Goal: Task Accomplishment & Management: Use online tool/utility

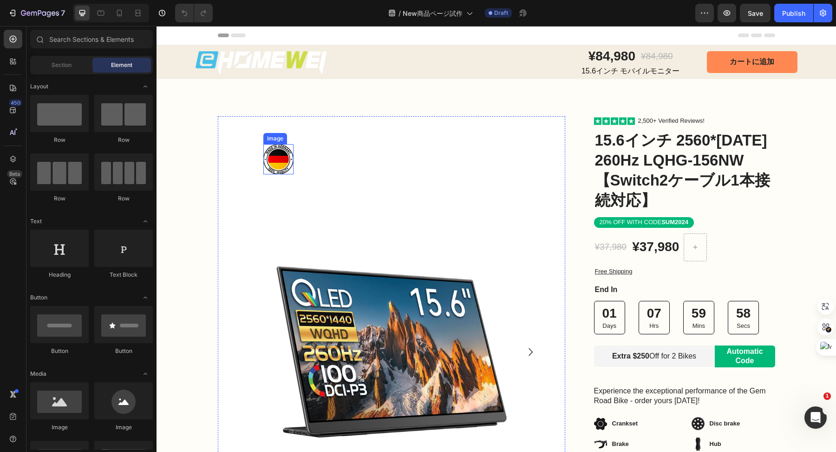
click at [275, 162] on img at bounding box center [278, 159] width 30 height 30
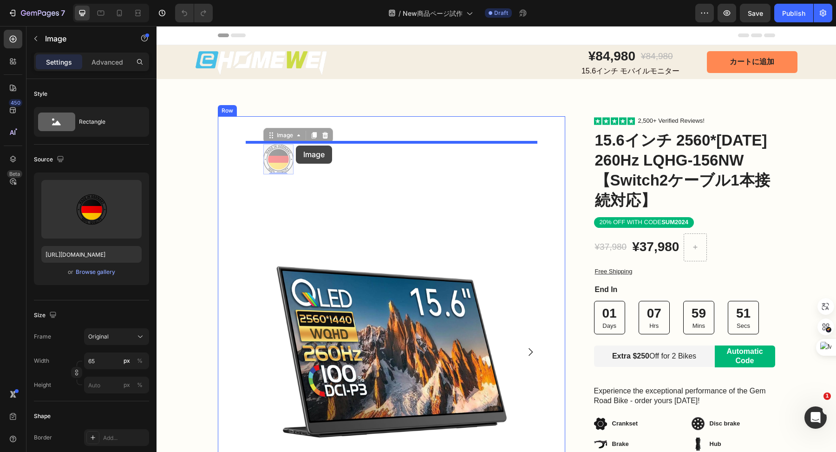
drag, startPoint x: 282, startPoint y: 157, endPoint x: 296, endPoint y: 145, distance: 17.8
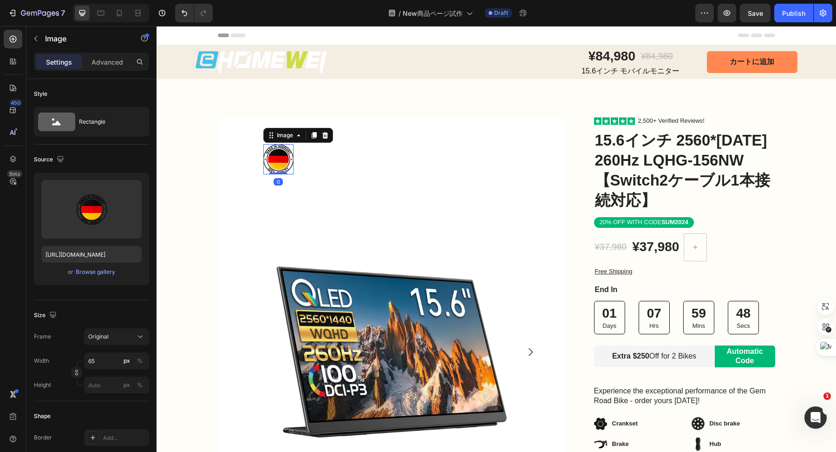
drag, startPoint x: 278, startPoint y: 183, endPoint x: 295, endPoint y: 153, distance: 34.1
click at [295, 153] on div "Image 0 Product Images Bonus packs deal: Text Block Helmet Item List 2 Bottles …" at bounding box center [392, 429] width 292 height 575
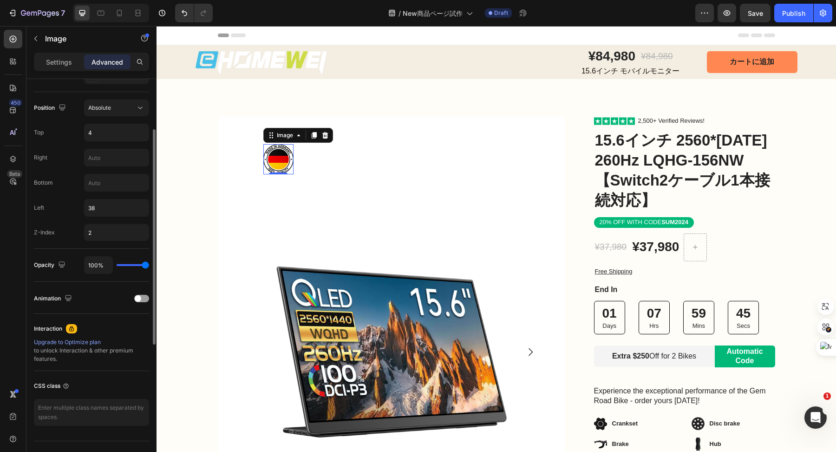
scroll to position [334, 0]
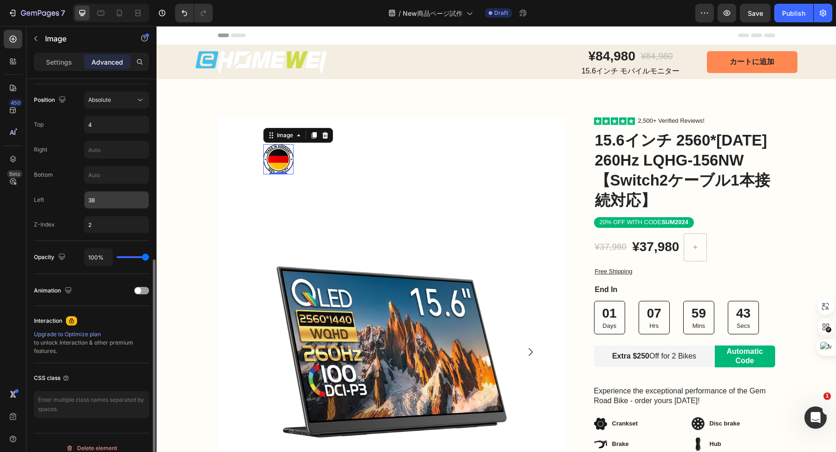
click at [119, 199] on input "38" at bounding box center [117, 199] width 64 height 17
click at [116, 199] on input "38" at bounding box center [117, 199] width 64 height 17
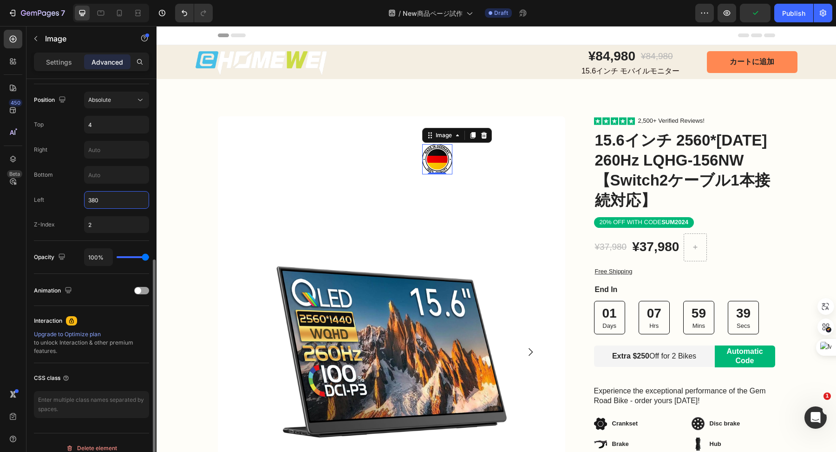
type input "38"
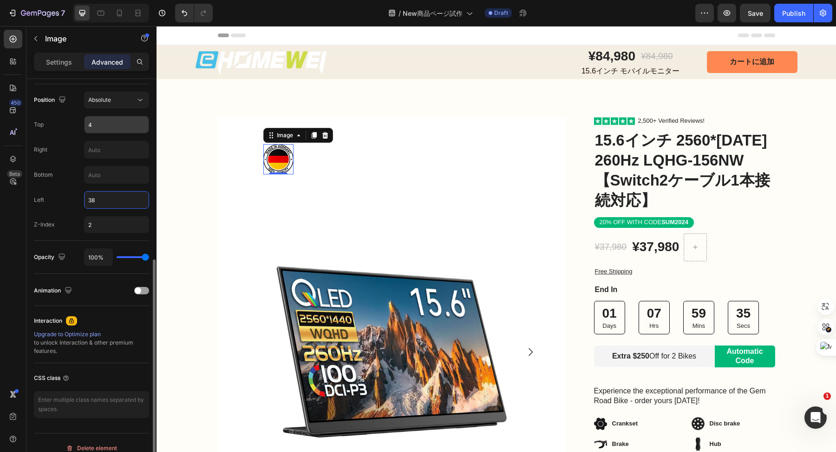
click at [95, 121] on input "4" at bounding box center [117, 124] width 64 height 17
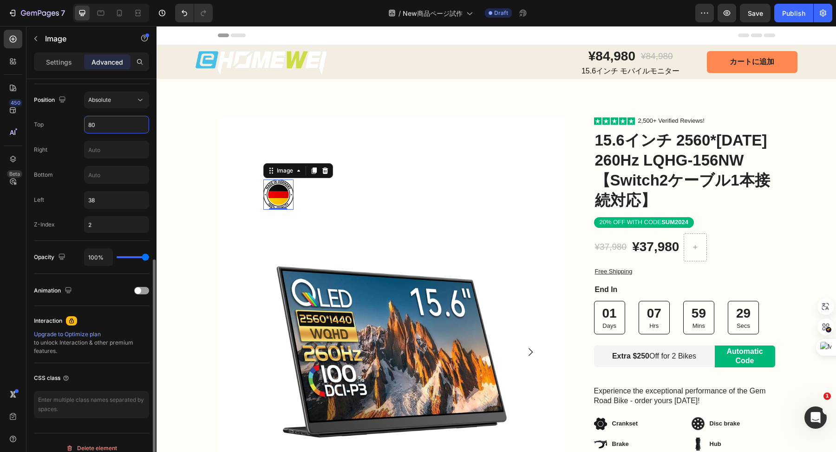
type input "8"
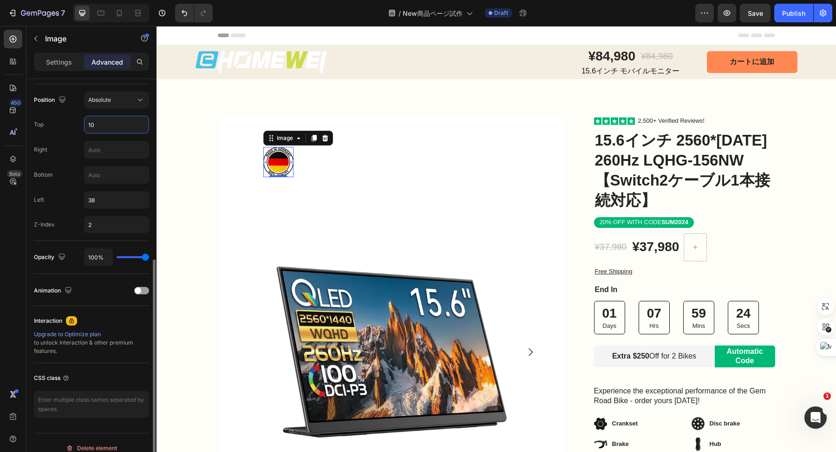
type input "1"
type input "4"
type input "200"
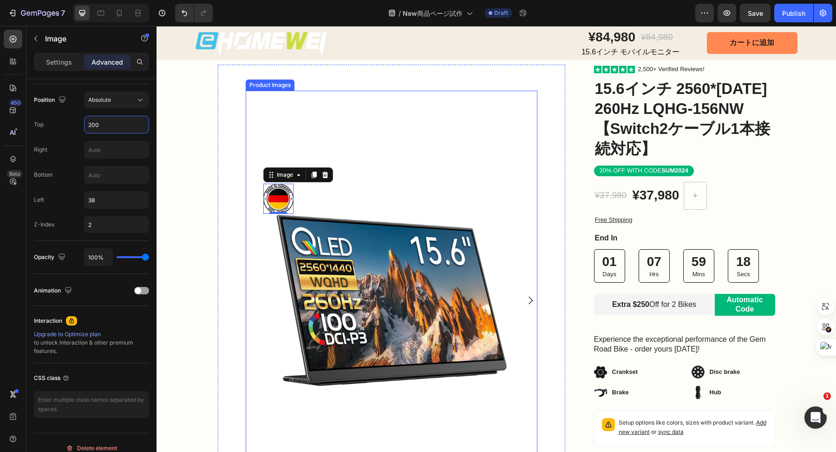
scroll to position [54, 0]
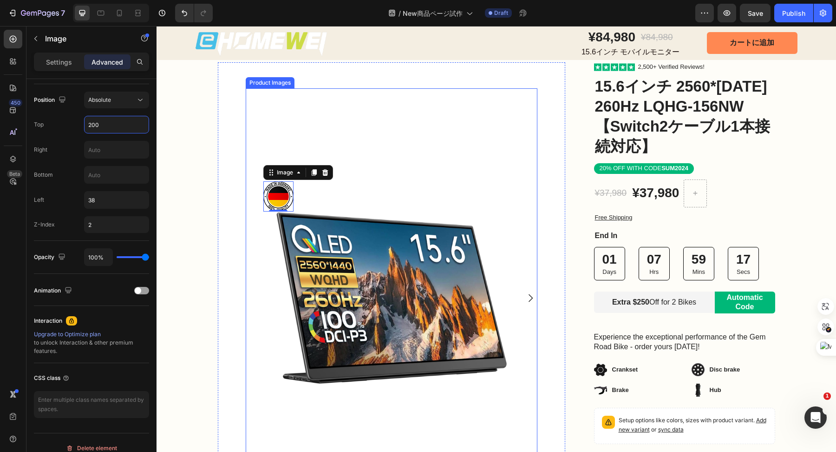
click at [450, 187] on img at bounding box center [391, 297] width 255 height 419
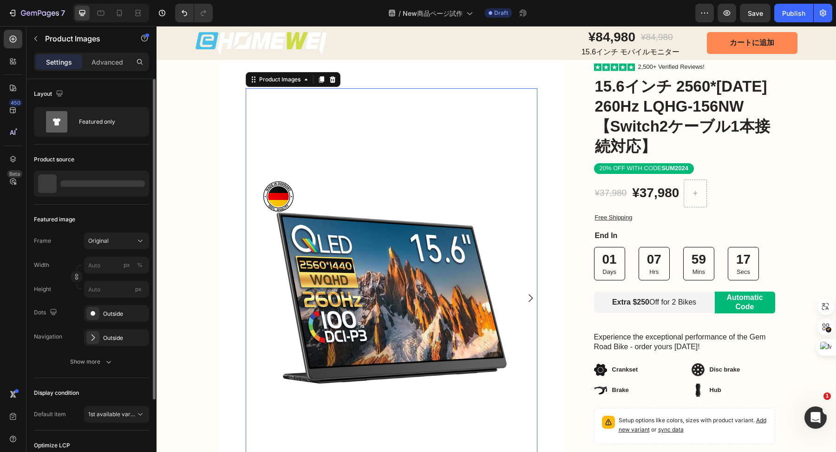
scroll to position [0, 0]
click at [531, 295] on icon "Carousel Next Arrow" at bounding box center [530, 297] width 11 height 11
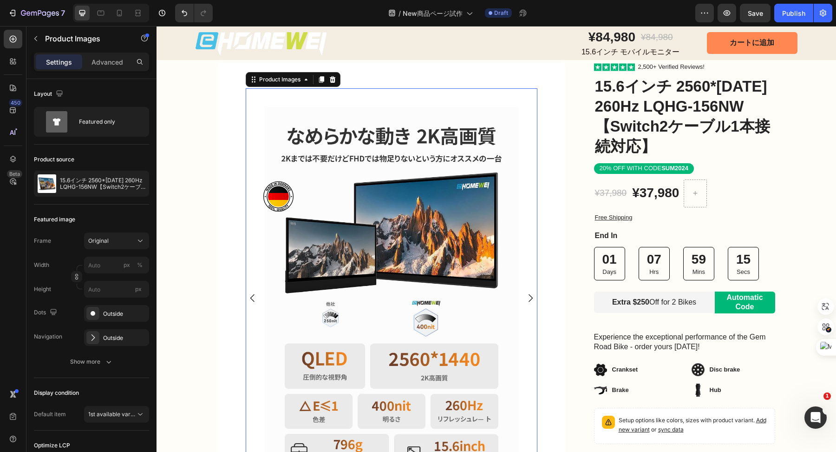
click at [531, 295] on icon "Carousel Next Arrow" at bounding box center [530, 297] width 11 height 11
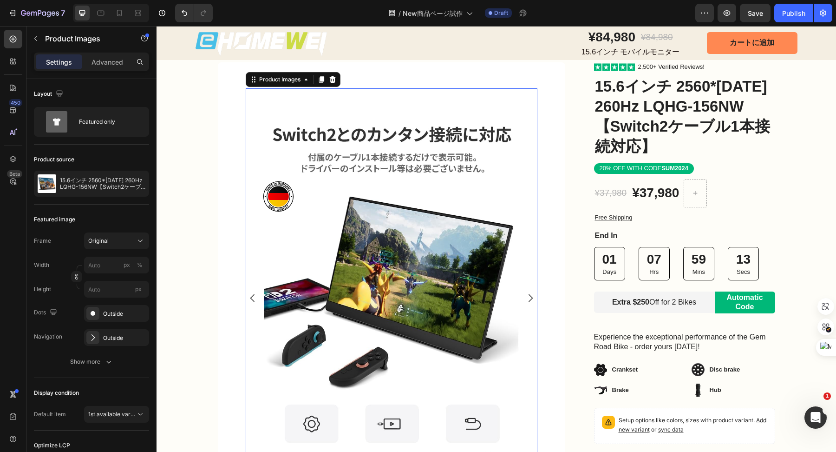
click at [251, 290] on div at bounding box center [392, 297] width 292 height 419
click at [251, 294] on icon "Carousel Back Arrow" at bounding box center [252, 297] width 11 height 11
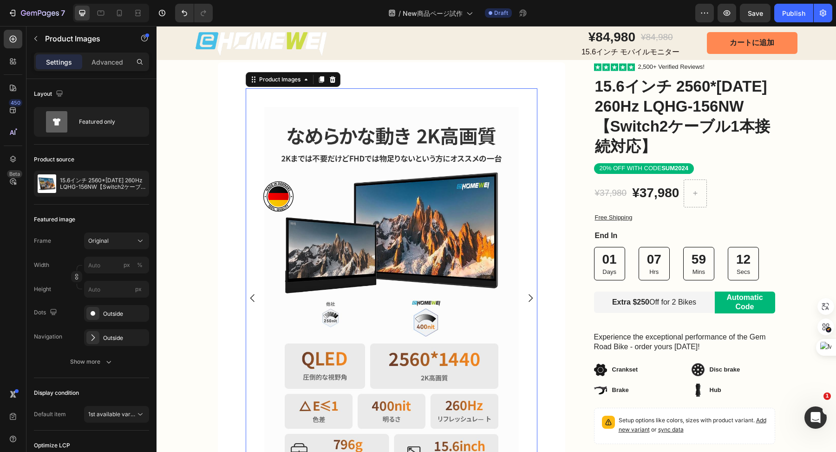
click at [251, 294] on icon "Carousel Back Arrow" at bounding box center [252, 297] width 11 height 11
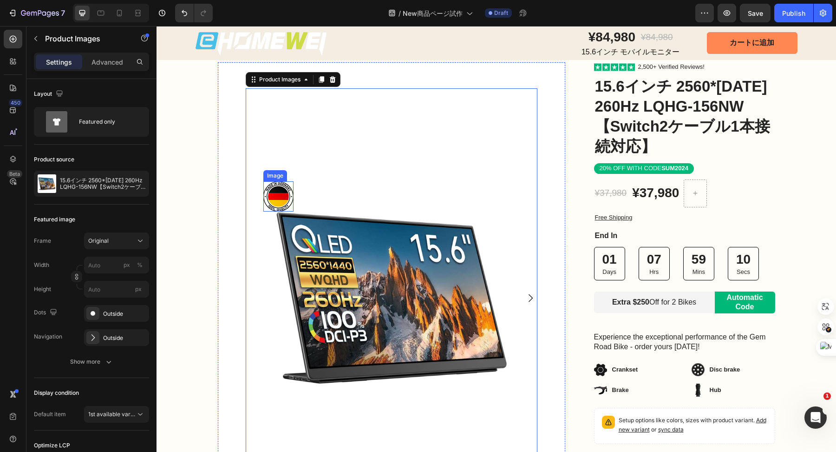
click at [273, 198] on img at bounding box center [278, 196] width 30 height 30
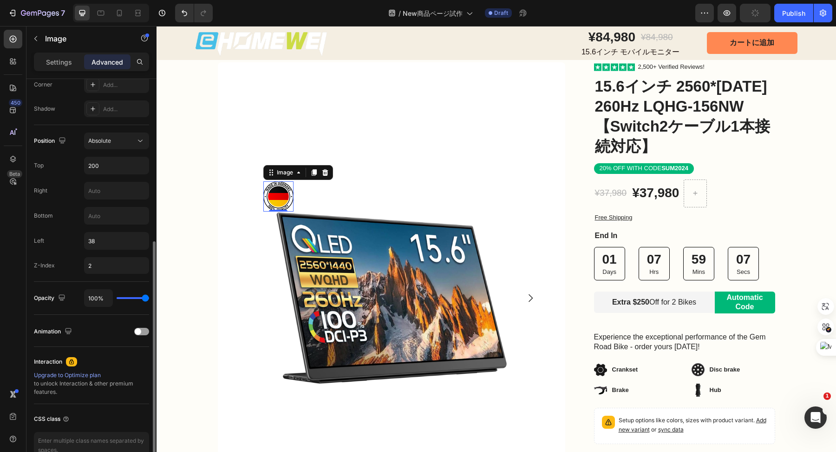
scroll to position [299, 0]
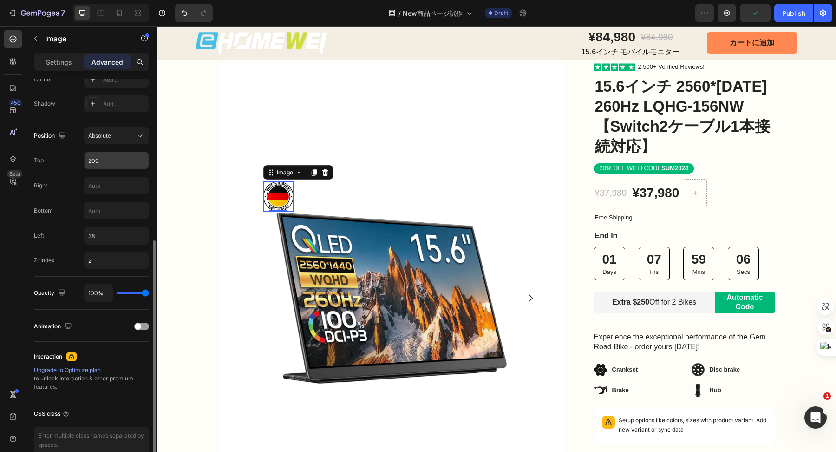
click at [113, 161] on input "200" at bounding box center [117, 160] width 64 height 17
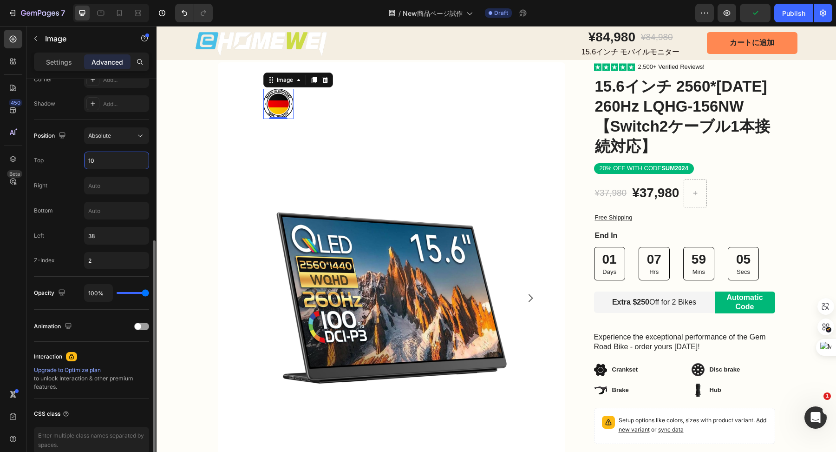
type input "100"
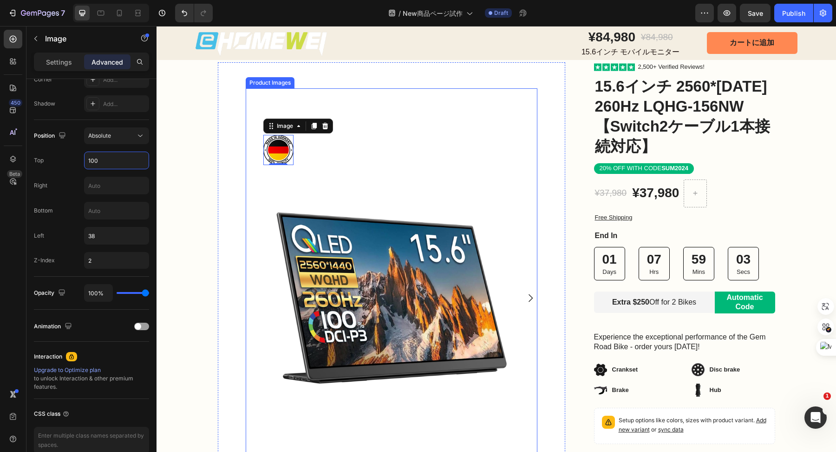
click at [327, 189] on img at bounding box center [391, 297] width 255 height 419
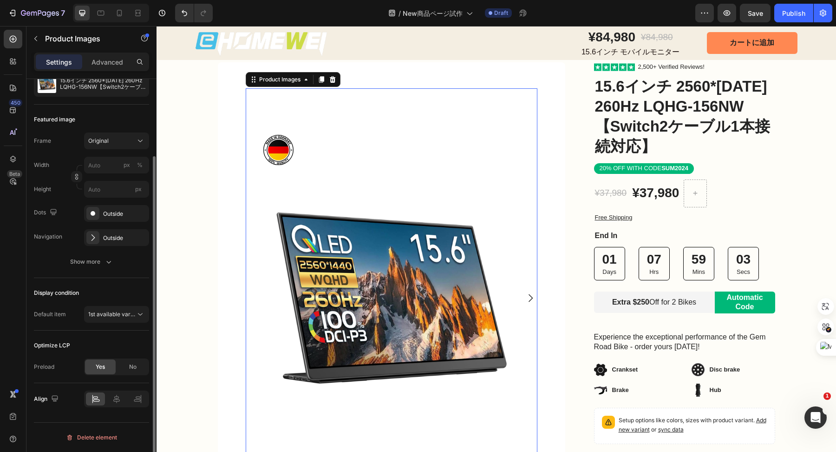
scroll to position [0, 0]
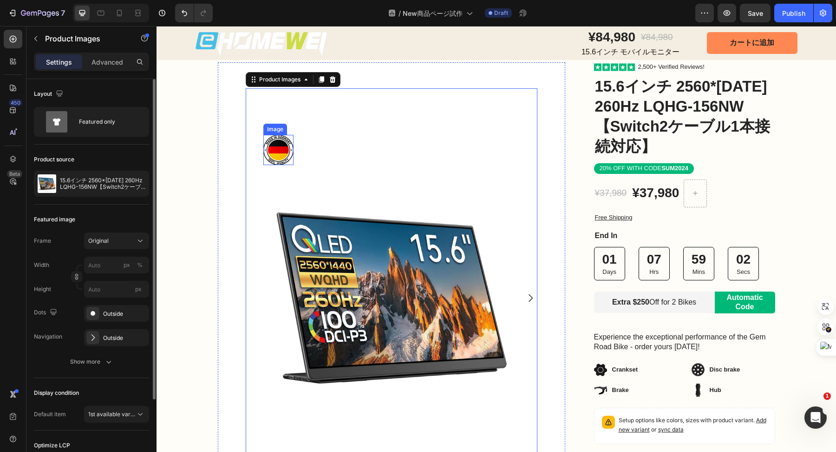
click at [282, 153] on img at bounding box center [278, 150] width 30 height 30
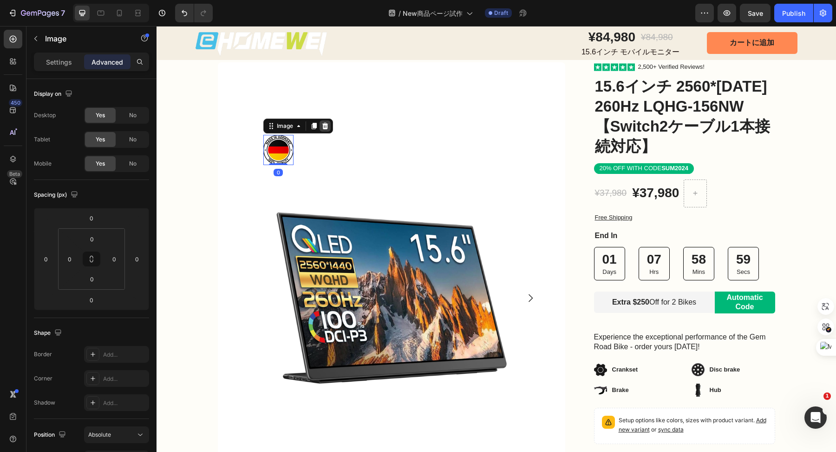
click at [326, 123] on icon at bounding box center [325, 126] width 6 height 7
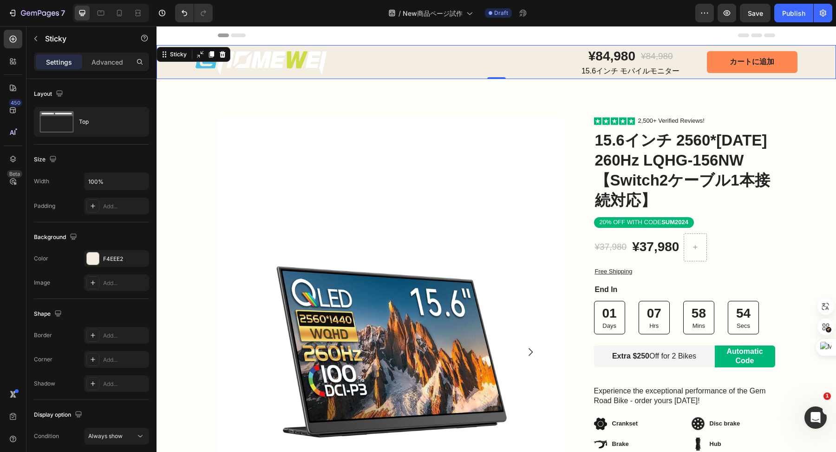
click at [168, 67] on div "Image ¥84,980 Product Price Product Price ¥84,980 Product Price Product Price R…" at bounding box center [497, 62] width 680 height 34
click at [97, 256] on div at bounding box center [93, 258] width 12 height 12
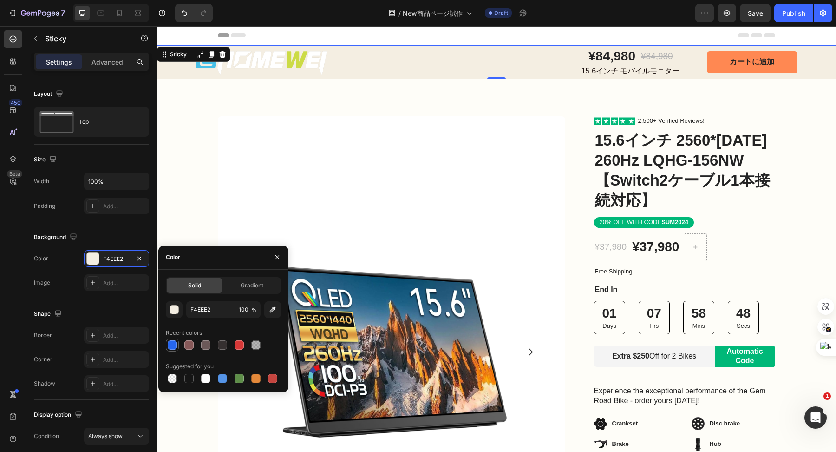
click at [176, 346] on div at bounding box center [172, 344] width 9 height 9
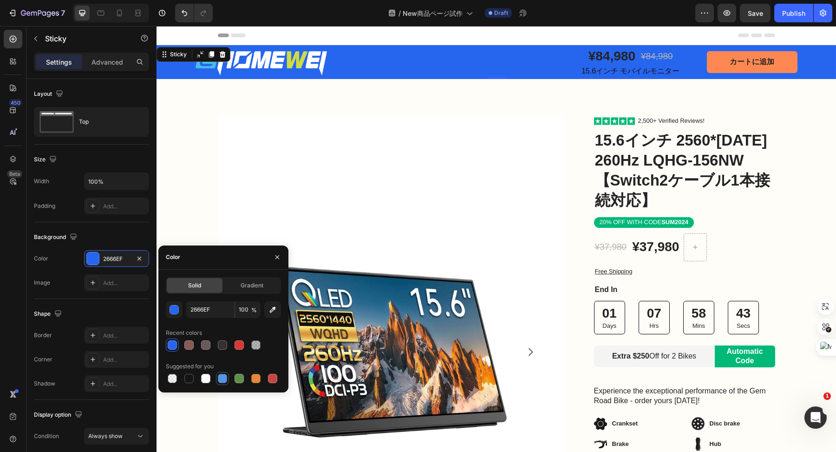
click at [220, 383] on div at bounding box center [222, 378] width 11 height 11
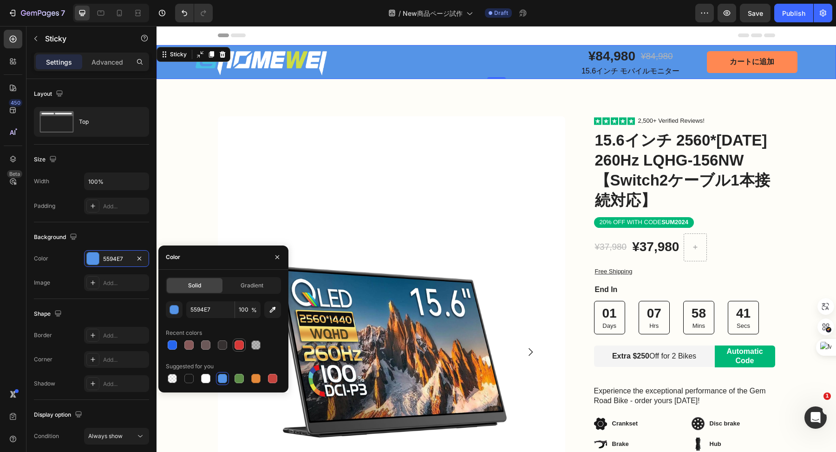
click at [237, 346] on div at bounding box center [239, 344] width 9 height 9
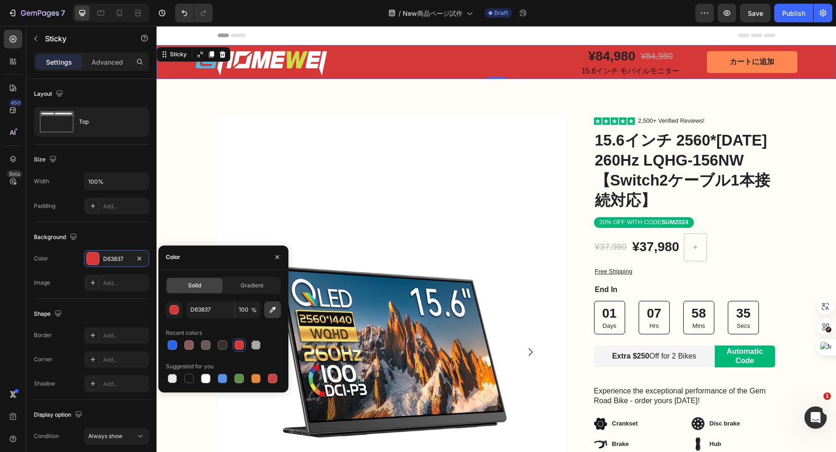
click at [272, 308] on icon "button" at bounding box center [272, 309] width 9 height 9
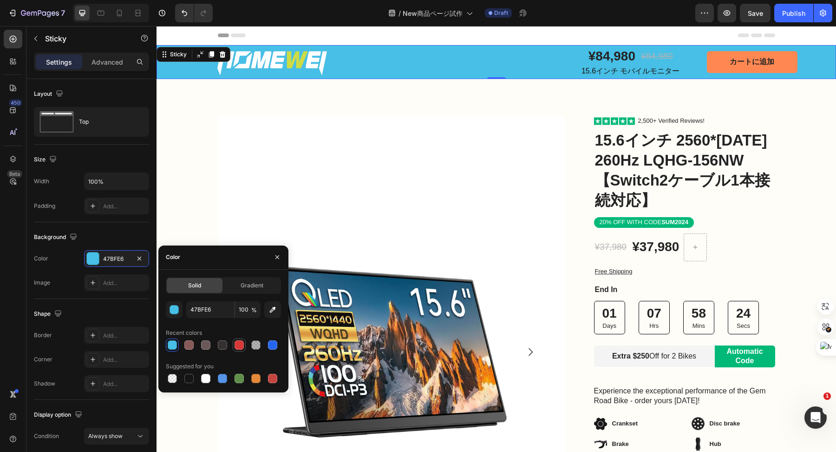
click at [240, 341] on div at bounding box center [239, 344] width 9 height 9
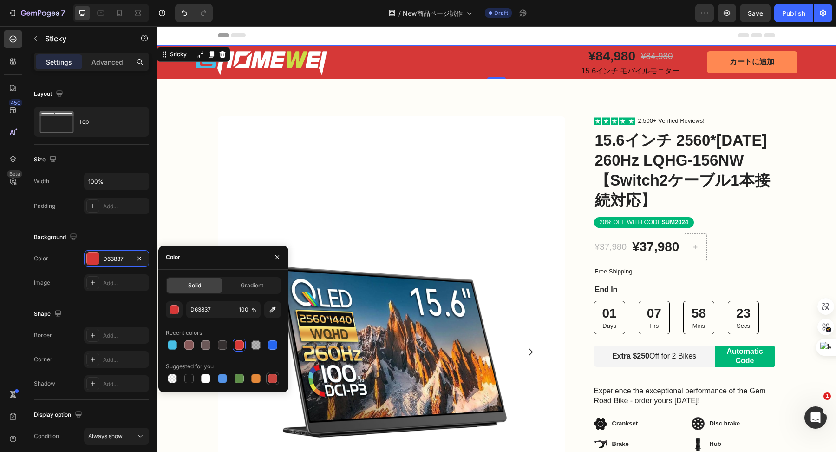
click at [270, 375] on div at bounding box center [272, 377] width 9 height 9
type input "C5453F"
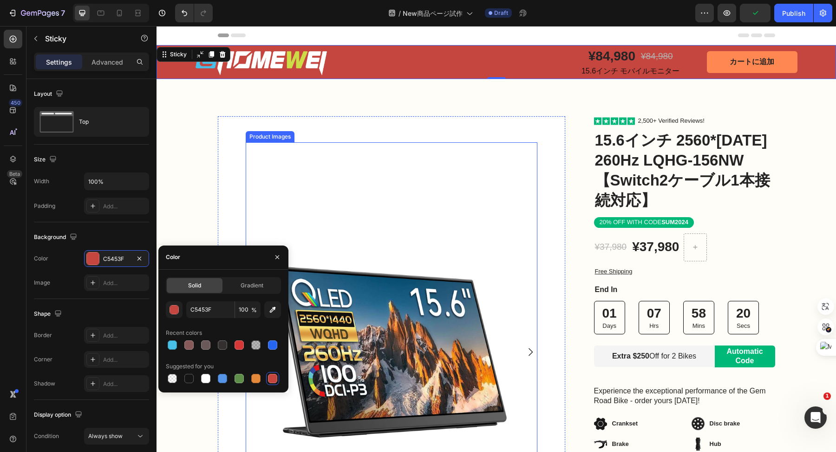
scroll to position [7, 0]
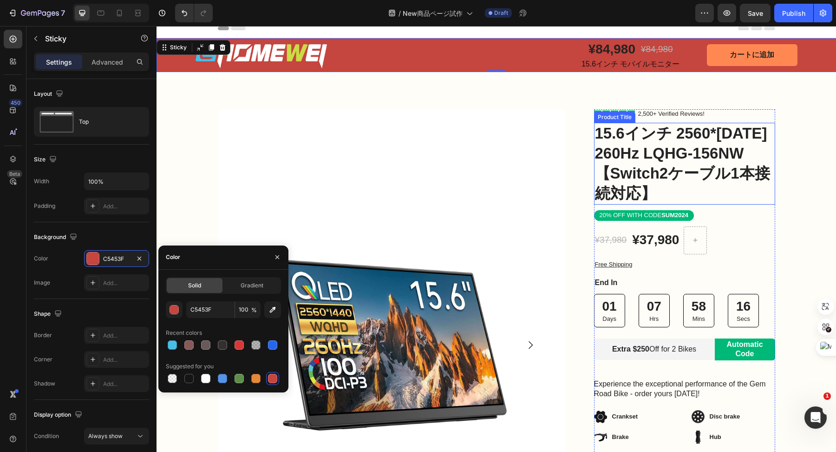
click at [700, 157] on h1 "15.6インチ 2560*[DATE] 260Hz LQHG-156NW【Switch2ケーブル1本接続対応】" at bounding box center [684, 164] width 181 height 82
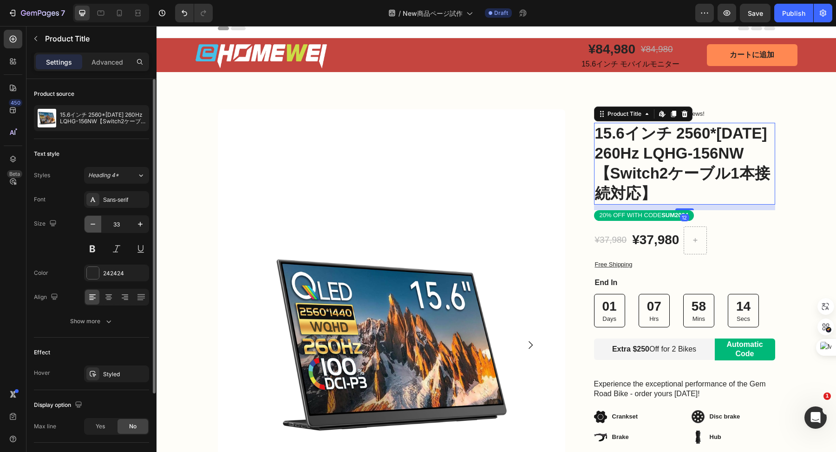
click at [95, 225] on icon "button" at bounding box center [92, 223] width 9 height 9
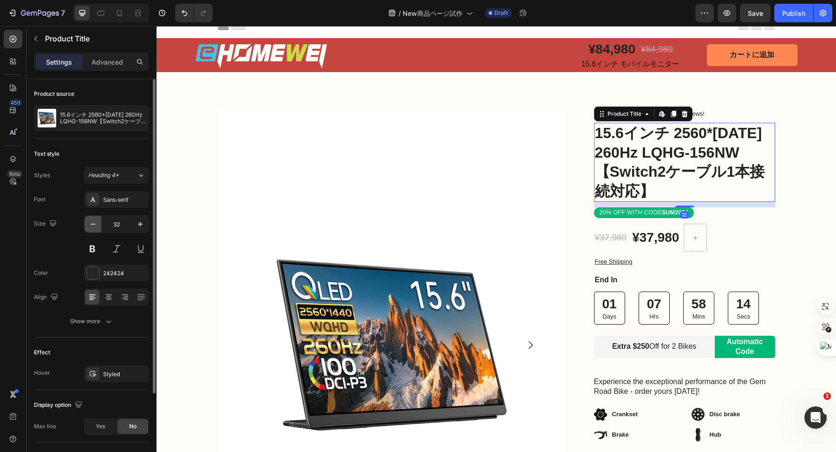
click at [95, 225] on icon "button" at bounding box center [92, 223] width 9 height 9
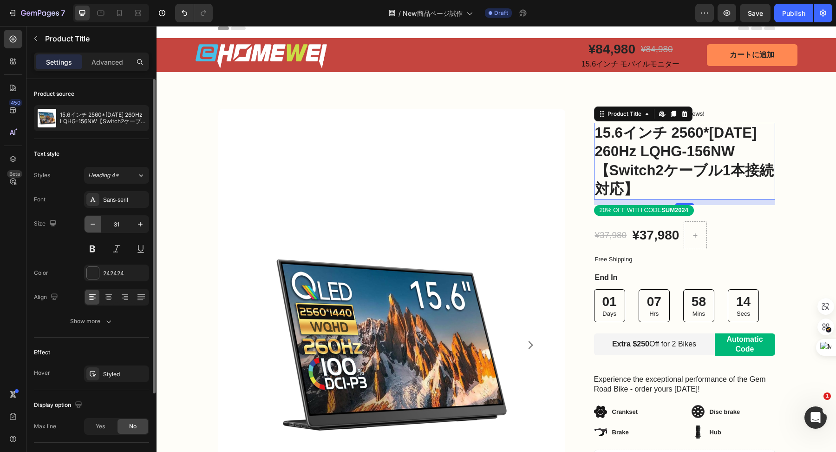
type input "30"
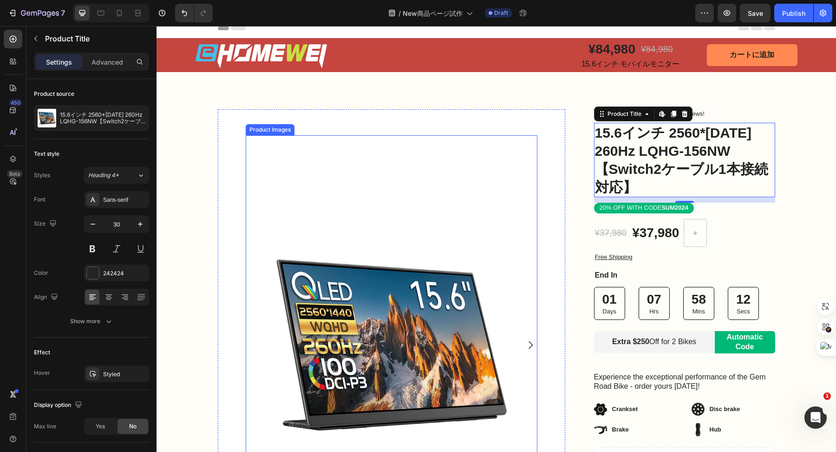
scroll to position [66, 0]
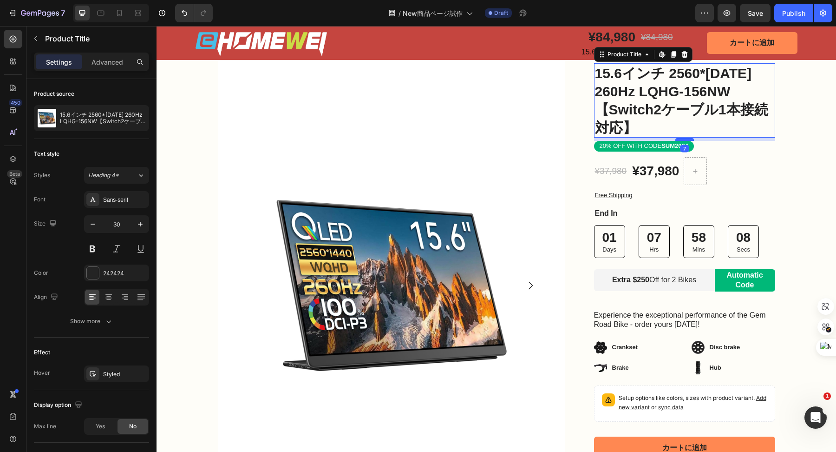
click at [689, 138] on div at bounding box center [684, 139] width 19 height 3
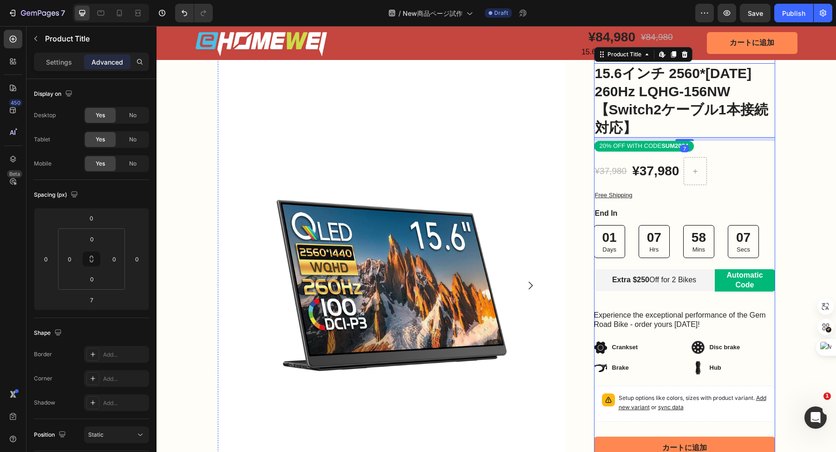
click at [772, 156] on div "Icon Icon Icon Icon Icon Icon List 2,500+ Verified Reviews! Text Block Row 15.6…" at bounding box center [684, 276] width 181 height 453
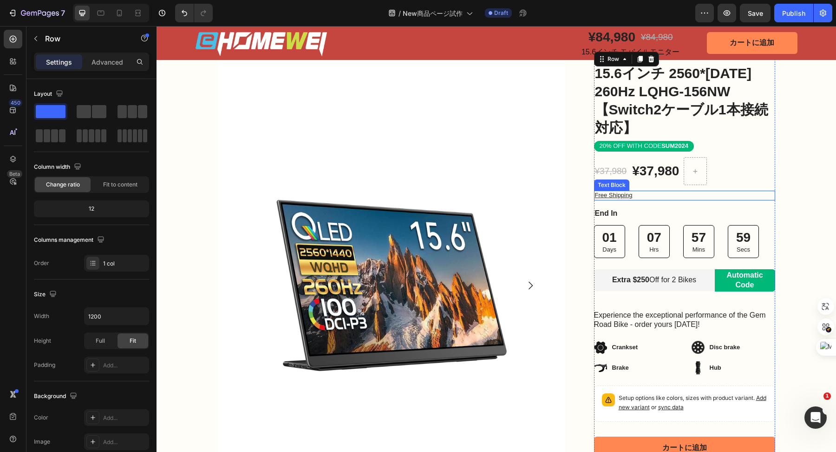
click at [615, 195] on p "Free Shipping" at bounding box center [684, 195] width 179 height 8
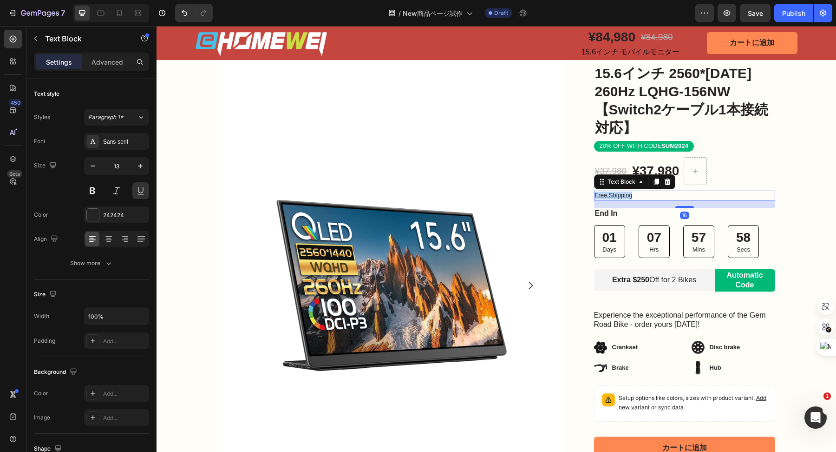
click at [615, 195] on p "Free Shipping" at bounding box center [684, 195] width 179 height 8
click at [557, 188] on div "Product Images Bonus packs deal: Text Block Helmet Item List 2 Bottles Item Lis…" at bounding box center [391, 358] width 347 height 616
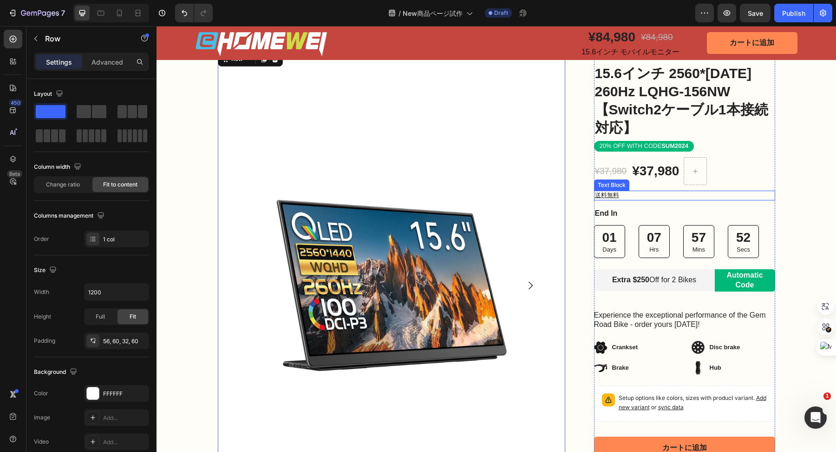
click at [607, 192] on p "送料無料" at bounding box center [684, 195] width 179 height 8
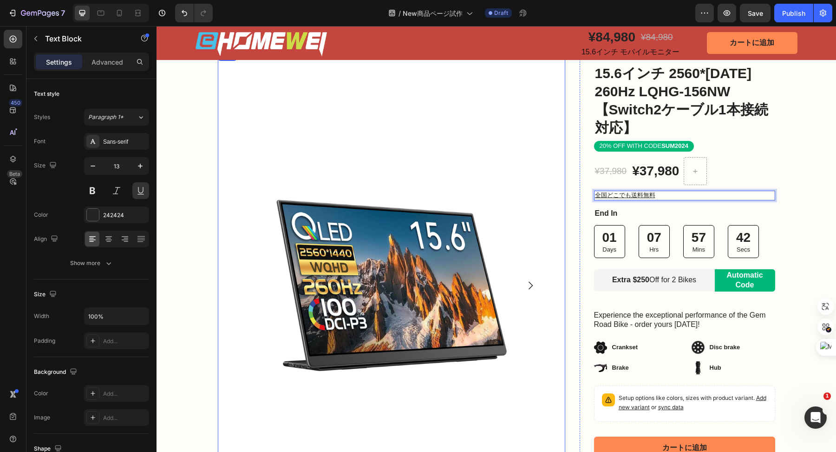
click at [556, 185] on div "Product Images Bonus packs deal: Text Block Helmet Item List 2 Bottles Item Lis…" at bounding box center [391, 358] width 347 height 616
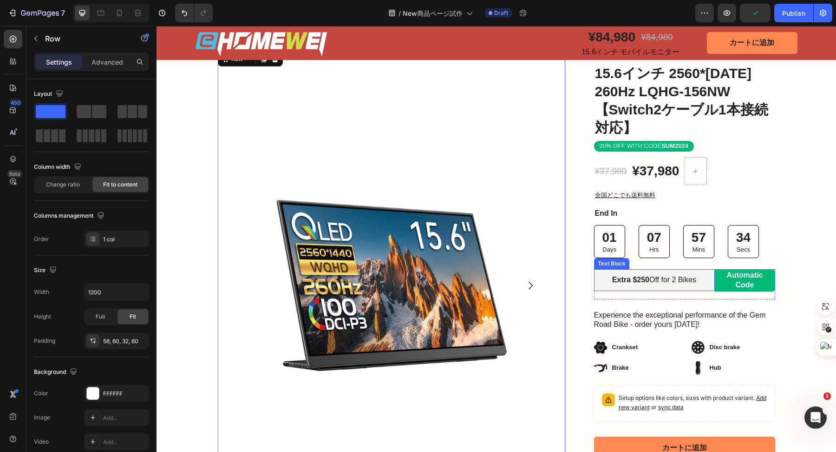
click at [698, 282] on p "Extra $250 Off for 2 Bikes" at bounding box center [655, 280] width 96 height 10
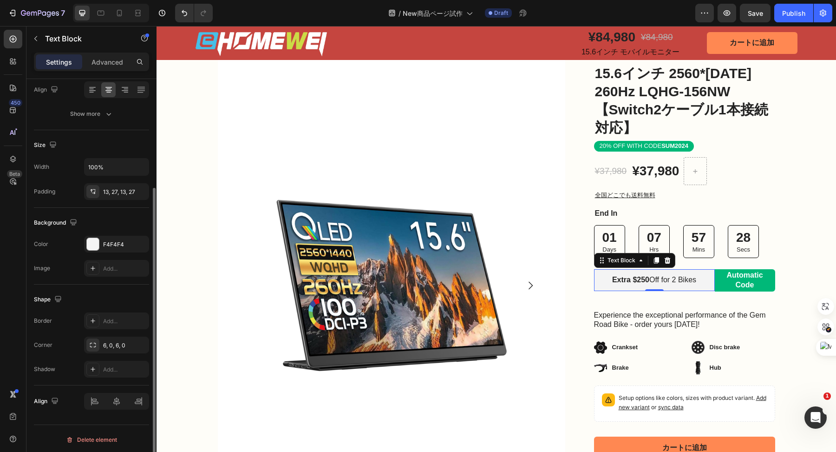
scroll to position [0, 0]
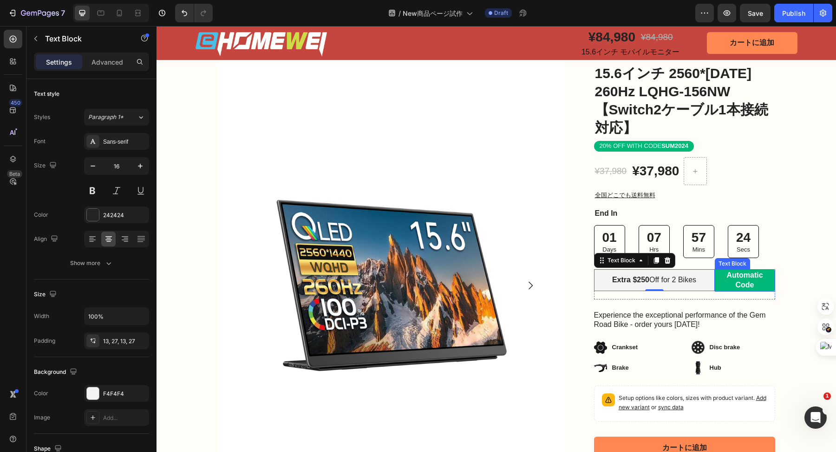
click at [724, 279] on p "Automatic Code" at bounding box center [745, 280] width 46 height 20
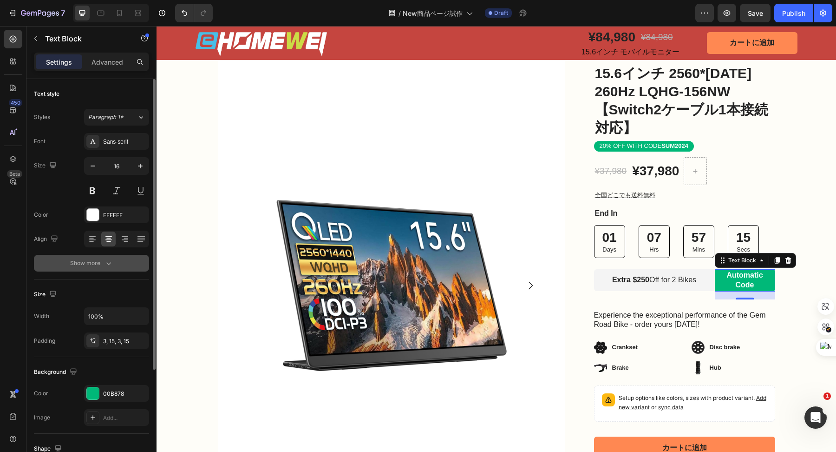
click at [103, 266] on div "Show more" at bounding box center [91, 262] width 43 height 9
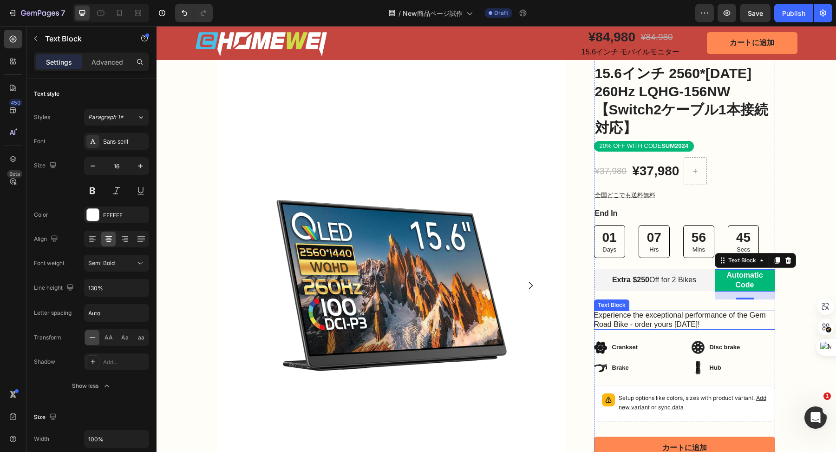
click at [663, 314] on p "Experience the exceptional performance of the Gem Road Bike - order yours today!" at bounding box center [684, 320] width 181 height 20
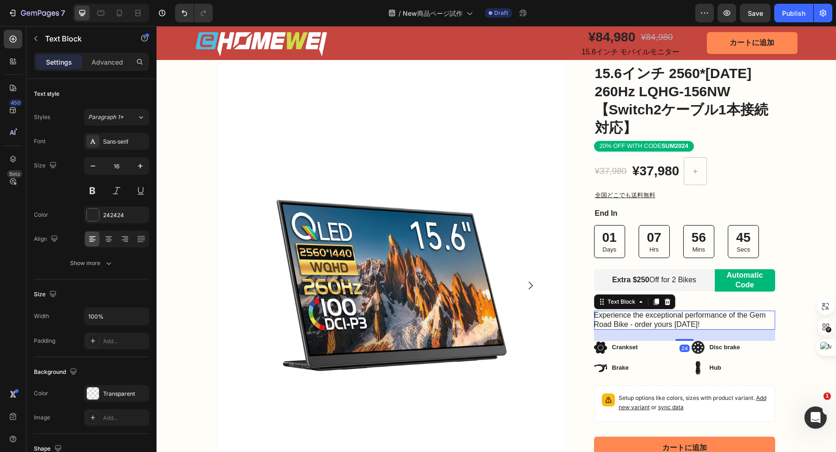
click at [663, 314] on p "Experience the exceptional performance of the Gem Road Bike - order yours today!" at bounding box center [684, 320] width 181 height 20
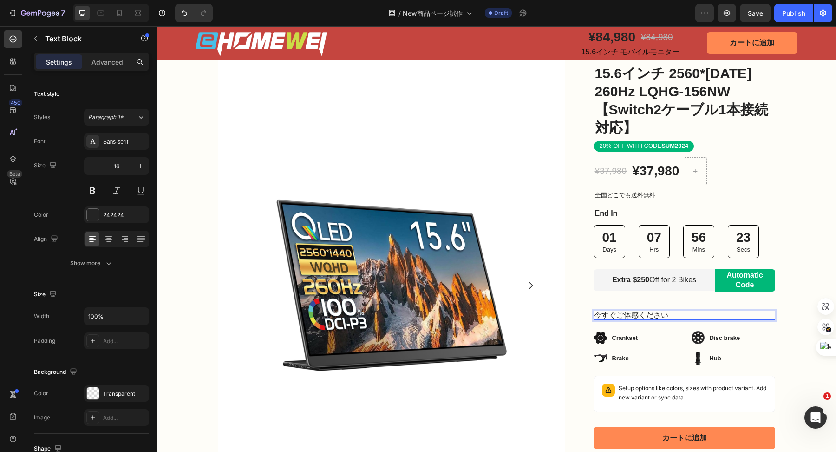
drag, startPoint x: 663, startPoint y: 314, endPoint x: 836, endPoint y: 452, distance: 220.8
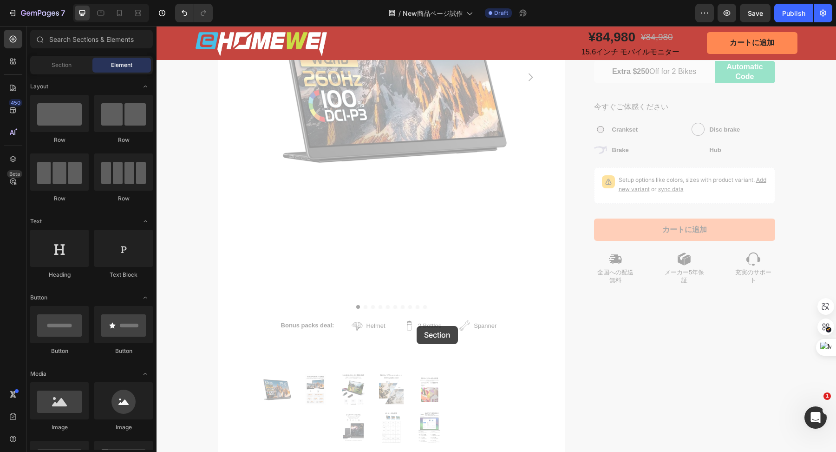
scroll to position [275, 0]
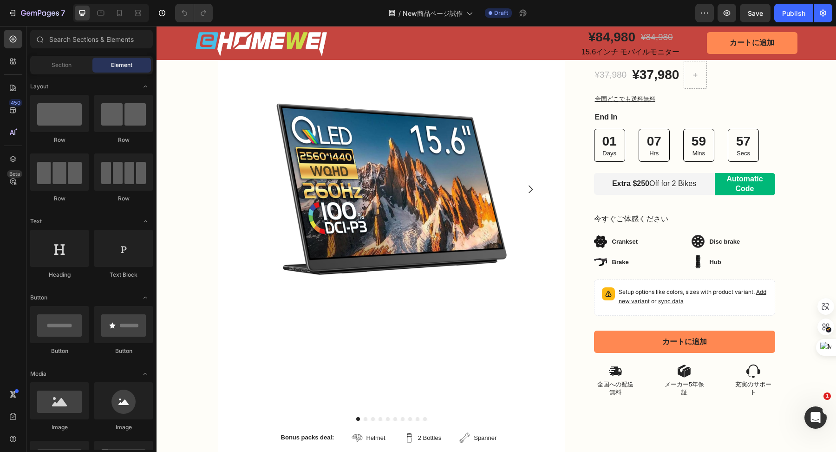
scroll to position [150, 0]
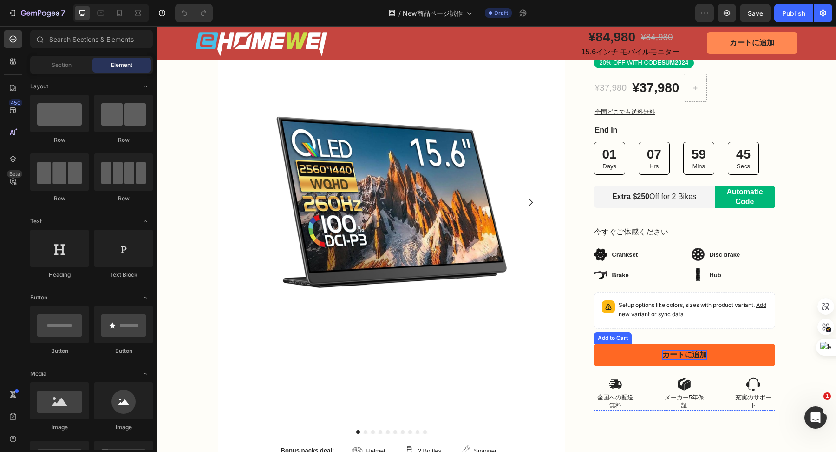
click at [699, 353] on div "カートに追加" at bounding box center [684, 355] width 45 height 10
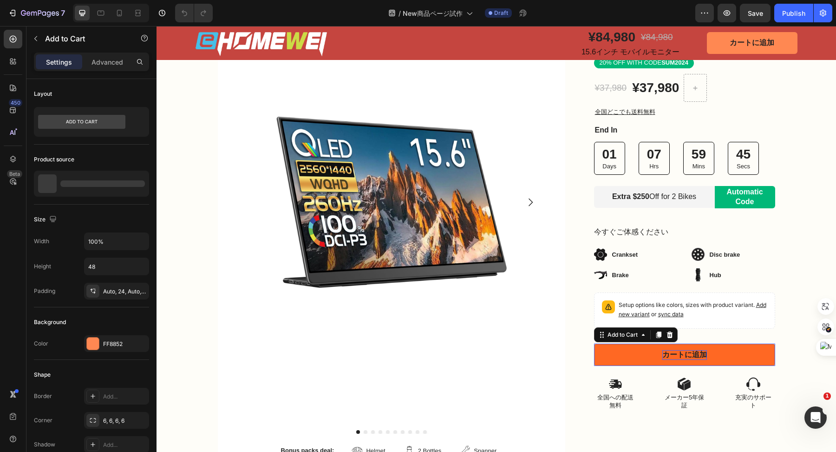
click at [699, 353] on div "カートに追加" at bounding box center [684, 355] width 45 height 10
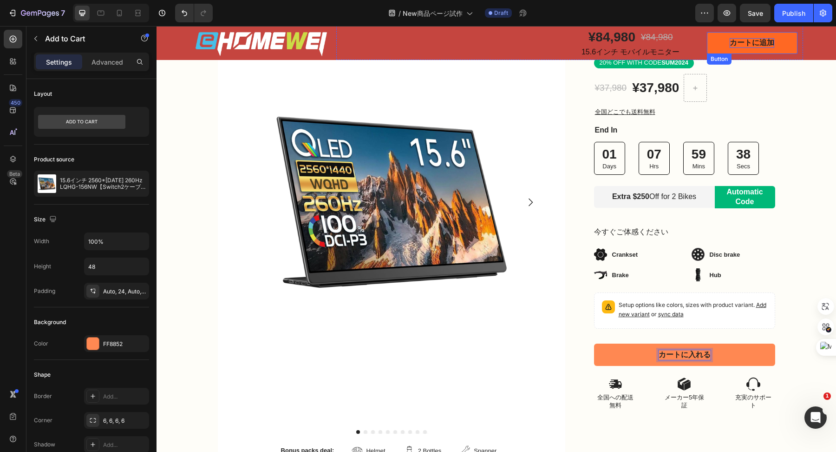
click at [768, 40] on p "カートに追加" at bounding box center [752, 43] width 45 height 10
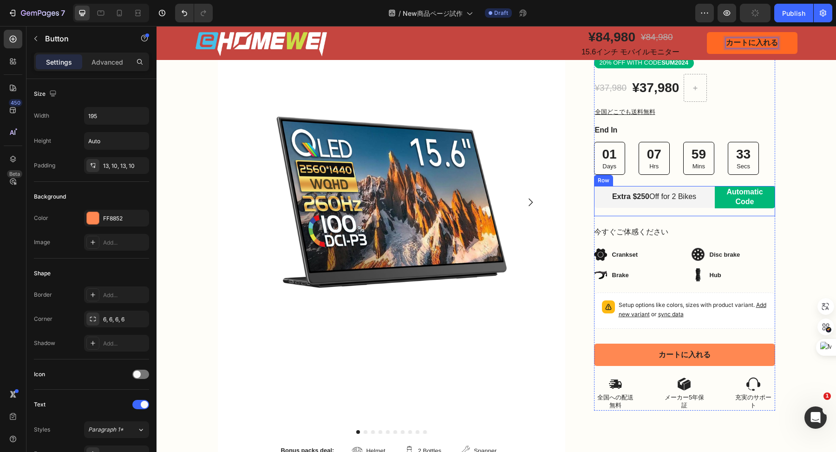
scroll to position [103, 0]
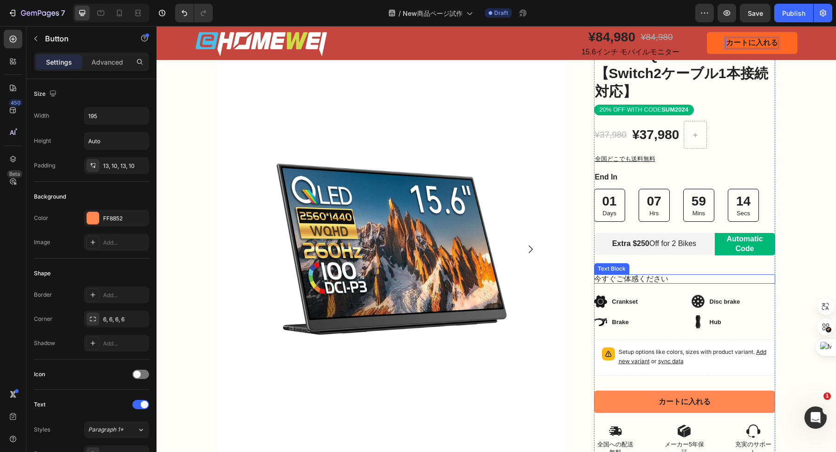
click at [594, 280] on p "今すぐご体感ください" at bounding box center [684, 279] width 181 height 10
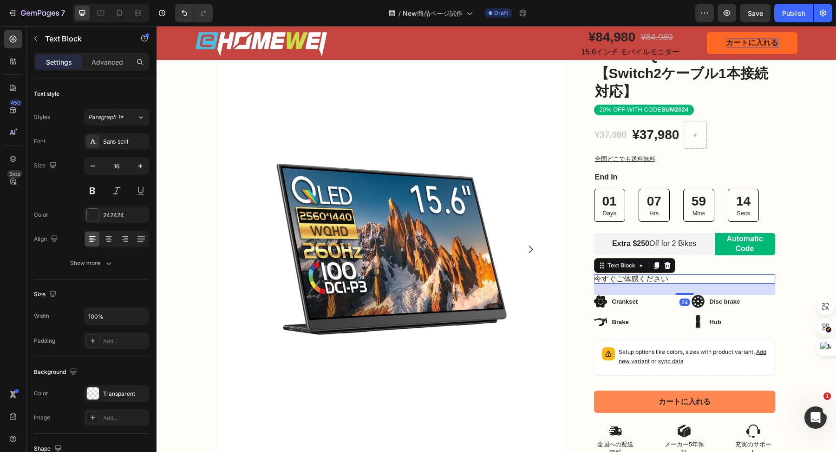
click at [594, 280] on p "今すぐご体感ください" at bounding box center [684, 279] width 181 height 10
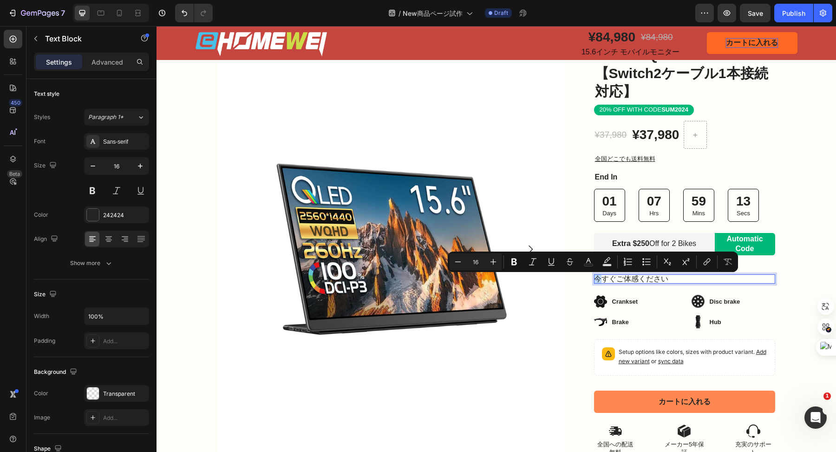
click at [594, 280] on p "今すぐご体感ください" at bounding box center [684, 279] width 181 height 10
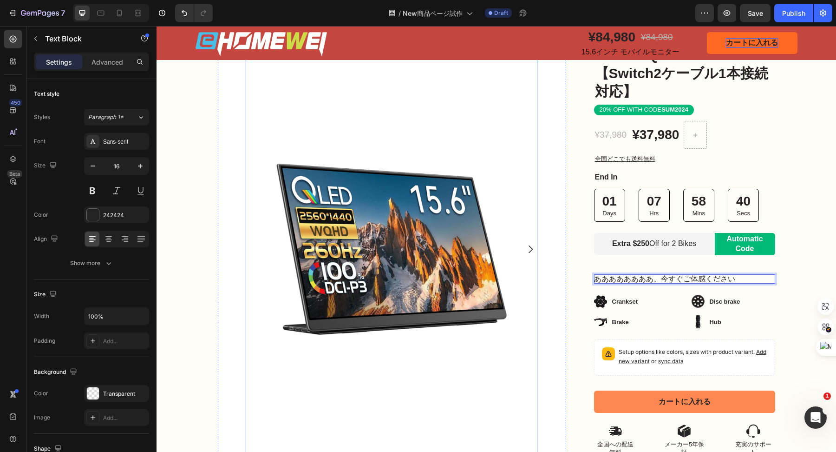
click at [528, 250] on icon "Carousel Next Arrow" at bounding box center [530, 248] width 11 height 11
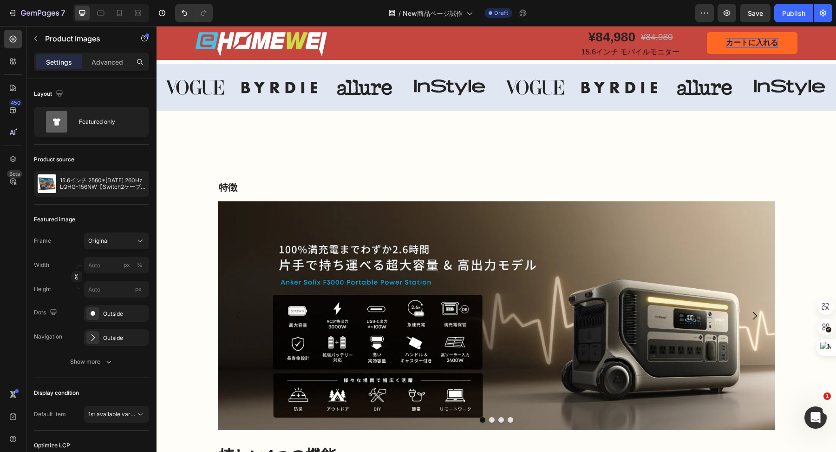
scroll to position [505, 0]
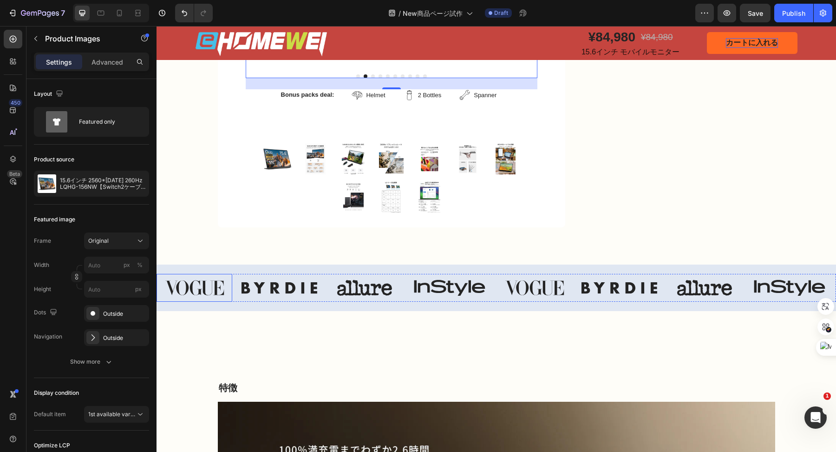
click at [217, 295] on img at bounding box center [195, 288] width 76 height 28
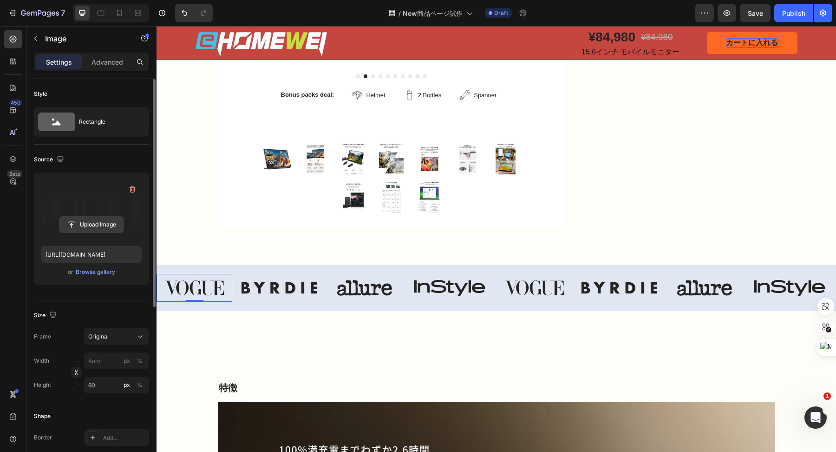
click at [103, 223] on input "file" at bounding box center [91, 224] width 64 height 16
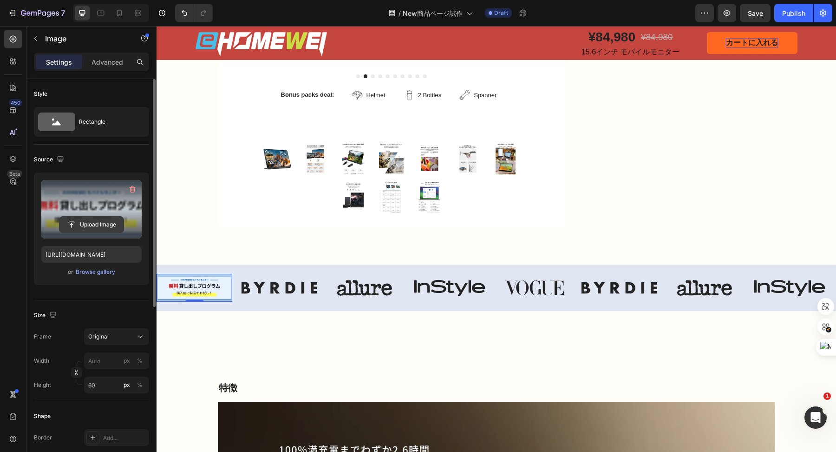
click at [91, 222] on input "file" at bounding box center [91, 224] width 64 height 16
click at [94, 223] on input "file" at bounding box center [91, 224] width 64 height 16
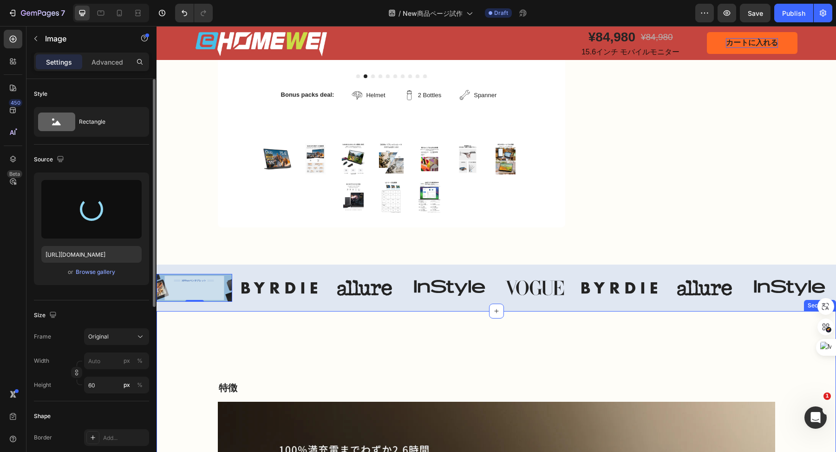
type input "https://cdn.shopify.com/s/files/1/0836/4228/6394/files/gempages_516815562748200…"
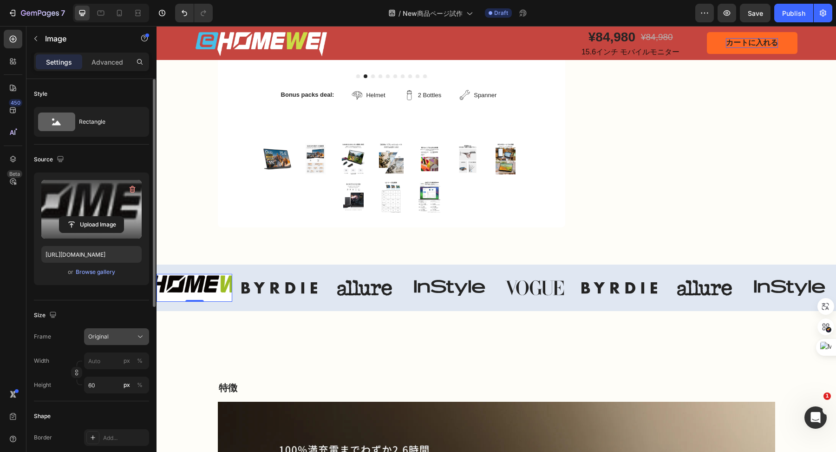
click at [120, 340] on div "Original" at bounding box center [116, 336] width 57 height 9
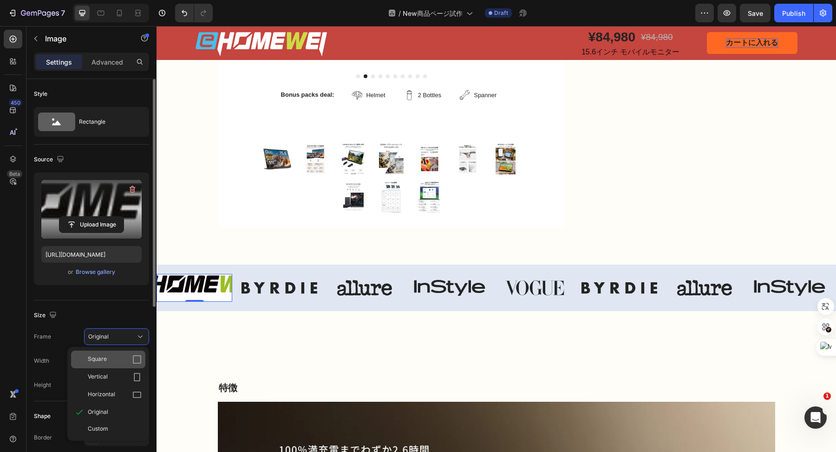
click at [113, 360] on div "Square" at bounding box center [115, 358] width 54 height 9
type input "60"
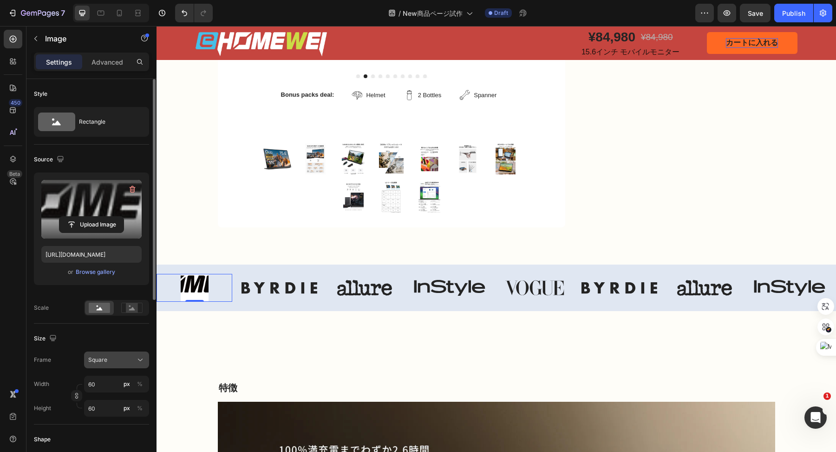
click at [113, 364] on button "Square" at bounding box center [116, 359] width 65 height 17
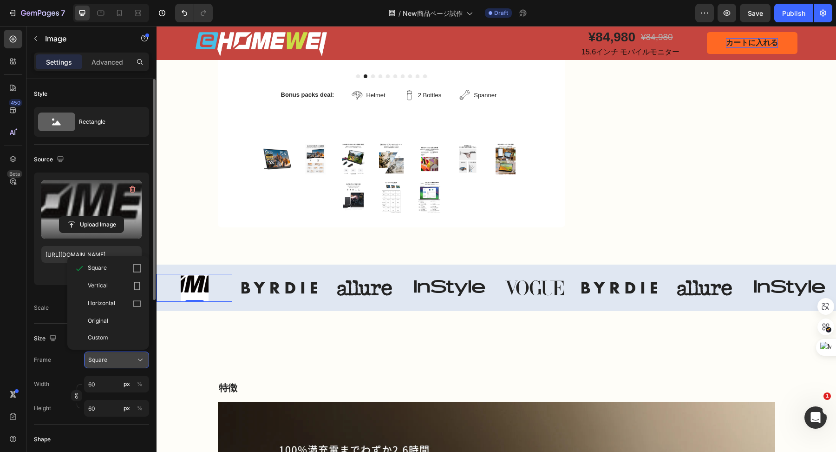
click at [121, 353] on button "Square" at bounding box center [116, 359] width 65 height 17
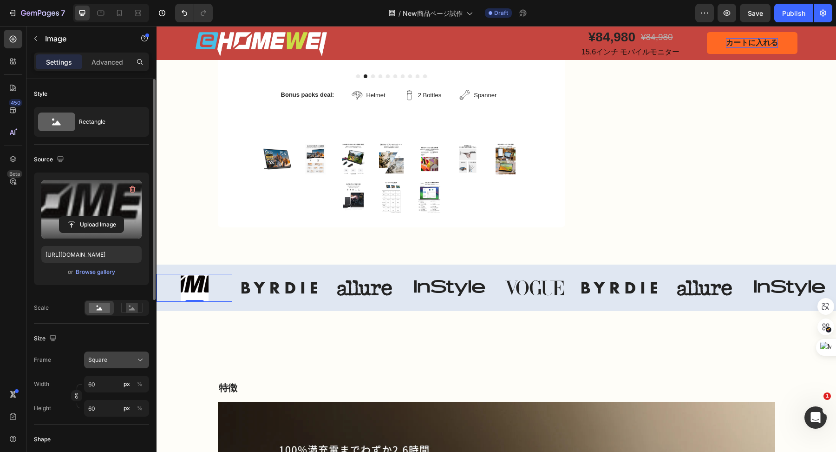
click at [124, 360] on div "Square" at bounding box center [111, 359] width 46 height 8
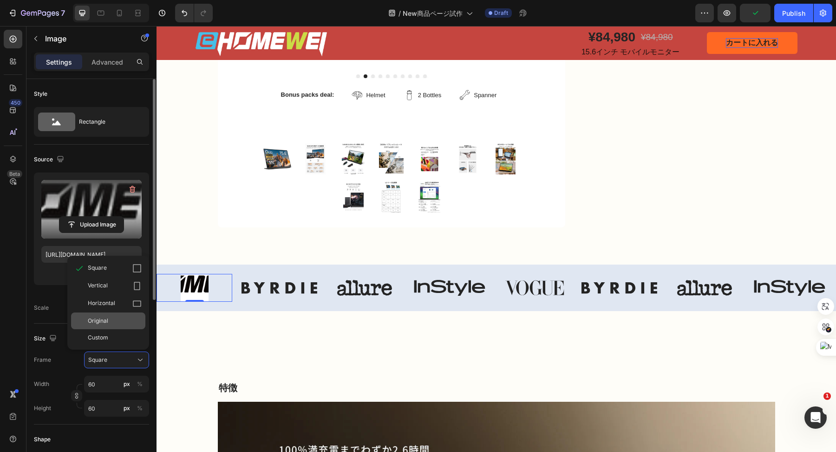
click at [105, 318] on span "Original" at bounding box center [98, 320] width 20 height 8
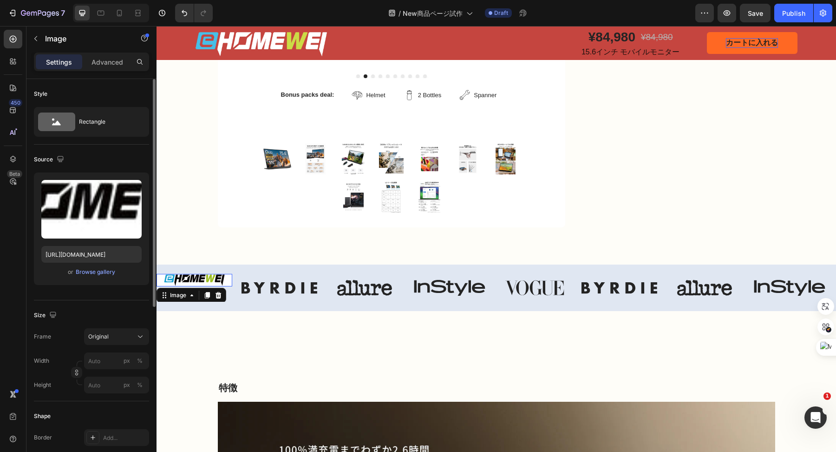
click at [227, 286] on img at bounding box center [195, 280] width 76 height 13
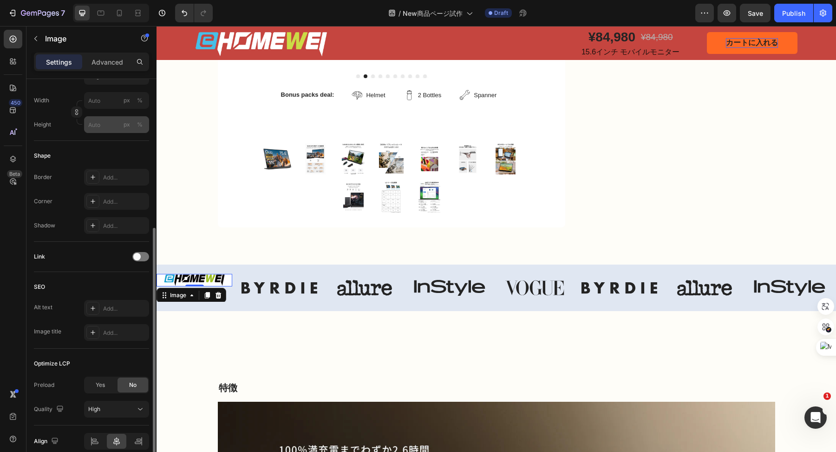
scroll to position [300, 0]
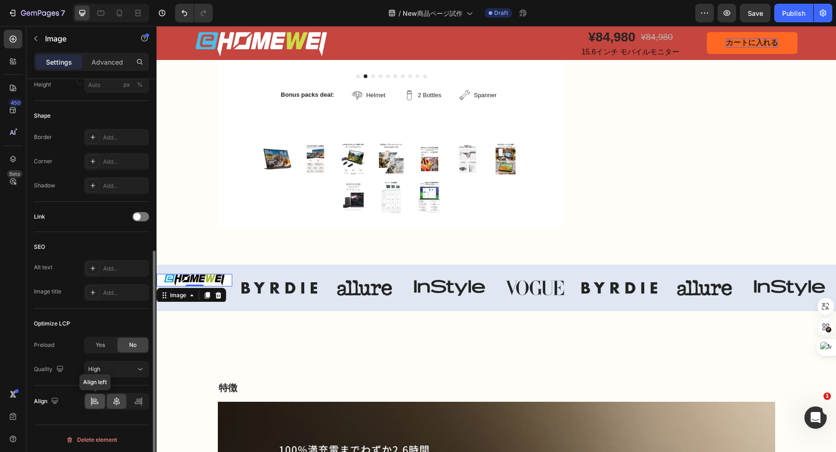
click at [100, 399] on div at bounding box center [95, 400] width 20 height 15
click at [121, 403] on icon at bounding box center [116, 400] width 9 height 9
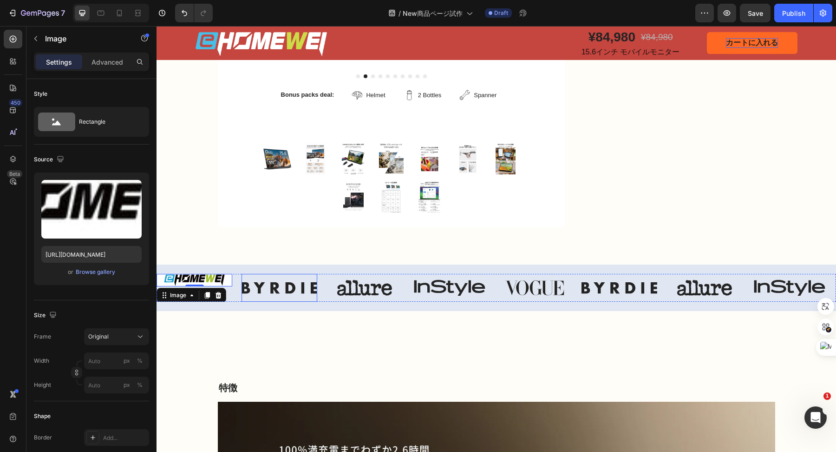
click at [287, 301] on img at bounding box center [280, 288] width 76 height 28
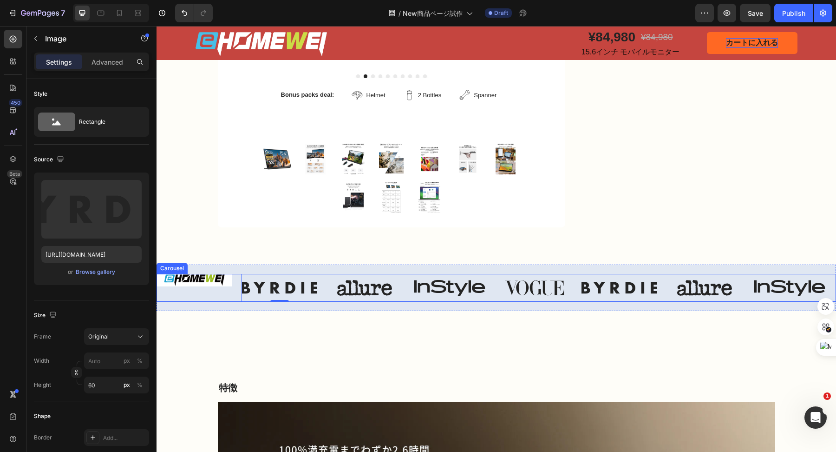
click at [232, 301] on div "Image" at bounding box center [195, 288] width 76 height 28
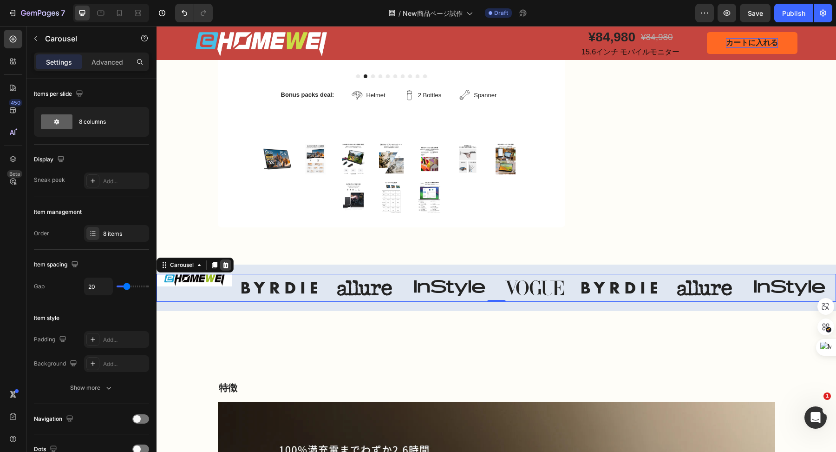
click at [228, 268] on icon at bounding box center [226, 265] width 6 height 7
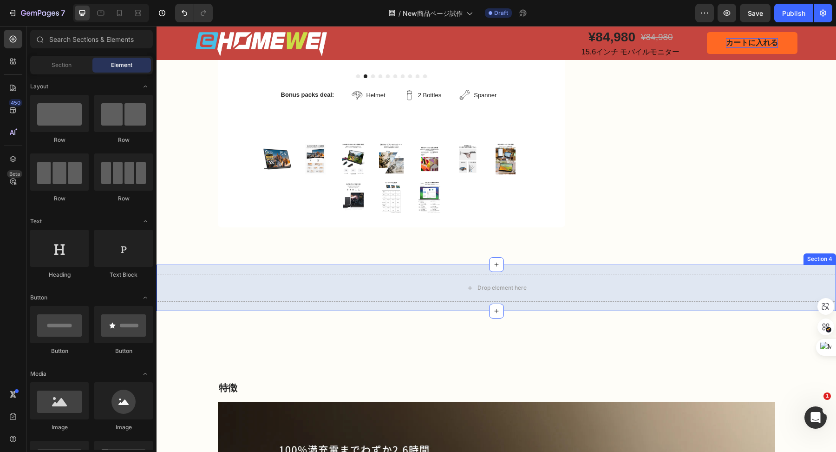
click at [248, 275] on div "Drop element here Section 4" at bounding box center [497, 287] width 680 height 46
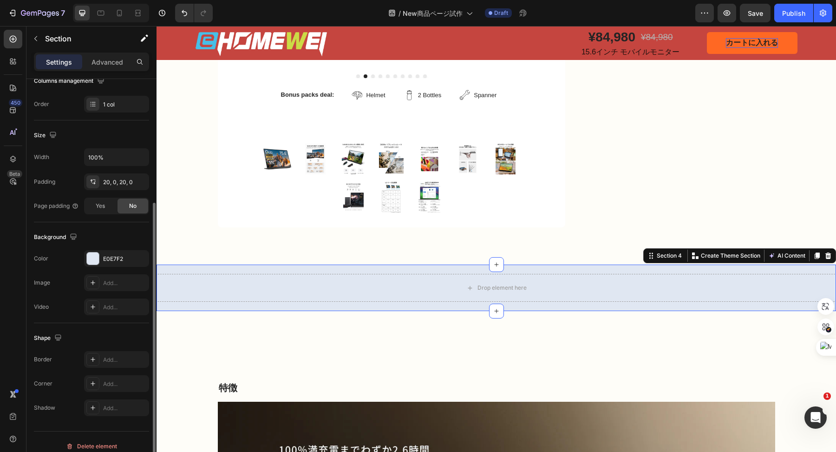
scroll to position [165, 0]
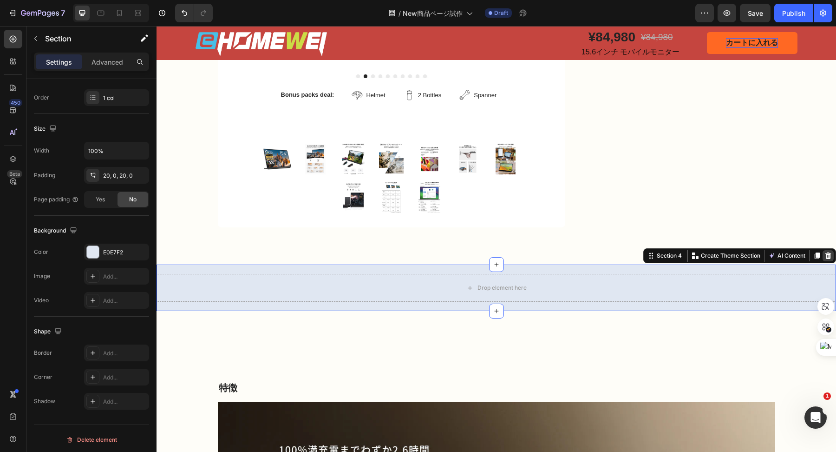
click at [825, 259] on icon at bounding box center [828, 255] width 6 height 7
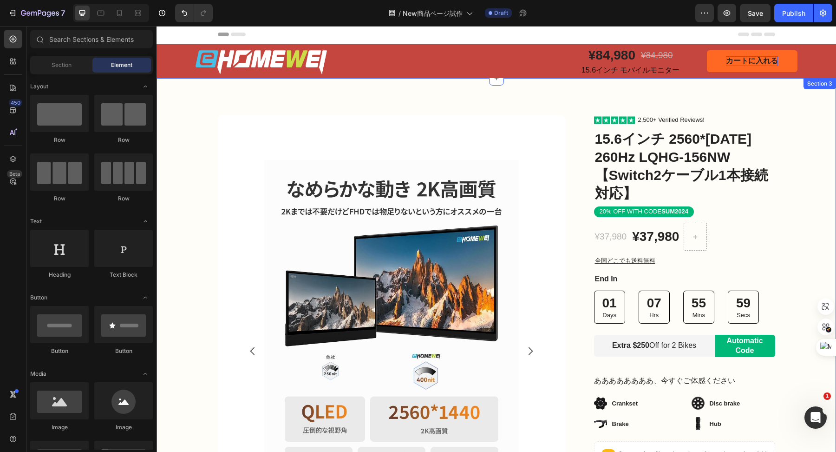
scroll to position [4, 0]
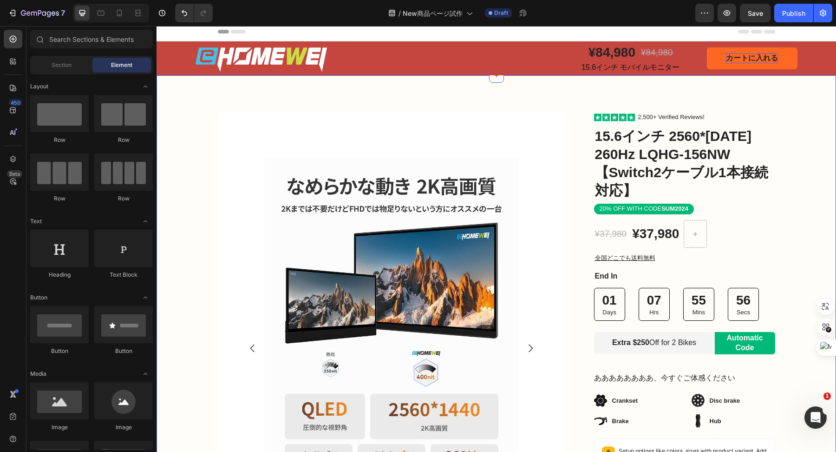
click at [236, 94] on div "Image Row Product Images Bonus packs deal: Text Block Helmet Item List 2 Bottle…" at bounding box center [497, 420] width 680 height 690
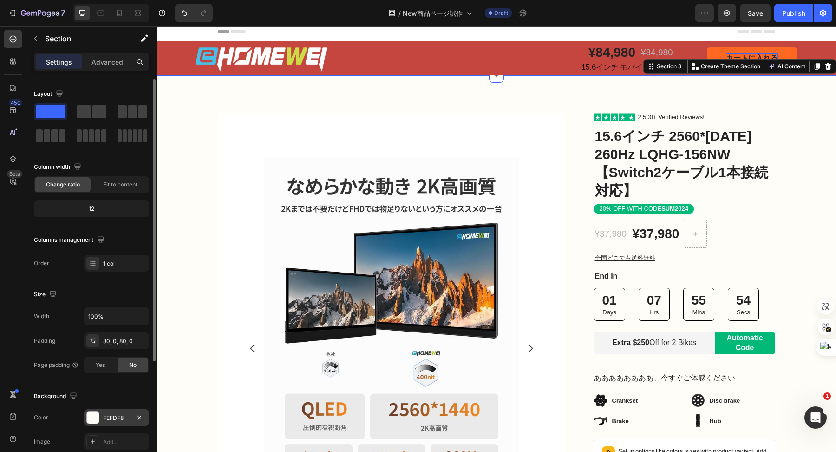
click at [92, 414] on div at bounding box center [93, 417] width 12 height 12
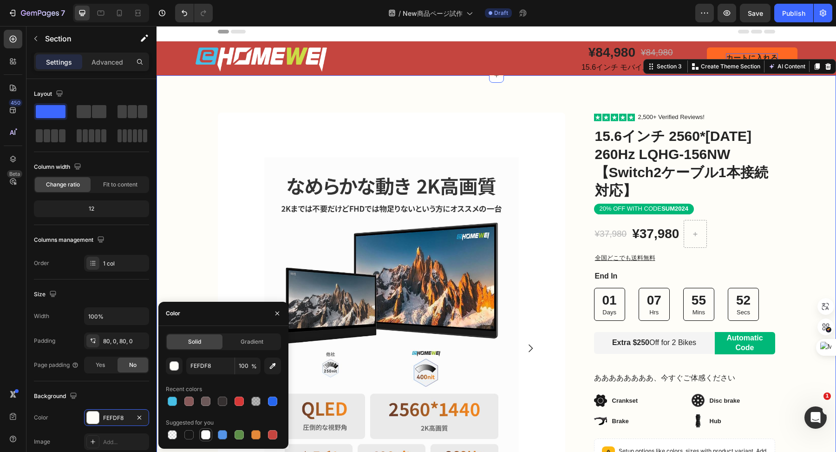
click at [204, 436] on div at bounding box center [205, 434] width 9 height 9
type input "FFFFFF"
click at [203, 228] on div "Image Row Product Images Bonus packs deal: Text Block Helmet Item List 2 Bottle…" at bounding box center [497, 420] width 680 height 616
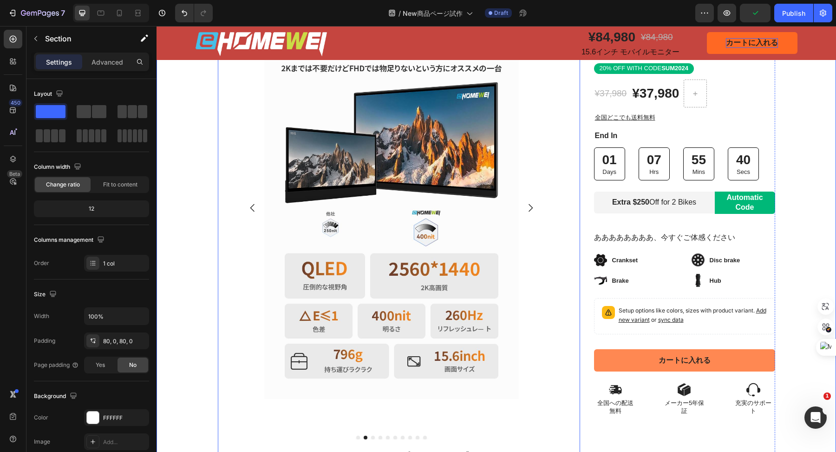
scroll to position [180, 0]
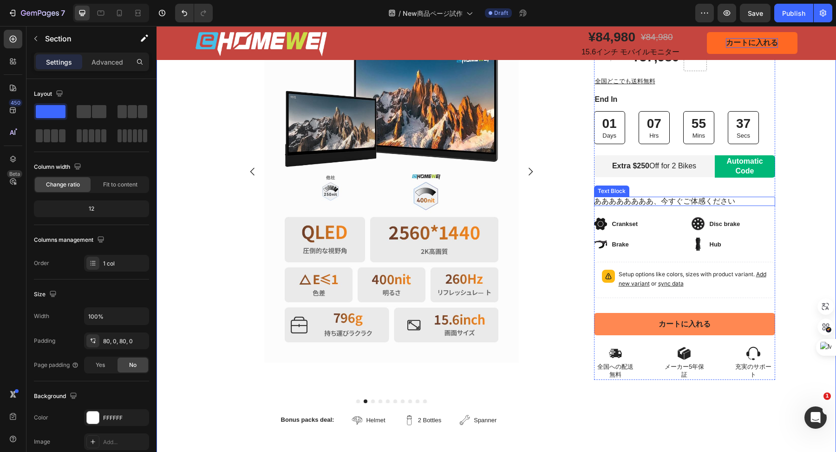
click at [725, 203] on p "ああああああああ、今すぐご体感ください" at bounding box center [684, 201] width 181 height 10
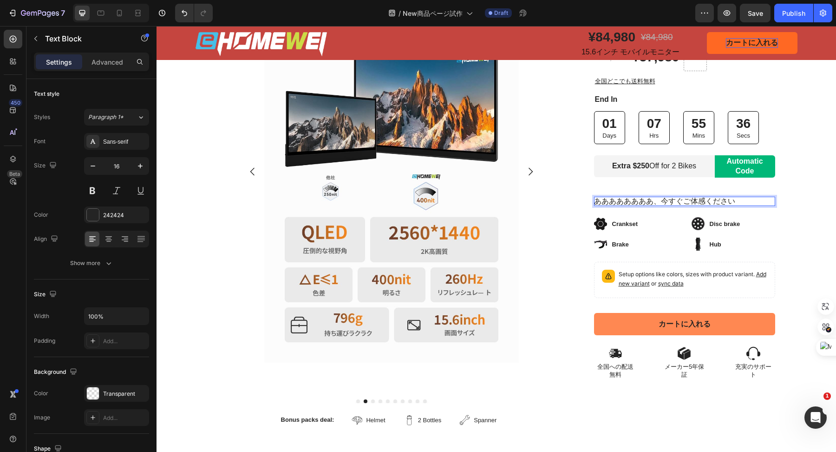
click at [725, 203] on p "ああああああああ、今すぐご体感ください" at bounding box center [684, 201] width 181 height 10
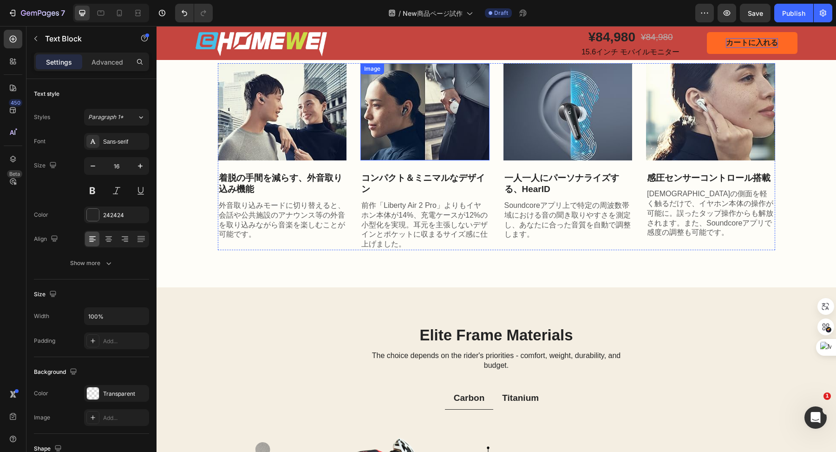
scroll to position [1394, 0]
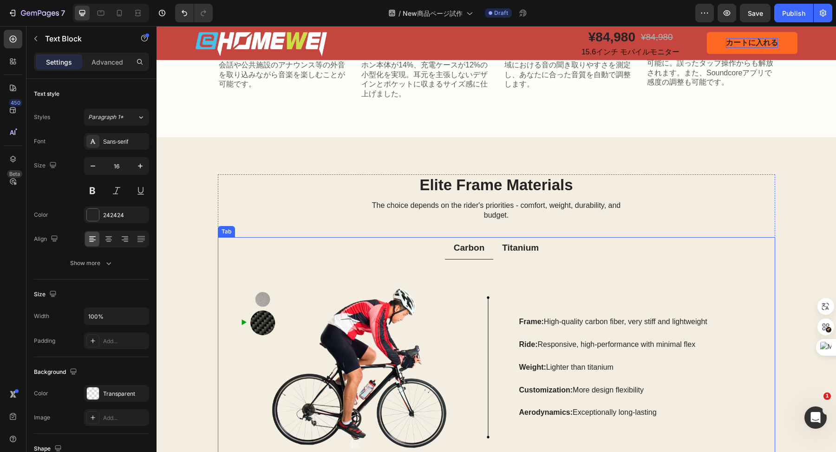
click at [391, 247] on ul "Carbon Titanium" at bounding box center [496, 248] width 557 height 22
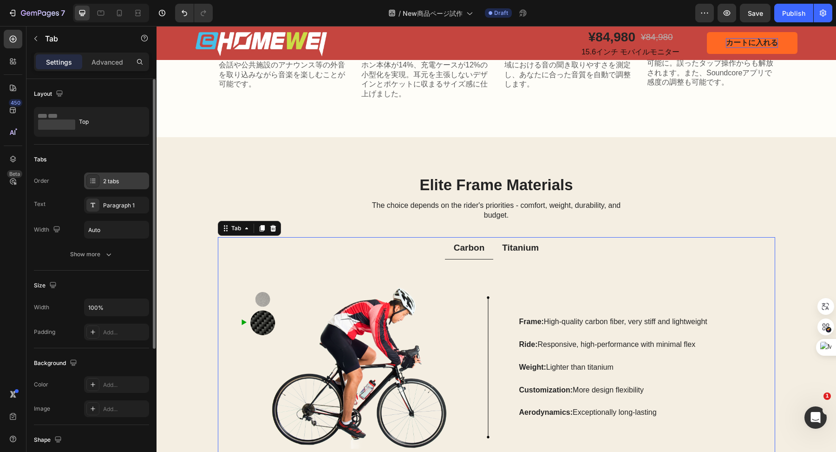
click at [109, 177] on div "2 tabs" at bounding box center [125, 181] width 44 height 8
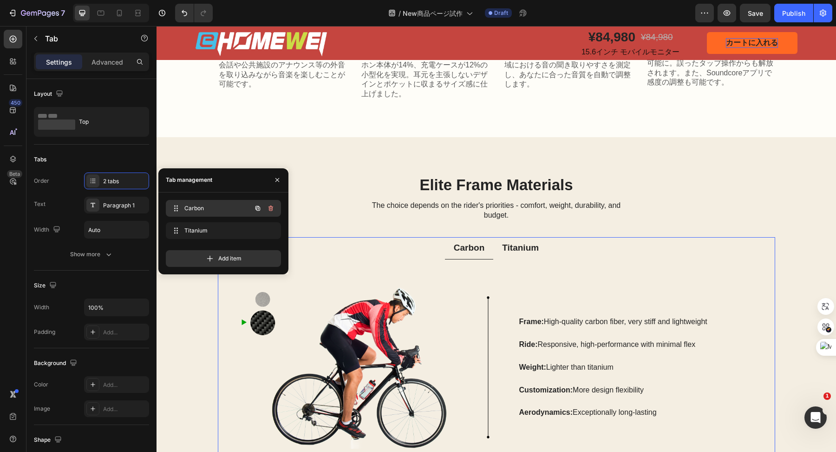
click at [202, 210] on span "Carbon" at bounding box center [210, 208] width 52 height 8
click at [202, 210] on span "Carbon" at bounding box center [217, 208] width 69 height 8
click at [461, 248] on p "Carbon" at bounding box center [469, 248] width 31 height 12
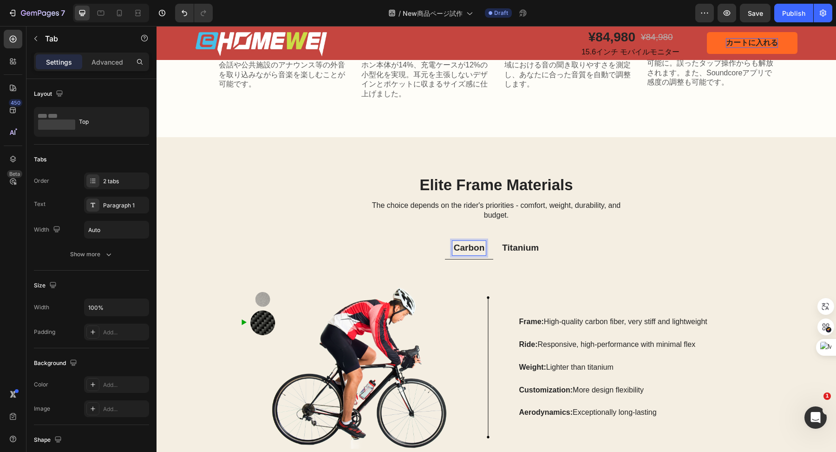
click at [461, 248] on p "Carbon" at bounding box center [469, 248] width 31 height 12
click at [517, 254] on div "Titanium" at bounding box center [518, 248] width 39 height 14
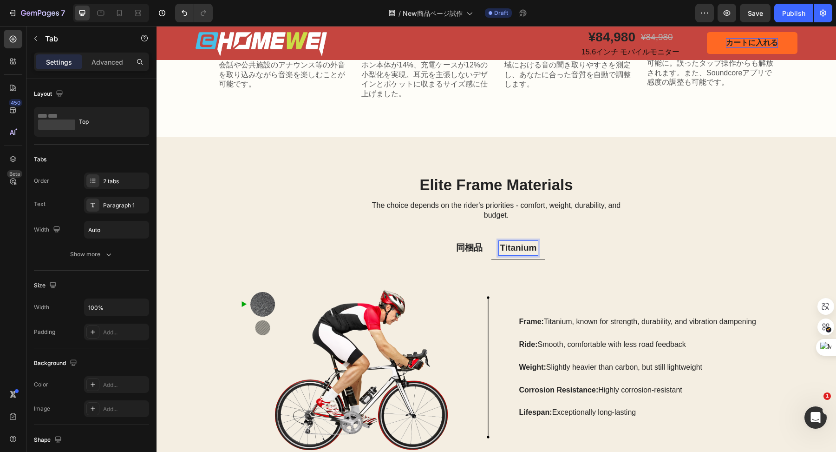
click at [517, 254] on div "Titanium" at bounding box center [518, 248] width 39 height 14
click at [626, 237] on ul "同梱品 仕様表" at bounding box center [496, 248] width 557 height 22
click at [523, 249] on p "仕様表" at bounding box center [518, 248] width 26 height 12
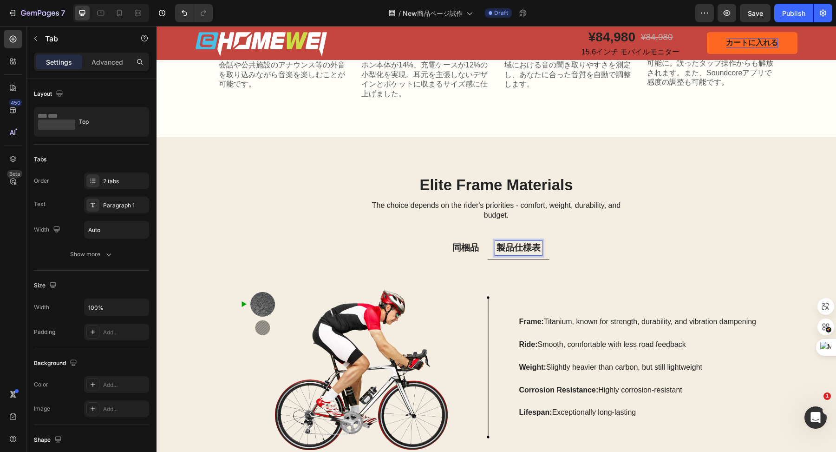
click at [560, 256] on ul "同梱品 製品仕様表" at bounding box center [496, 248] width 557 height 22
click at [467, 257] on li "同梱品" at bounding box center [466, 248] width 44 height 22
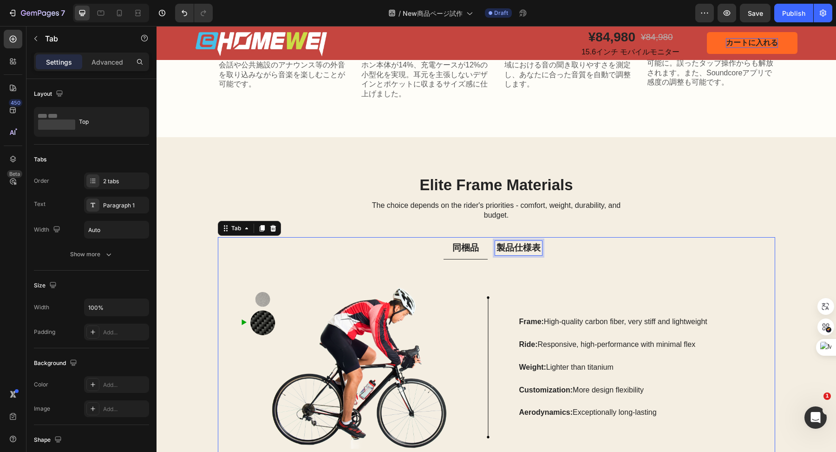
click at [506, 248] on p "製品仕様表" at bounding box center [519, 248] width 44 height 12
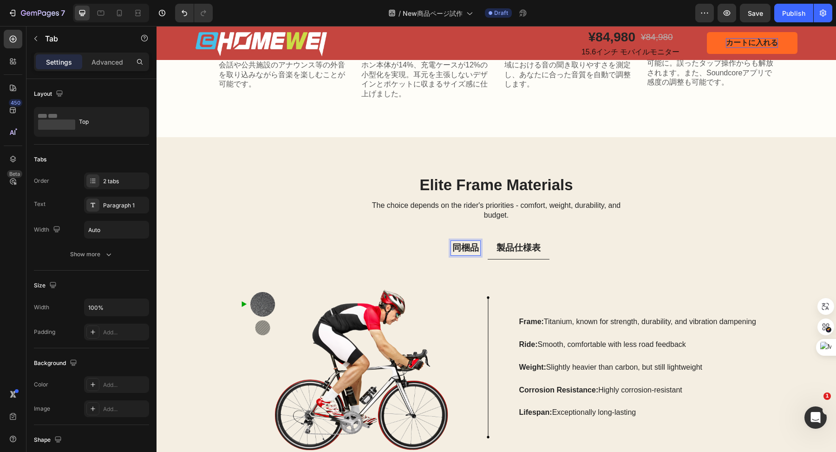
click at [468, 249] on p "同梱品" at bounding box center [465, 248] width 26 height 12
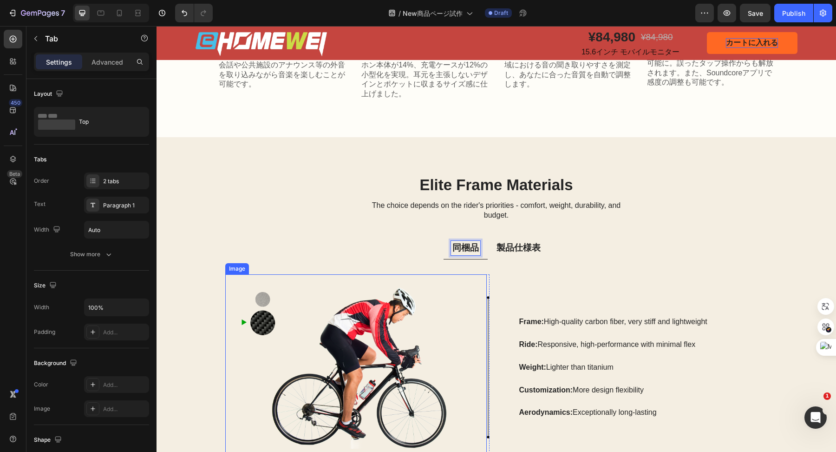
click at [432, 385] on img at bounding box center [356, 367] width 262 height 186
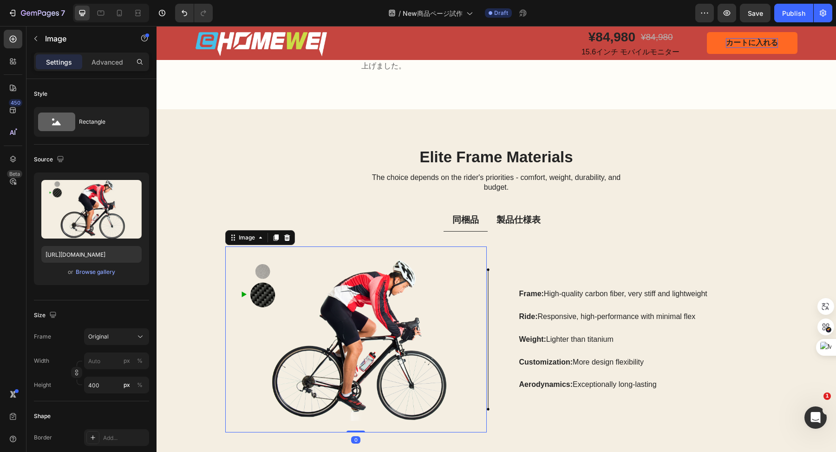
scroll to position [1461, 0]
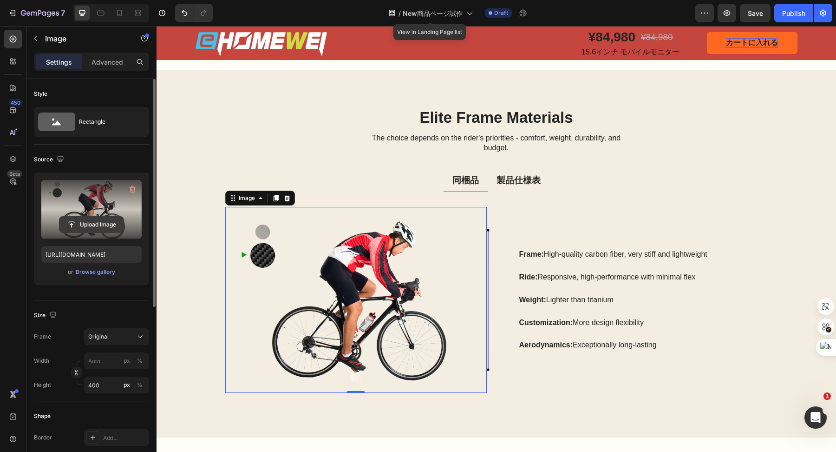
click at [109, 221] on input "file" at bounding box center [91, 224] width 64 height 16
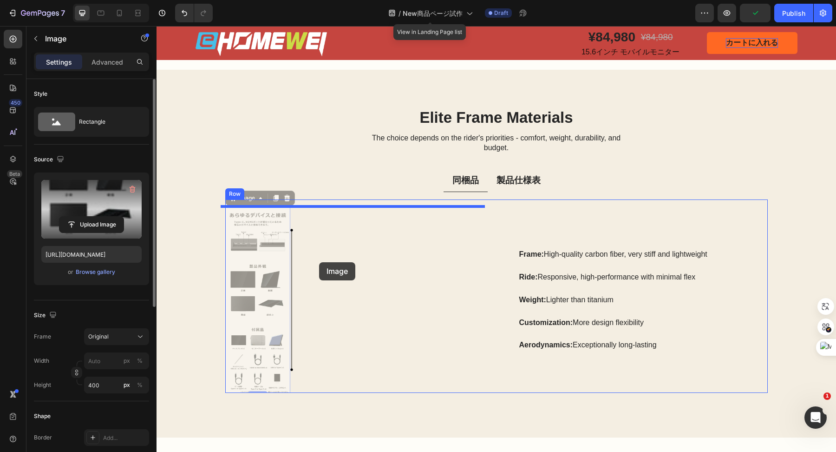
drag, startPoint x: 255, startPoint y: 255, endPoint x: 319, endPoint y: 262, distance: 64.9
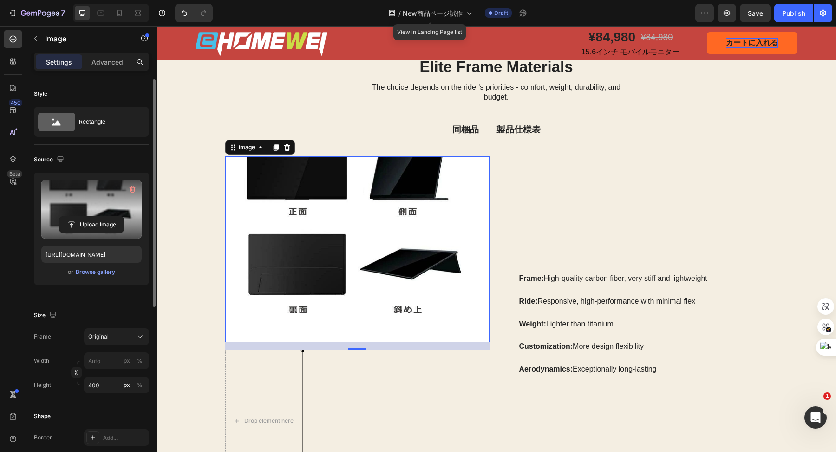
scroll to position [1504, 0]
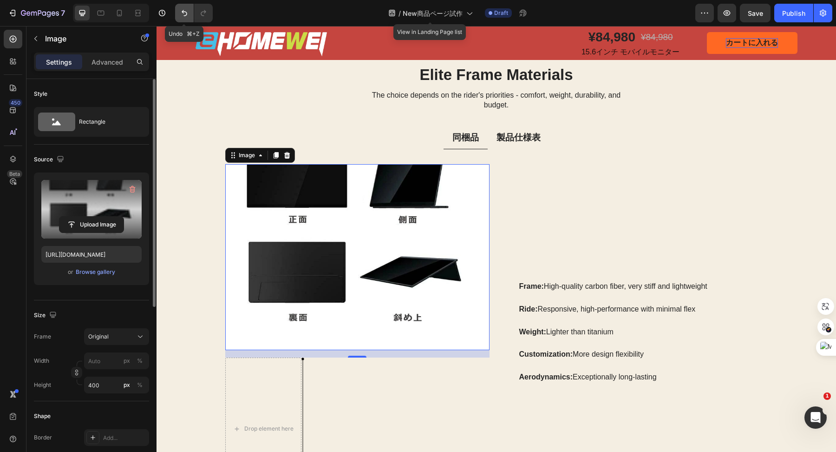
click at [187, 17] on icon "Undo/Redo" at bounding box center [184, 12] width 9 height 9
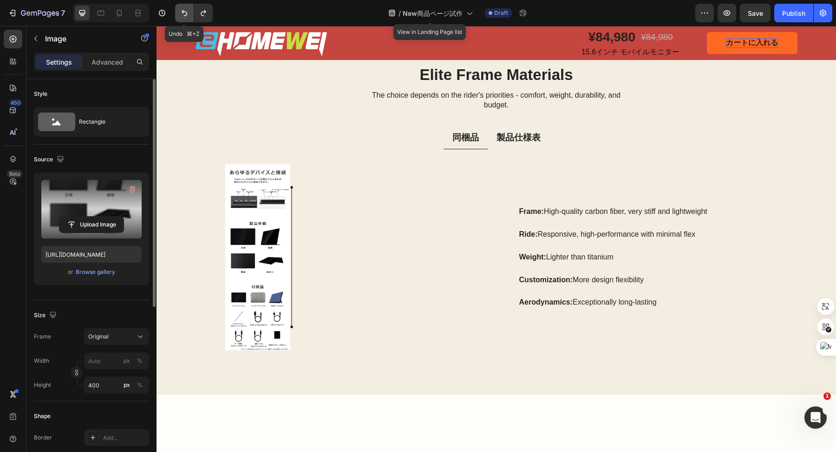
click at [178, 14] on button "Undo/Redo" at bounding box center [184, 13] width 19 height 19
click at [182, 14] on icon "Undo/Redo" at bounding box center [184, 12] width 9 height 9
type input "https://cdn.shopify.com/s/files/1/0836/4228/6394/files/gempages_516815562748200…"
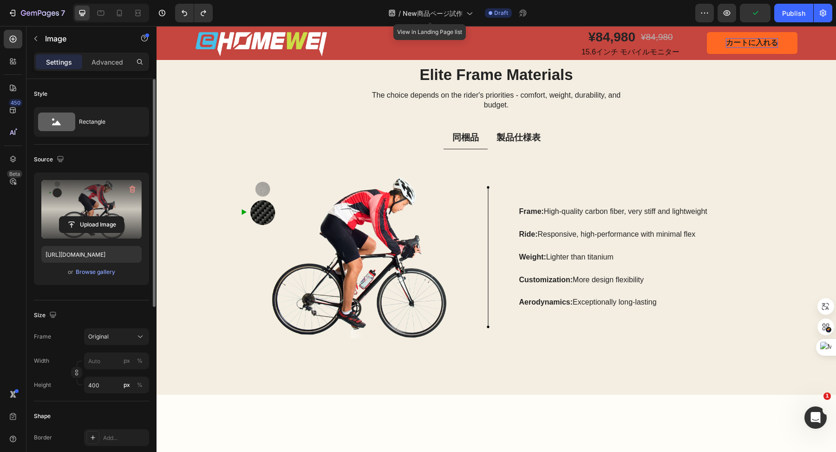
click at [260, 188] on img at bounding box center [356, 257] width 262 height 186
click at [344, 258] on img at bounding box center [356, 257] width 262 height 186
click at [521, 132] on p "製品仕様表" at bounding box center [519, 138] width 44 height 12
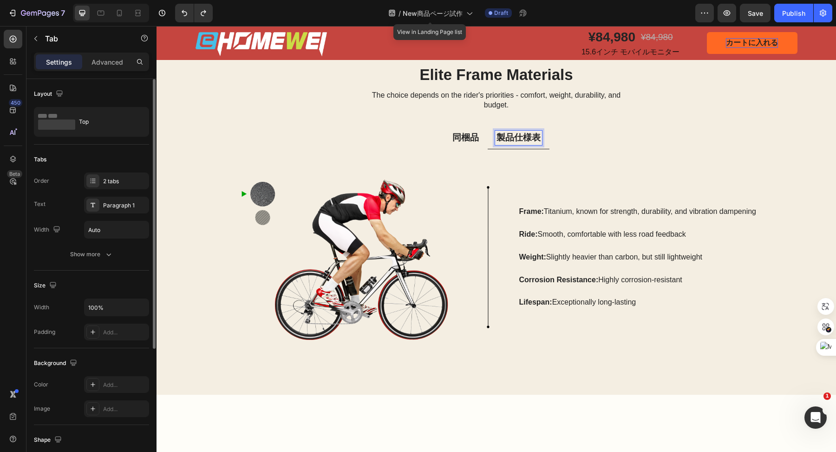
click at [498, 138] on p "製品仕様表" at bounding box center [519, 138] width 44 height 12
click at [465, 141] on p "同梱品" at bounding box center [465, 138] width 26 height 12
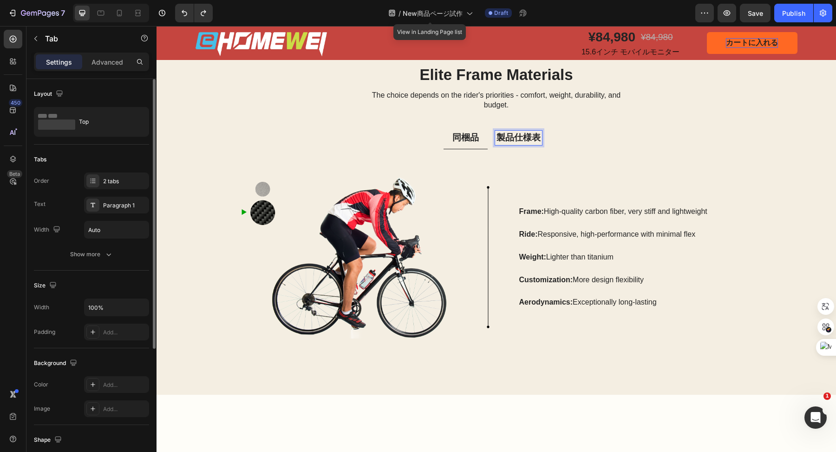
click at [500, 139] on p "製品仕様表" at bounding box center [519, 138] width 44 height 12
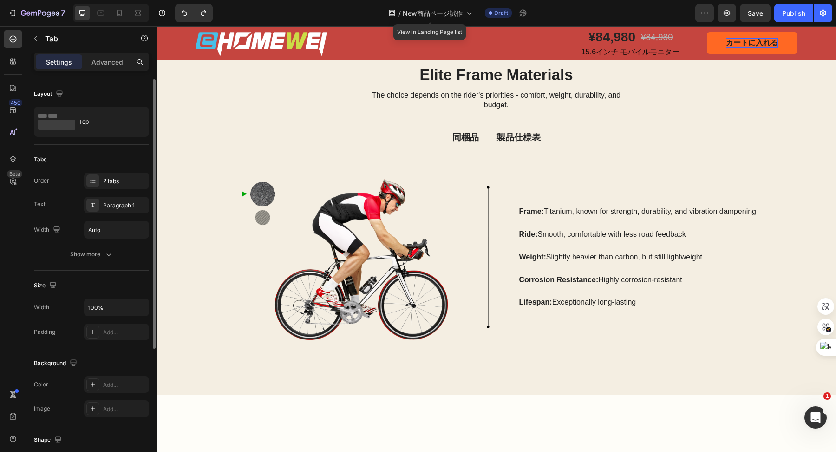
click at [461, 144] on div "同梱品" at bounding box center [465, 138] width 29 height 15
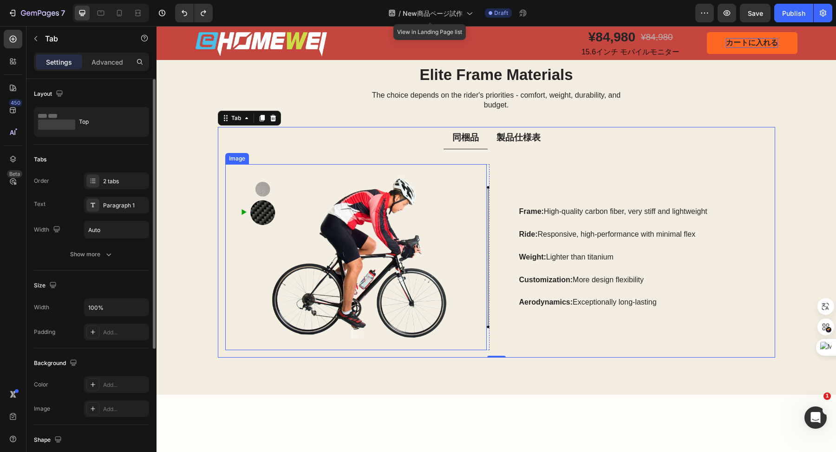
click at [389, 233] on img at bounding box center [356, 257] width 262 height 186
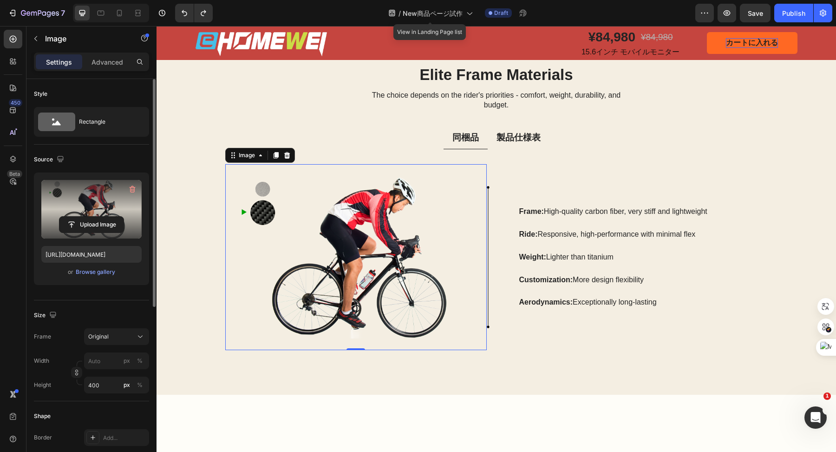
click at [112, 198] on label at bounding box center [91, 209] width 100 height 59
click at [112, 216] on input "file" at bounding box center [91, 224] width 64 height 16
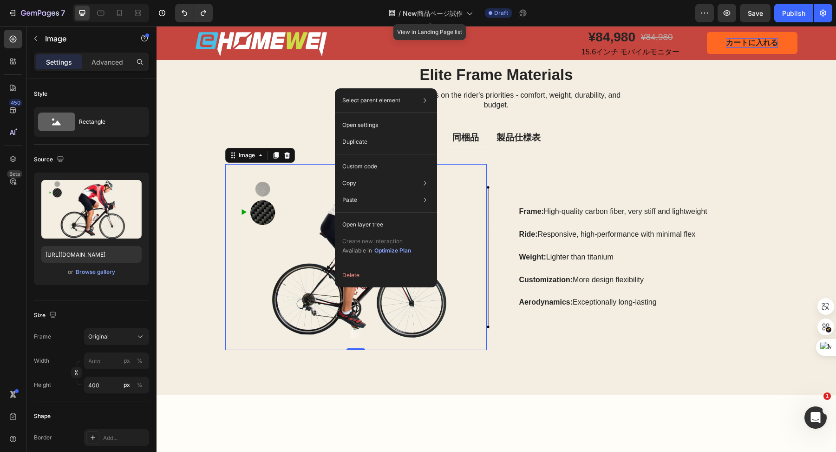
click at [313, 254] on img at bounding box center [356, 257] width 262 height 186
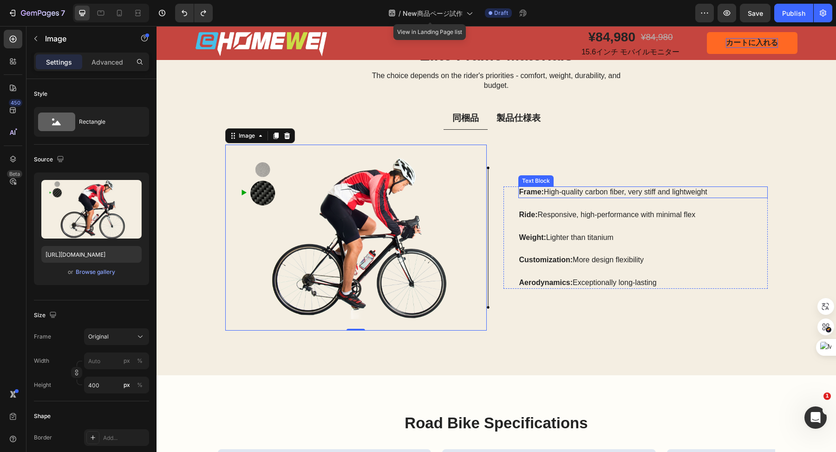
scroll to position [1496, 0]
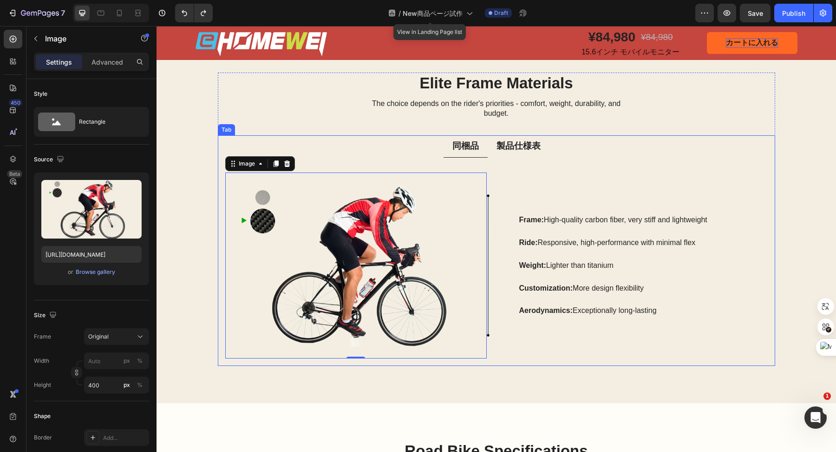
click at [516, 144] on p "製品仕様表" at bounding box center [519, 146] width 44 height 12
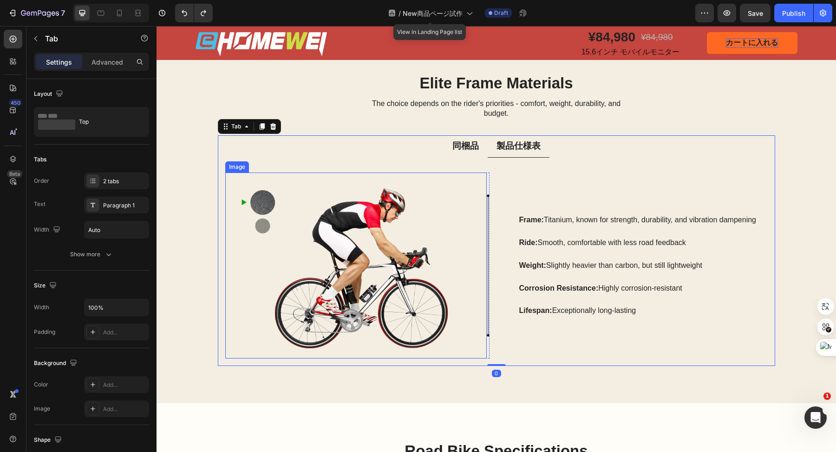
click at [365, 240] on img at bounding box center [356, 265] width 262 height 186
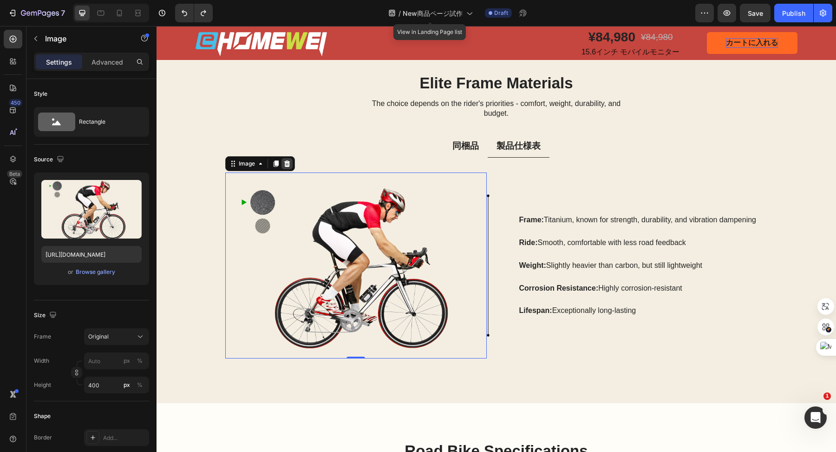
click at [284, 162] on icon at bounding box center [287, 163] width 6 height 7
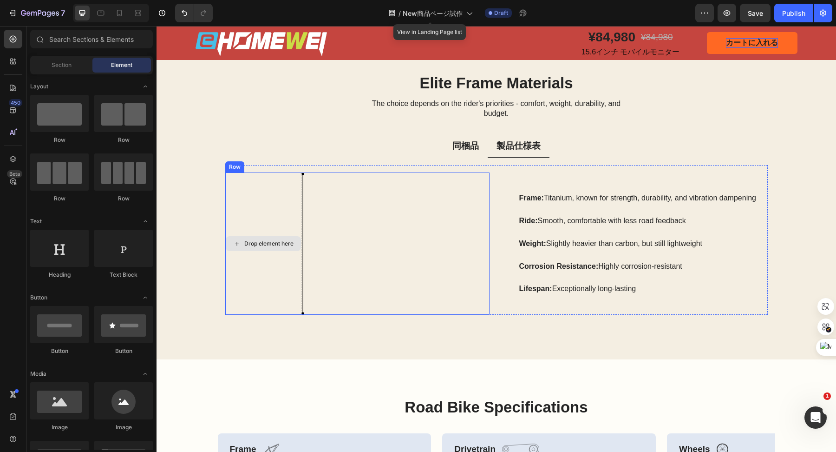
click at [286, 209] on div "Drop element here" at bounding box center [263, 243] width 76 height 142
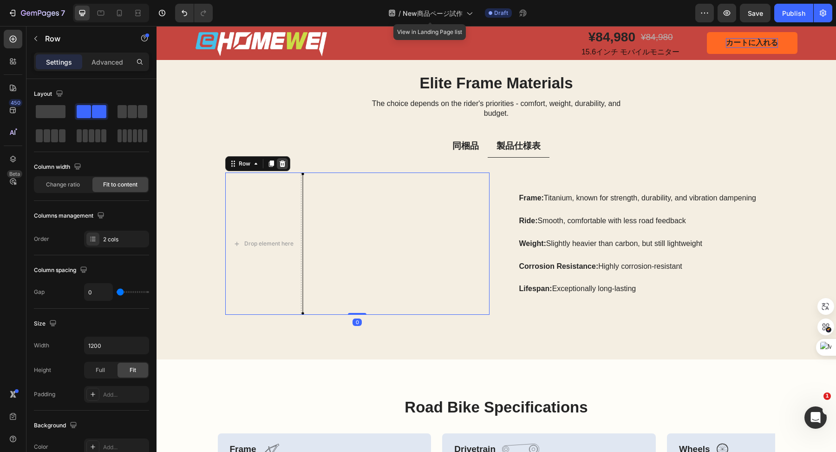
click at [280, 167] on div at bounding box center [282, 163] width 11 height 11
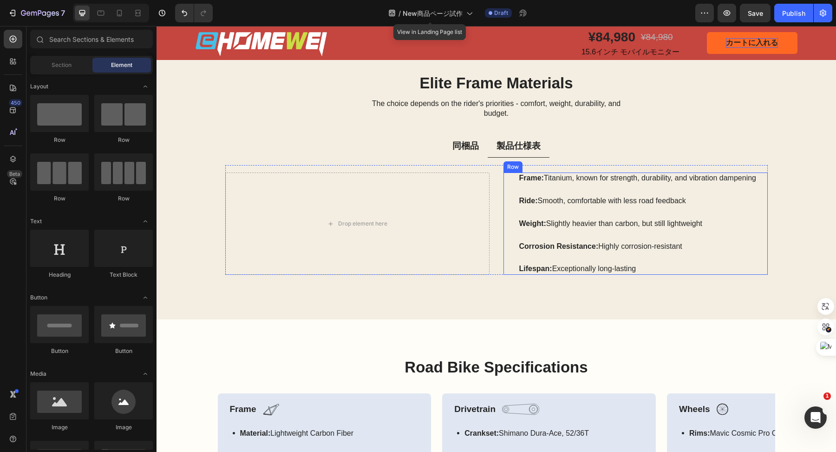
click at [509, 191] on div "Frame: Titanium, known for strength, durability, and vibration dampening Text B…" at bounding box center [636, 223] width 264 height 102
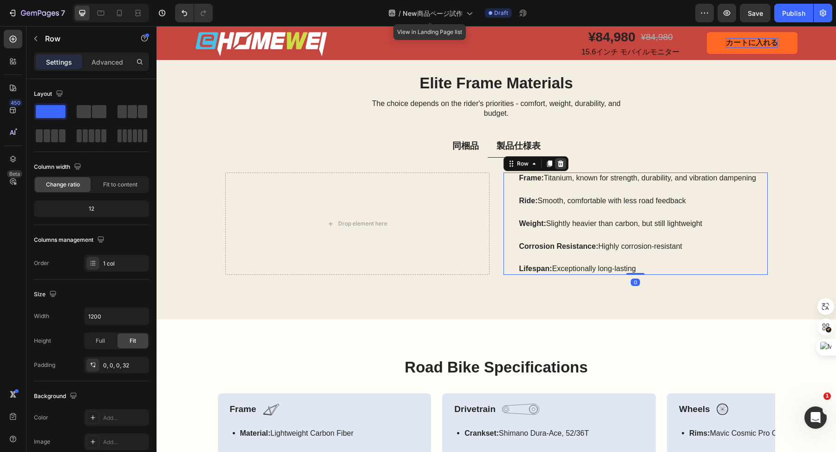
click at [557, 164] on icon at bounding box center [560, 163] width 7 height 7
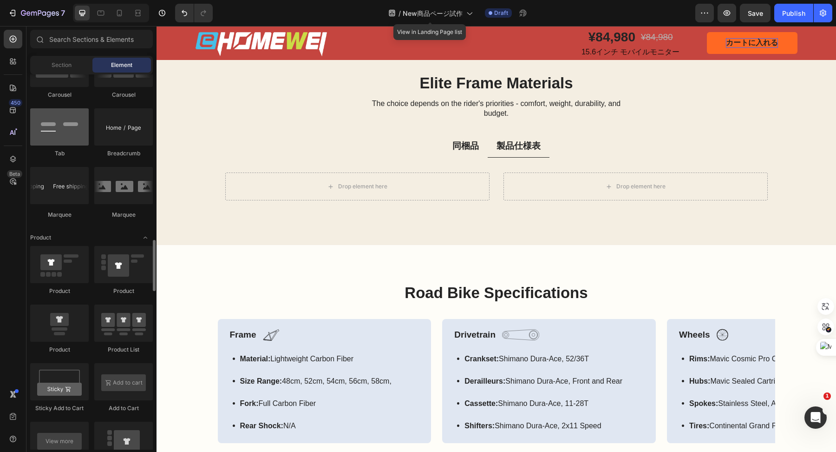
scroll to position [1055, 0]
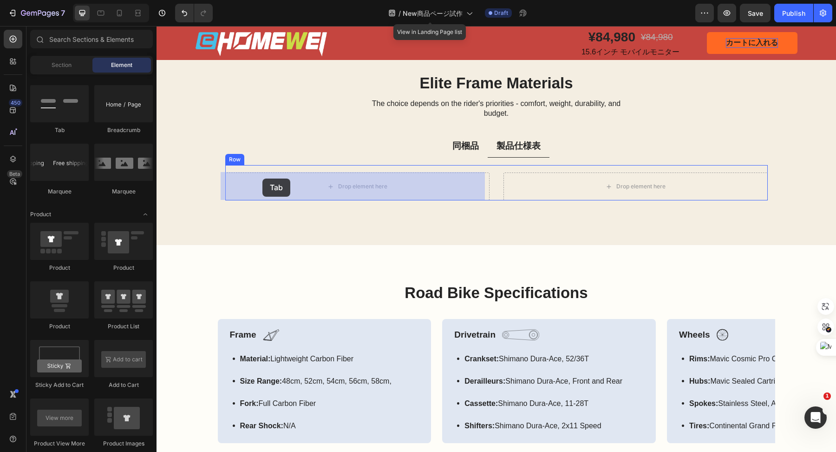
drag, startPoint x: 224, startPoint y: 149, endPoint x: 262, endPoint y: 178, distance: 48.0
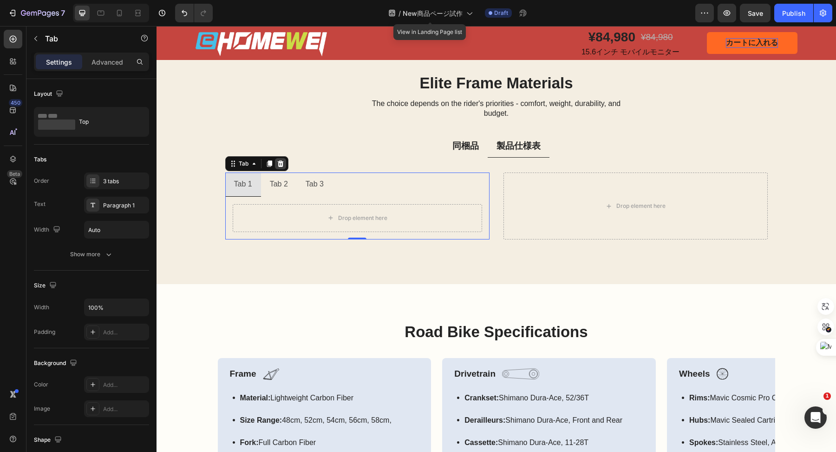
click at [277, 167] on div at bounding box center [280, 163] width 11 height 11
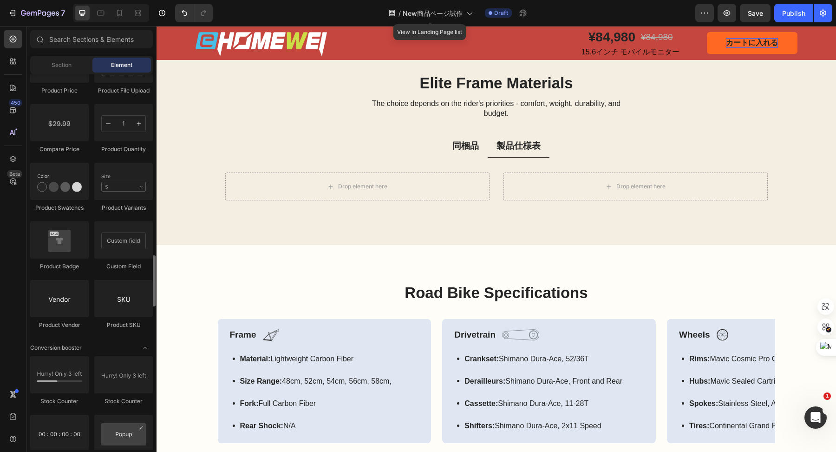
scroll to position [1586, 0]
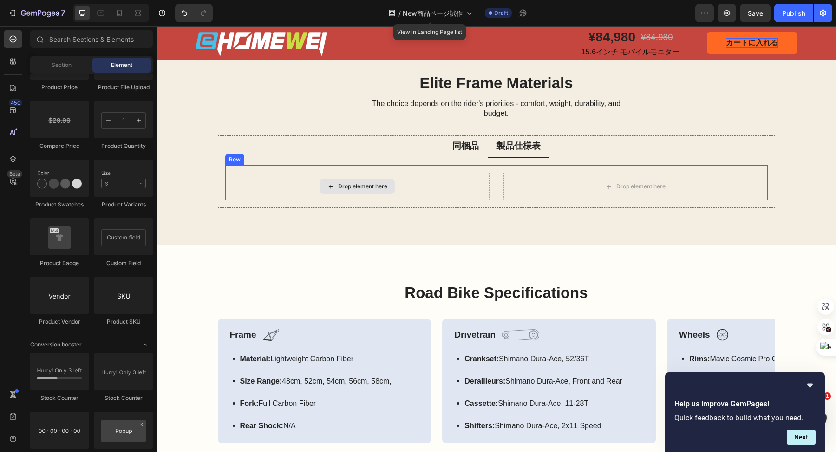
click at [399, 183] on div "Drop element here" at bounding box center [357, 186] width 264 height 28
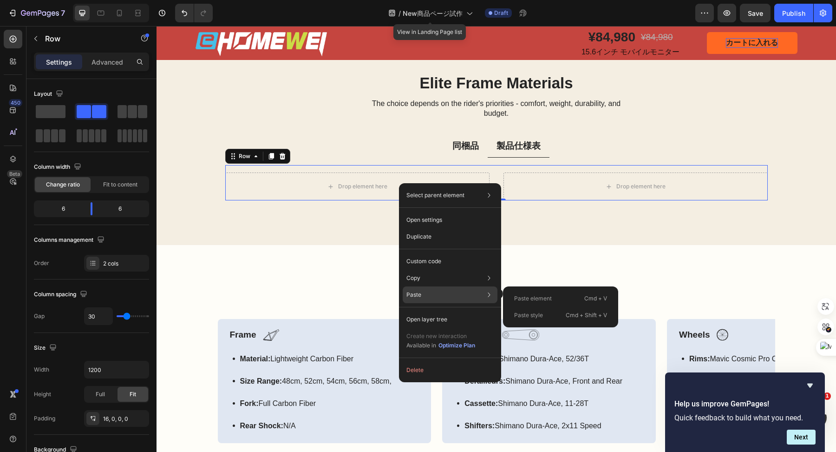
click at [412, 292] on p "Paste" at bounding box center [413, 294] width 15 height 8
click at [486, 291] on icon at bounding box center [488, 294] width 9 height 9
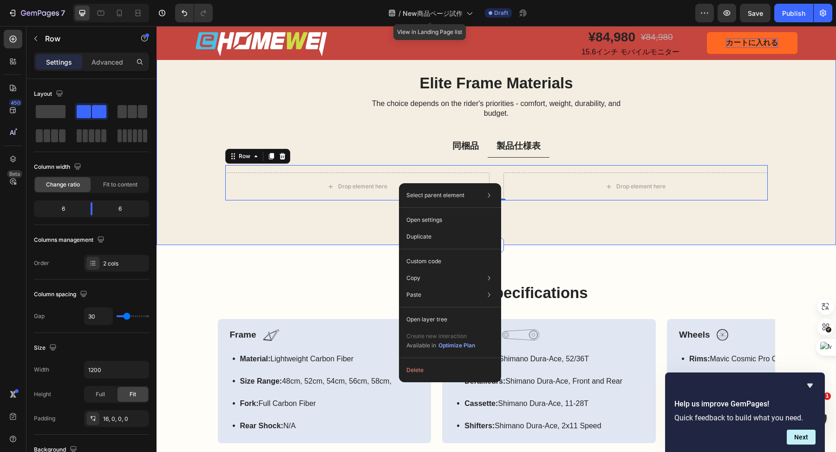
click at [532, 225] on div "Elite Frame Materials Heading The choice depends on the rider's priorities - co…" at bounding box center [497, 139] width 680 height 209
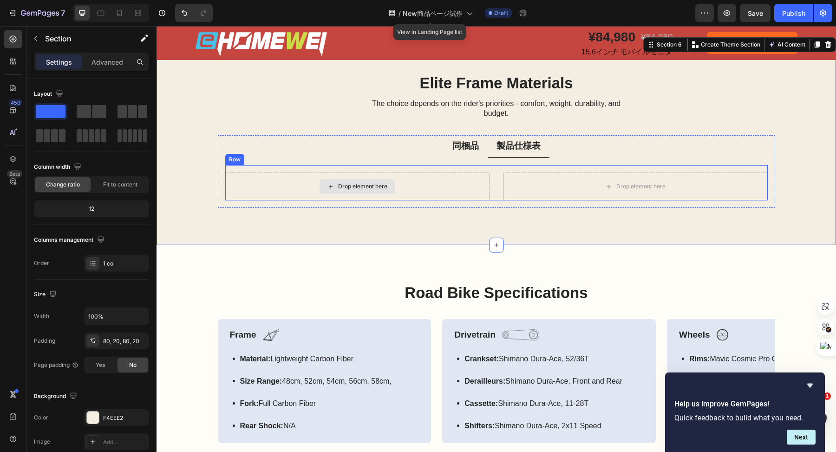
click at [439, 184] on div "Drop element here" at bounding box center [357, 186] width 264 height 28
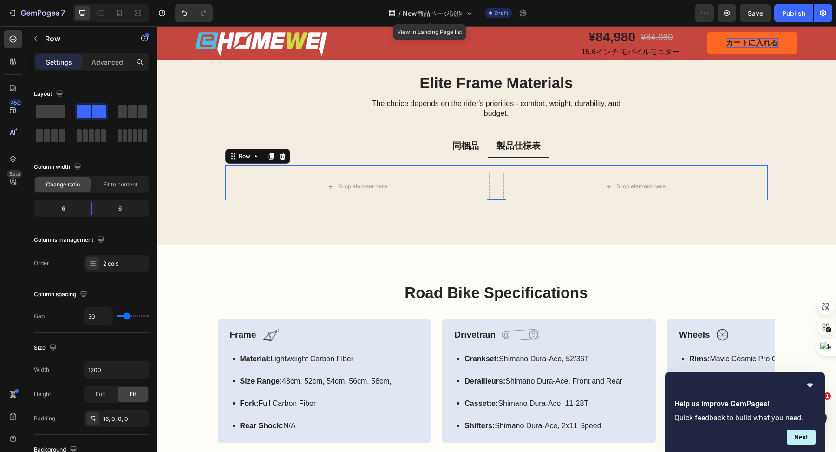
click at [285, 166] on div "Drop element here Drop element here Row 0" at bounding box center [496, 182] width 543 height 35
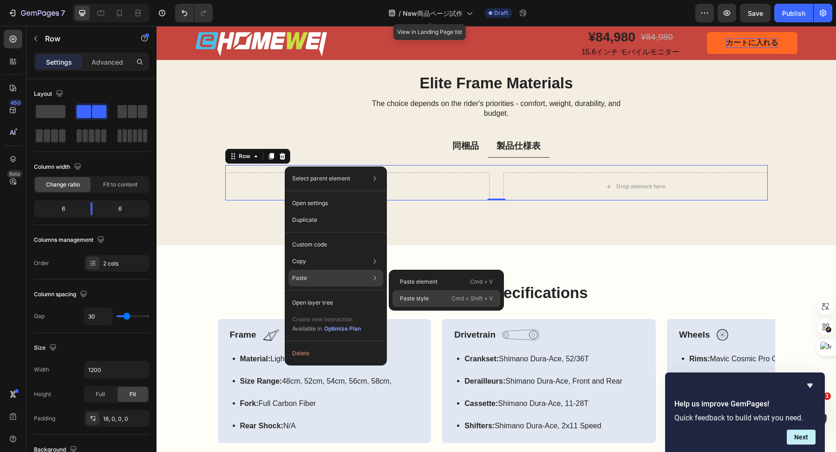
click at [424, 296] on p "Paste style" at bounding box center [414, 298] width 29 height 8
type input "32"
type input "100%"
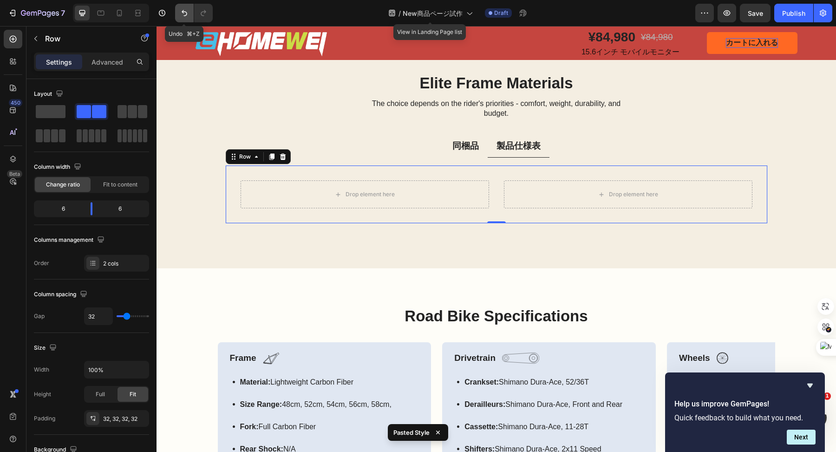
click at [182, 9] on icon "Undo/Redo" at bounding box center [184, 12] width 9 height 9
type input "30"
type input "1200"
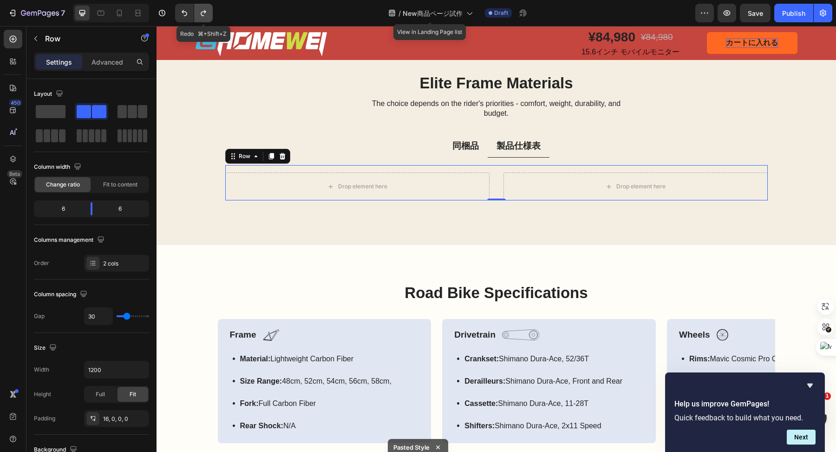
click at [208, 9] on icon "Undo/Redo" at bounding box center [203, 12] width 9 height 9
type input "32"
type input "100%"
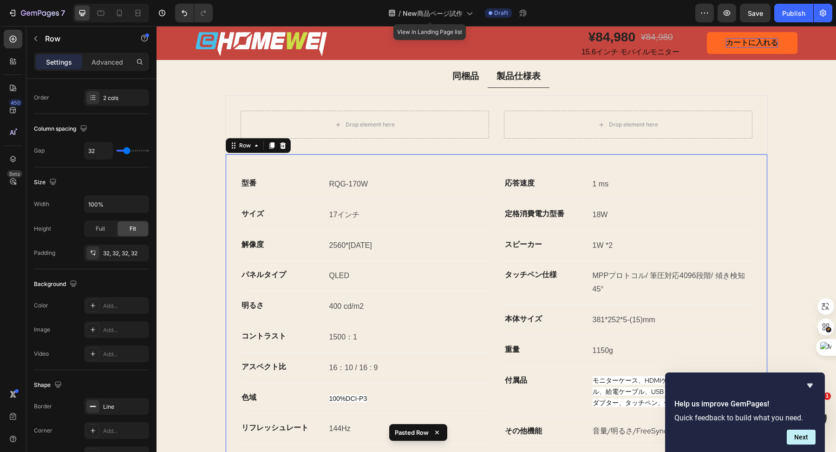
scroll to position [1534, 0]
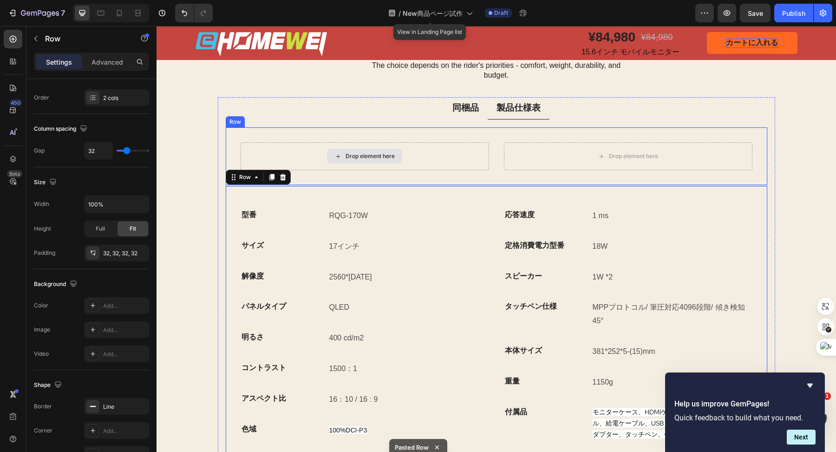
click at [419, 151] on div "Drop element here" at bounding box center [365, 156] width 249 height 28
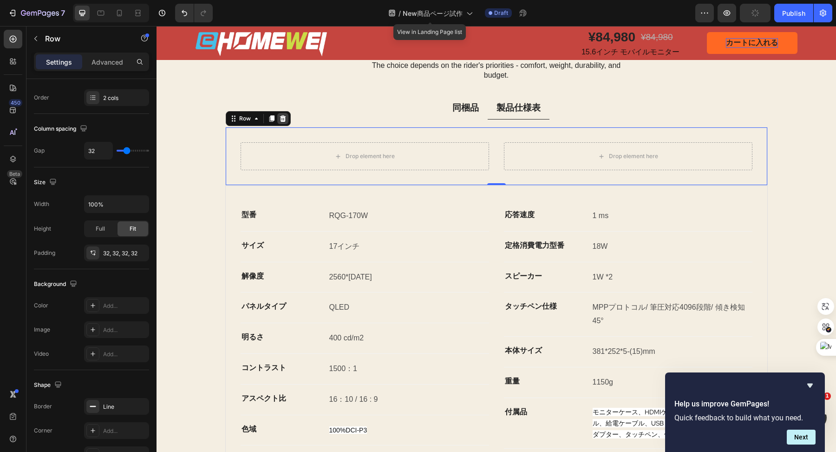
click at [279, 115] on icon at bounding box center [282, 118] width 7 height 7
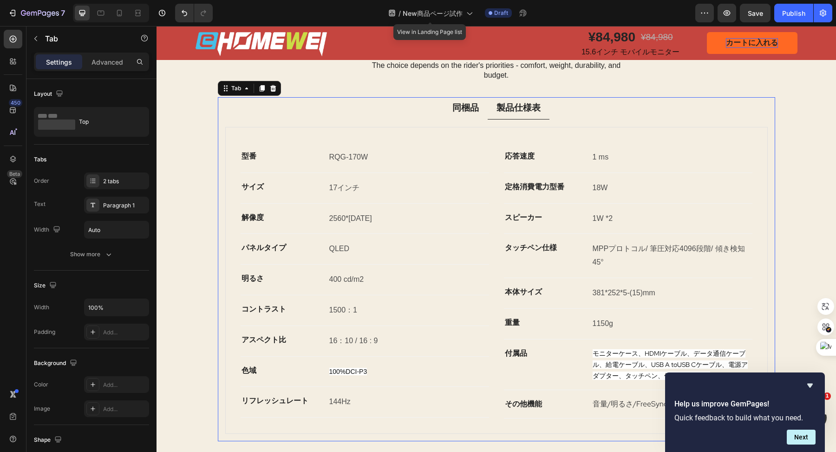
click at [464, 105] on p "同梱品" at bounding box center [465, 108] width 26 height 12
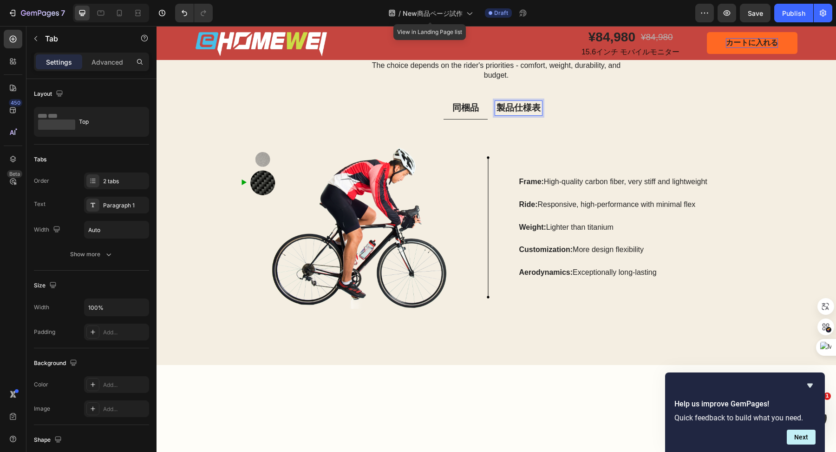
click at [502, 119] on div "Image Image Row Frame: High-quality carbon fiber, very stiff and lightweight Te…" at bounding box center [496, 223] width 557 height 208
click at [511, 110] on p "製品仕様表" at bounding box center [519, 108] width 44 height 12
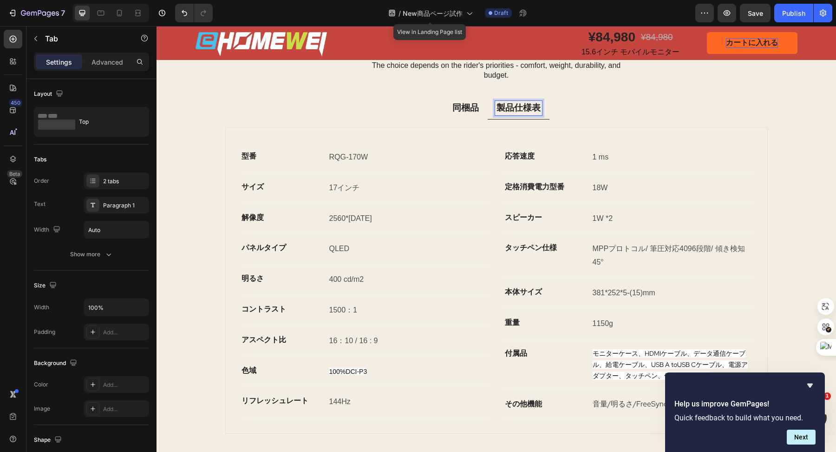
click at [558, 114] on ul "同梱品 製品仕様表" at bounding box center [496, 108] width 557 height 22
click at [796, 187] on div "Elite Frame Materials Heading The choice depends on the rider's priorities - co…" at bounding box center [496, 237] width 661 height 406
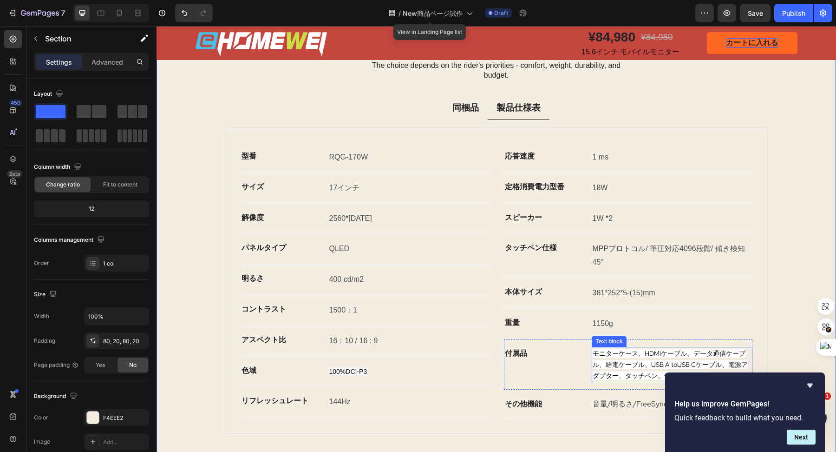
click at [651, 349] on span "モニターケース、HDMIケーブル、データ通信ケーブル、給電ケーブル、USB A toUSB Cケーブル、電源アダプター、タッチペン、保護フィルムx2" at bounding box center [670, 364] width 155 height 31
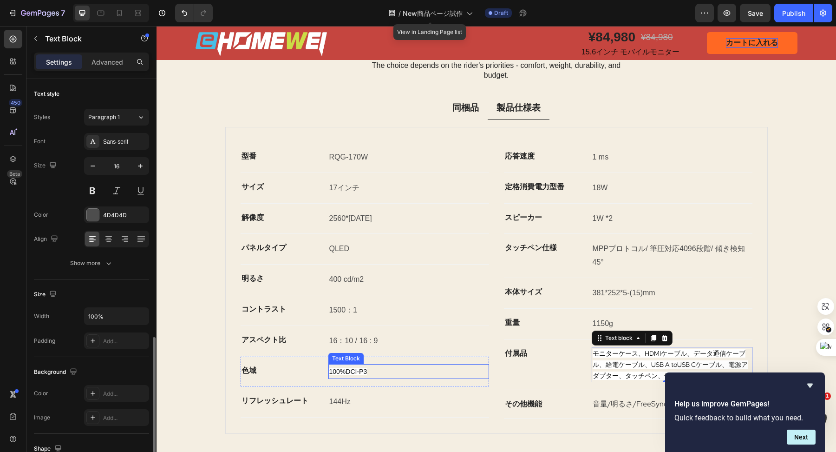
click at [364, 367] on span "100%DCI-P3" at bounding box center [348, 370] width 38 height 7
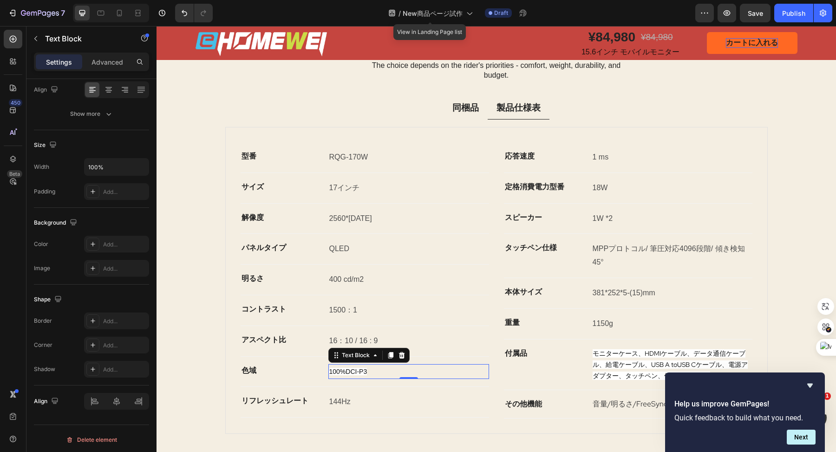
click at [358, 367] on span "100%DCI-P3" at bounding box center [348, 370] width 38 height 7
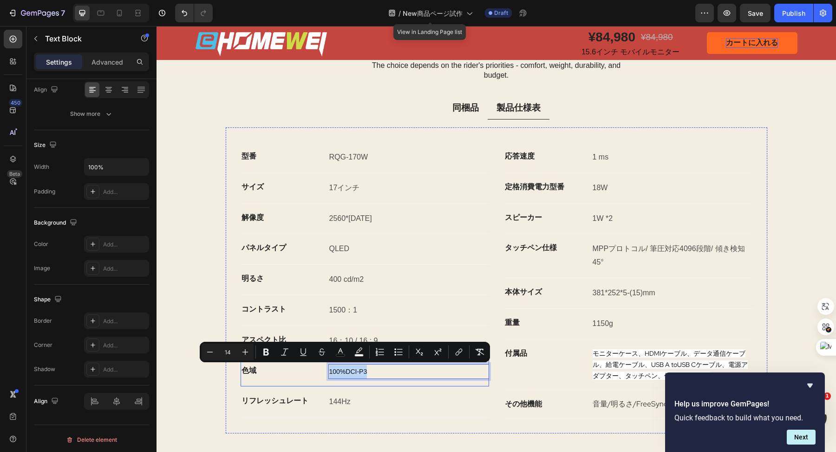
click at [288, 380] on div "色域 Text block 100%DCI-P3 Text Block 0 Row" at bounding box center [365, 371] width 249 height 31
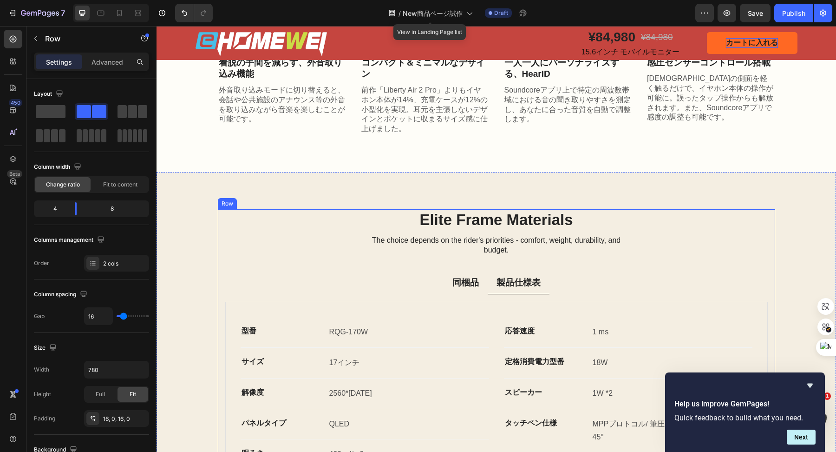
scroll to position [1356, 0]
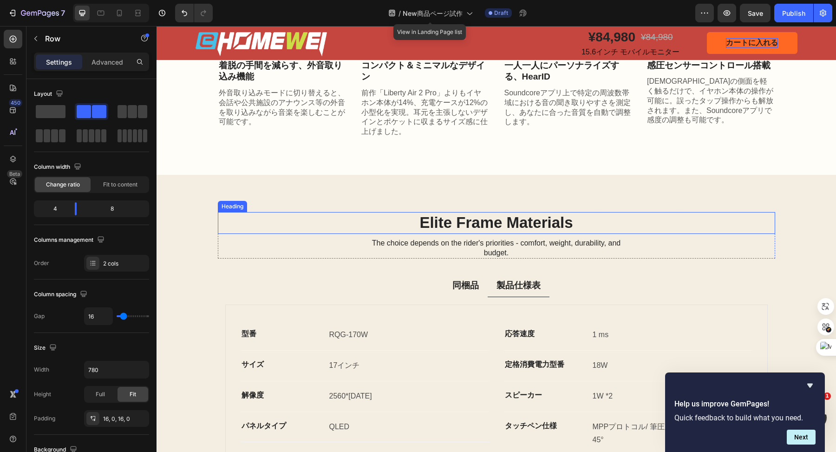
click at [470, 228] on h2 "Elite Frame Materials" at bounding box center [496, 223] width 557 height 22
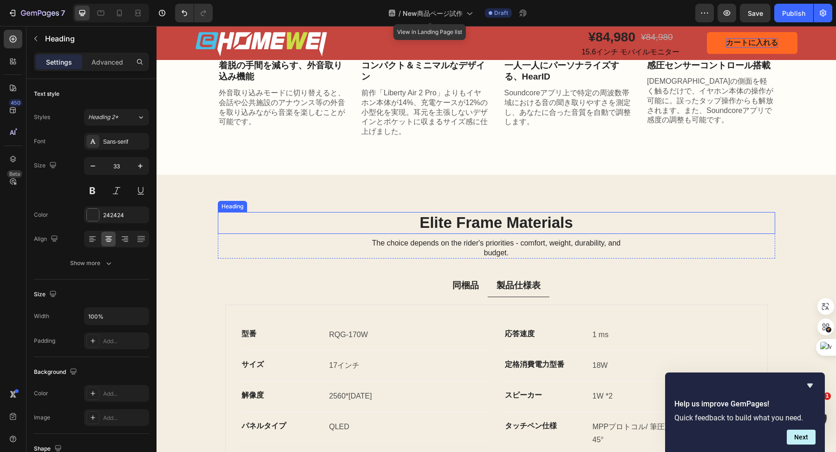
click at [470, 228] on h2 "Elite Frame Materials" at bounding box center [496, 223] width 557 height 22
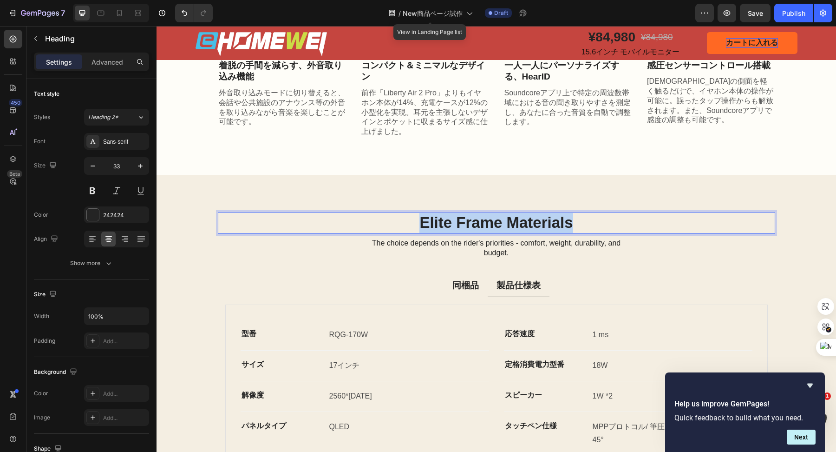
click at [470, 228] on p "Elite Frame Materials" at bounding box center [497, 223] width 556 height 20
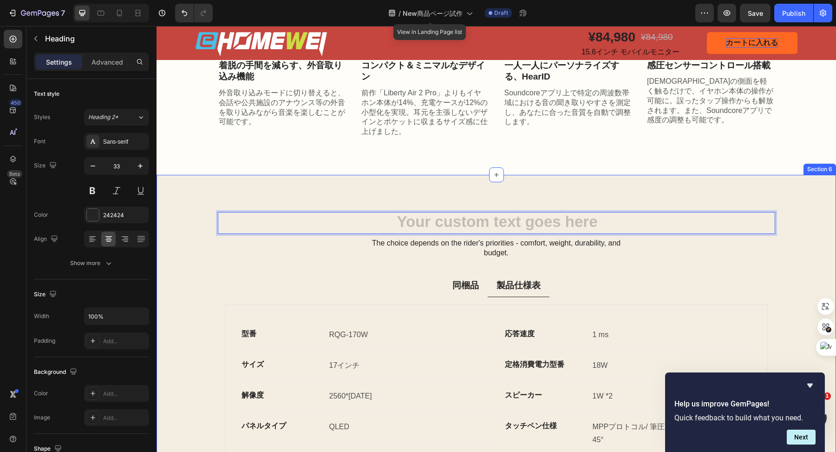
click at [315, 189] on div "Heading 8 The choice depends on the rider's priorities - comfort, weight, durab…" at bounding box center [497, 415] width 680 height 481
click at [364, 220] on h2 "Rich Text Editor. Editing area: main" at bounding box center [496, 223] width 557 height 22
click at [284, 205] on icon at bounding box center [284, 202] width 7 height 7
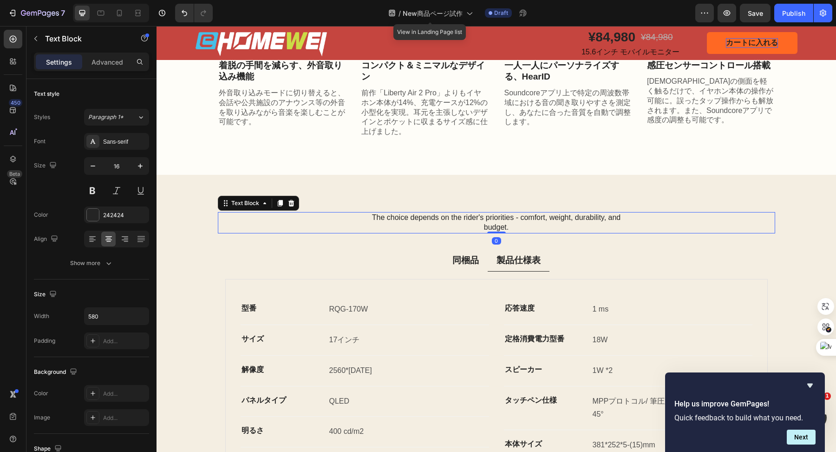
click at [346, 216] on div "The choice depends on the rider's priorities - comfort, weight, durability, and…" at bounding box center [496, 222] width 557 height 21
click at [289, 201] on icon at bounding box center [291, 202] width 7 height 7
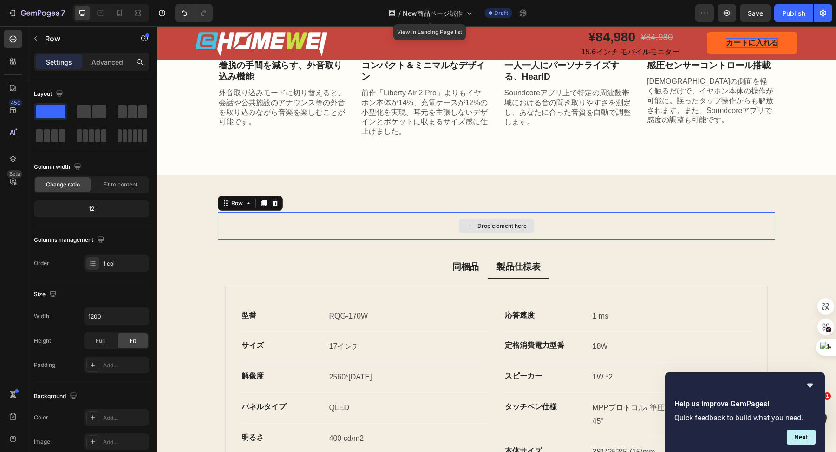
click at [288, 215] on div "Drop element here" at bounding box center [496, 226] width 557 height 28
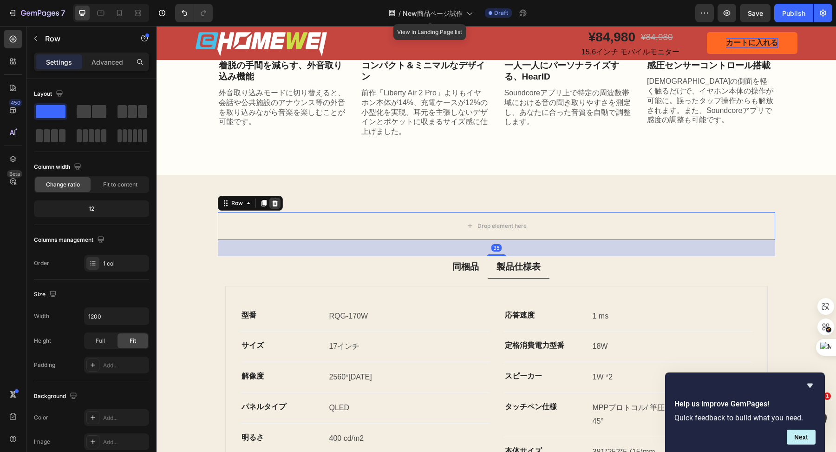
click at [272, 205] on icon at bounding box center [275, 203] width 6 height 7
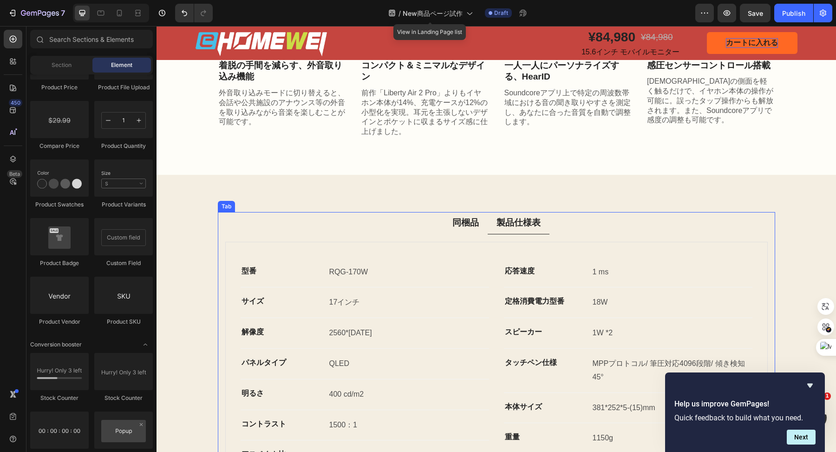
click at [336, 231] on ul "同梱品 製品仕様表" at bounding box center [496, 223] width 557 height 22
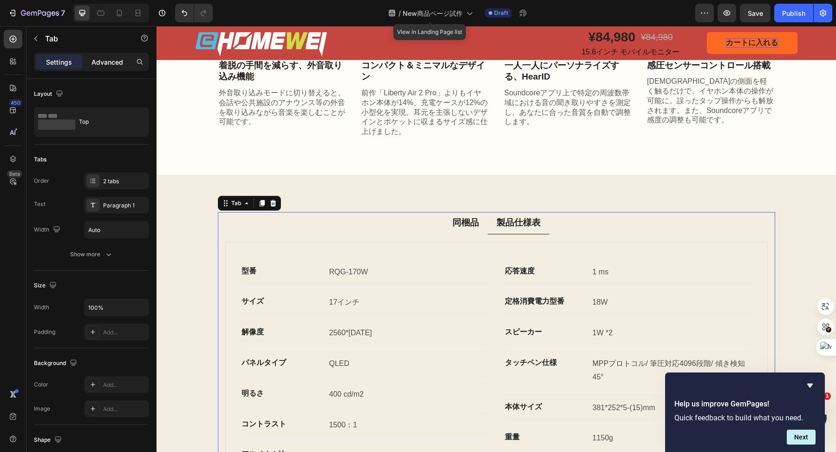
click at [114, 61] on p "Advanced" at bounding box center [108, 62] width 32 height 10
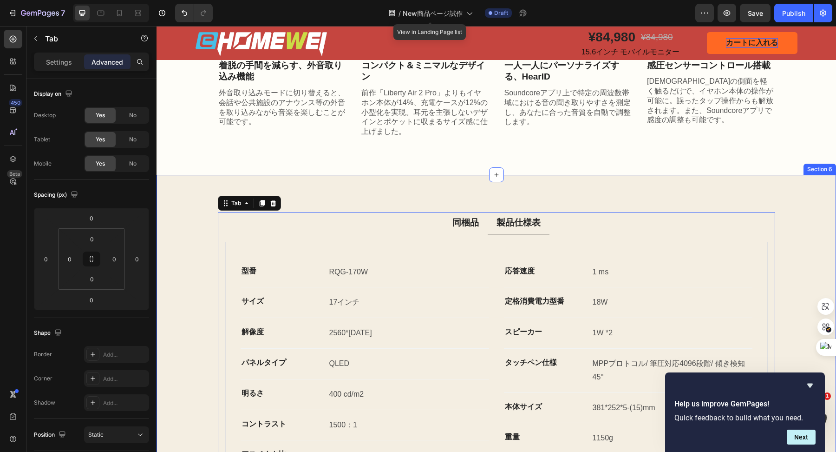
click at [326, 195] on div "同梱品 製品仕様表 Image Image Row Frame: High-quality carbon fiber, very stiff and ligh…" at bounding box center [497, 384] width 680 height 418
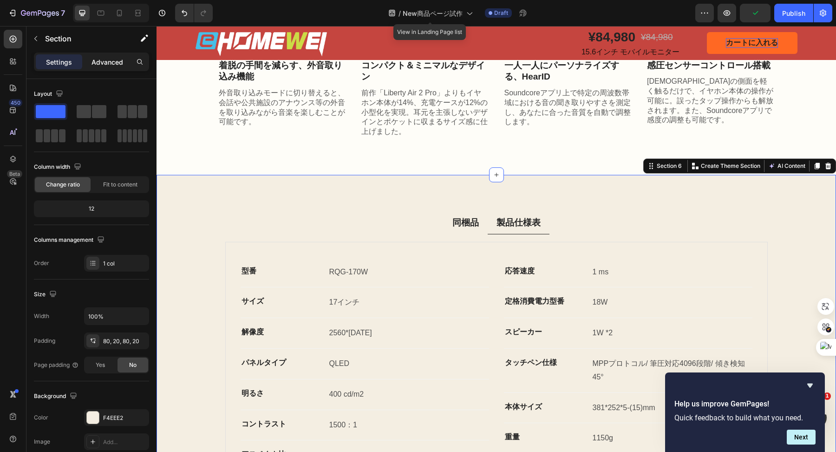
click at [108, 62] on p "Advanced" at bounding box center [108, 62] width 32 height 10
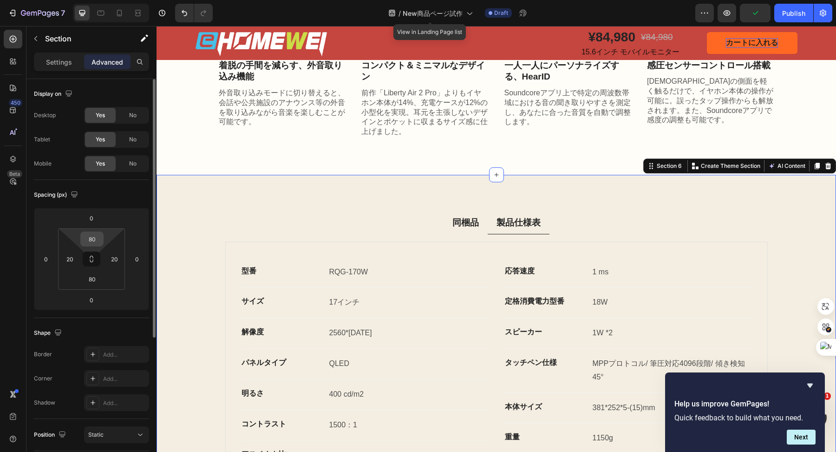
click at [95, 237] on input "80" at bounding box center [92, 239] width 19 height 14
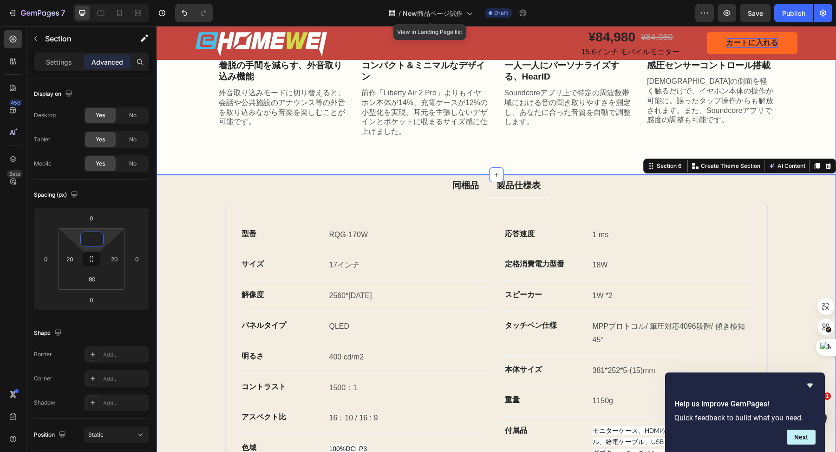
click at [240, 161] on div "公式サイト限定 安心の最長5年保証 Heading 標準のメーカー保証3年に加え、さらに2年間の延長保証をご用意しました。 合計で最長5年間、安心してお使いい…" at bounding box center [497, 30] width 680 height 289
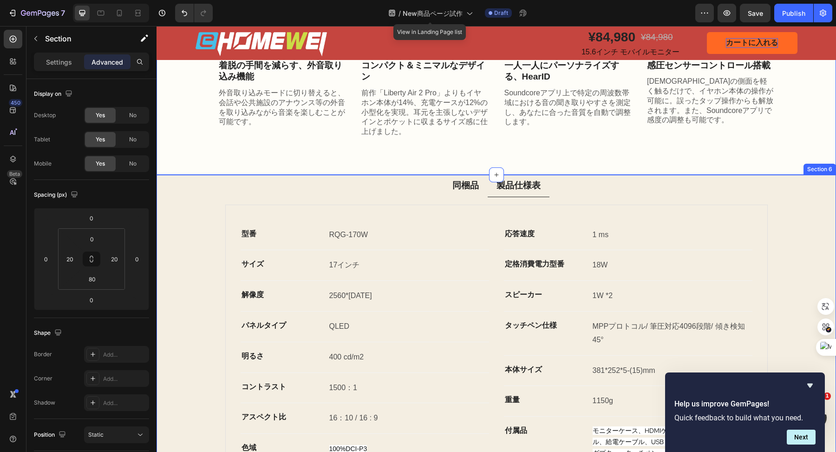
click at [185, 219] on div "同梱品 製品仕様表 Image Image Row Frame: High-quality carbon fiber, very stiff and ligh…" at bounding box center [496, 346] width 661 height 343
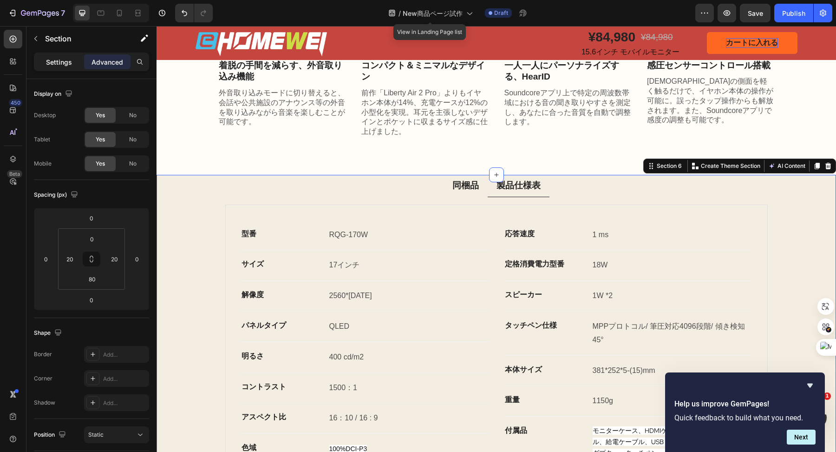
click at [67, 60] on p "Settings" at bounding box center [59, 62] width 26 height 10
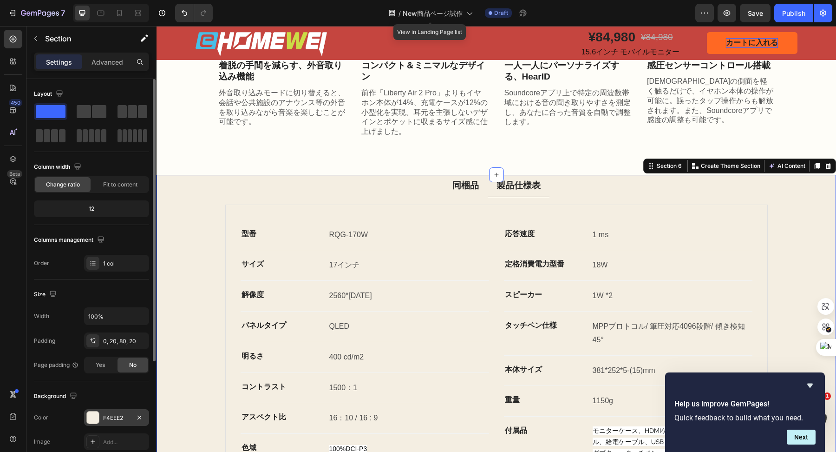
click at [92, 415] on div at bounding box center [93, 417] width 12 height 12
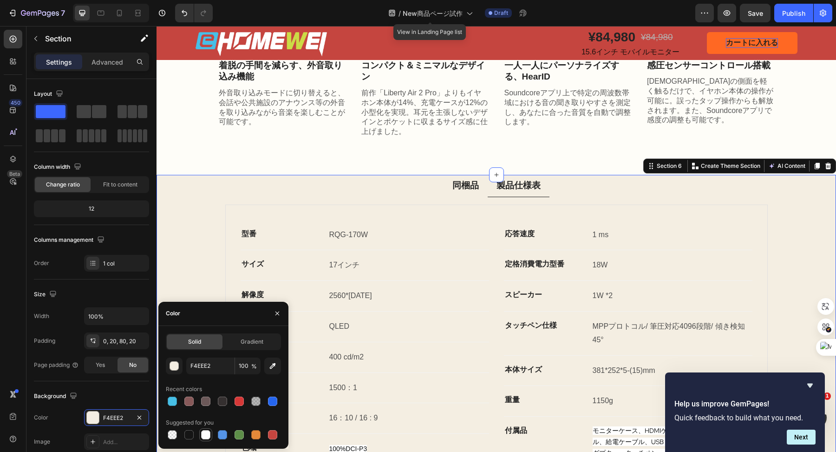
click at [211, 432] on div at bounding box center [205, 434] width 13 height 13
type input "FFFFFF"
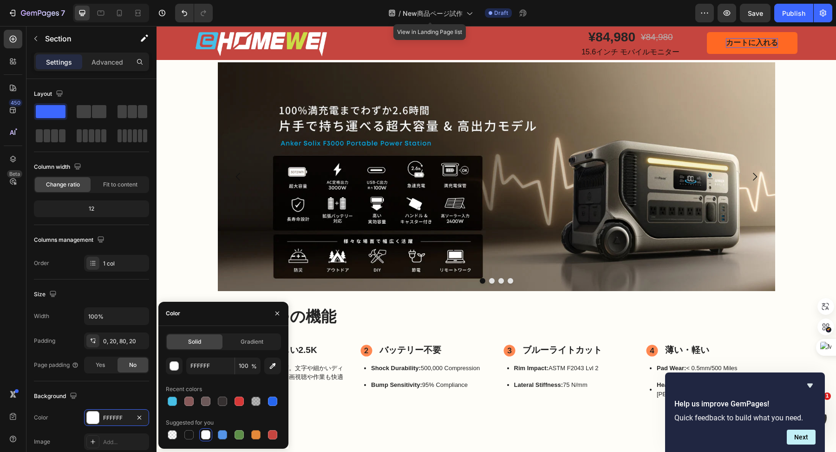
scroll to position [626, 0]
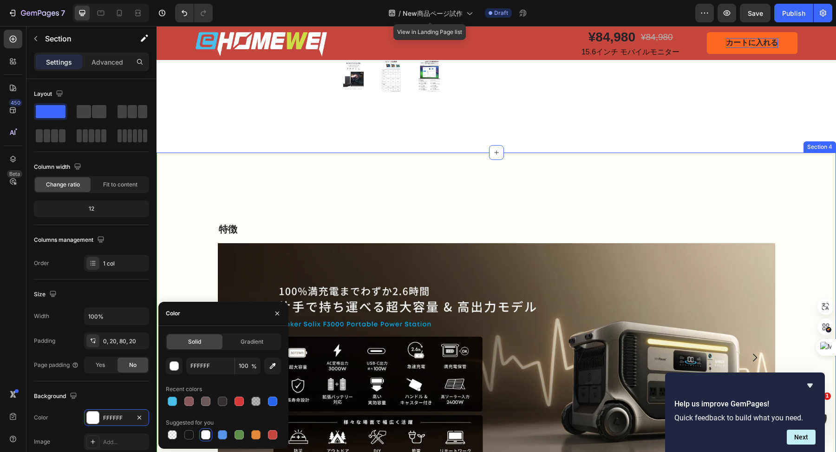
click at [334, 190] on div "特徴 Heading Image Image Drop element here Drop element here Carousel 嬉しい4つの機能 He…" at bounding box center [497, 384] width 680 height 465
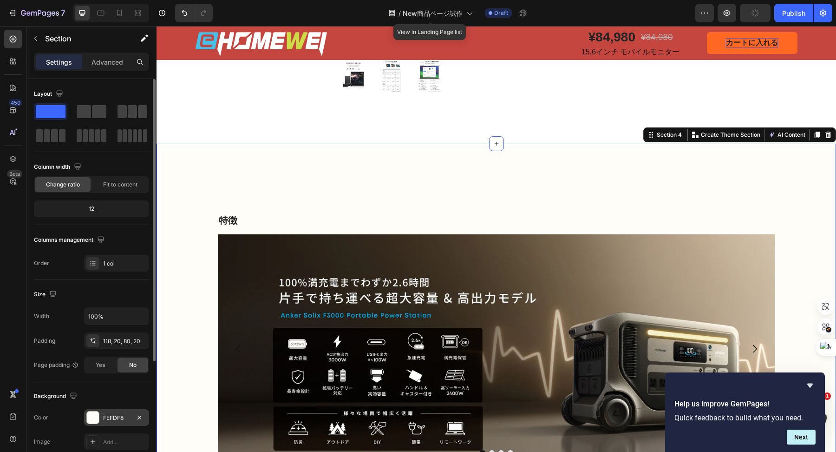
click at [88, 419] on div at bounding box center [93, 417] width 12 height 12
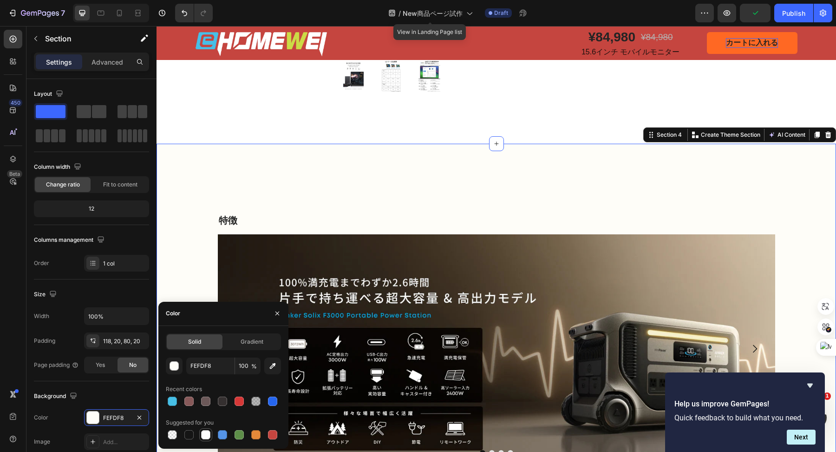
click at [206, 433] on div at bounding box center [205, 434] width 9 height 9
type input "FFFFFF"
click at [385, 183] on div "特徴 Heading Image Image Drop element here Drop element here Carousel 嬉しい4つの機能 He…" at bounding box center [497, 376] width 680 height 465
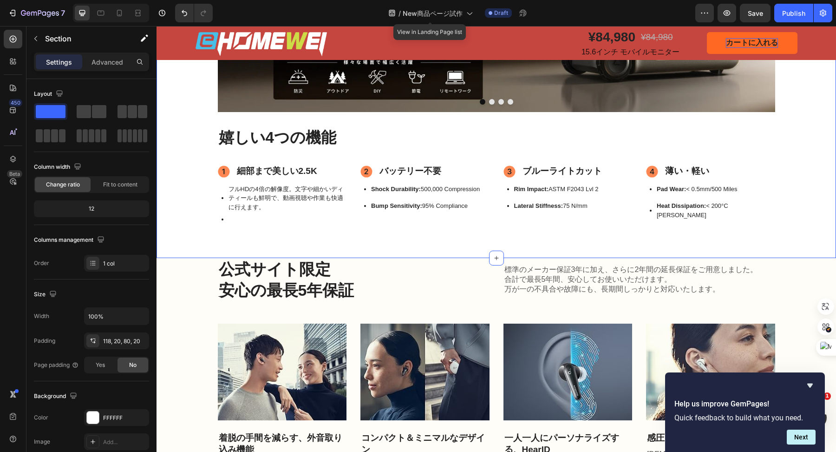
scroll to position [1067, 0]
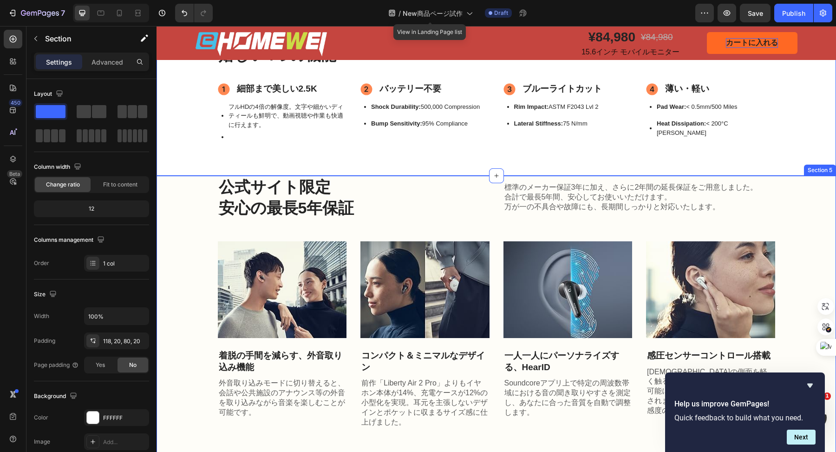
click at [176, 257] on div "公式サイト限定 安心の最長5年保証 Heading 標準のメーカー保証3年に加え、さらに2年間の延長保証をご用意しました。 合計で最長5年間、安心してお使いい…" at bounding box center [496, 302] width 661 height 252
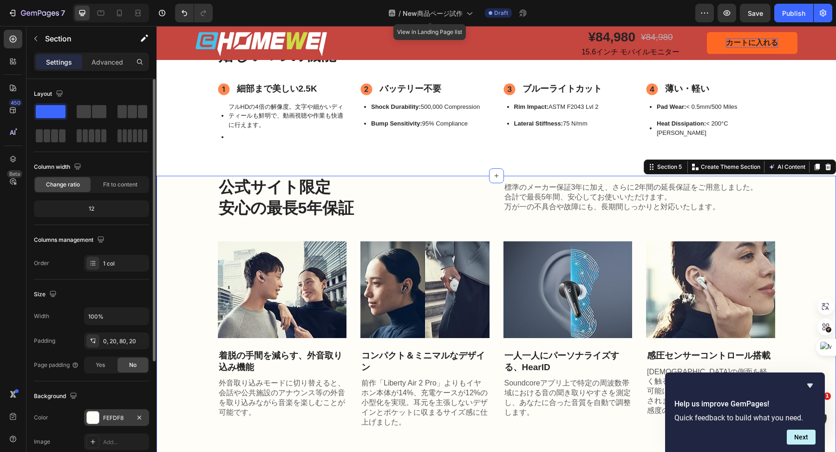
click at [95, 411] on div at bounding box center [93, 417] width 12 height 12
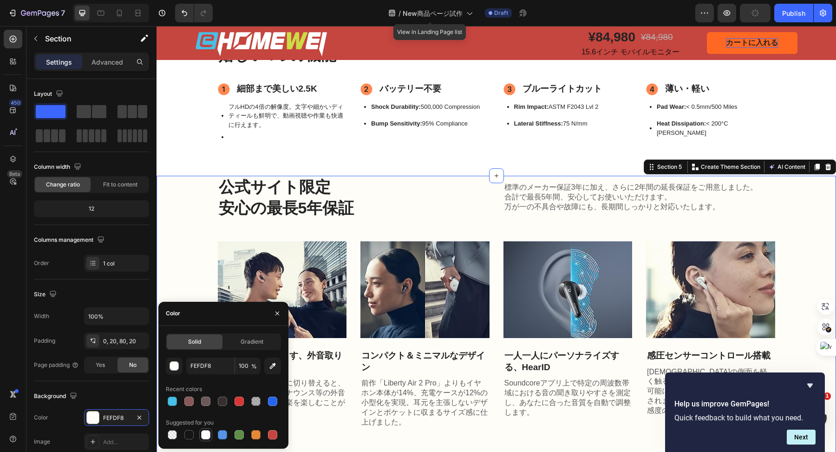
click at [206, 433] on div at bounding box center [205, 434] width 9 height 9
type input "FFFFFF"
click at [167, 220] on div "公式サイト限定 安心の最長5年保証 Heading 標準のメーカー保証3年に加え、さらに2年間の延長保証をご用意しました。 合計で最長5年間、安心してお使いい…" at bounding box center [496, 302] width 661 height 252
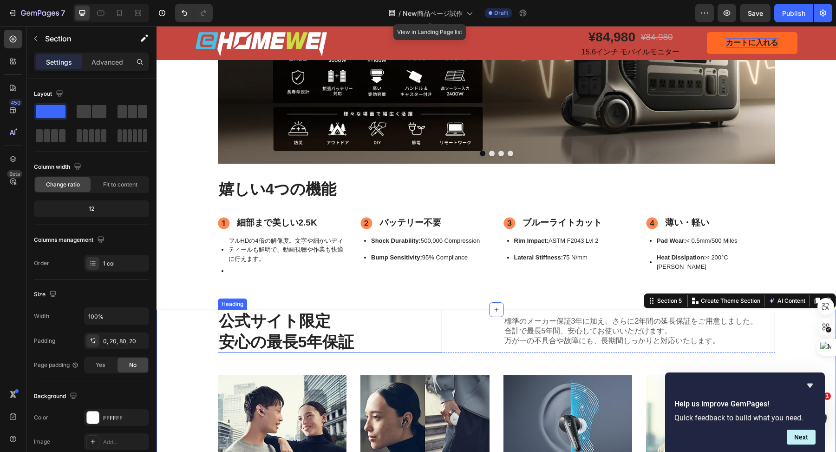
scroll to position [906, 0]
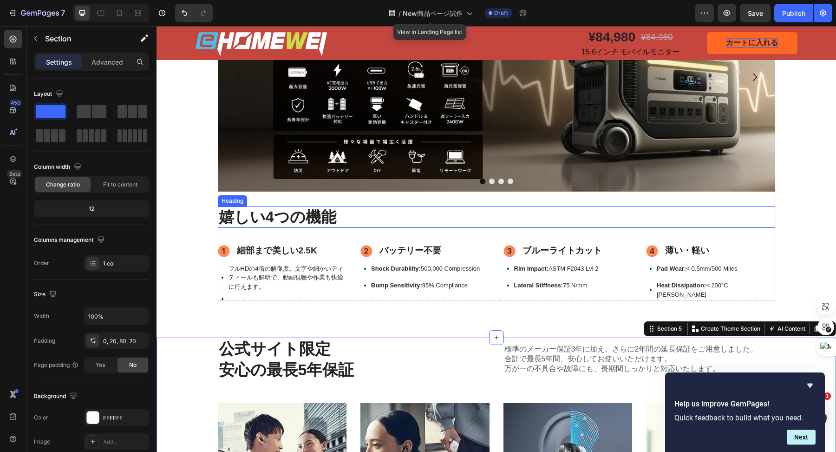
click at [330, 219] on h2 "嬉しい4つの機能" at bounding box center [496, 217] width 557 height 22
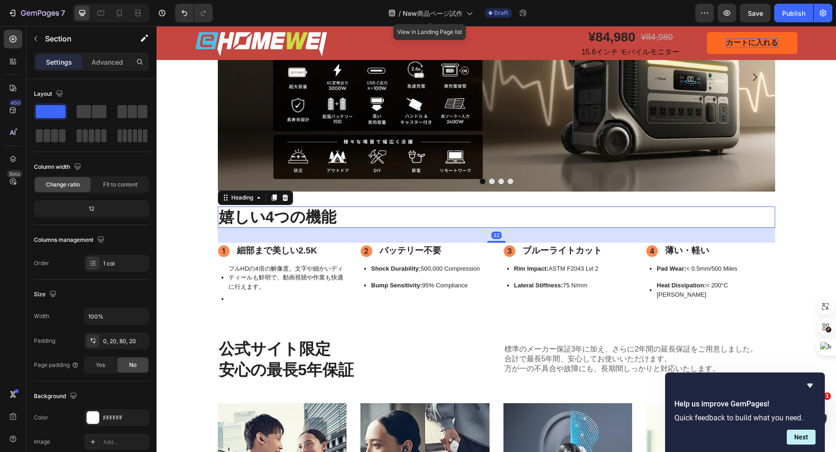
click at [330, 219] on h2 "嬉しい4つの機能" at bounding box center [496, 217] width 557 height 22
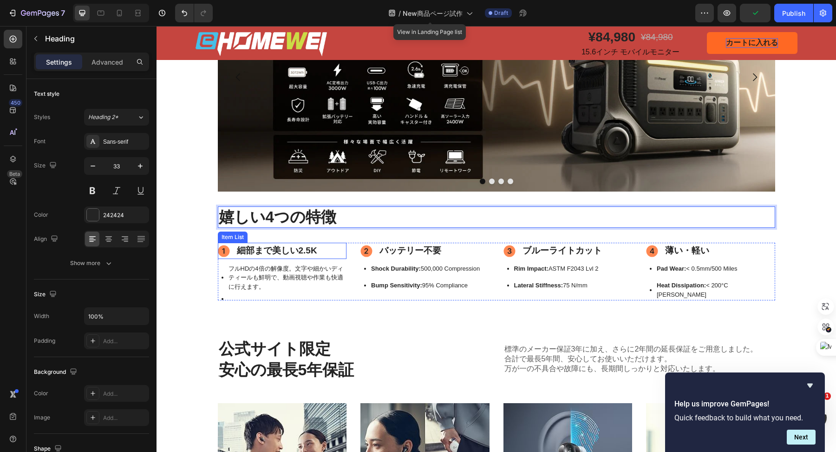
click at [275, 253] on p "細部まで美しい2.5K" at bounding box center [277, 250] width 80 height 13
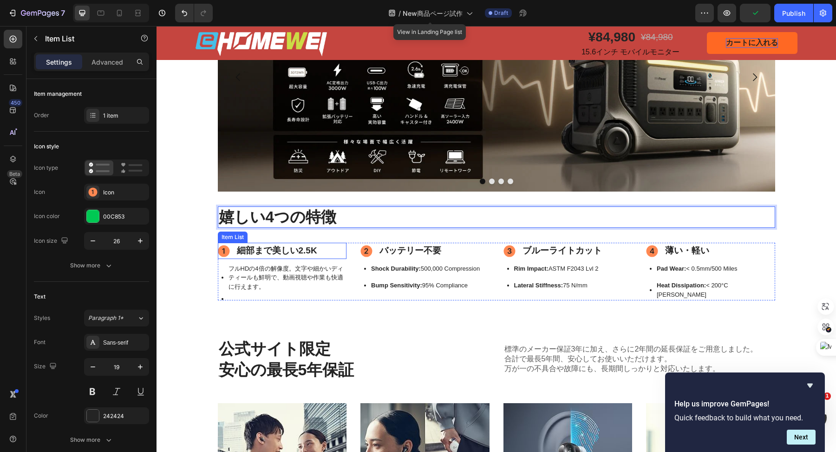
click at [275, 253] on p "細部まで美しい2.5K" at bounding box center [277, 250] width 80 height 13
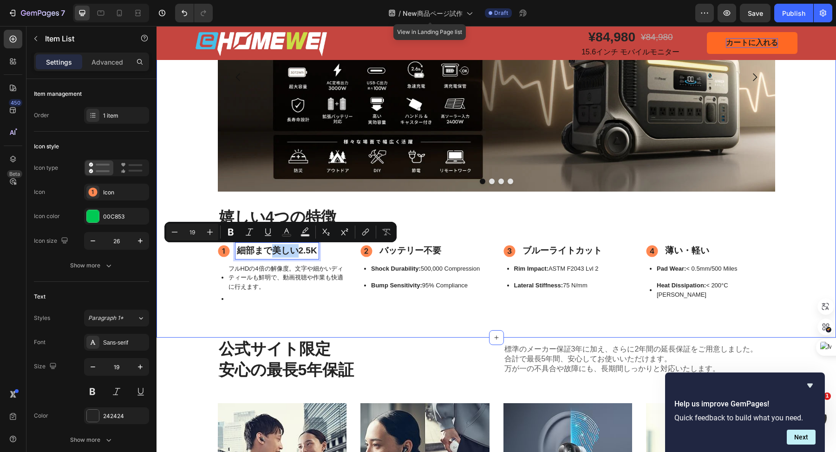
click at [184, 298] on div "特徴 Heading Image Image Drop element here Drop element here Carousel 嬉しい4つの特徴 He…" at bounding box center [496, 113] width 661 height 373
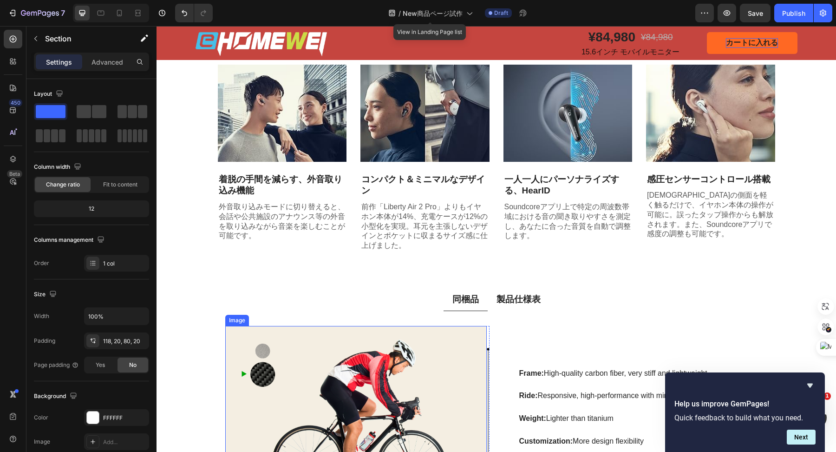
scroll to position [1294, 0]
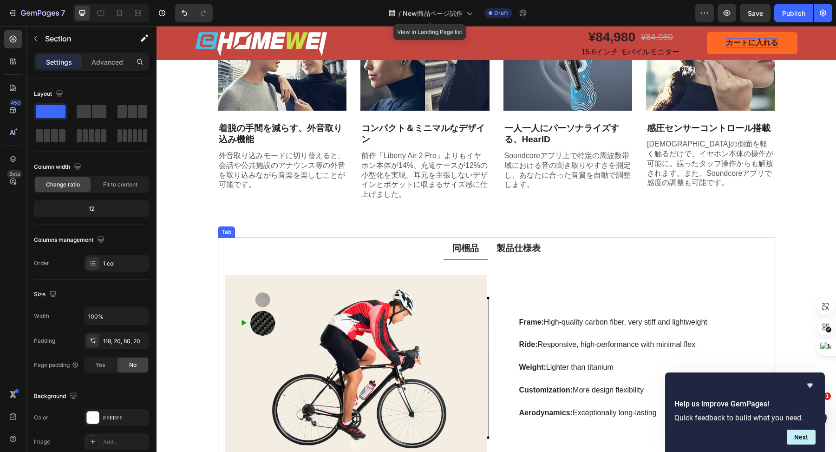
click at [505, 243] on p "製品仕様表" at bounding box center [519, 248] width 44 height 12
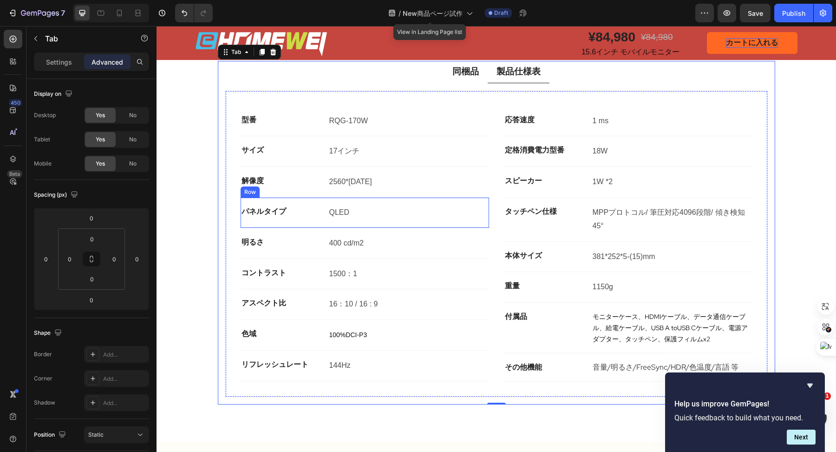
scroll to position [1399, 0]
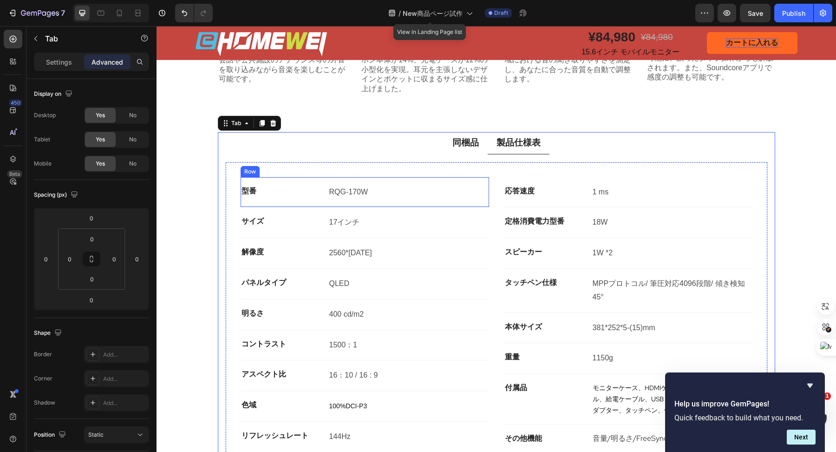
click at [320, 190] on div "型番 Text block RQG-170W Text Block Row" at bounding box center [365, 192] width 249 height 31
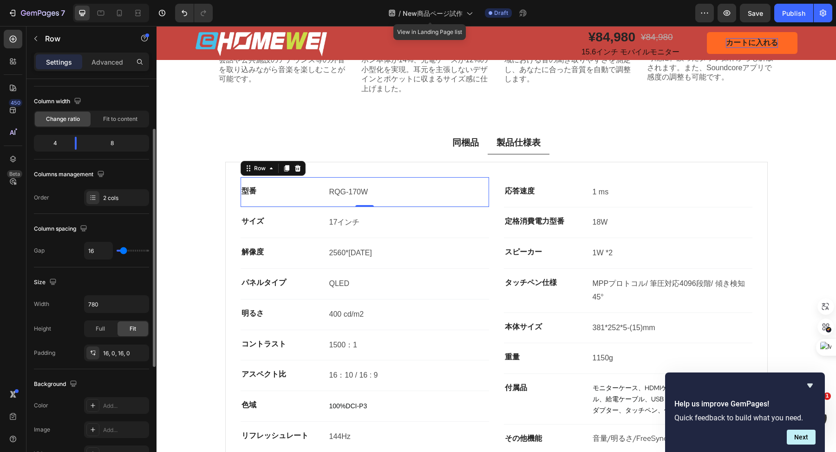
scroll to position [82, 0]
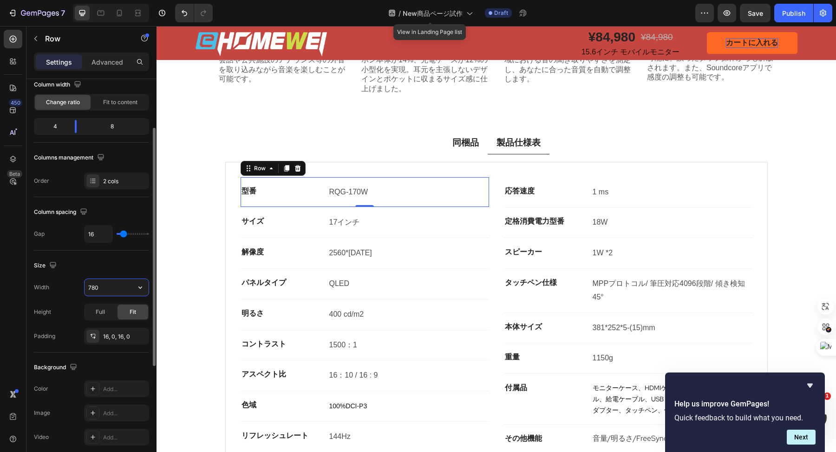
click at [119, 283] on input "780" at bounding box center [117, 287] width 64 height 17
click at [142, 288] on icon "button" at bounding box center [140, 286] width 9 height 9
click at [112, 285] on input "780" at bounding box center [117, 287] width 64 height 17
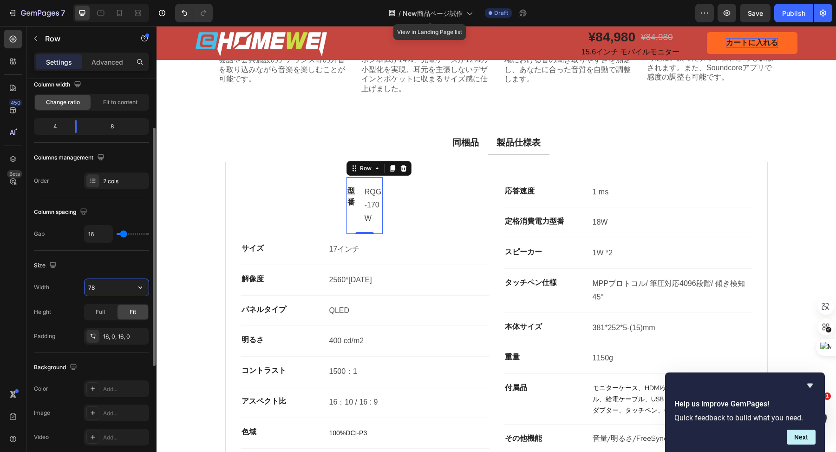
type input "7"
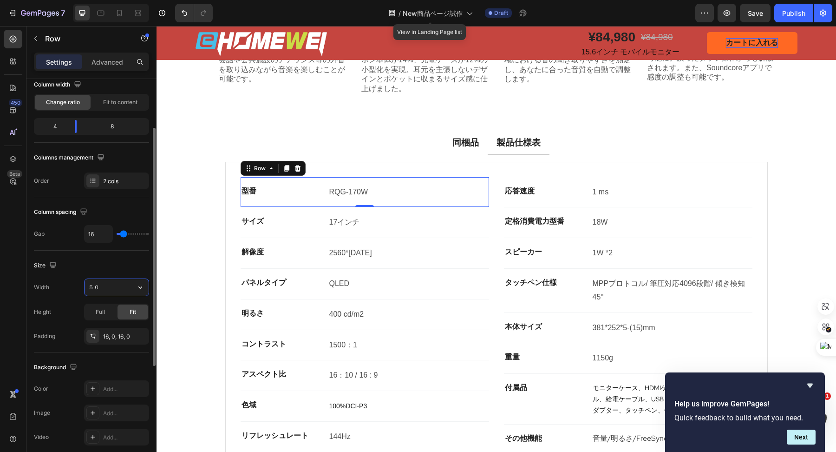
type input "５"
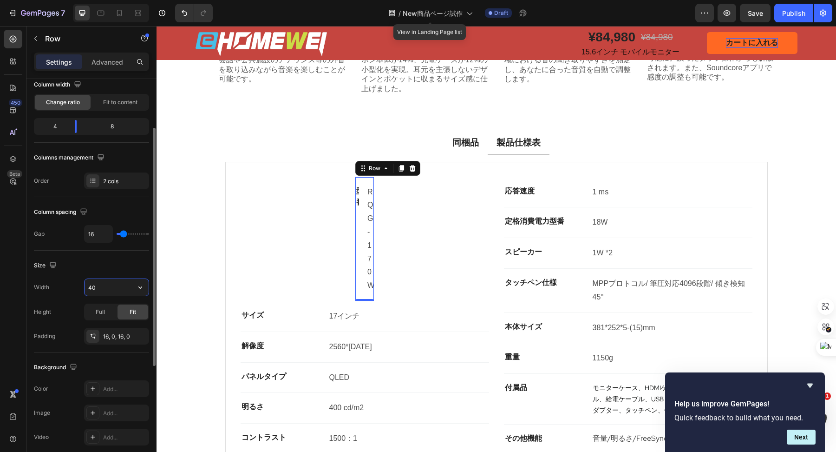
type input "400"
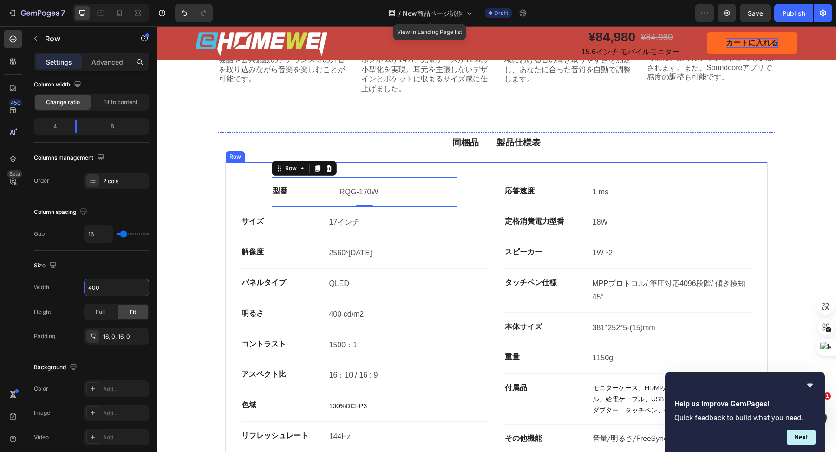
click at [239, 173] on div "型番 Text block RQG-170W Text Block Row 0 サイズ Text block 17インチ Text Block Row 解像度…" at bounding box center [496, 315] width 543 height 307
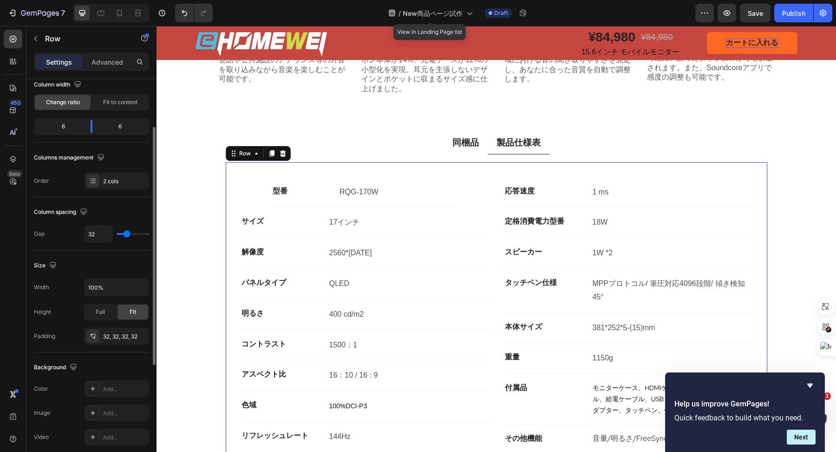
scroll to position [82, 0]
click at [286, 209] on div "サイズ Text block 17インチ Text Block Row" at bounding box center [365, 222] width 249 height 31
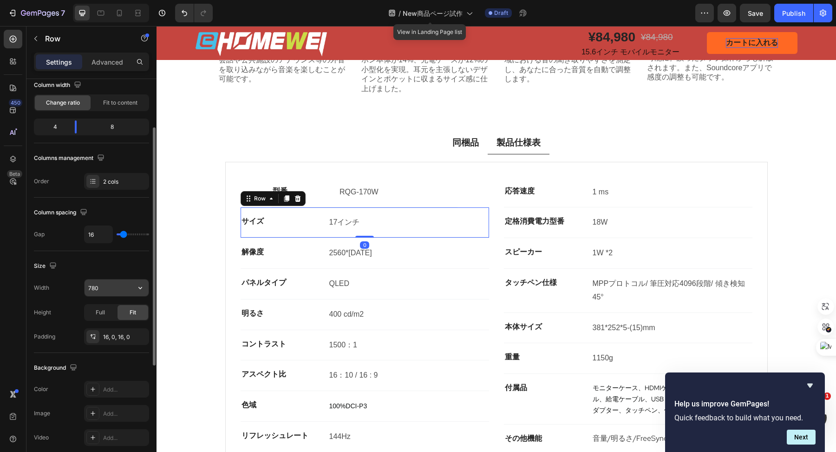
click at [106, 282] on input "780" at bounding box center [117, 287] width 64 height 17
type input "400"
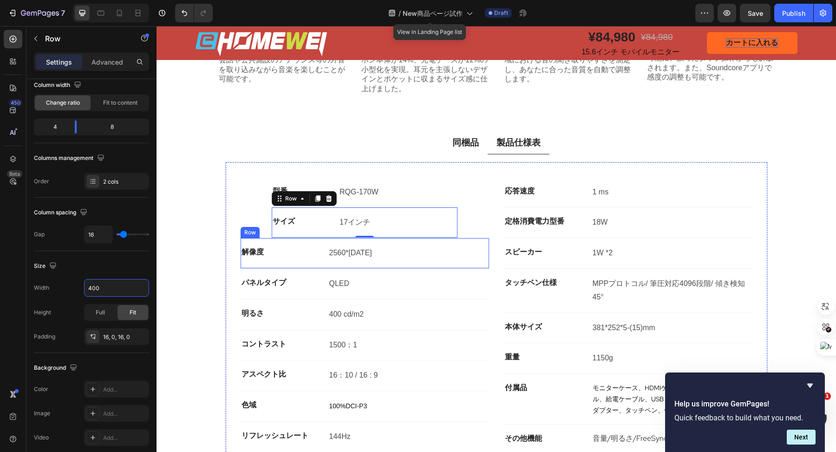
click at [291, 242] on div "解像度 Text block 2560*1600 Text Block Row" at bounding box center [365, 253] width 249 height 31
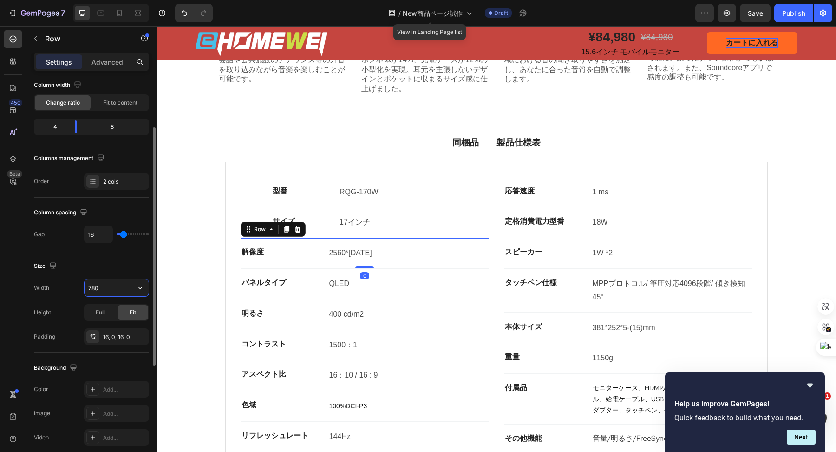
click at [123, 281] on input "780" at bounding box center [117, 287] width 64 height 17
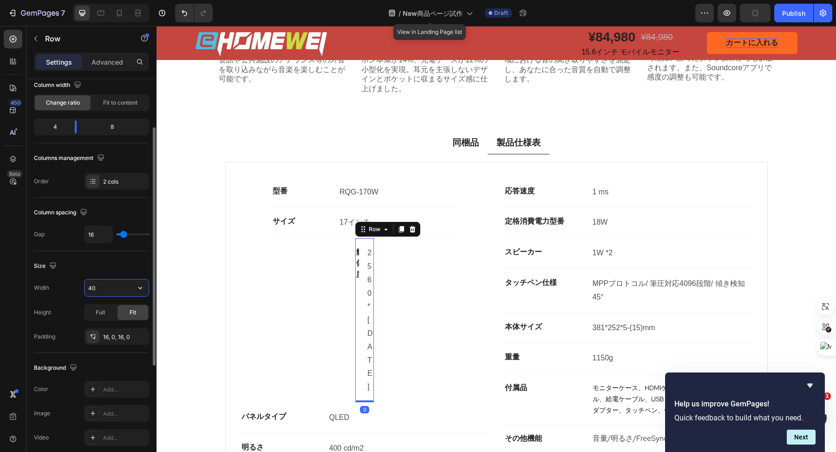
type input "400"
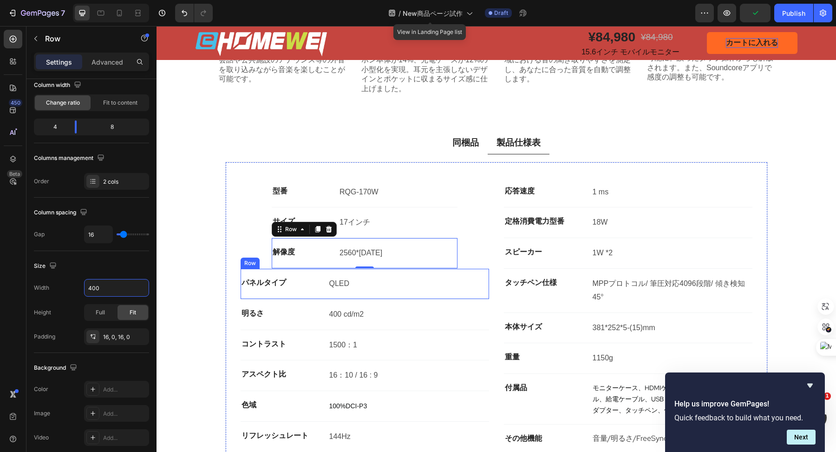
click at [285, 290] on div "パネルタイプ Text block QLED Text Block Row" at bounding box center [365, 283] width 249 height 31
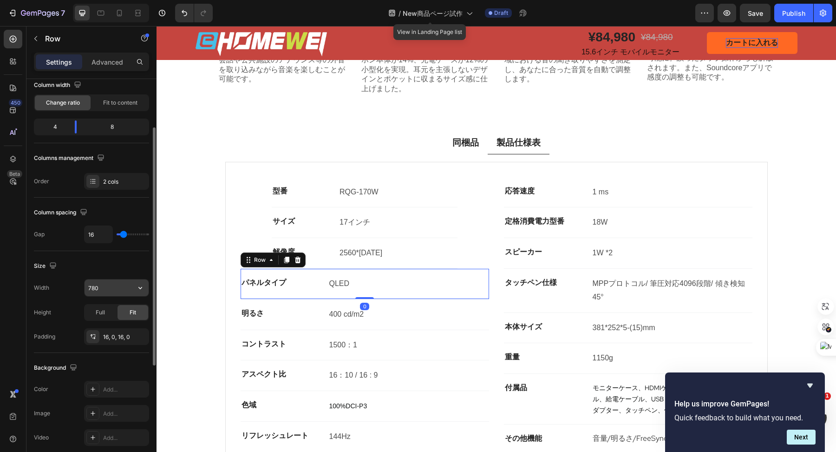
click at [106, 291] on input "780" at bounding box center [117, 287] width 64 height 17
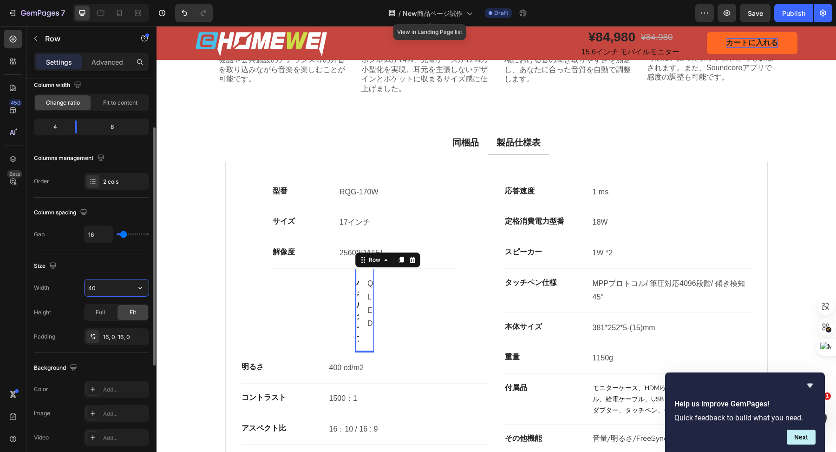
type input "400"
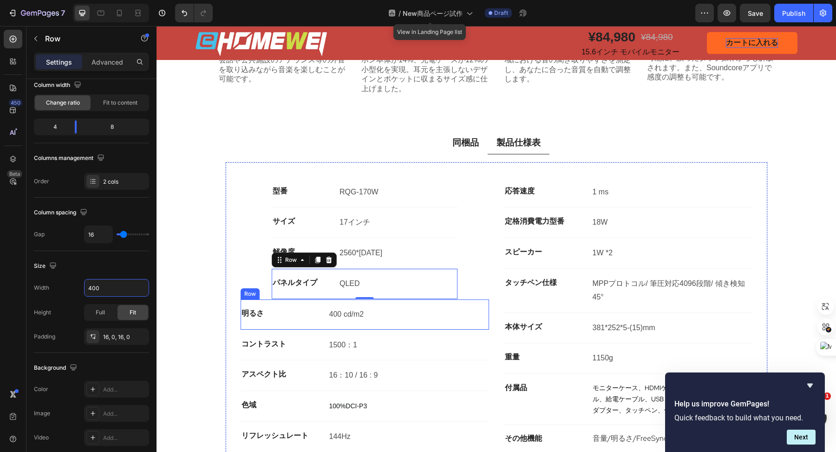
click at [285, 321] on div "明るさ Text block 400 cd/m2 Text Block Row" at bounding box center [365, 314] width 249 height 31
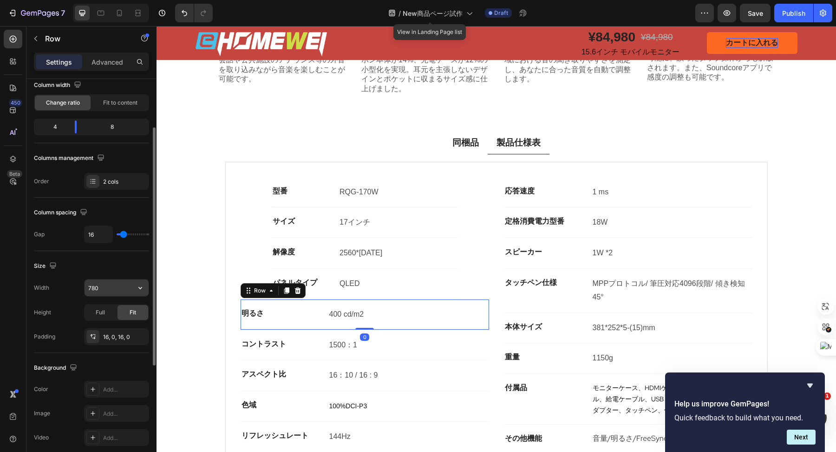
click at [115, 283] on input "780" at bounding box center [117, 287] width 64 height 17
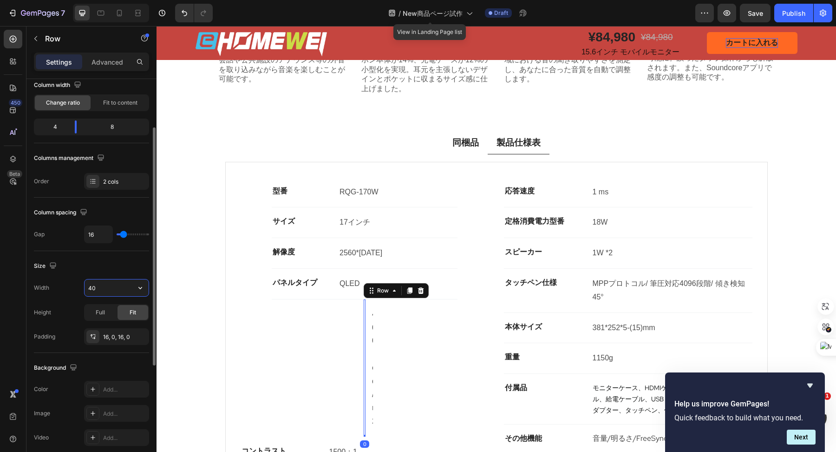
type input "400"
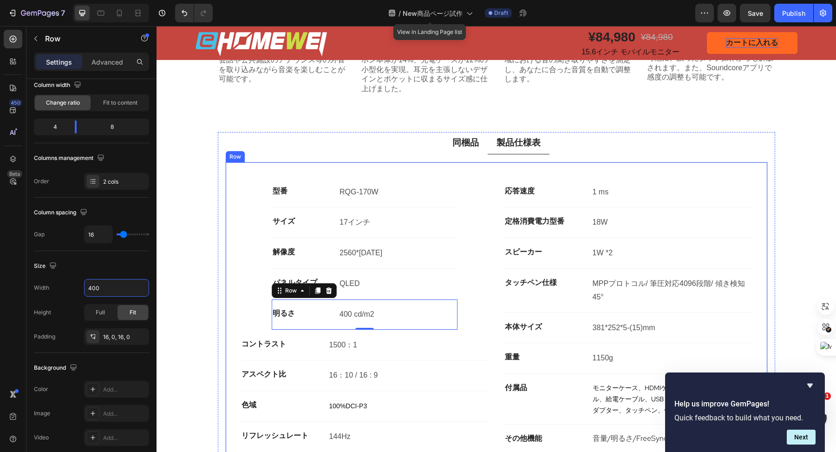
click at [242, 305] on div "型番 Text block RQG-170W Text Block Row サイズ Text block 17インチ Text Block Row 解像度 T…" at bounding box center [365, 315] width 249 height 276
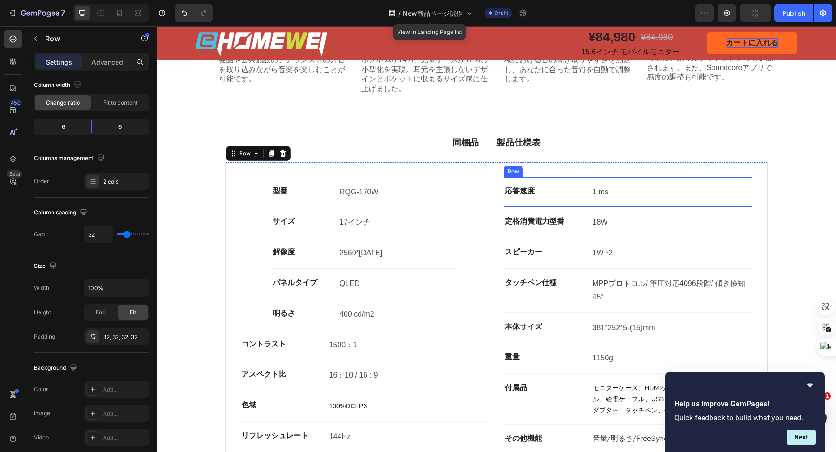
click at [548, 200] on div "応答速度 Text block 1 ms Text Block Row" at bounding box center [628, 192] width 249 height 31
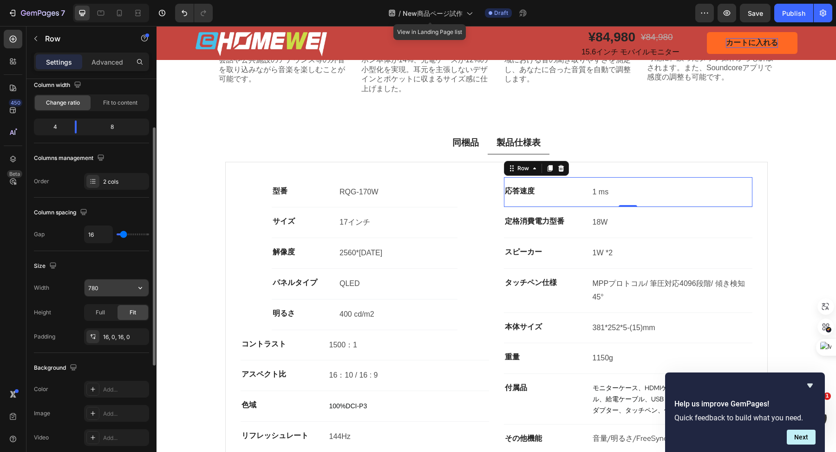
click at [102, 286] on input "780" at bounding box center [117, 287] width 64 height 17
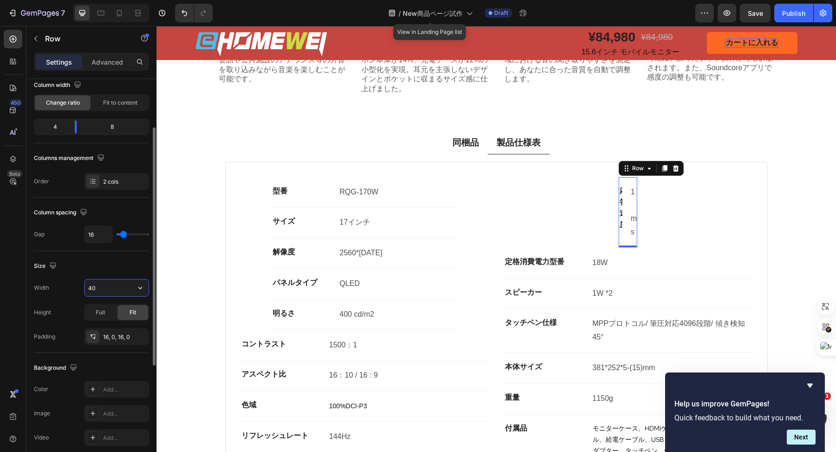
type input "400"
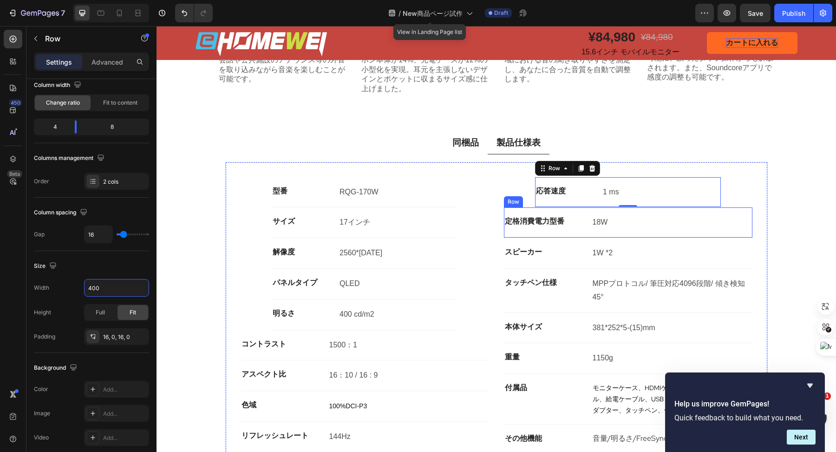
click at [507, 231] on div "定格消費電力型番 Text block 18W Text Block Row" at bounding box center [628, 222] width 249 height 31
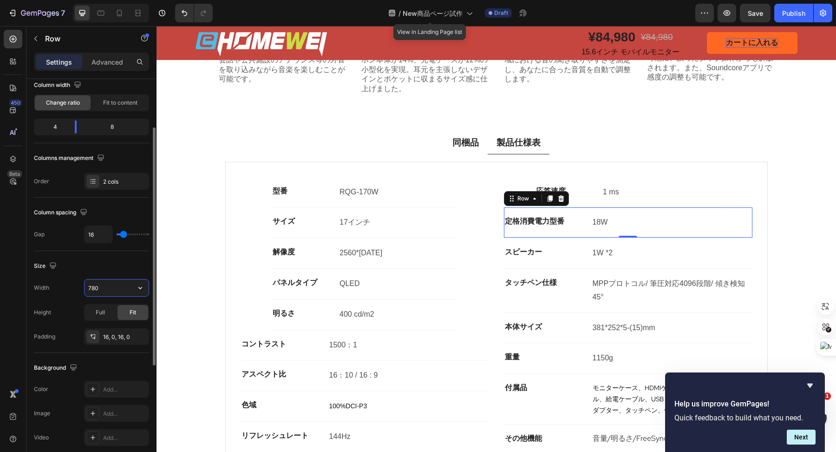
click at [115, 284] on input "780" at bounding box center [117, 287] width 64 height 17
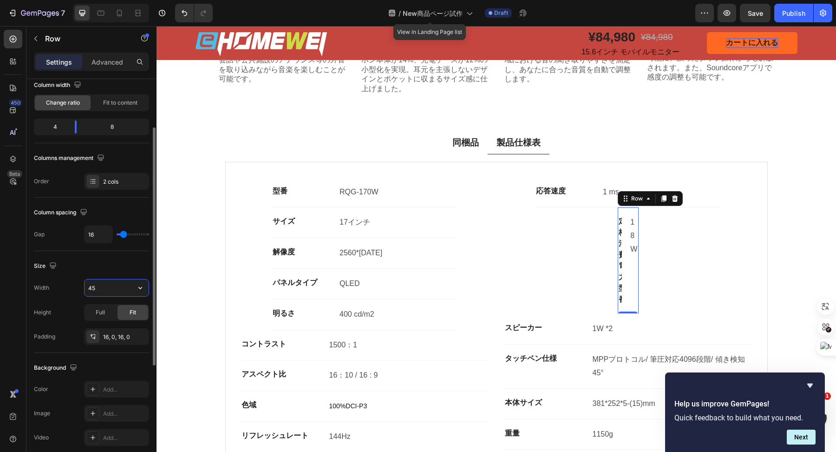
type input "450"
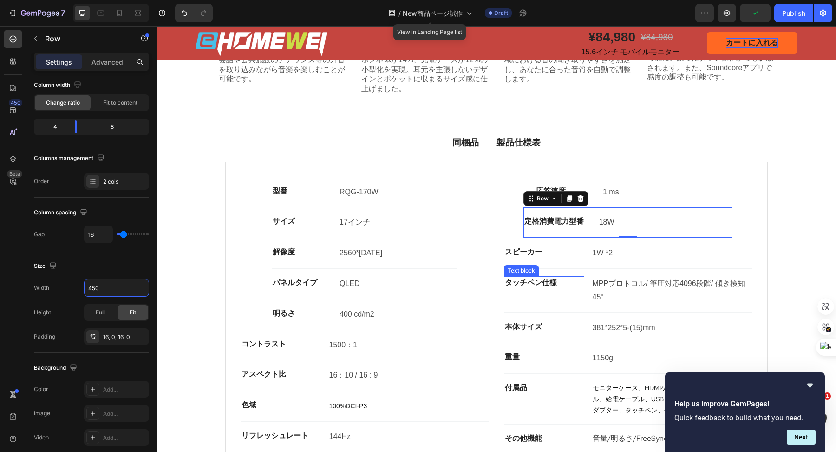
click at [565, 286] on p "タッチペン仕様" at bounding box center [544, 282] width 79 height 11
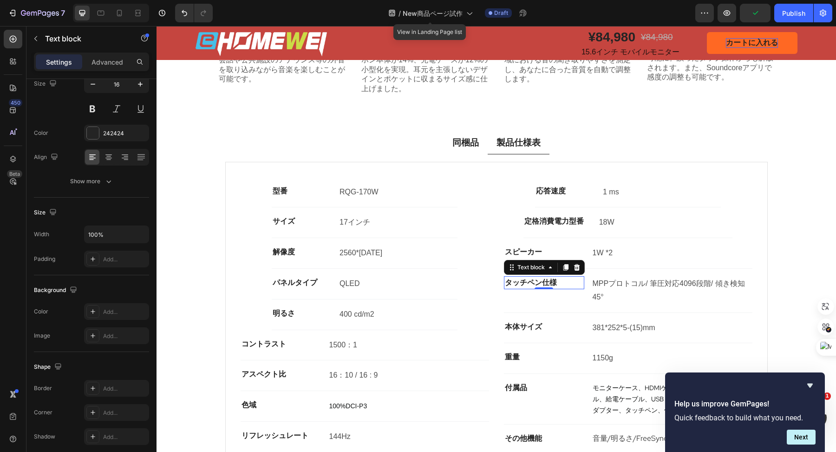
scroll to position [0, 0]
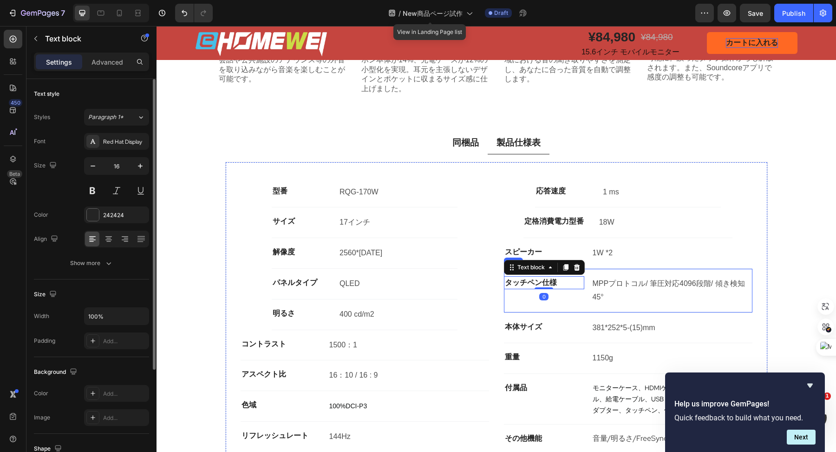
click at [560, 298] on div "タッチペン仕様 Text block 0" at bounding box center [544, 290] width 80 height 29
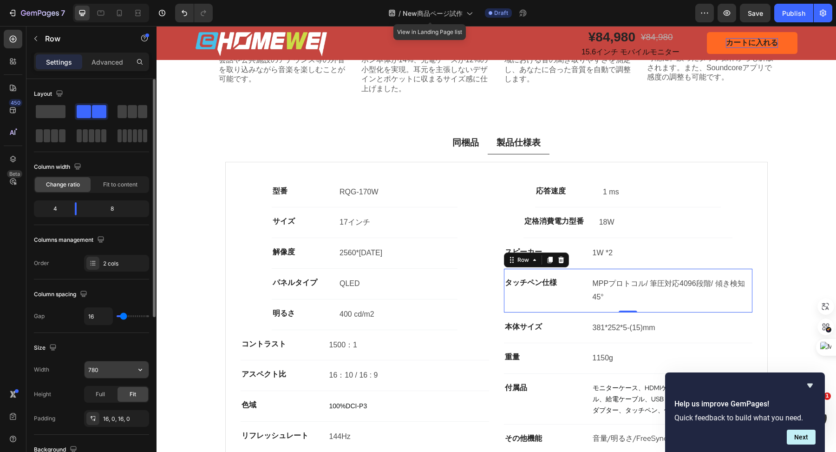
click at [112, 367] on input "780" at bounding box center [117, 369] width 64 height 17
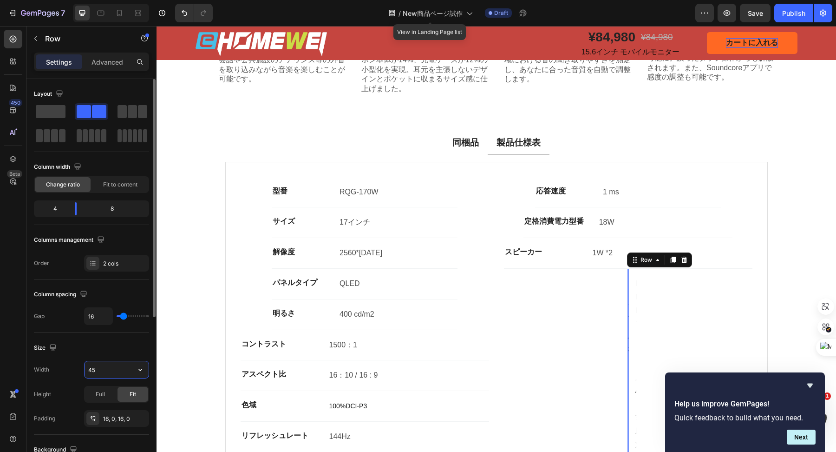
type input "450"
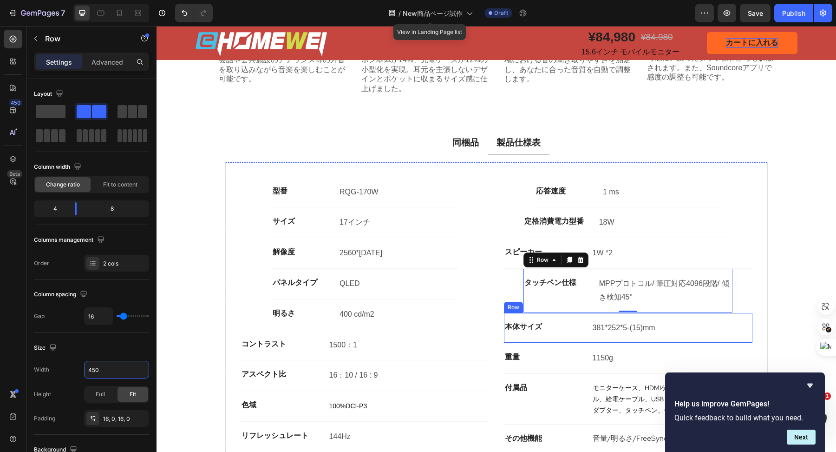
click at [550, 334] on div "本体サイズ Text block 381*252*5-(15)mm Text Block Row" at bounding box center [628, 328] width 249 height 31
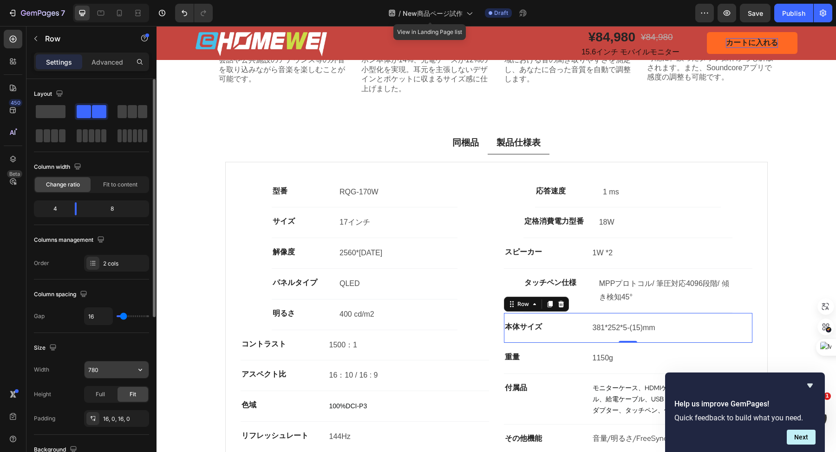
click at [117, 372] on input "780" at bounding box center [117, 369] width 64 height 17
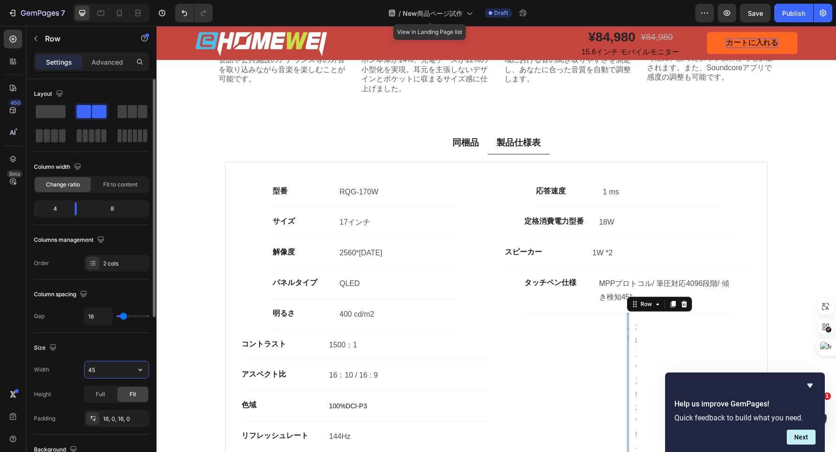
type input "450"
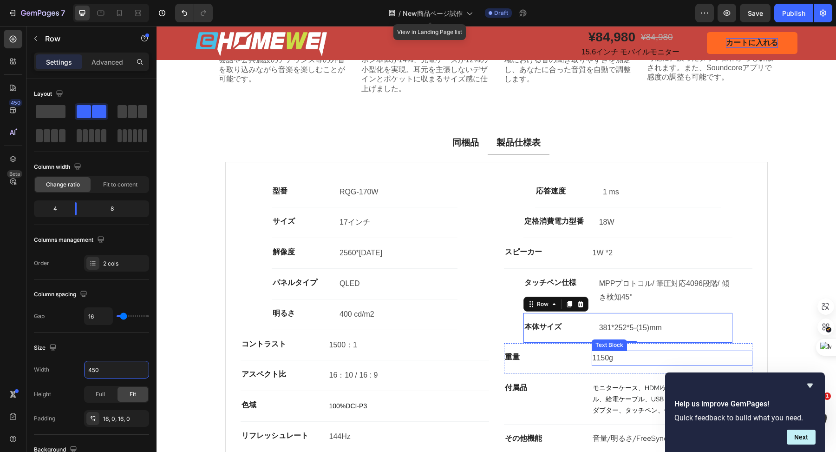
scroll to position [1488, 0]
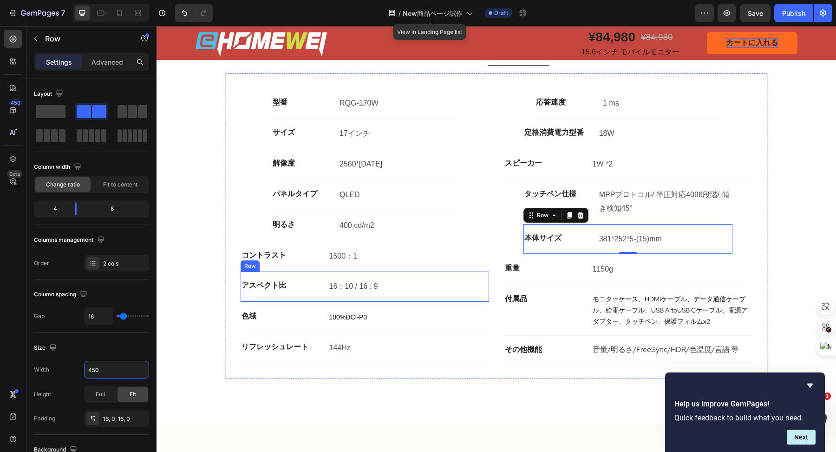
click at [465, 275] on div "アスペクト比 Text block 16：10 / 16 : 9 Text Block Row" at bounding box center [365, 286] width 249 height 31
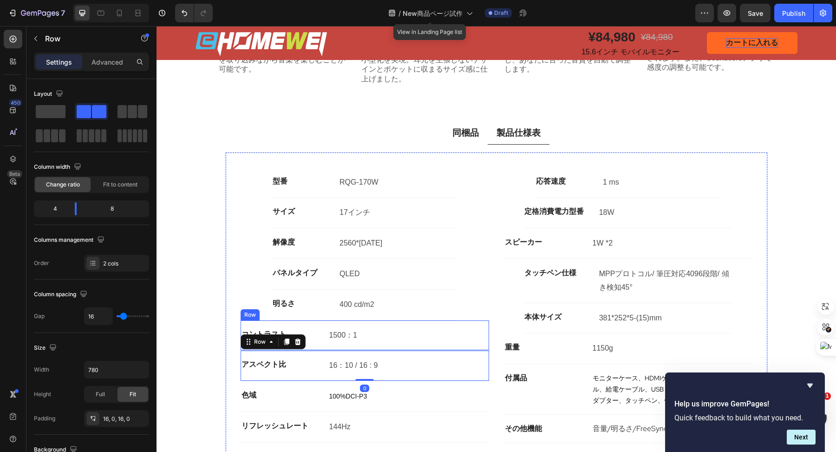
scroll to position [1406, 0]
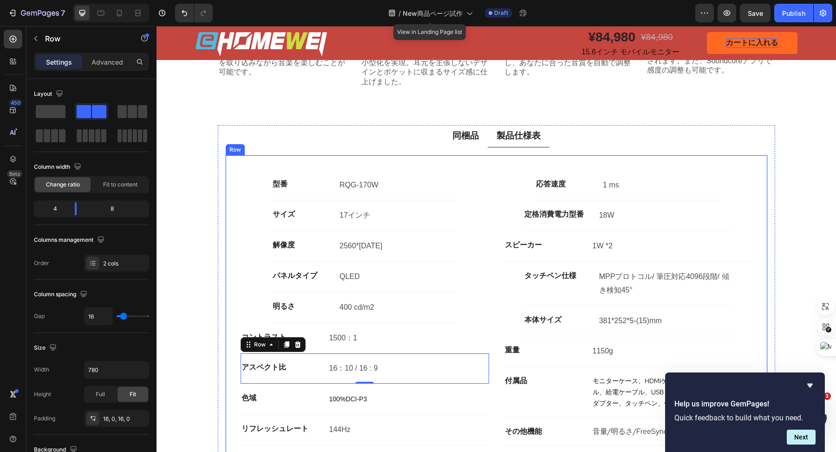
click at [528, 191] on div "応答速度 Text block 1 ms Text Block Row 定格消費電力型番 Text block 18W Text Block Row スピーカ…" at bounding box center [628, 308] width 249 height 276
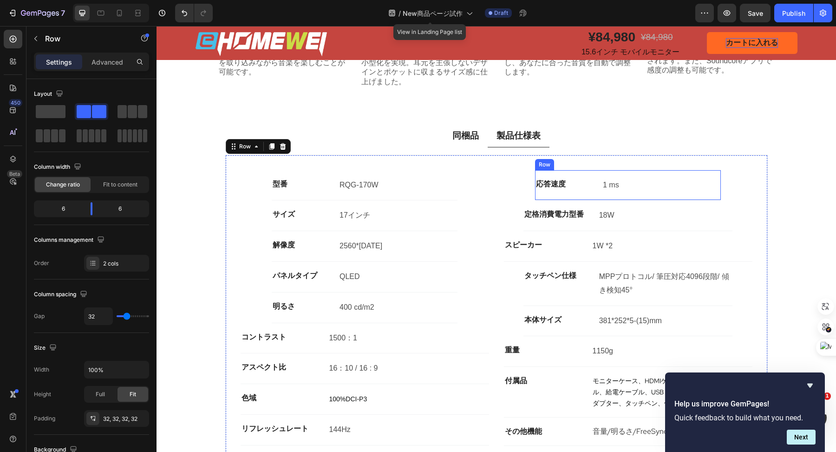
click at [541, 189] on div "応答速度 Text block" at bounding box center [564, 184] width 59 height 15
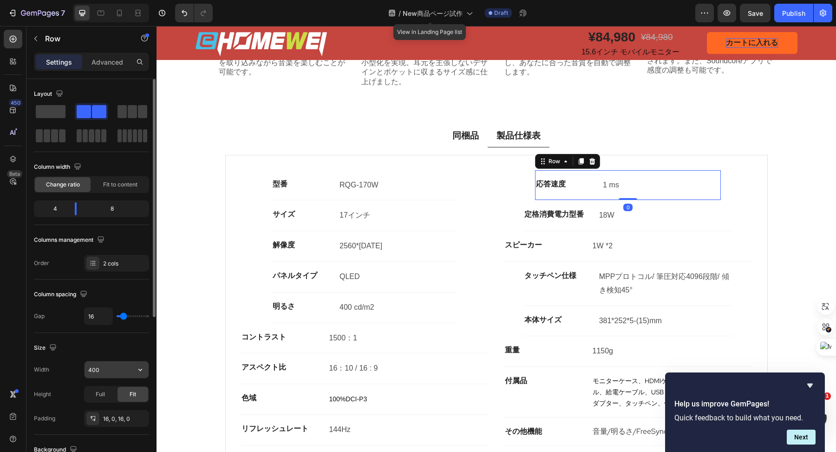
click at [104, 366] on input "400" at bounding box center [117, 369] width 64 height 17
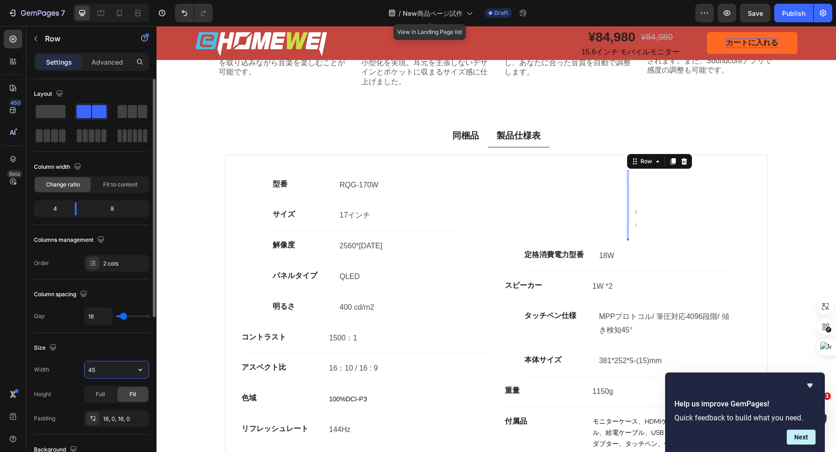
type input "450"
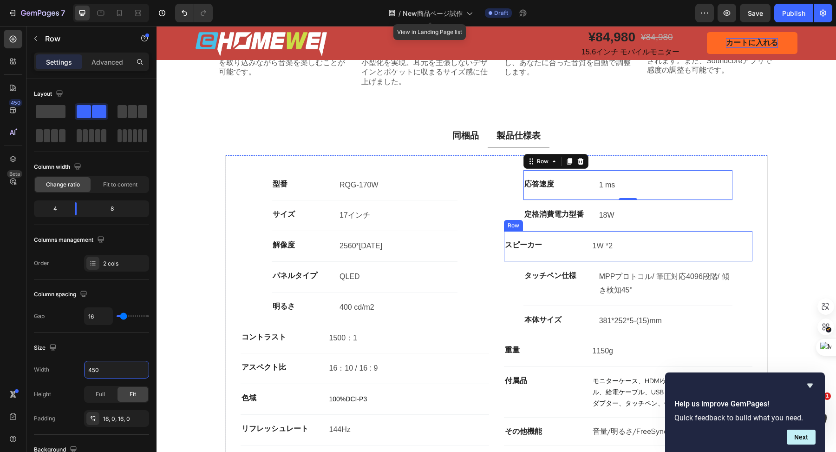
click at [546, 251] on div "スピーカー Text block" at bounding box center [544, 245] width 80 height 15
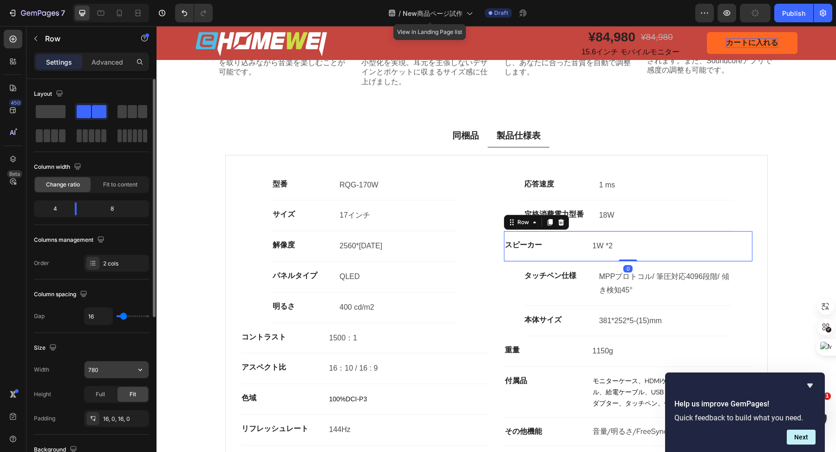
click at [107, 372] on input "780" at bounding box center [117, 369] width 64 height 17
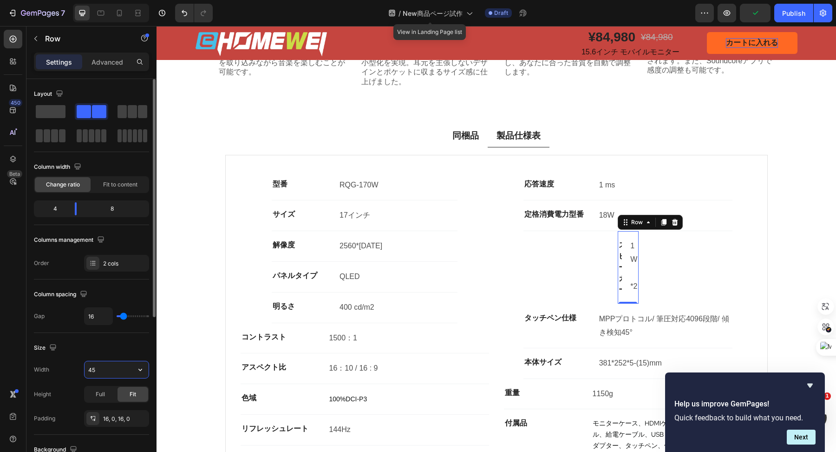
type input "450"
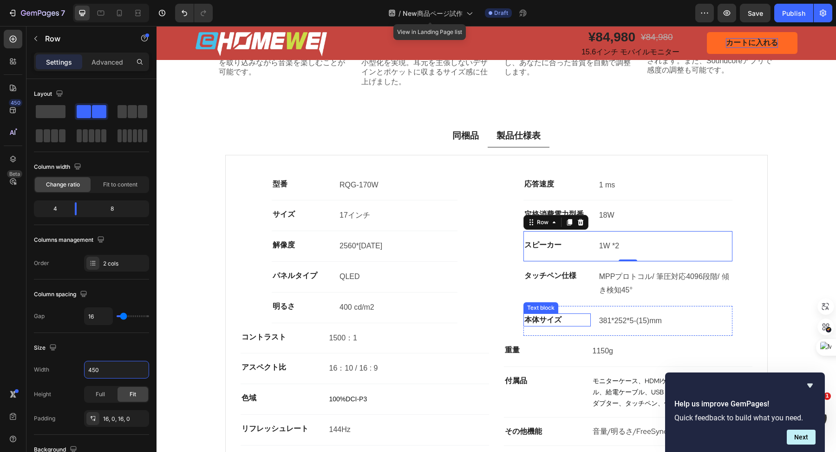
scroll to position [1431, 0]
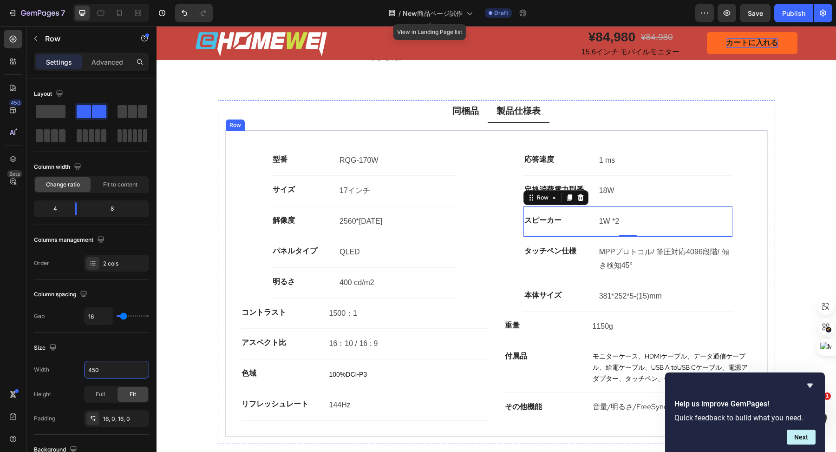
click at [480, 283] on div "型番 Text block RQG-170W Text Block Row サイズ Text block 17インチ Text Block Row 解像度 T…" at bounding box center [365, 283] width 249 height 276
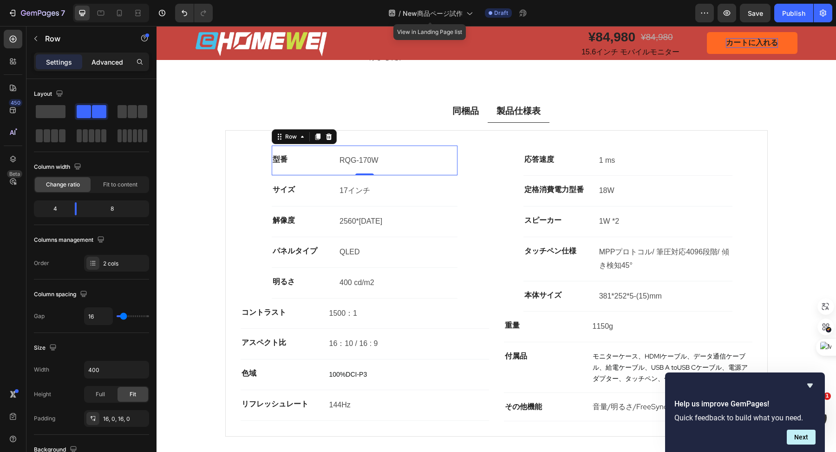
click at [107, 58] on p "Advanced" at bounding box center [108, 62] width 32 height 10
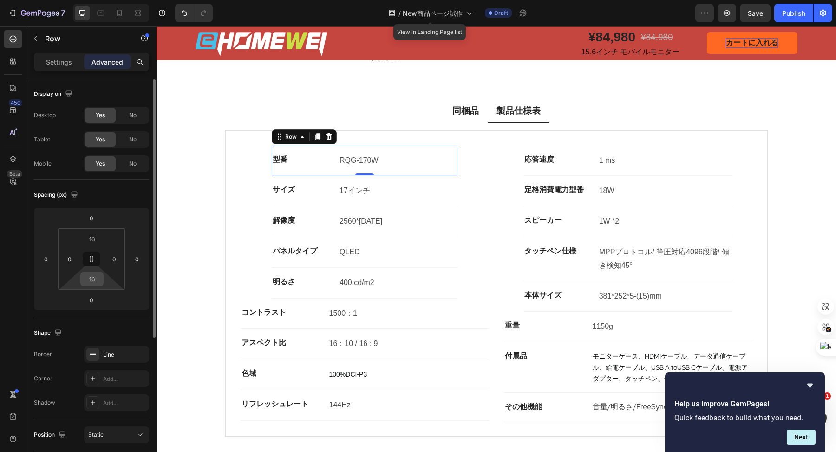
click at [102, 274] on div "16" at bounding box center [91, 278] width 23 height 15
click at [93, 278] on input "16" at bounding box center [92, 279] width 19 height 14
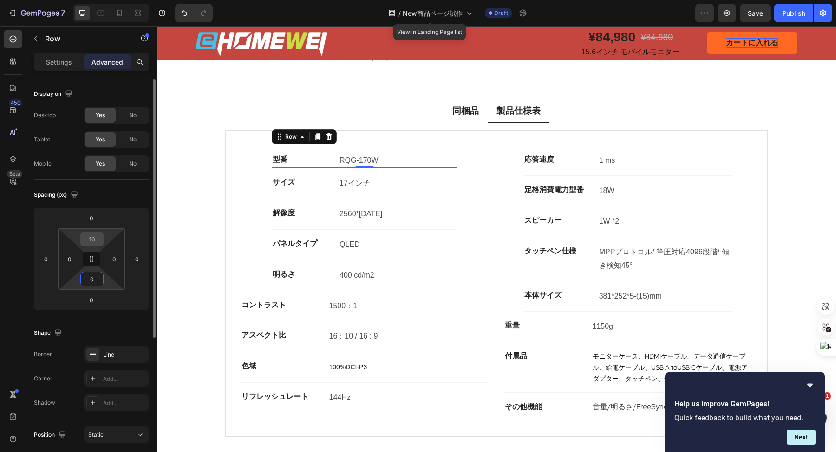
type input "0"
click at [98, 239] on input "16" at bounding box center [92, 239] width 19 height 14
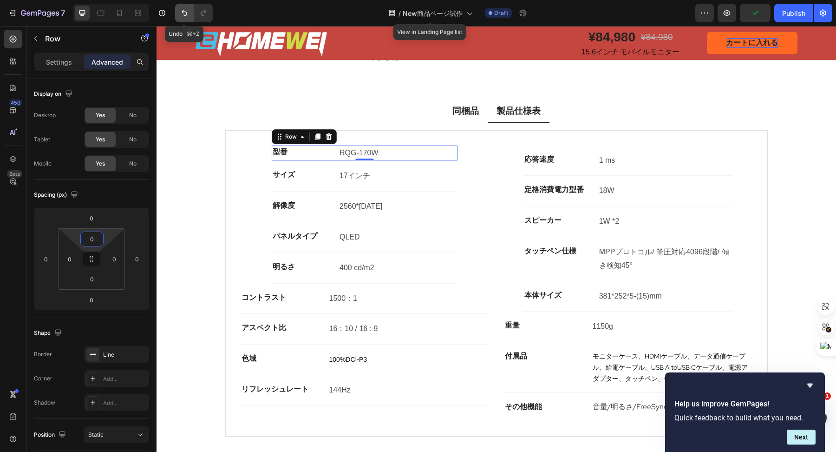
click at [183, 13] on icon "Undo/Redo" at bounding box center [184, 12] width 9 height 9
type input "16"
click at [183, 13] on icon "Undo/Redo" at bounding box center [184, 12] width 9 height 9
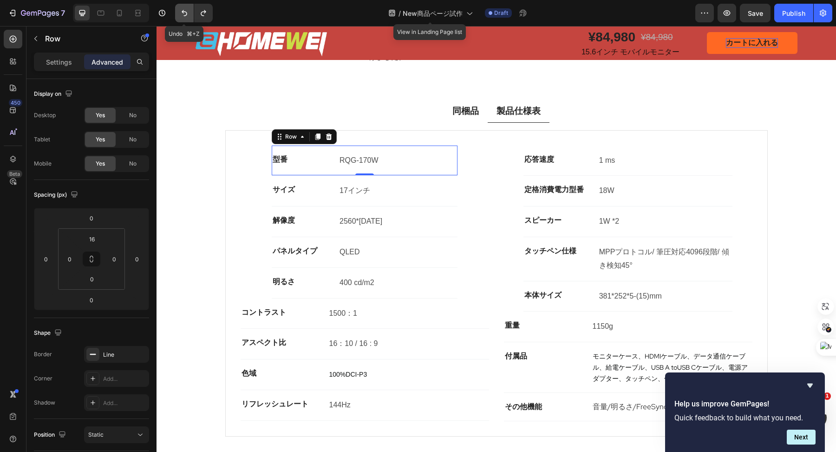
type input "16"
click at [183, 13] on icon "Undo/Redo" at bounding box center [184, 12] width 9 height 9
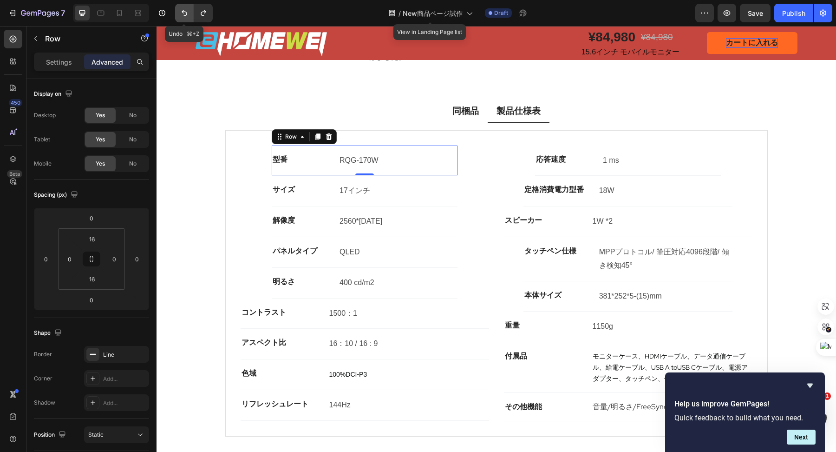
click at [183, 13] on icon "Undo/Redo" at bounding box center [184, 12] width 9 height 9
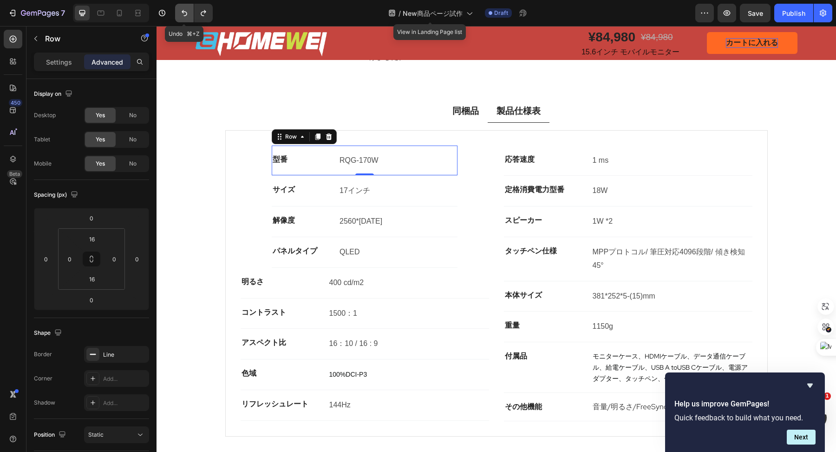
click at [183, 13] on icon "Undo/Redo" at bounding box center [184, 12] width 9 height 9
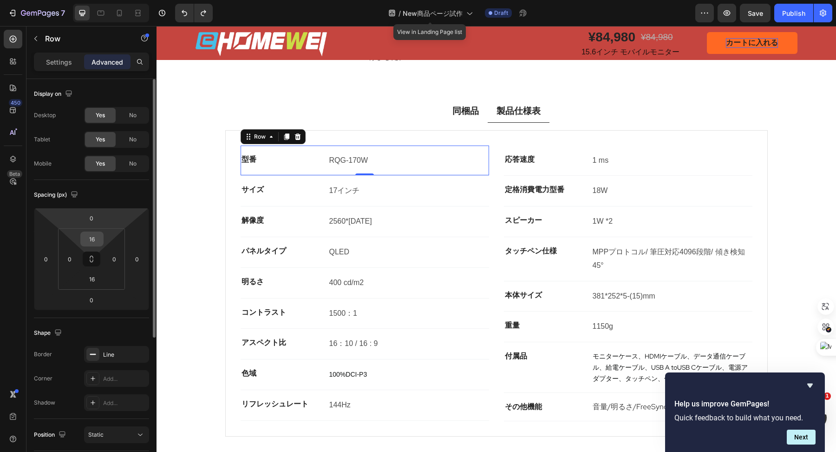
click at [95, 241] on input "16" at bounding box center [92, 239] width 19 height 14
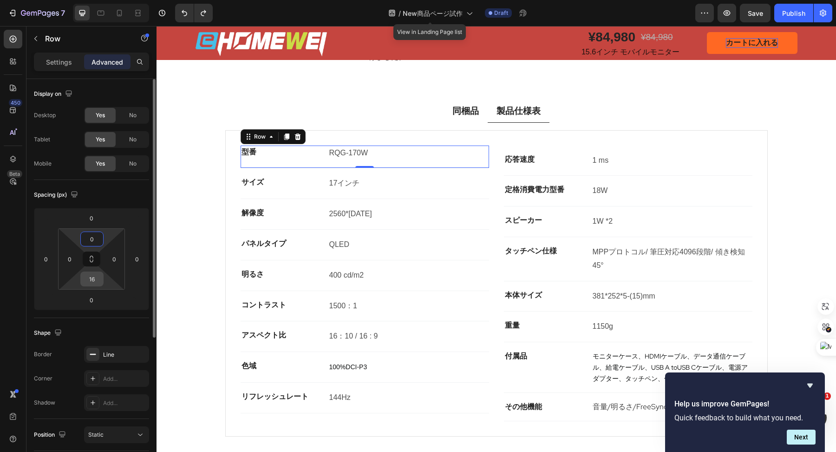
type input "0"
click at [96, 280] on input "16" at bounding box center [92, 279] width 19 height 14
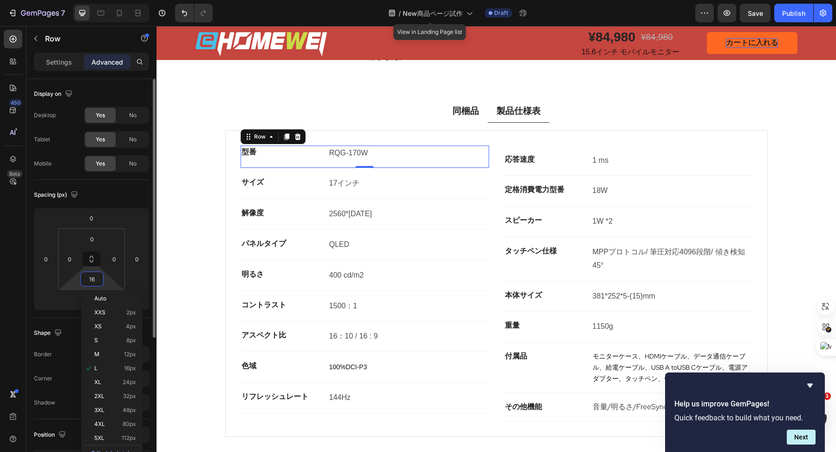
type input "0"
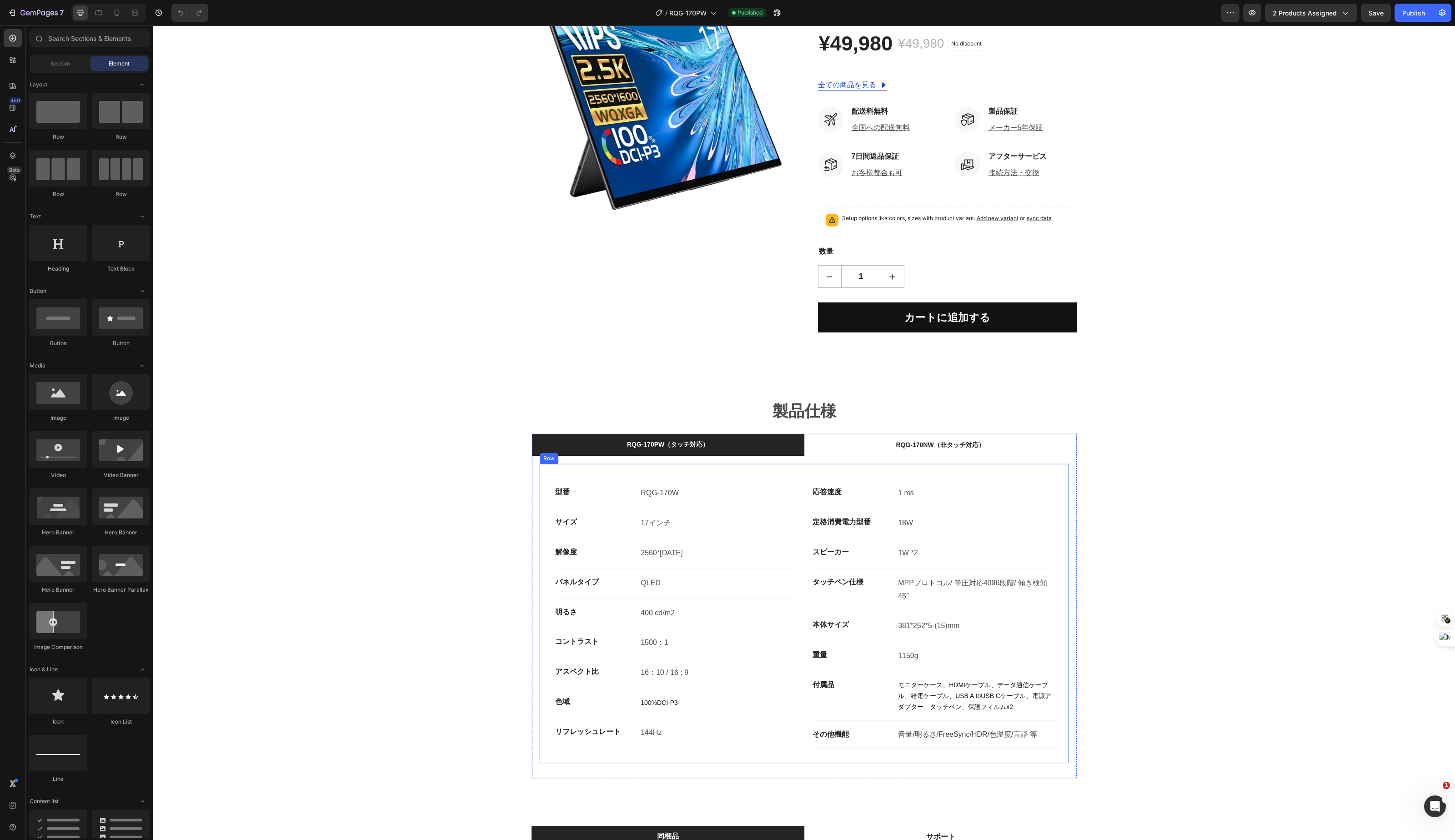
click at [693, 475] on div "型番 Text block RQG-170W Text Block Row サイズ Text block 17インチ Text Block Row 解像度 T…" at bounding box center [805, 613] width 531 height 301
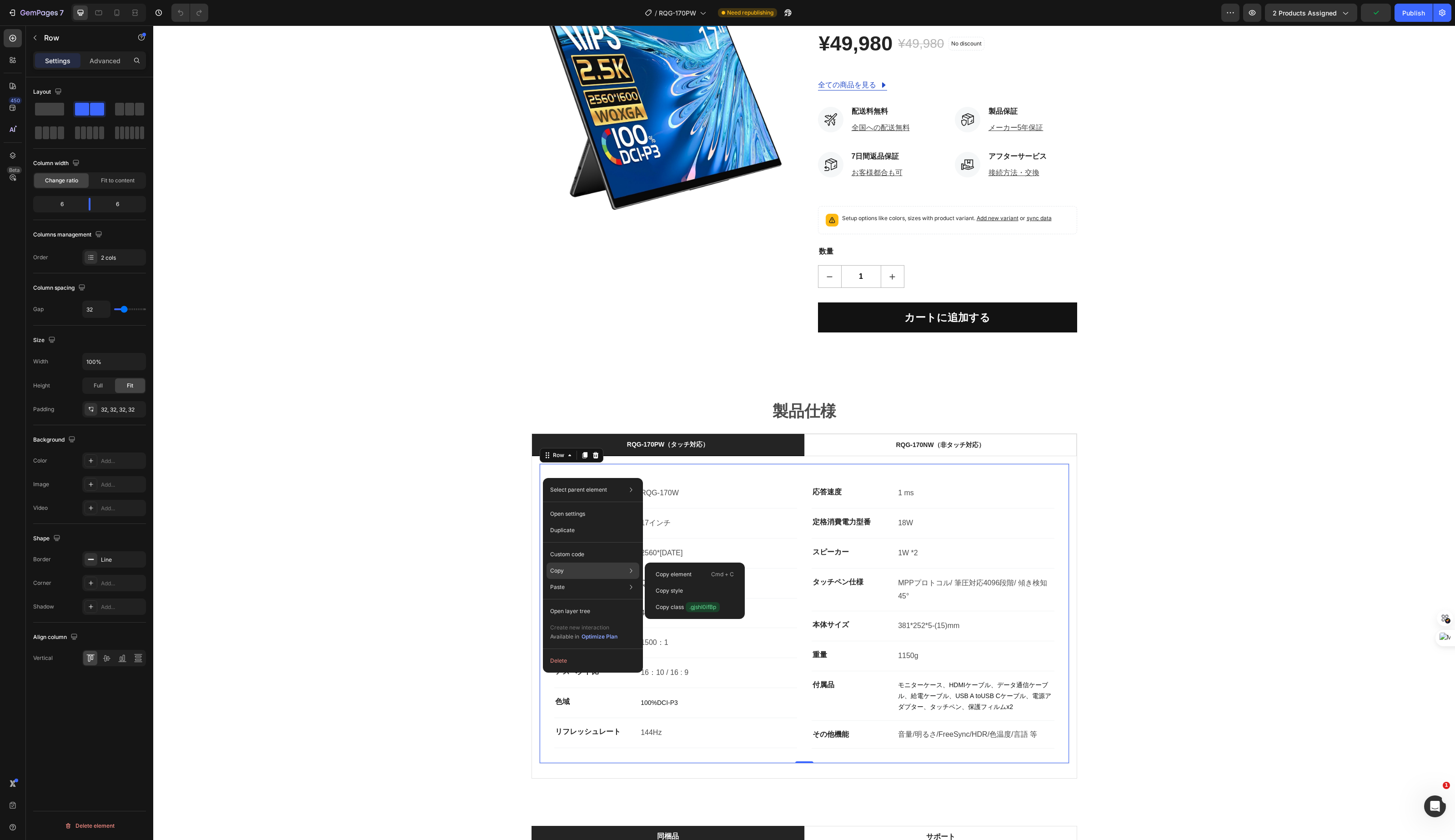
click at [557, 570] on p "Copy" at bounding box center [557, 571] width 14 height 8
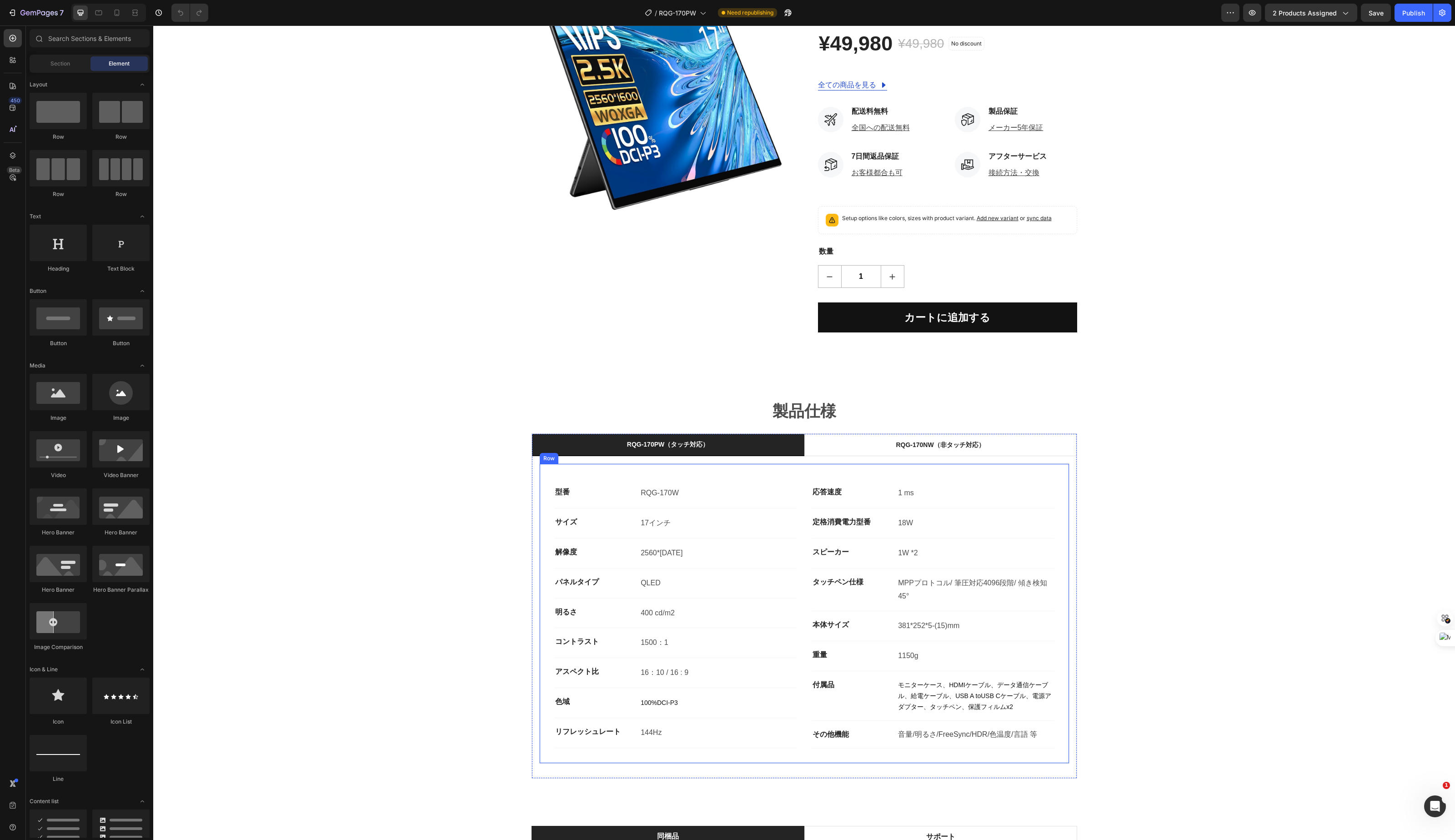
click at [594, 473] on div "型番 Text block RQG-170W Text Block Row サイズ Text block 17インチ Text Block Row 解像度 T…" at bounding box center [805, 613] width 531 height 301
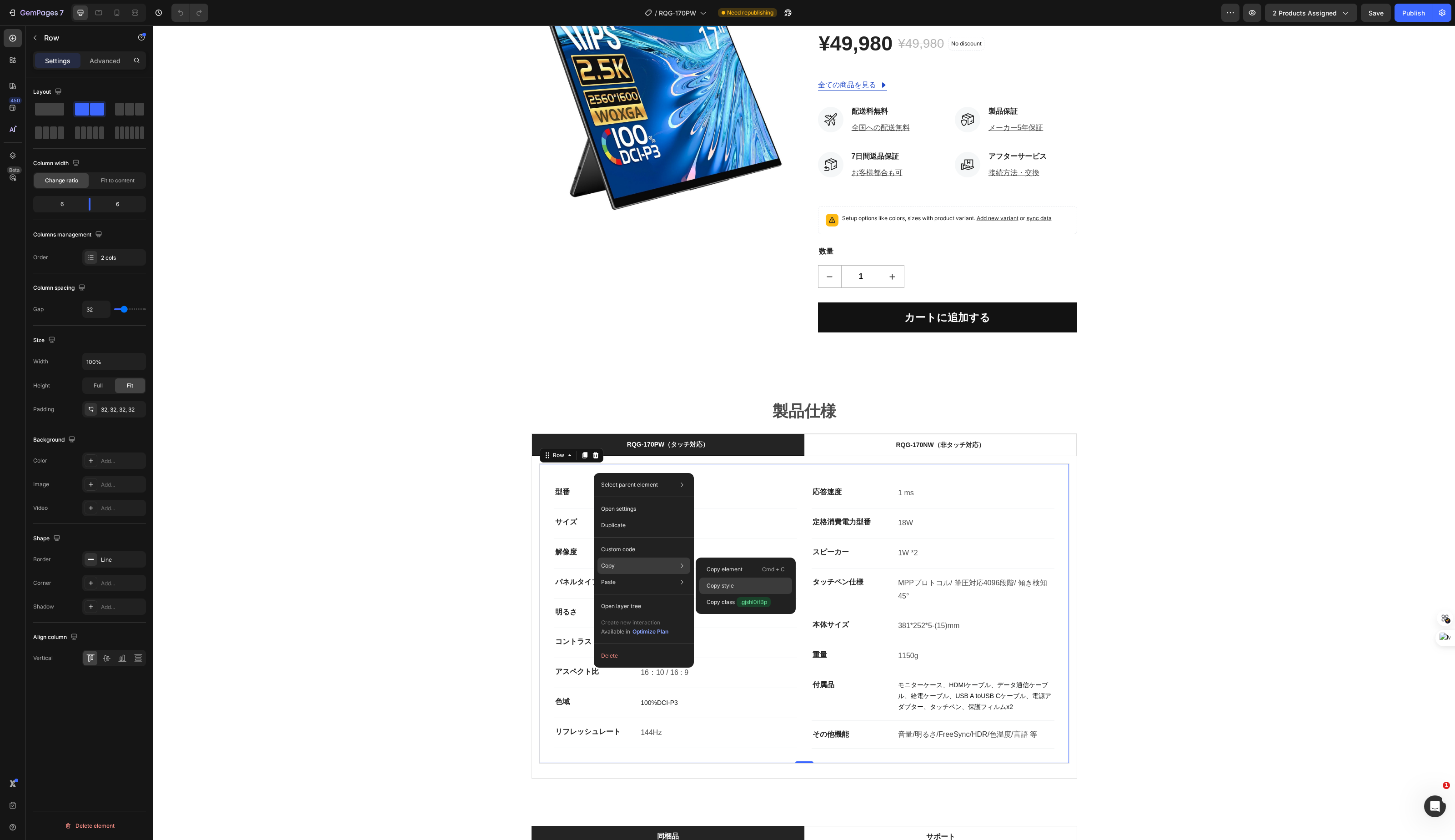
click at [716, 580] on div "Copy style" at bounding box center [745, 585] width 93 height 17
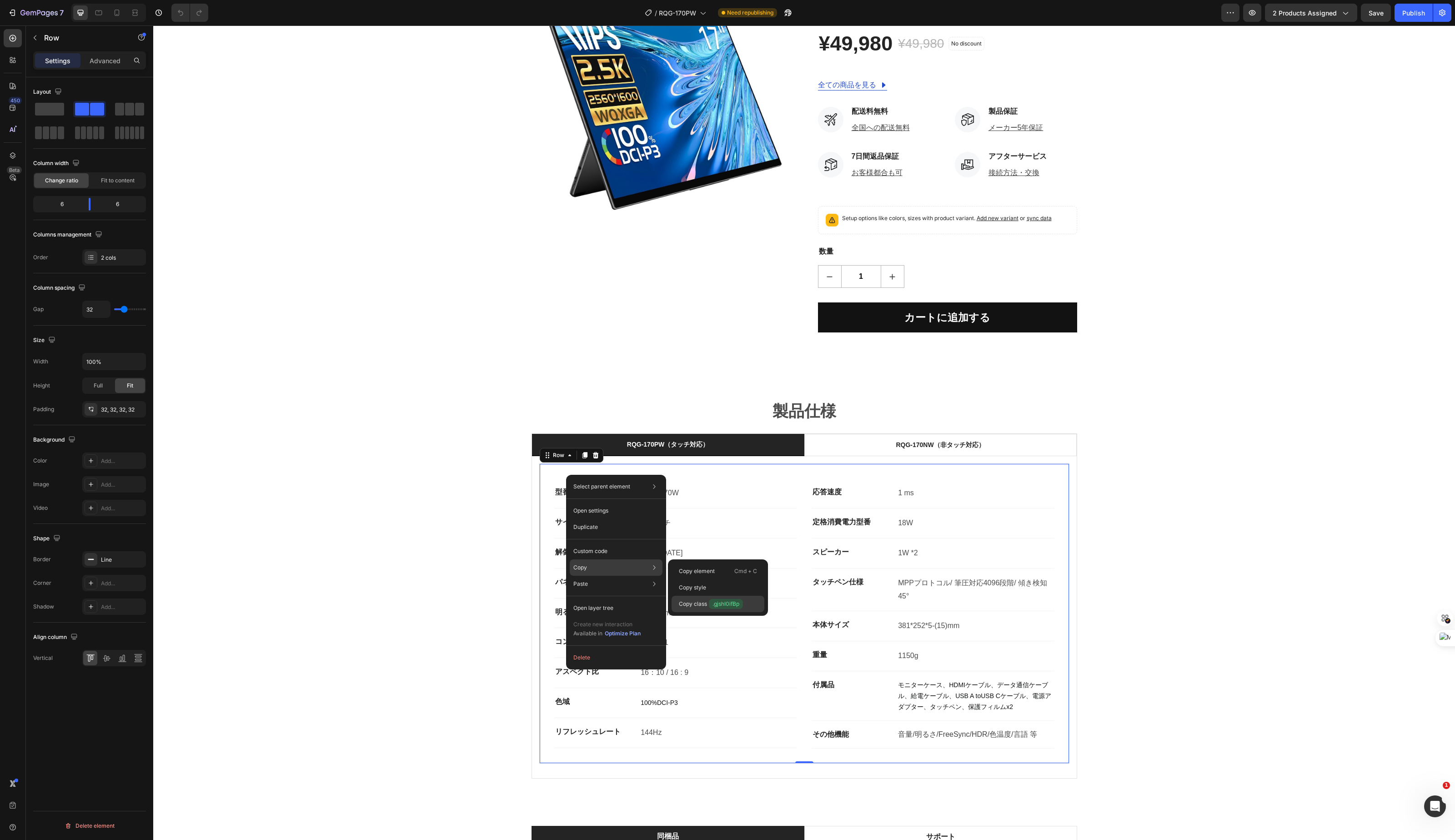
drag, startPoint x: 698, startPoint y: 605, endPoint x: 545, endPoint y: 579, distance: 155.2
click at [698, 605] on p "Copy class .gjshI0ifBp" at bounding box center [711, 604] width 64 height 10
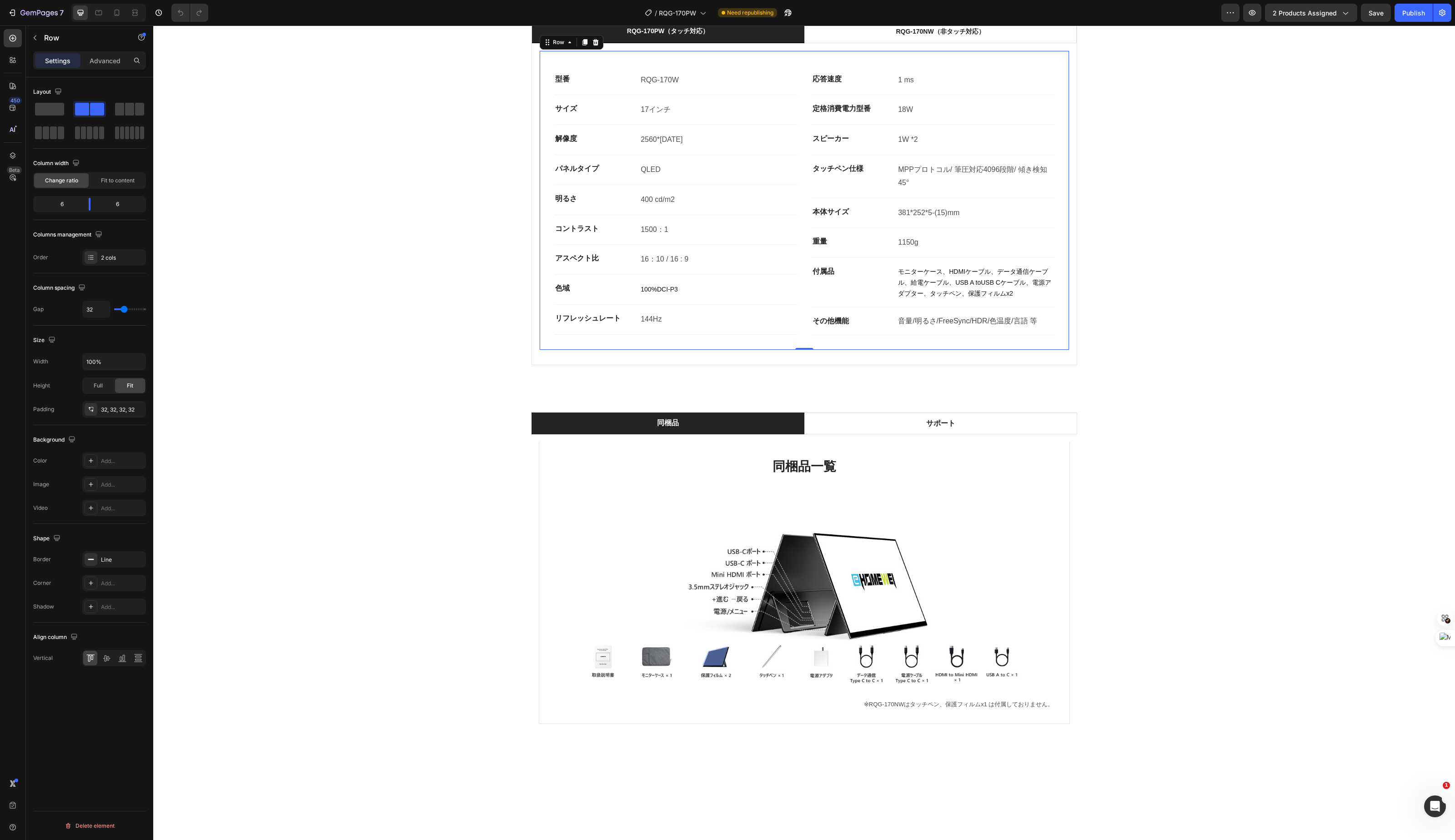
scroll to position [323, 0]
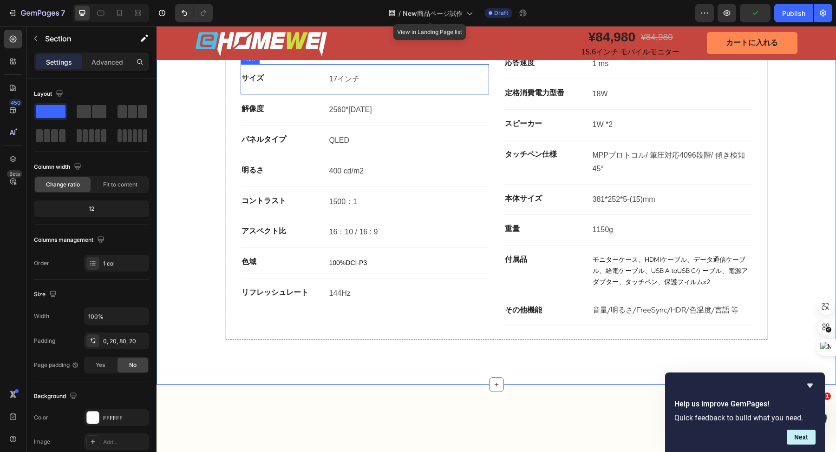
click at [320, 95] on div "サイズ Text block 17インチ Text Block Row" at bounding box center [365, 79] width 249 height 31
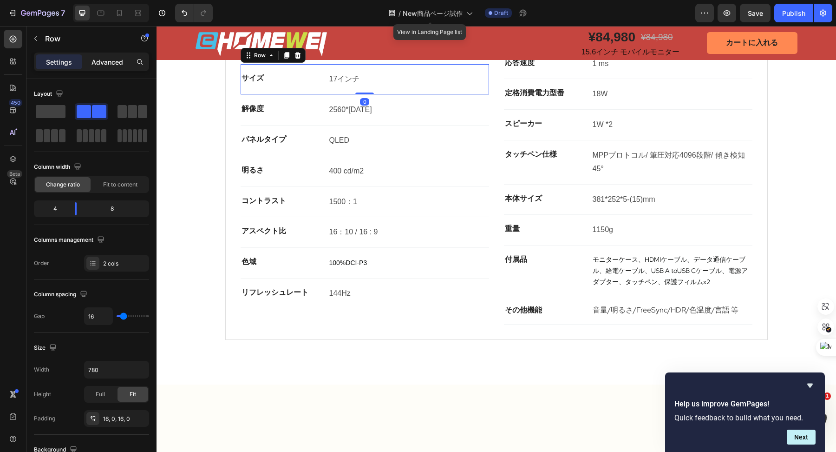
click at [112, 57] on p "Advanced" at bounding box center [108, 62] width 32 height 10
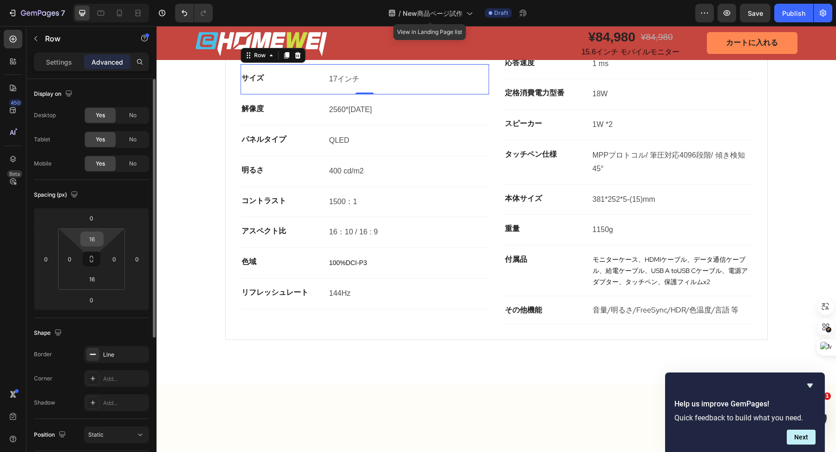
click at [98, 242] on input "16" at bounding box center [92, 239] width 19 height 14
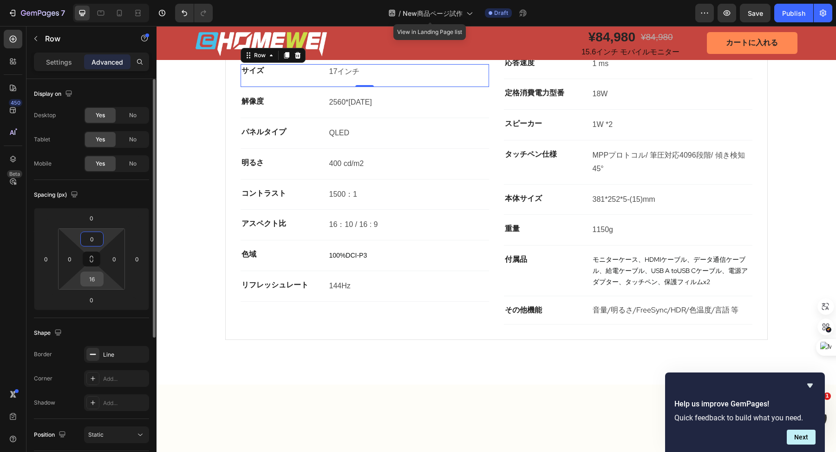
type input "0"
click at [98, 275] on input "16" at bounding box center [92, 279] width 19 height 14
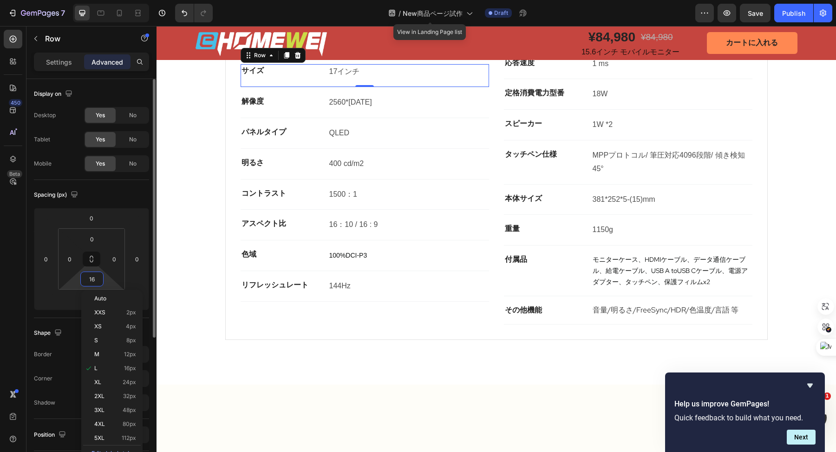
type input "0"
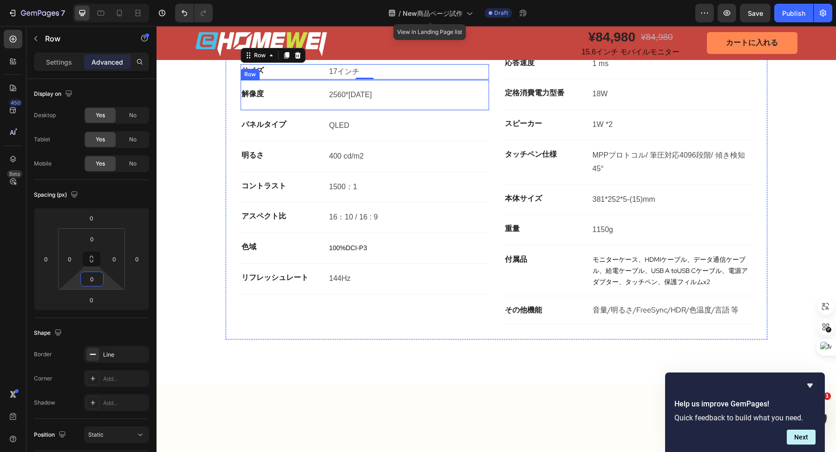
click at [285, 111] on div "解像度 Text block 2560*[DATE] Text Block Row" at bounding box center [365, 95] width 249 height 31
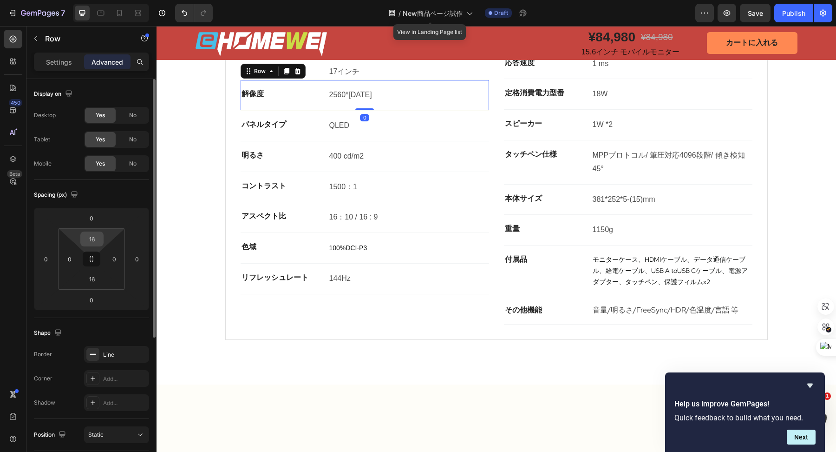
click at [98, 236] on input "16" at bounding box center [92, 239] width 19 height 14
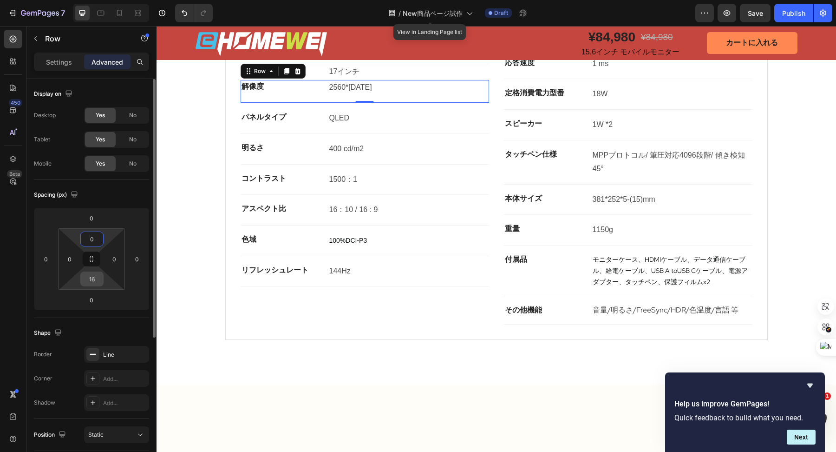
type input "0"
click at [95, 272] on input "16" at bounding box center [92, 279] width 19 height 14
type input "0"
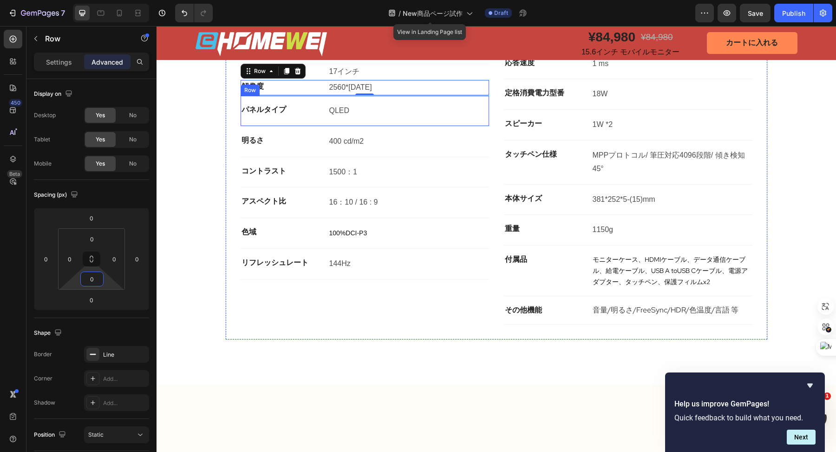
click at [282, 126] on div "パネルタイプ Text block QLED Text Block Row" at bounding box center [365, 111] width 249 height 31
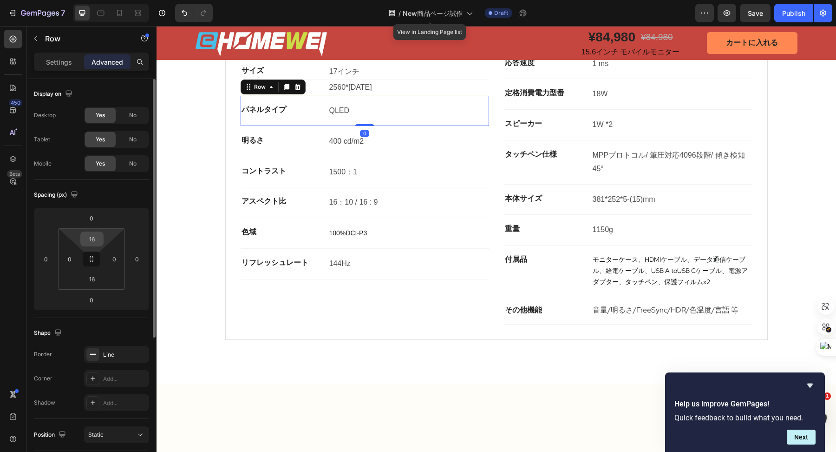
click at [98, 242] on input "16" at bounding box center [92, 239] width 19 height 14
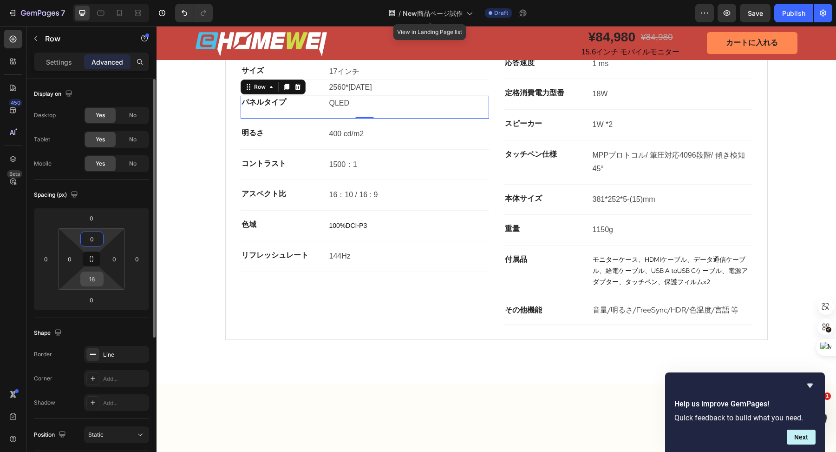
type input "0"
click at [93, 275] on input "16" at bounding box center [92, 279] width 19 height 14
type input "0"
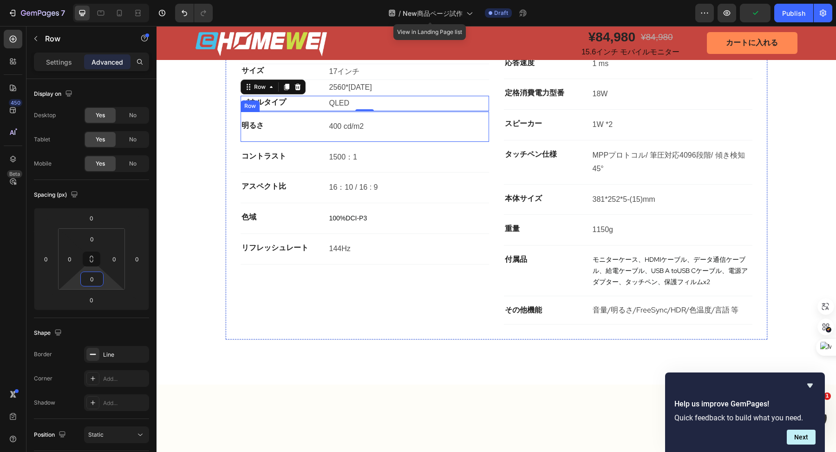
click at [261, 142] on div "明るさ Text block 400 cd/m2 Text Block Row" at bounding box center [365, 126] width 249 height 31
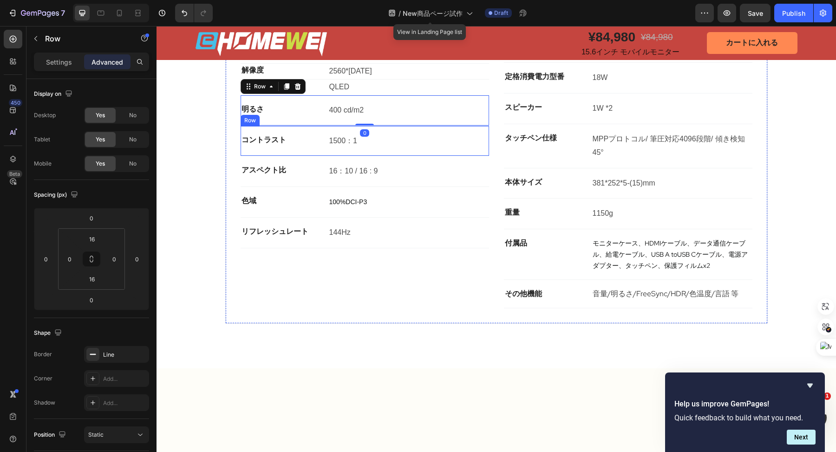
scroll to position [1448, 0]
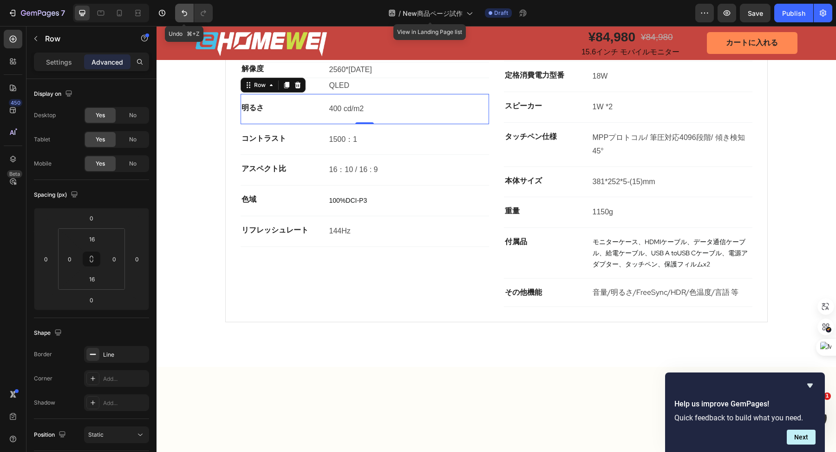
click at [183, 13] on icon "Undo/Redo" at bounding box center [184, 12] width 9 height 9
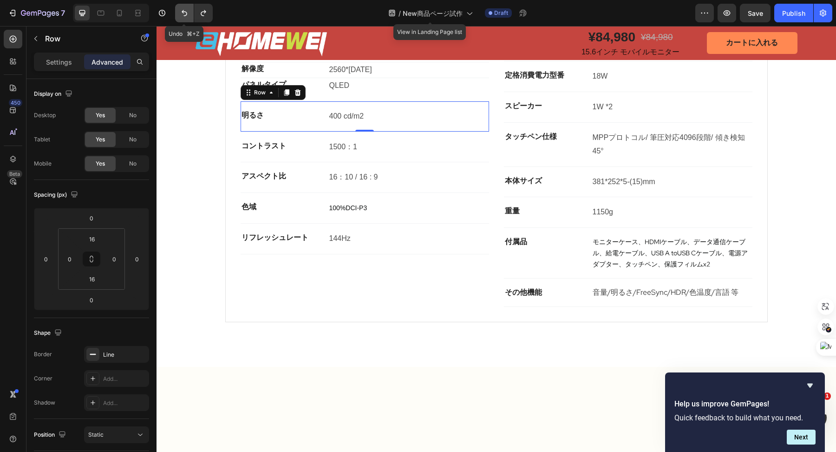
click at [183, 13] on icon "Undo/Redo" at bounding box center [184, 12] width 9 height 9
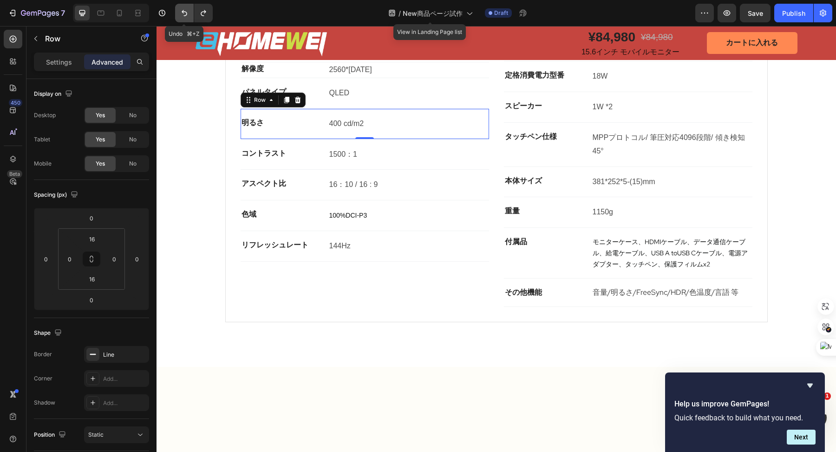
click at [183, 13] on icon "Undo/Redo" at bounding box center [184, 12] width 9 height 9
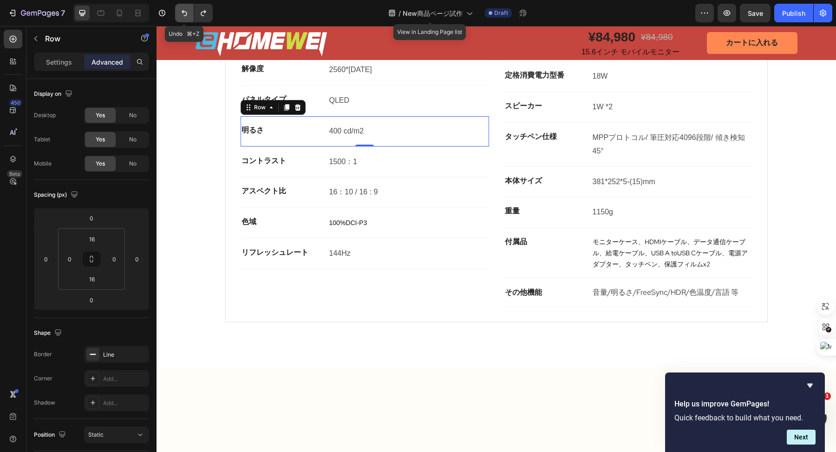
click at [183, 13] on icon "Undo/Redo" at bounding box center [184, 12] width 9 height 9
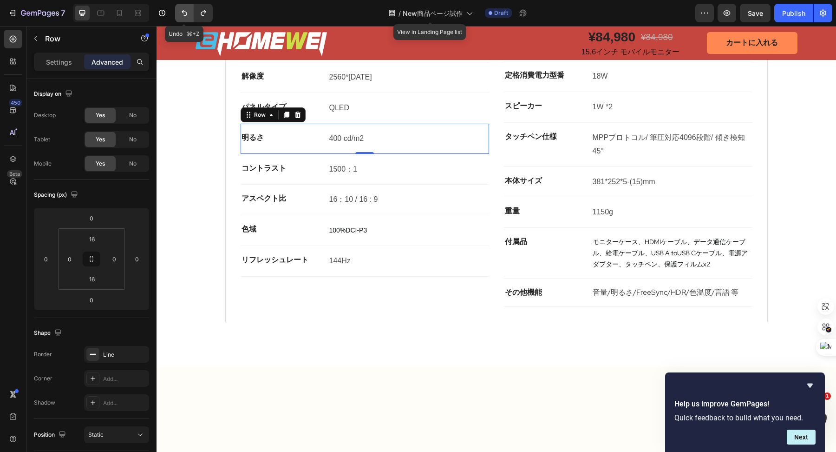
click at [183, 13] on icon "Undo/Redo" at bounding box center [184, 12] width 9 height 9
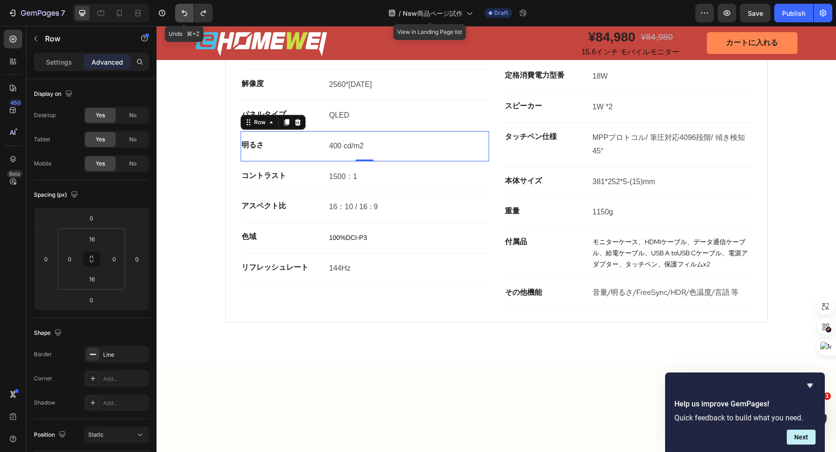
click at [183, 13] on icon "Undo/Redo" at bounding box center [184, 12] width 9 height 9
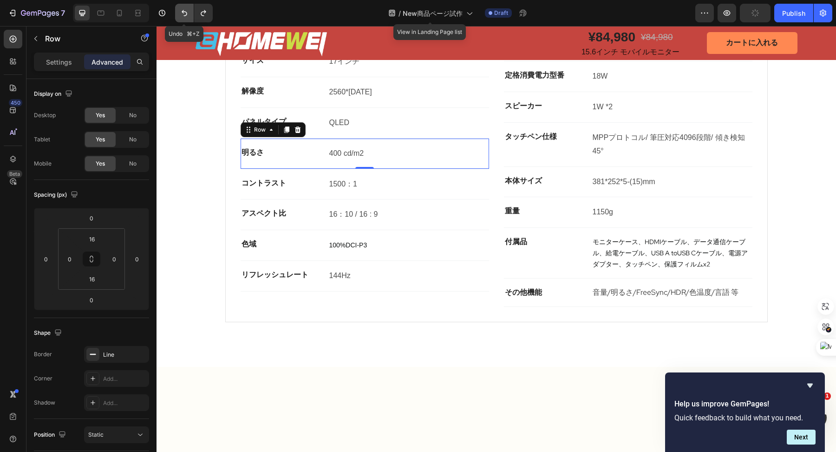
click at [183, 13] on icon "Undo/Redo" at bounding box center [184, 12] width 9 height 9
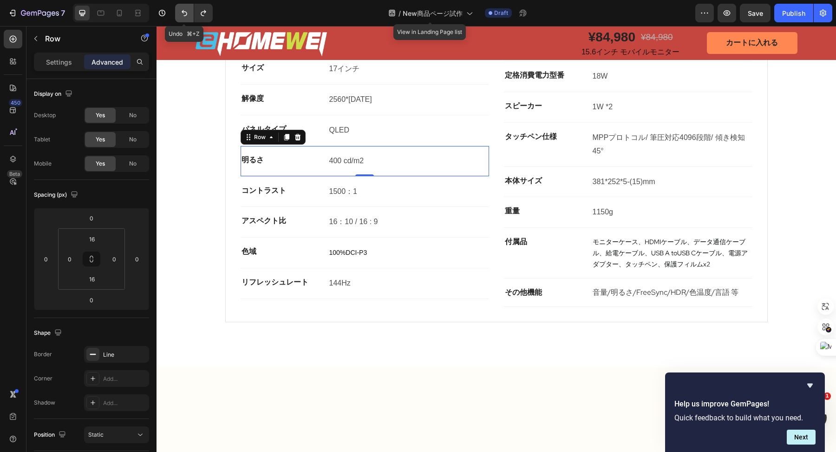
click at [183, 13] on icon "Undo/Redo" at bounding box center [184, 12] width 9 height 9
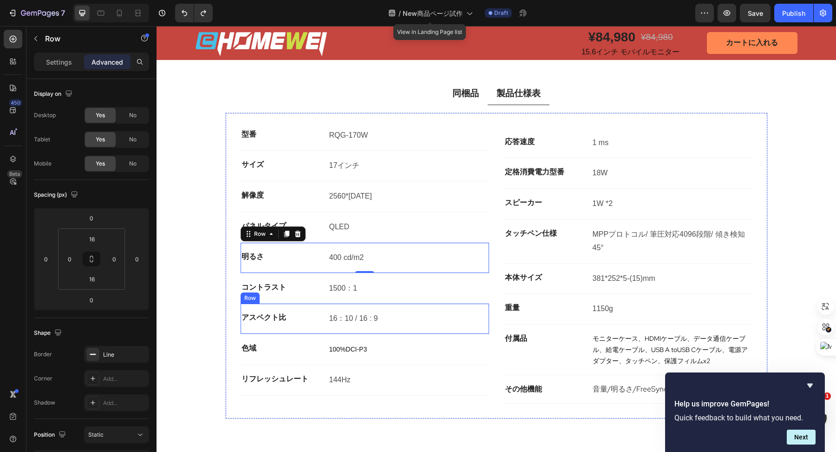
scroll to position [1587, 0]
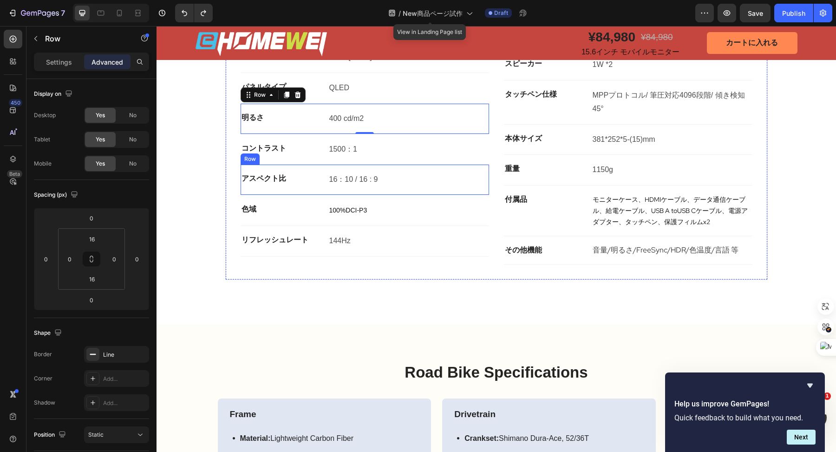
click at [426, 305] on div "同梱品 製品仕様表 Image Image Row Frame: High-quality carbon fiber, very stiff and ligh…" at bounding box center [497, 134] width 680 height 380
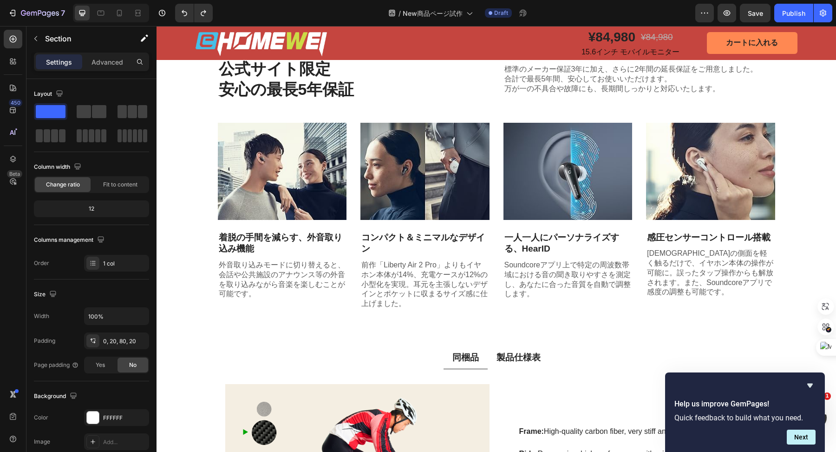
scroll to position [1466, 0]
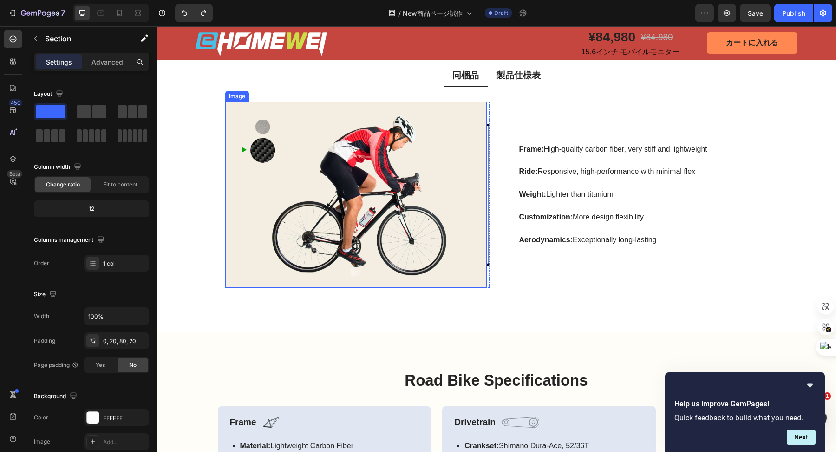
click at [475, 115] on img at bounding box center [356, 195] width 262 height 186
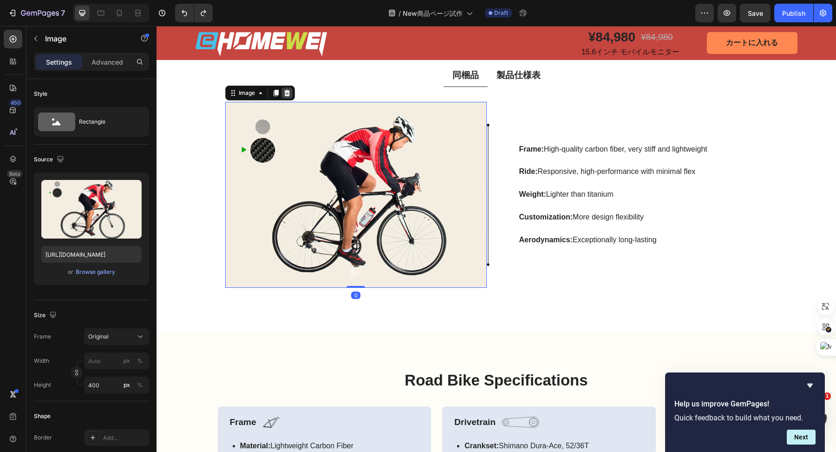
click at [285, 94] on icon at bounding box center [286, 92] width 7 height 7
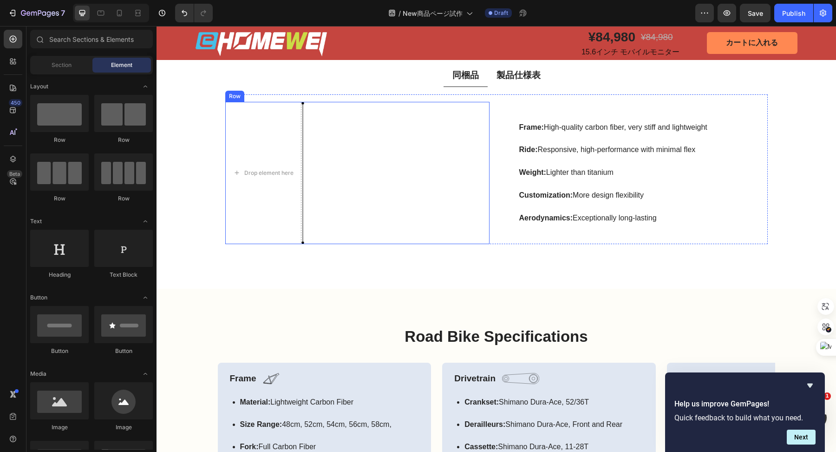
click at [333, 134] on div "Drop element here Image Row" at bounding box center [357, 173] width 264 height 142
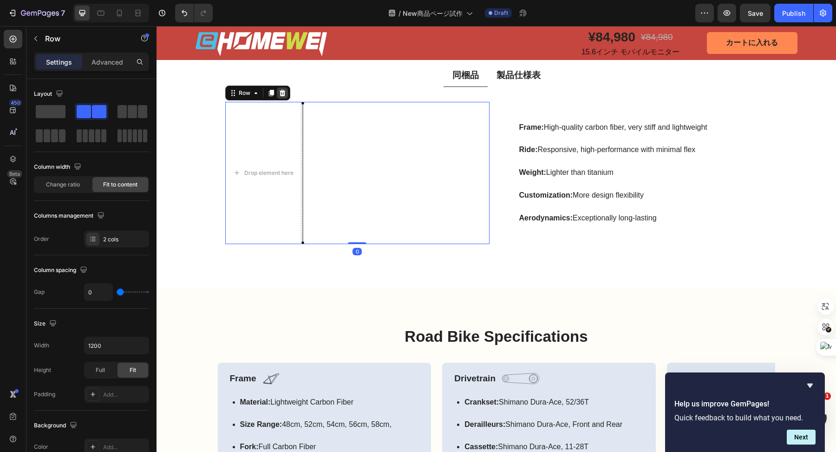
click at [281, 92] on icon at bounding box center [282, 92] width 7 height 7
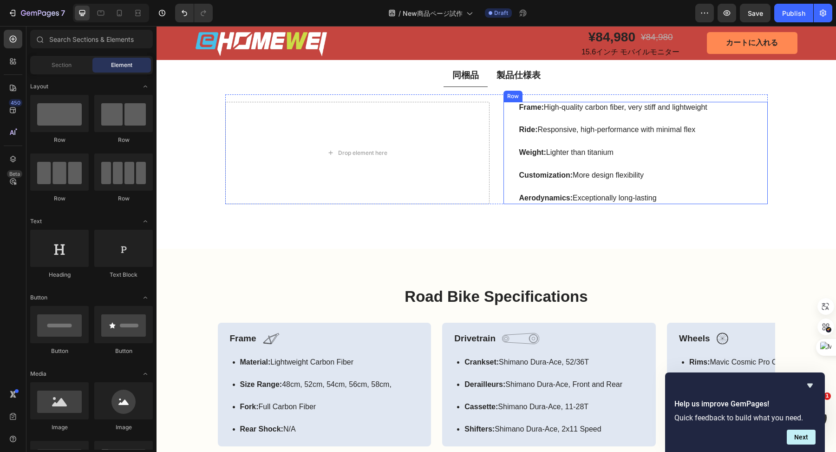
click at [511, 121] on div "Frame: High-quality carbon fiber, very stiff and lightweight Text Block Ride: R…" at bounding box center [636, 153] width 264 height 102
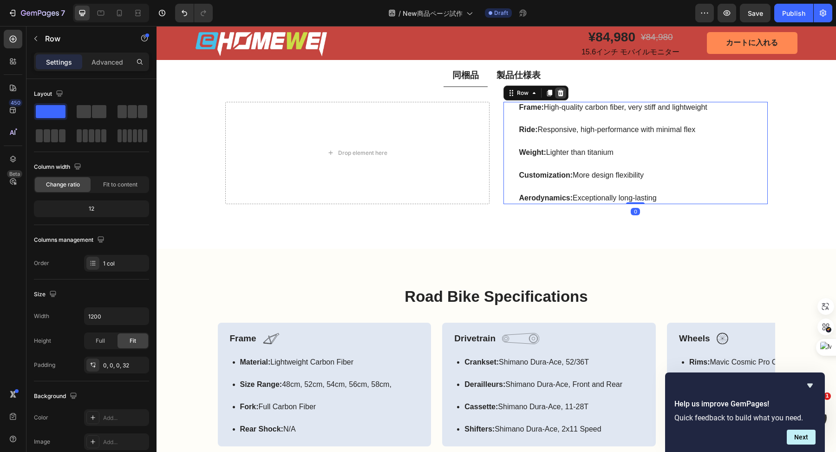
click at [557, 93] on icon at bounding box center [560, 92] width 7 height 7
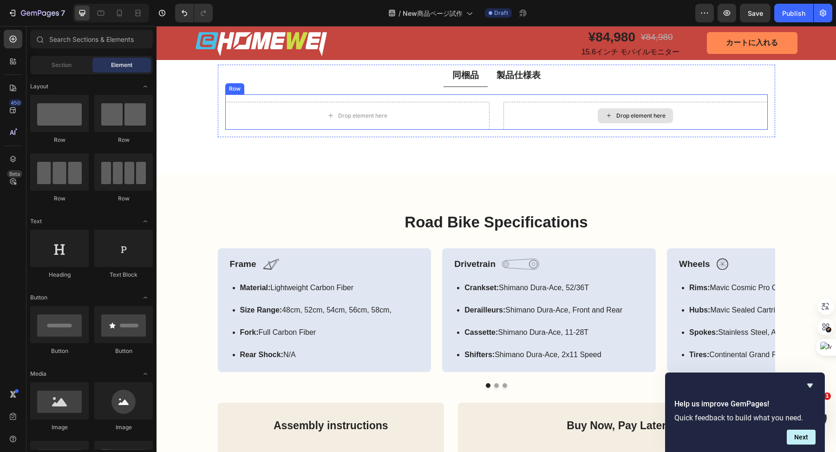
click at [509, 113] on div "Drop element here" at bounding box center [636, 116] width 264 height 28
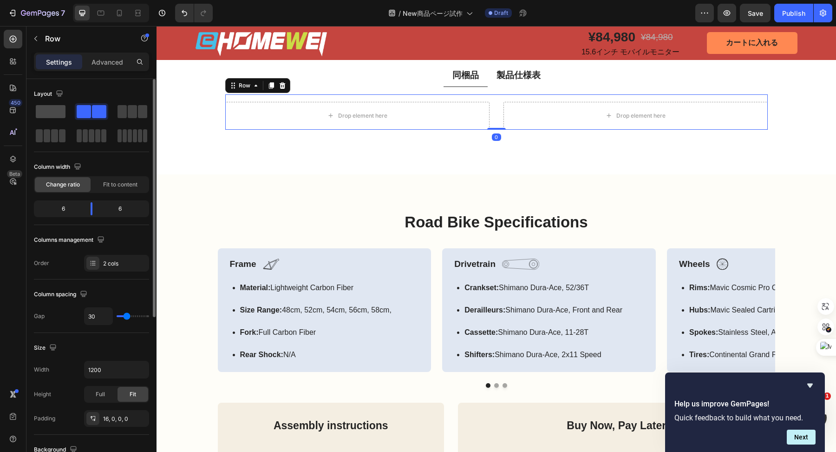
click at [64, 108] on span at bounding box center [51, 111] width 30 height 13
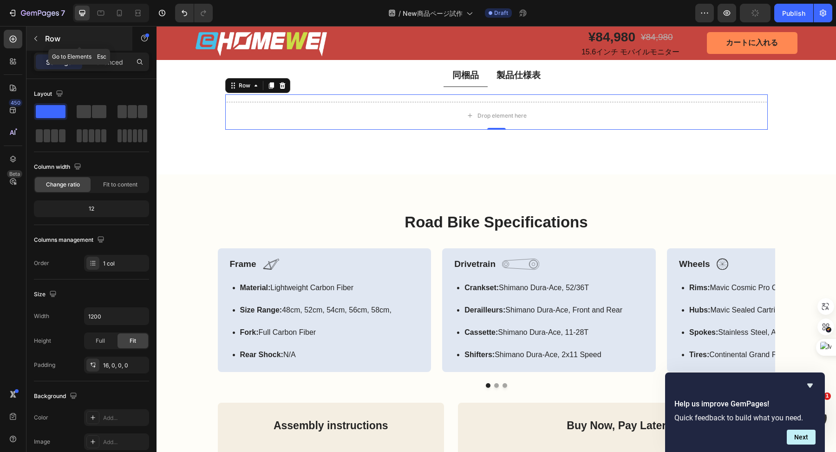
click at [39, 39] on icon "button" at bounding box center [35, 38] width 7 height 7
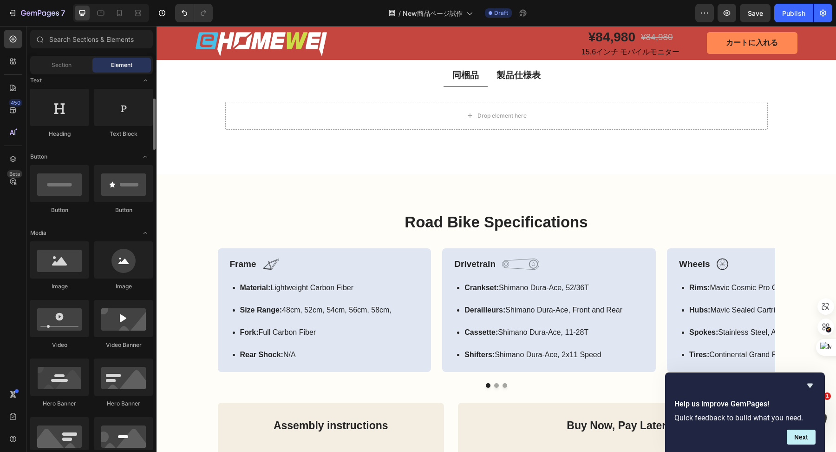
scroll to position [145, 0]
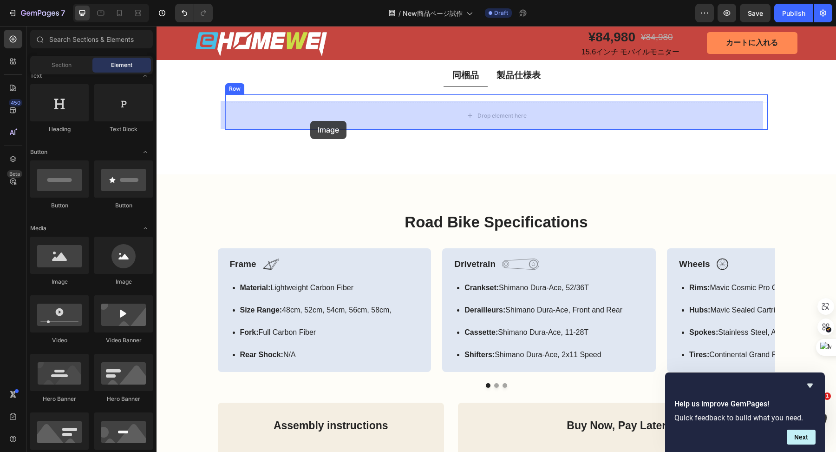
drag, startPoint x: 222, startPoint y: 275, endPoint x: 310, endPoint y: 121, distance: 177.9
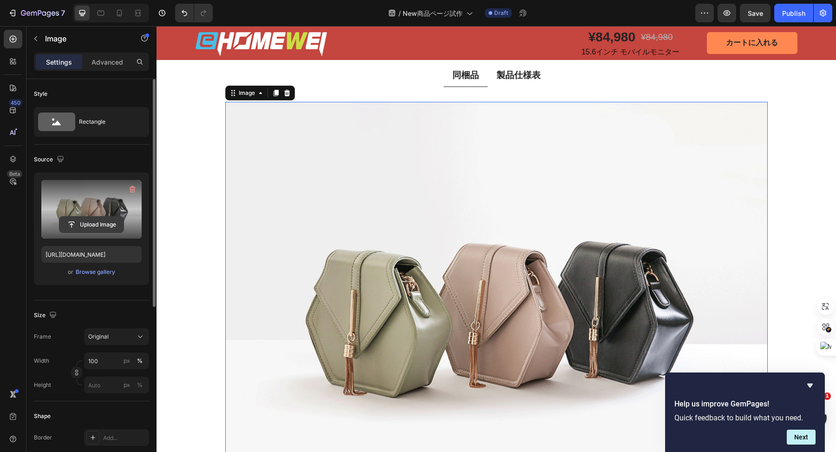
click at [89, 226] on input "file" at bounding box center [91, 224] width 64 height 16
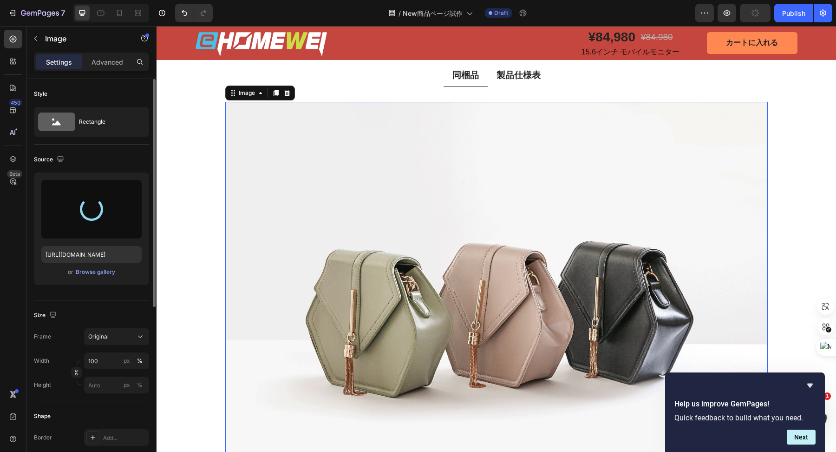
type input "https://cdn.shopify.com/s/files/1/0836/4228/6394/files/gempages_516815562748200…"
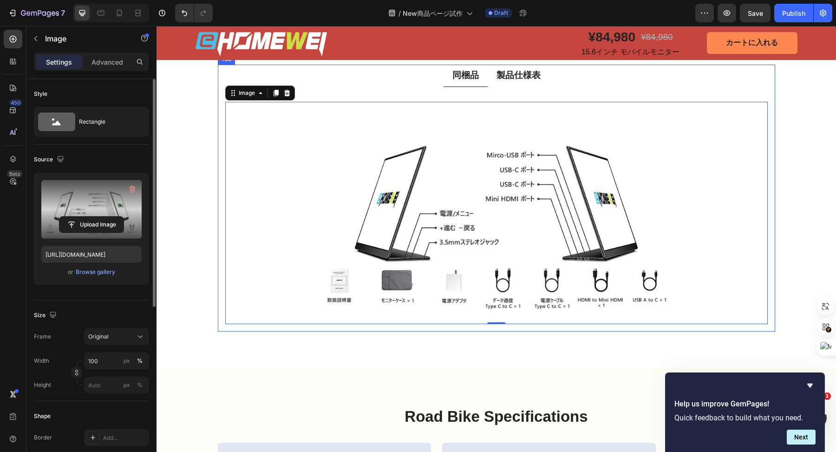
click at [526, 76] on p "製品仕様表" at bounding box center [519, 76] width 44 height 12
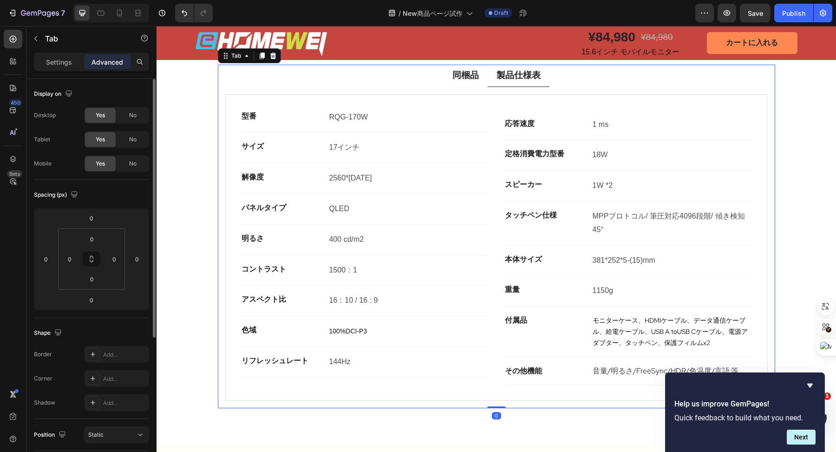
click at [470, 76] on p "同梱品" at bounding box center [465, 76] width 26 height 12
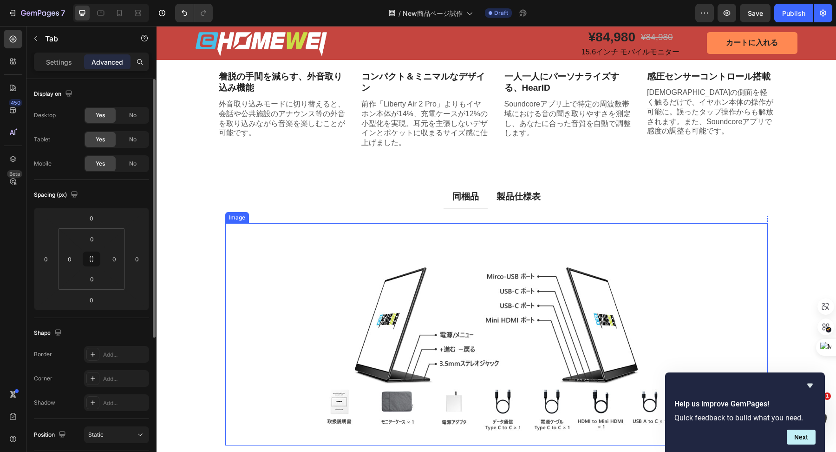
scroll to position [1318, 0]
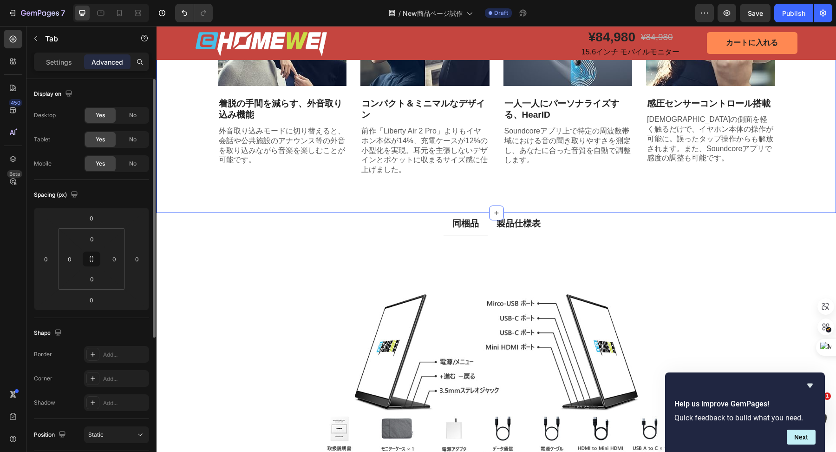
click at [605, 192] on div "公式サイト限定 安心の最長5年保証 Heading 標準のメーカー保証3年に加え、さらに2年間の延長保証をご用意しました。 合計で最長5年間、安心してお使いい…" at bounding box center [497, 68] width 680 height 289
click at [521, 223] on p "製品仕様表" at bounding box center [519, 224] width 44 height 12
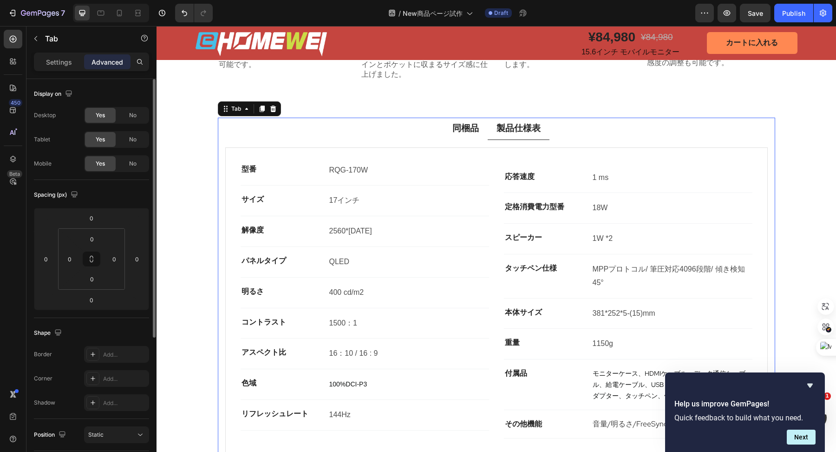
scroll to position [1114, 0]
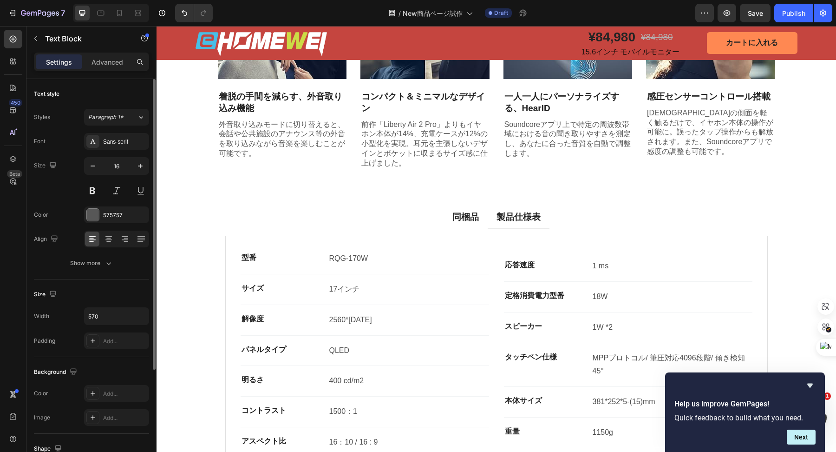
scroll to position [1126, 0]
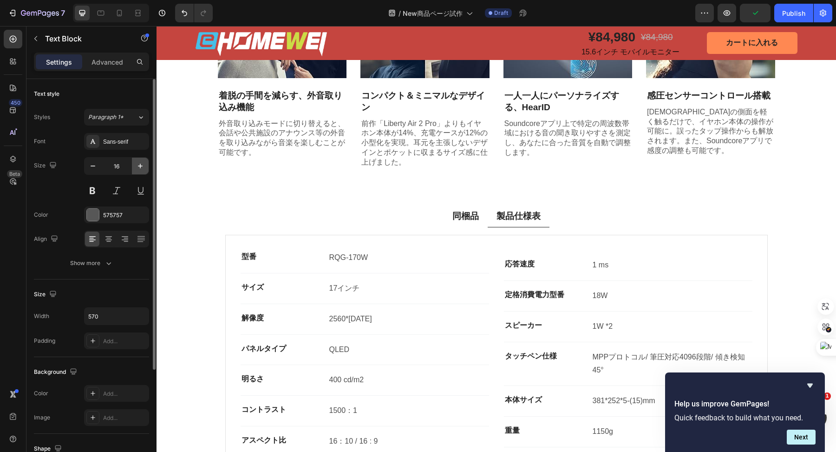
click at [139, 160] on button "button" at bounding box center [140, 165] width 17 height 17
type input "17"
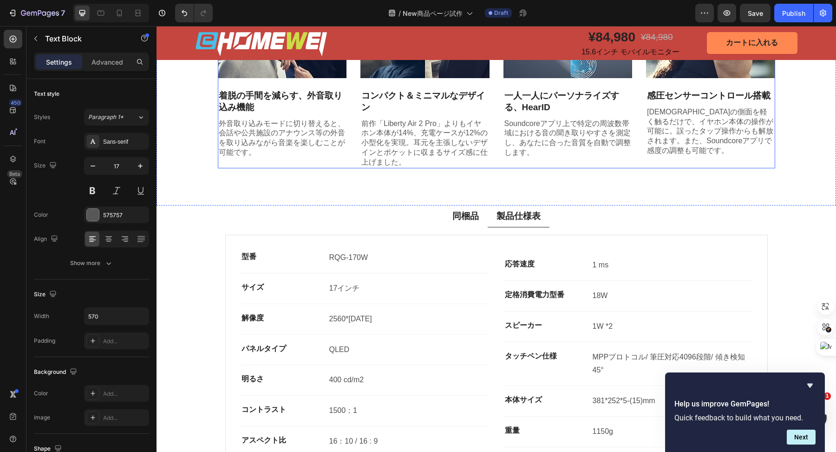
click at [432, 162] on div "業界トップクラスの 最大5年保証 Heading 標準のメーカー保証3年に加え、さらに公式サイトでご購入頂いた場合には2年間の延長保証をご用意しました。 合計…" at bounding box center [496, 42] width 557 height 252
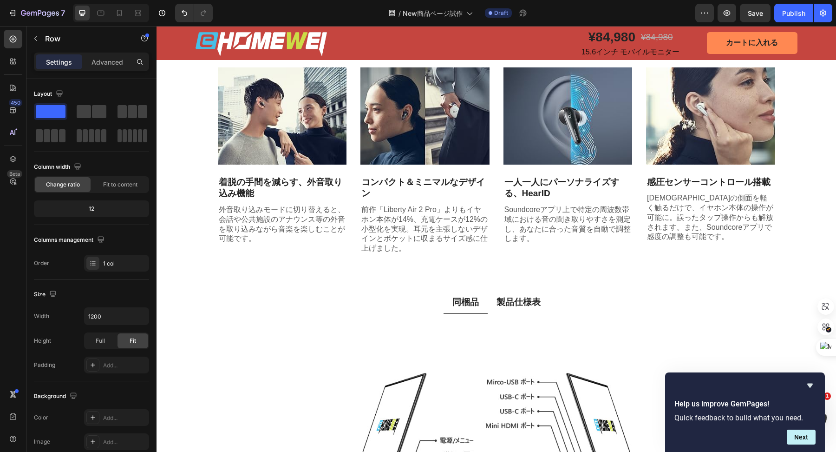
scroll to position [1177, 0]
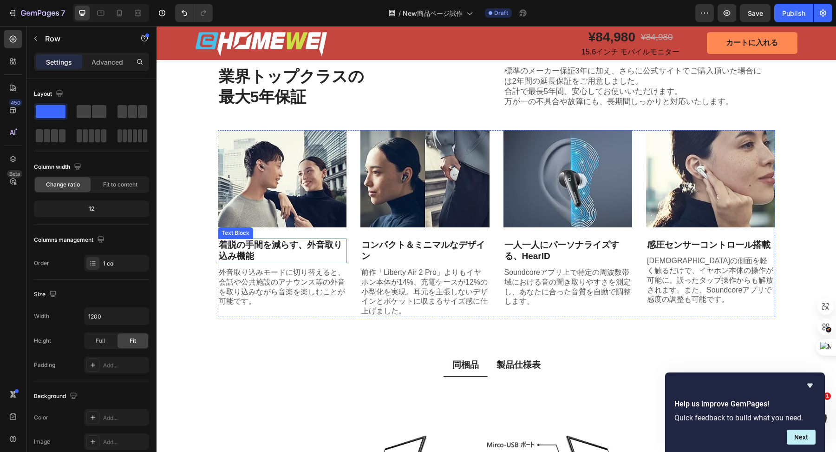
click at [275, 247] on p "着脱の手間を減らす、外音取り込み機能" at bounding box center [282, 250] width 127 height 23
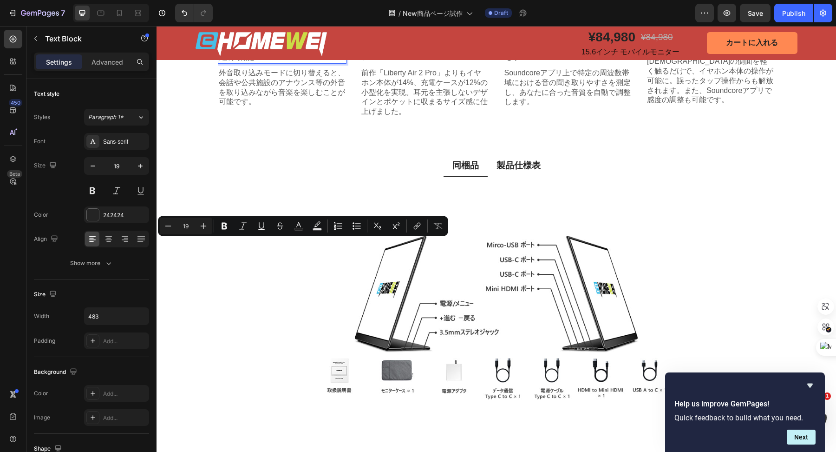
click at [275, 62] on p "着脱の手間を減らす、外音取り込み機能" at bounding box center [282, 50] width 127 height 23
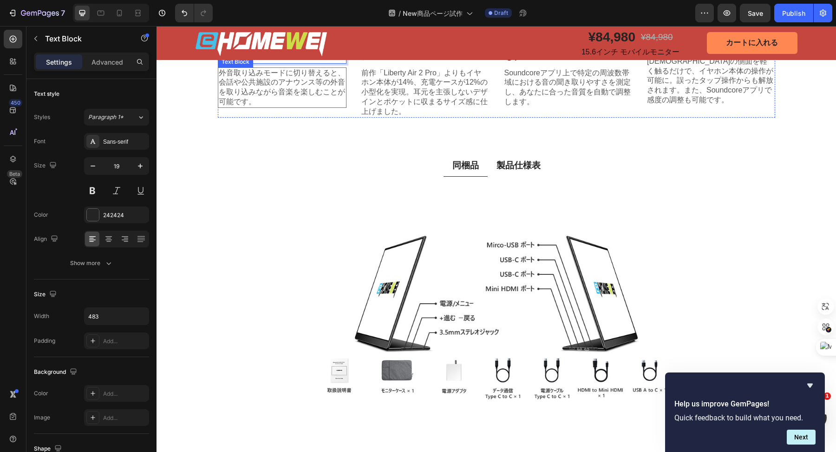
click at [272, 107] on p "外音取り込みモードに切り替えると、会話や公共施設のアナウンス等の外音を取り込みながら音楽を楽しむことが可能です。" at bounding box center [282, 87] width 127 height 39
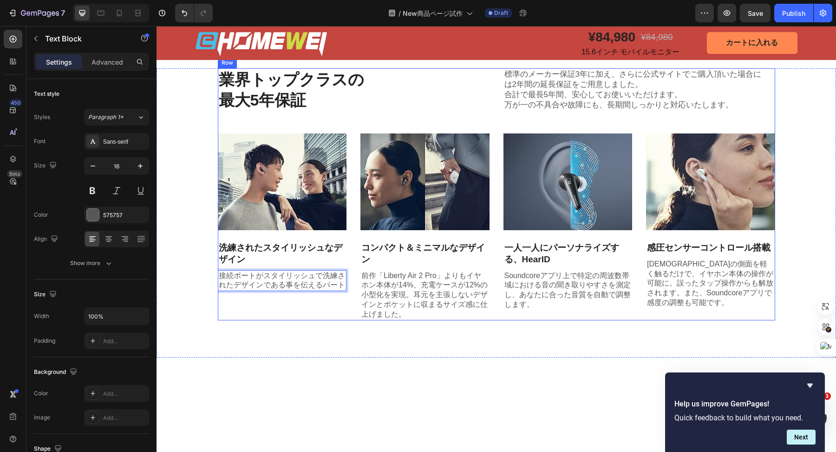
scroll to position [1105, 0]
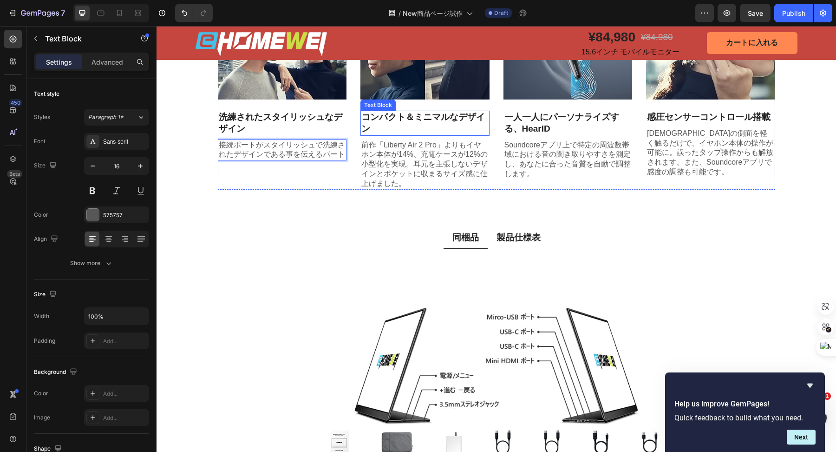
click at [401, 134] on p "コンパクト＆ミニマルなデザイン" at bounding box center [424, 122] width 127 height 23
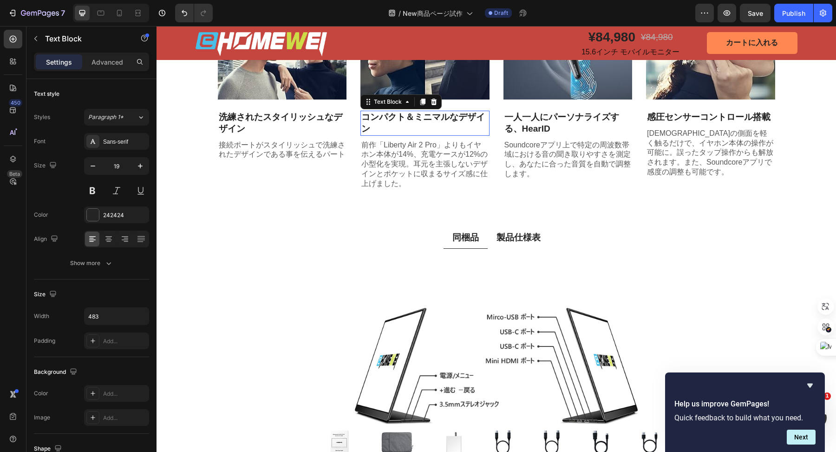
click at [401, 134] on p "コンパクト＆ミニマルなデザイン" at bounding box center [424, 122] width 127 height 23
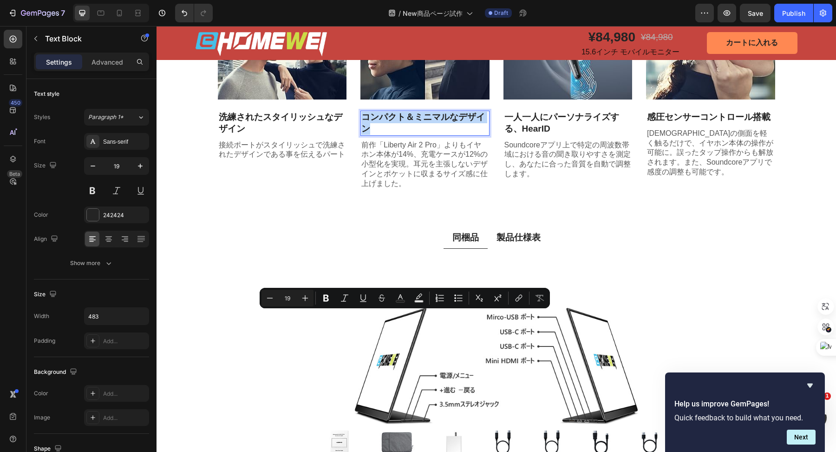
click at [401, 134] on p "コンパクト＆ミニマルなデザイン" at bounding box center [424, 122] width 127 height 23
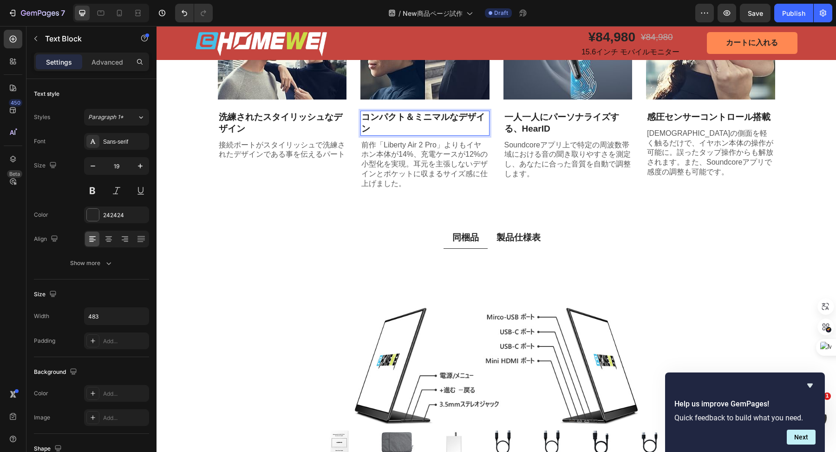
click at [401, 134] on p "コンパクト＆ミニマルなデザイン" at bounding box center [424, 122] width 127 height 23
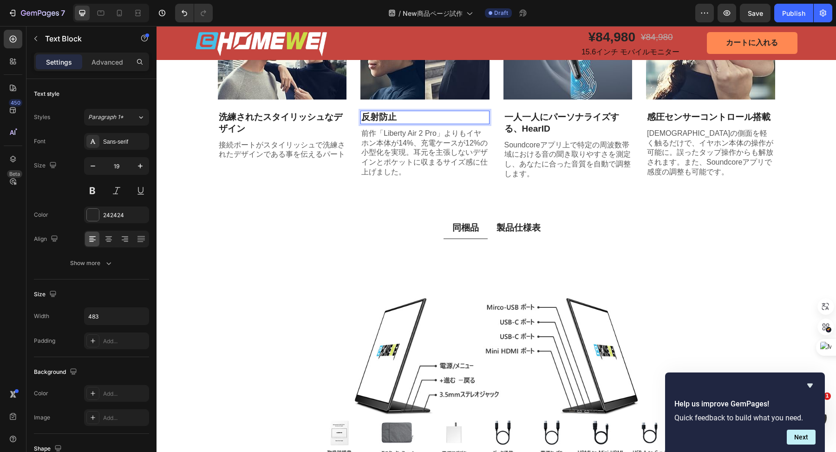
click at [393, 123] on p "反射防止" at bounding box center [424, 117] width 127 height 12
click at [372, 177] on p "前作「Liberty Air 2 Pro」よりもイヤホン本体が14%、充電ケースが12%の小型化を実現。耳元を主張しないデザインとポケットに収まるサイズ感に仕…" at bounding box center [424, 153] width 127 height 48
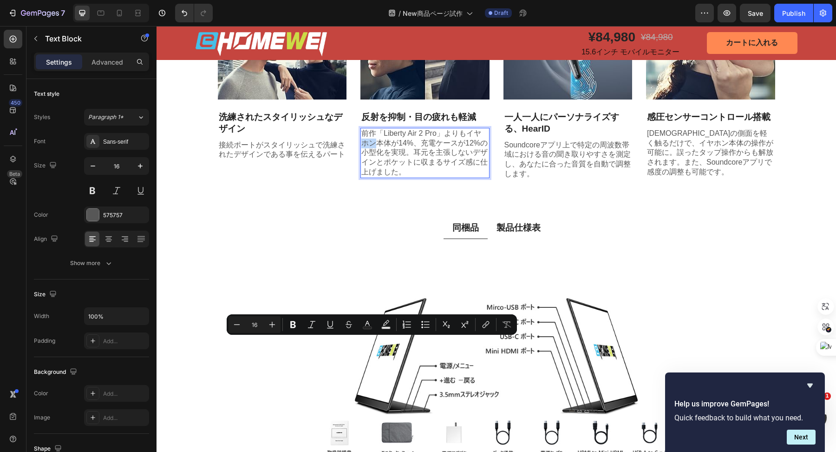
click at [372, 177] on p "前作「Liberty Air 2 Pro」よりもイヤホン本体が14%、充電ケースが12%の小型化を実現。耳元を主張しないデザインとポケットに収まるサイズ感に仕…" at bounding box center [424, 153] width 127 height 48
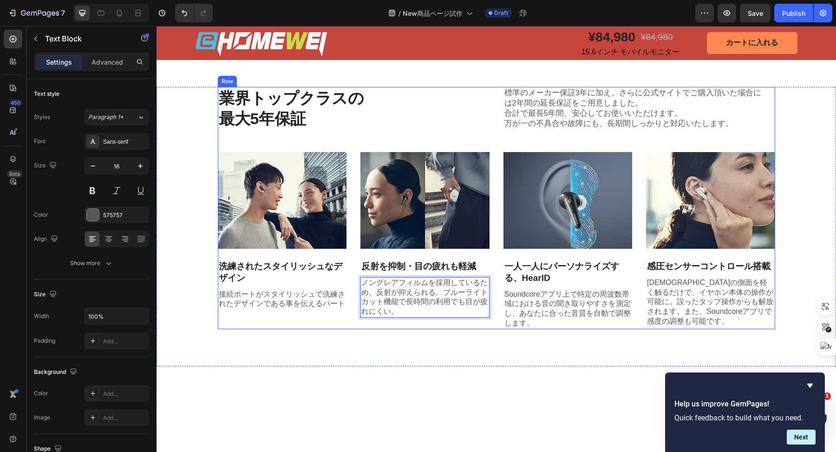
scroll to position [926, 0]
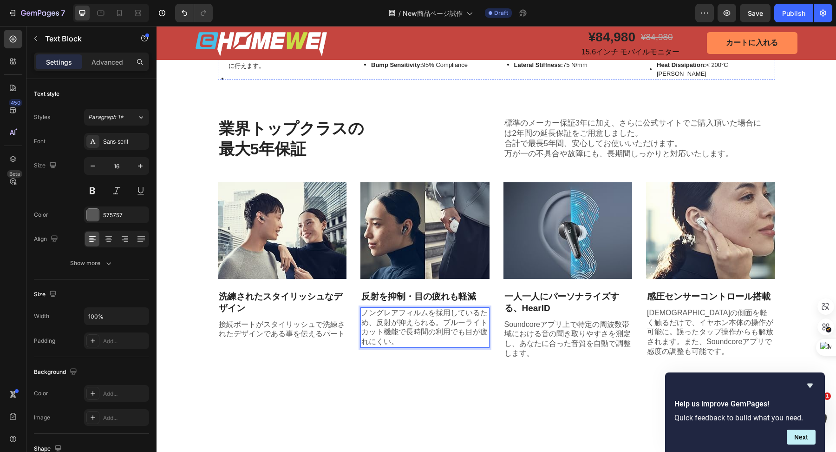
click at [546, 37] on p "ブルーライトカット" at bounding box center [562, 30] width 79 height 13
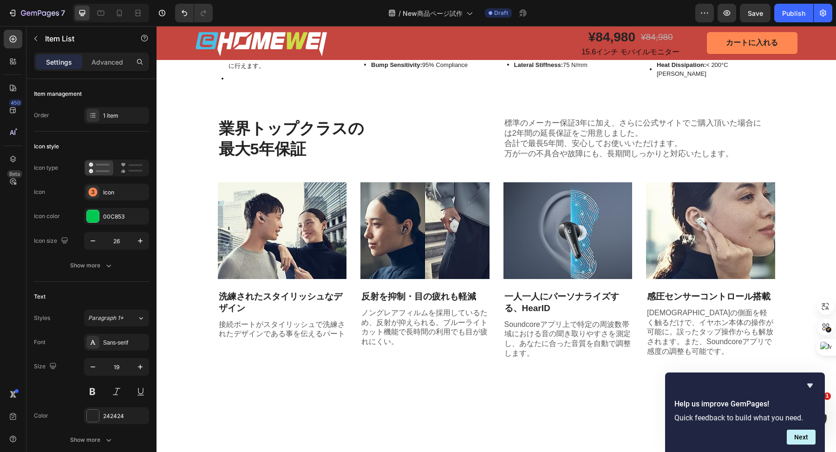
click at [546, 37] on p "ブルーライトカット" at bounding box center [562, 30] width 79 height 13
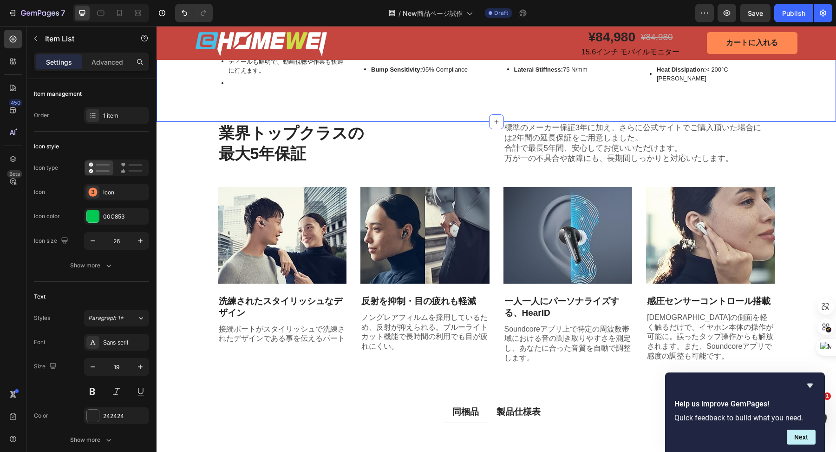
scroll to position [1080, 0]
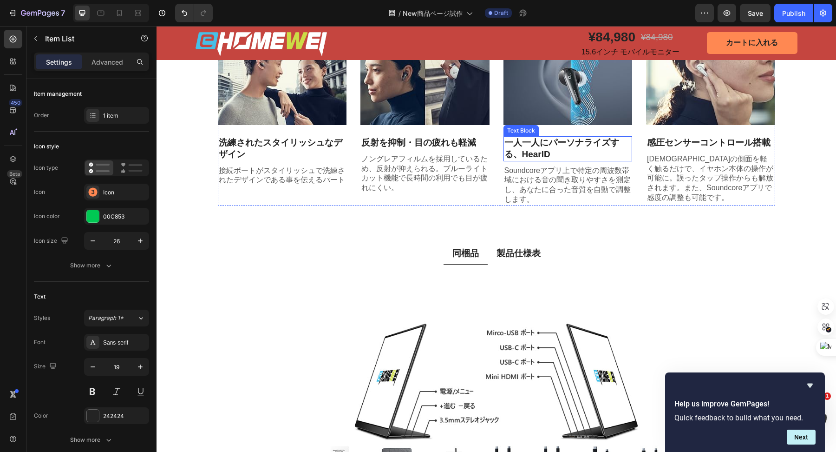
click at [532, 160] on p "一人一人にパーソナライズする、HearID" at bounding box center [567, 148] width 127 height 23
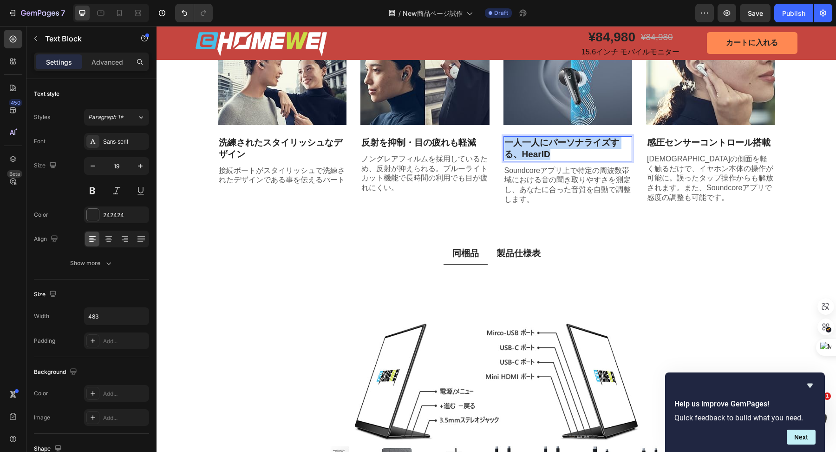
click at [532, 160] on p "一人一人にパーソナライズする、HearID" at bounding box center [567, 148] width 127 height 23
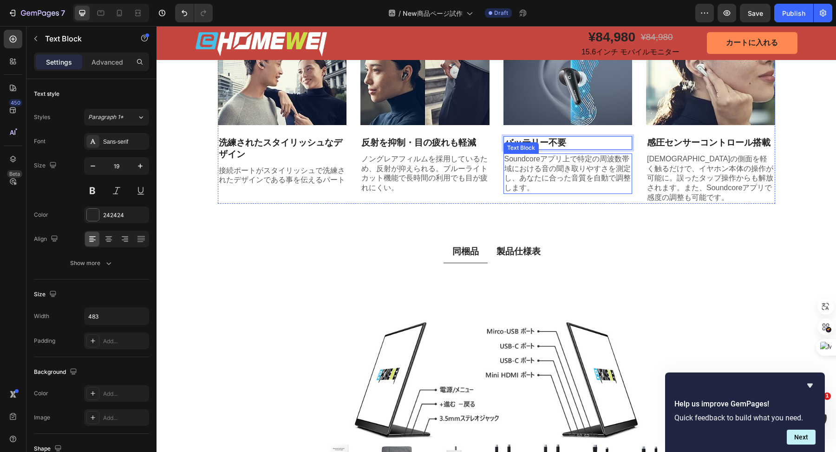
click at [532, 193] on p "Soundcoreアプリ上で特定の周波数帯域における音の聞き取りやすさを測定し、あなたに合った音質を自動で調整します。" at bounding box center [567, 173] width 127 height 39
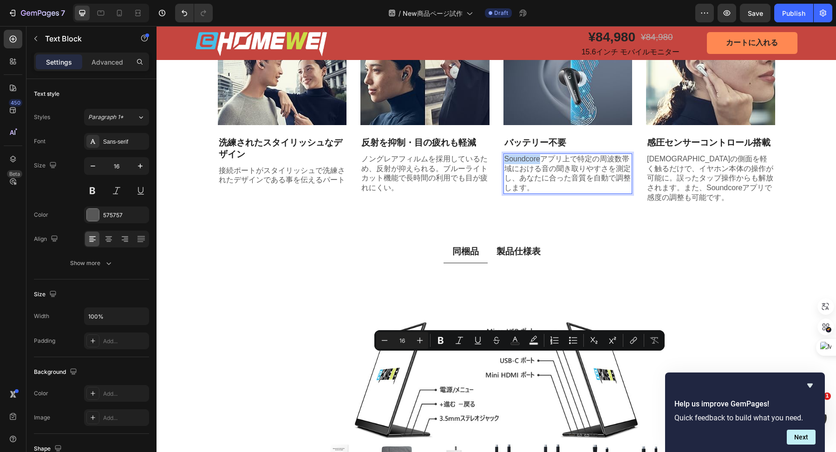
click at [532, 193] on p "Soundcoreアプリ上で特定の周波数帯域における音の聞き取りやすさを測定し、あなたに合った音質を自動で調整します。" at bounding box center [567, 173] width 127 height 39
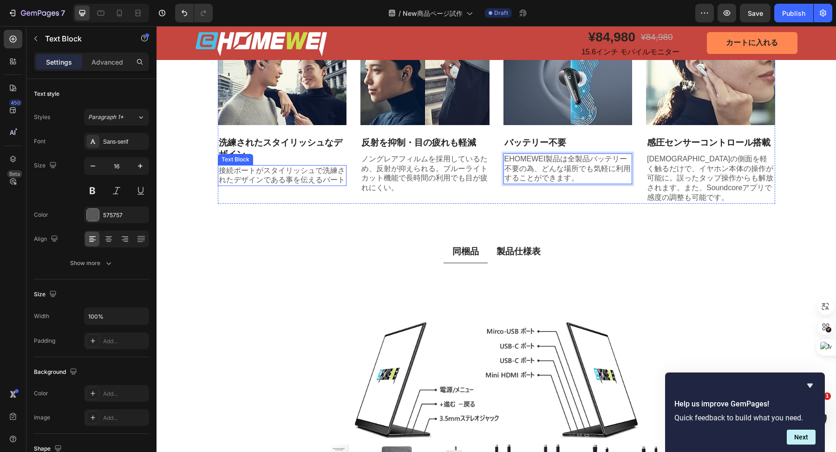
click at [324, 185] on p "接続ポートがスタイリッシュで洗練されたデザインである事を伝えるパート" at bounding box center [282, 176] width 127 height 20
click at [316, 185] on p "接続ポートがスタイリッシュで洗練されたデザインである事を伝えるパート" at bounding box center [282, 176] width 127 height 20
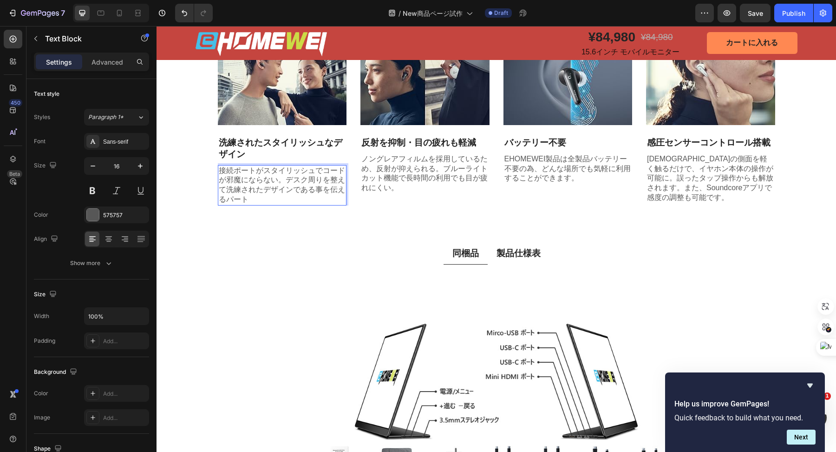
click at [284, 204] on p "接続ポートがスタイリッシュでコードが邪魔にならない。デスク周りを整えて洗練されたデザインである事を伝えるパート" at bounding box center [282, 185] width 127 height 39
click at [219, 204] on p "接続ポートがスタイリッシュでコードが邪魔にならない。デスク周りを整えて洗練されたデザインである事を伝えるパート" at bounding box center [282, 185] width 127 height 39
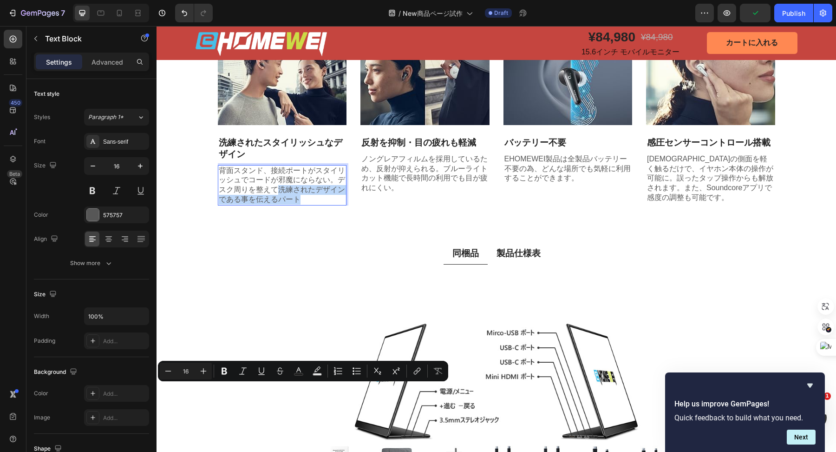
drag, startPoint x: 274, startPoint y: 389, endPoint x: 303, endPoint y: 397, distance: 30.4
click at [303, 204] on p "背面スタンド、接続ポートがスタイリッシュでコードが邪魔にならない。デスク周りを整えて洗練されたデザインである事を伝えるパート" at bounding box center [282, 185] width 127 height 39
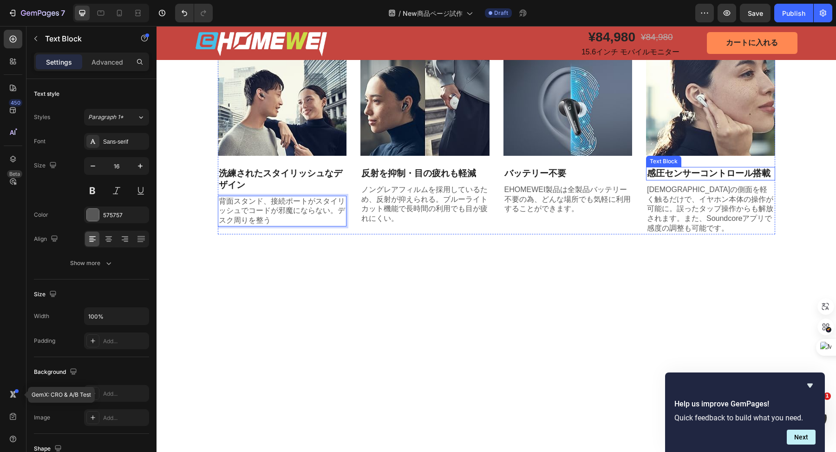
scroll to position [965, 0]
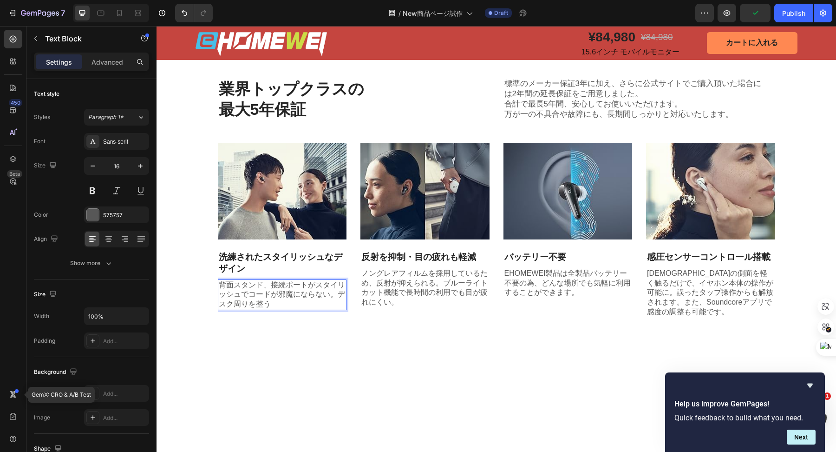
click at [222, 18] on icon at bounding box center [223, 17] width 2 height 2
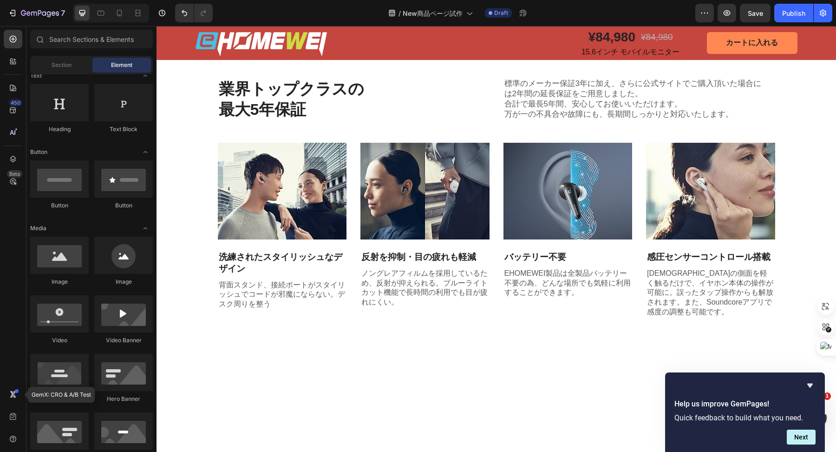
click at [250, 40] on div "細部まで美しい2.5K Item List" at bounding box center [282, 12] width 129 height 58
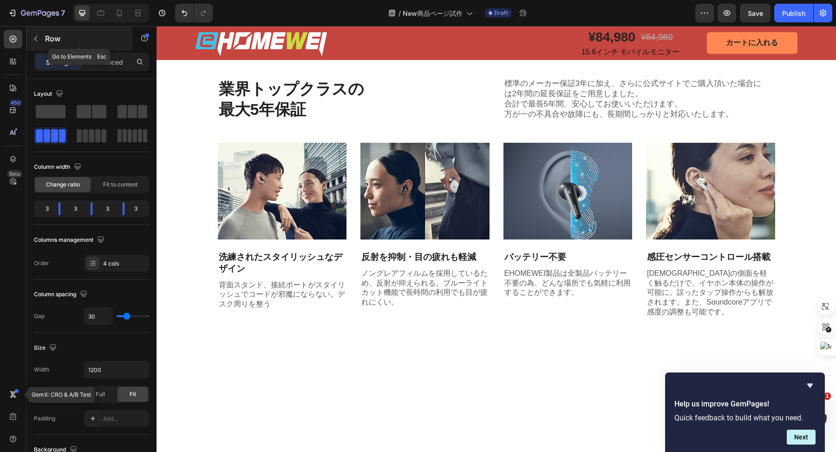
click at [39, 41] on icon "button" at bounding box center [35, 38] width 7 height 7
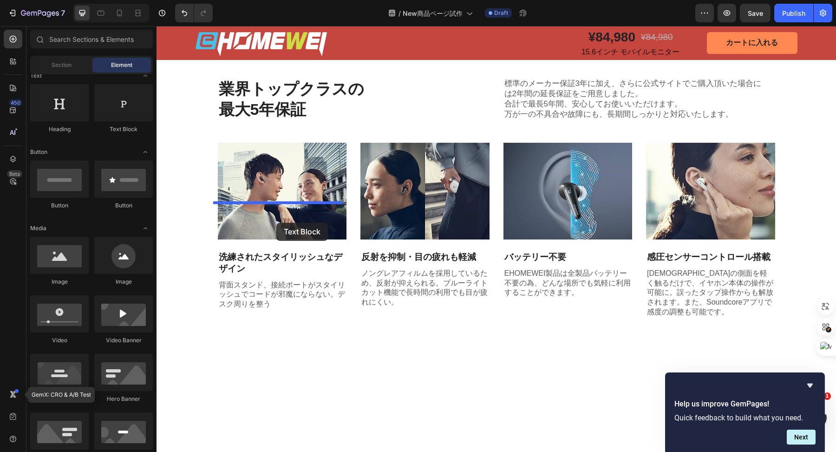
drag, startPoint x: 273, startPoint y: 141, endPoint x: 276, endPoint y: 223, distance: 81.4
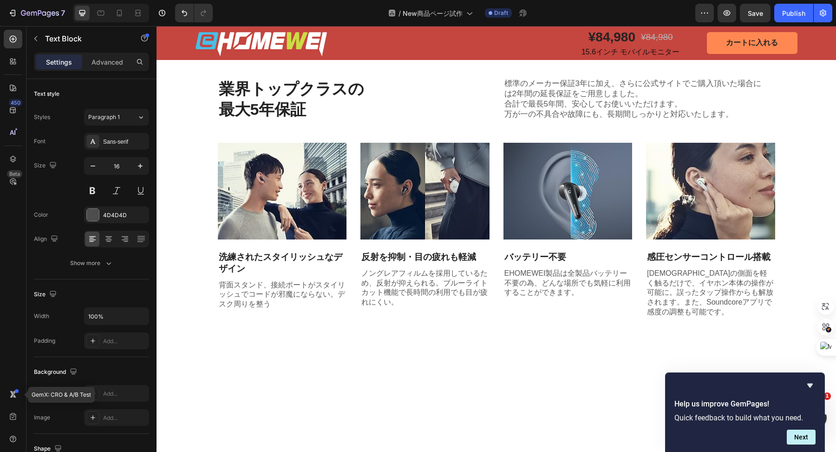
click at [364, 14] on div "Shock Durability: 500,000 Compression" at bounding box center [422, 8] width 117 height 12
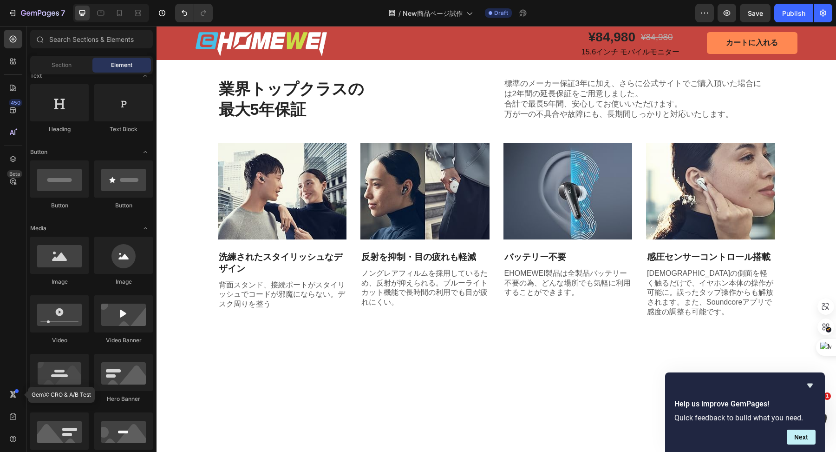
click at [507, 31] on div "Rim Impact: ASTM F2043 Lvl 2 Lateral Stiffness: 75 N/mm" at bounding box center [553, 16] width 93 height 29
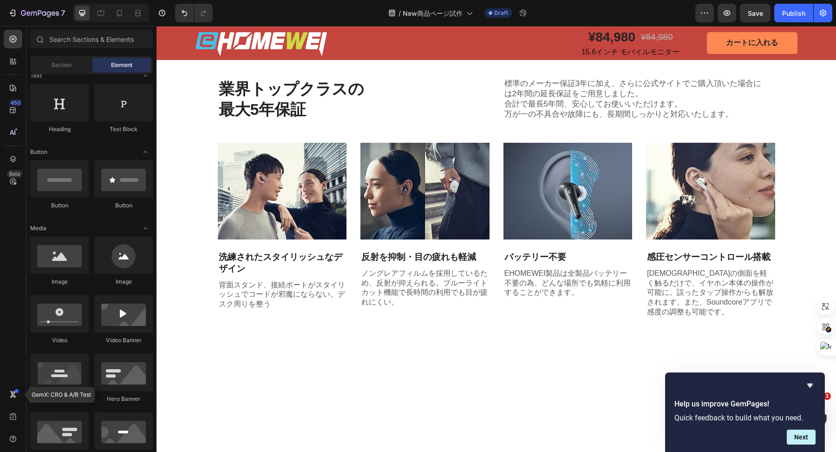
click at [650, 40] on div "Pad Wear: < 0.5mm/500 Miles Heat Dissipation: < 200°C Max Braking" at bounding box center [712, 21] width 125 height 38
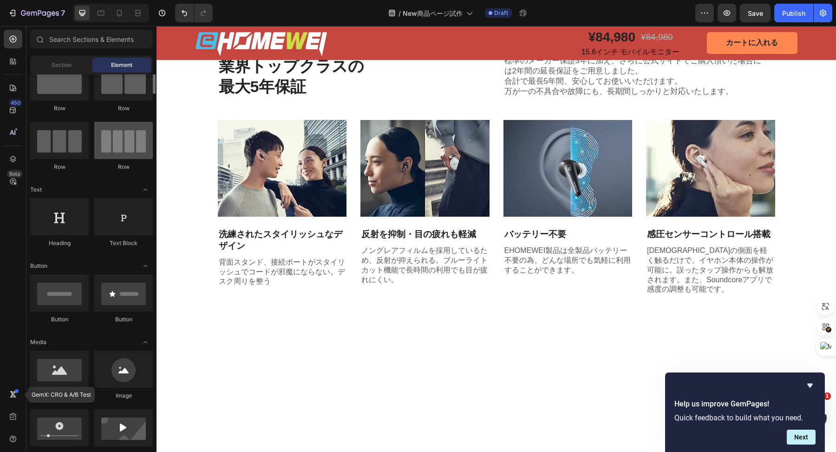
scroll to position [0, 0]
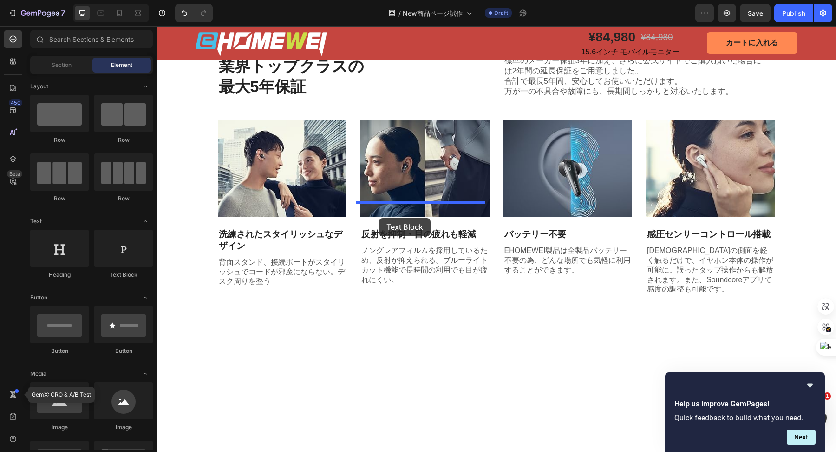
drag, startPoint x: 290, startPoint y: 276, endPoint x: 379, endPoint y: 218, distance: 106.7
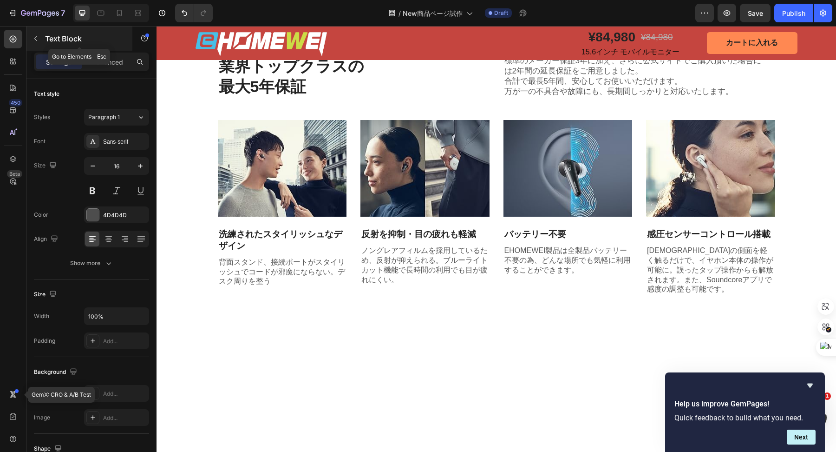
click at [38, 38] on icon "button" at bounding box center [35, 38] width 7 height 7
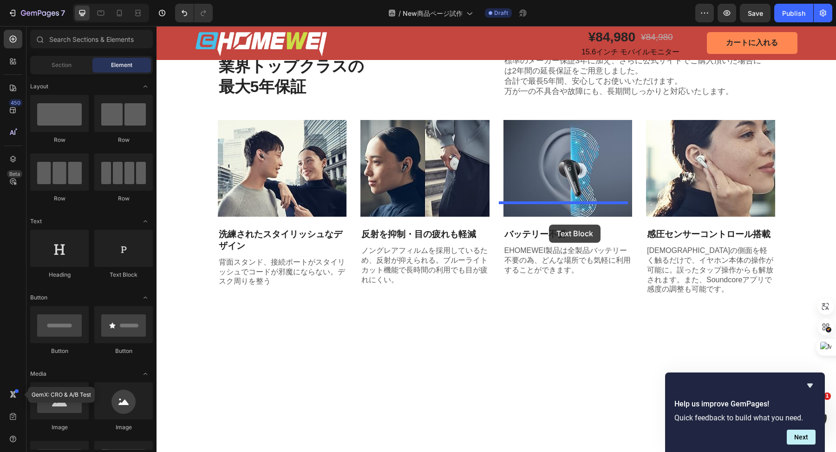
drag, startPoint x: 281, startPoint y: 295, endPoint x: 549, endPoint y: 224, distance: 277.7
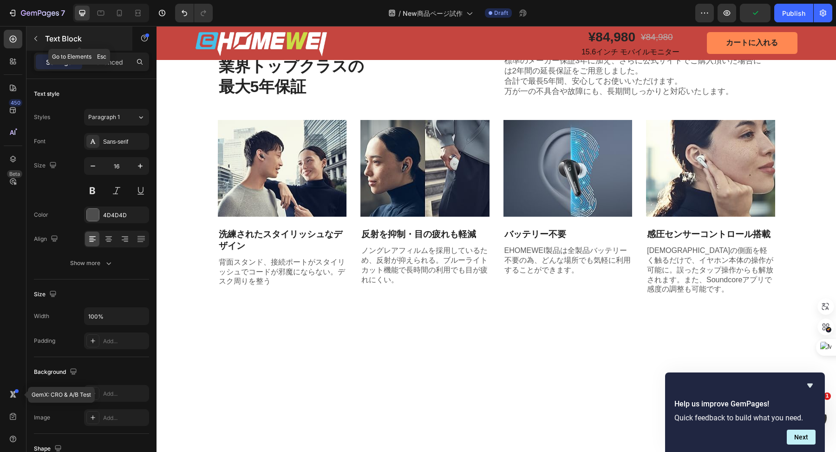
click at [35, 36] on icon "button" at bounding box center [35, 38] width 7 height 7
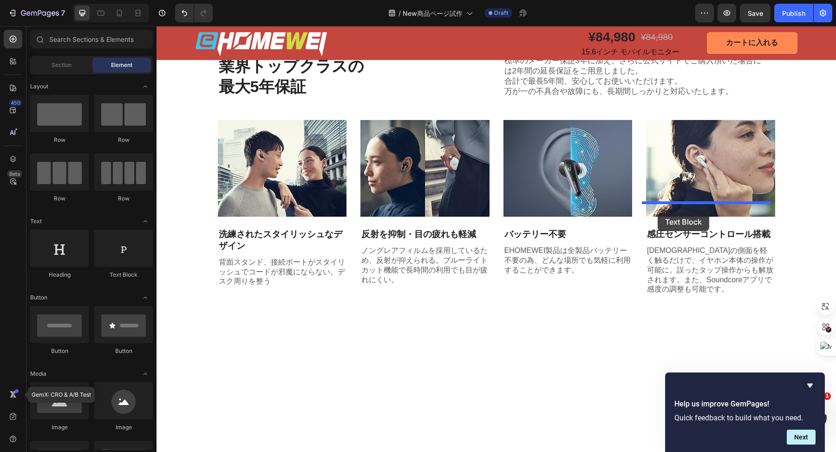
drag, startPoint x: 274, startPoint y: 282, endPoint x: 658, endPoint y: 213, distance: 390.3
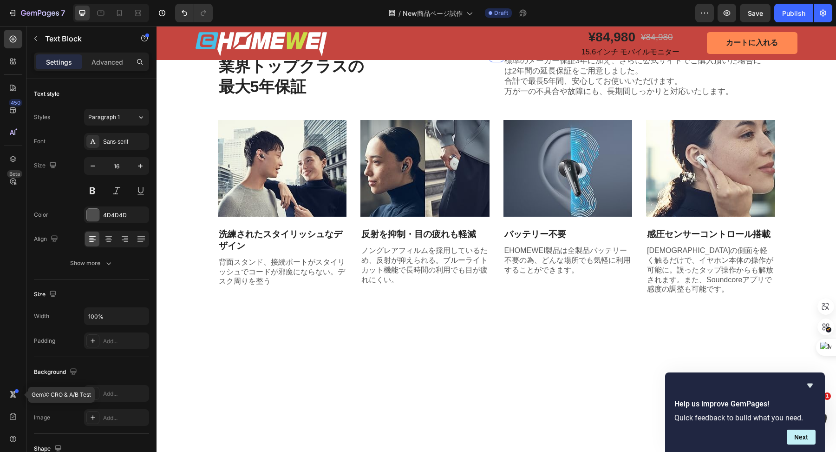
scroll to position [934, 0]
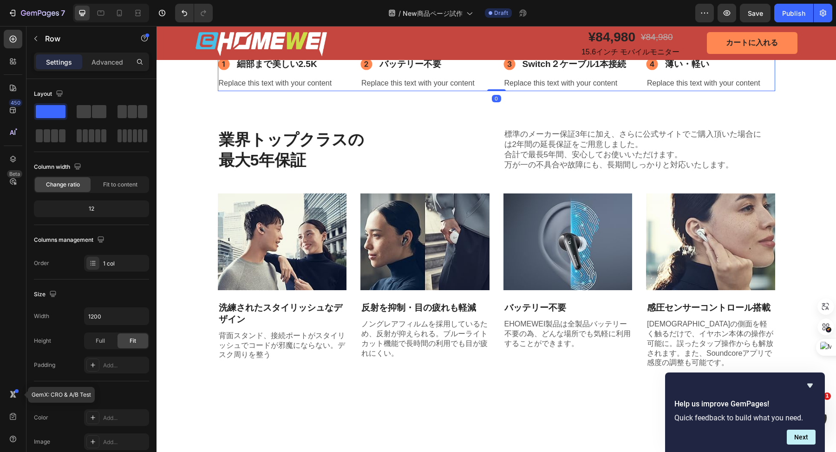
scroll to position [876, 0]
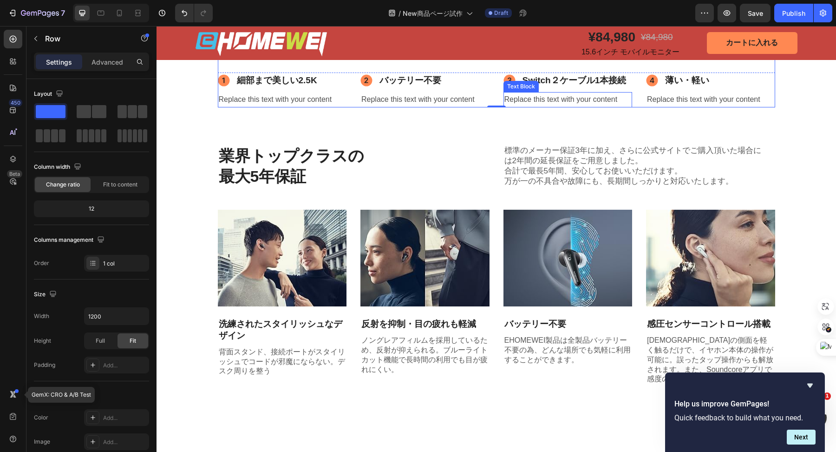
click at [528, 107] on div "Replace this text with your content" at bounding box center [568, 99] width 129 height 15
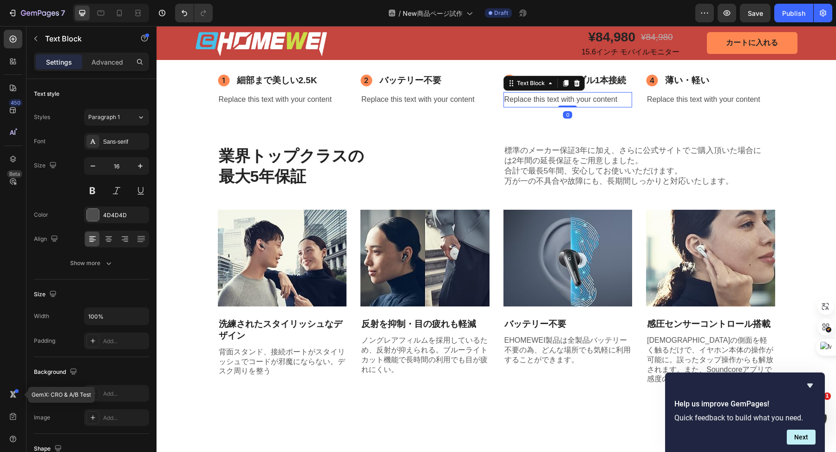
click at [528, 107] on div "Replace this text with your content" at bounding box center [568, 99] width 129 height 15
click at [528, 106] on p "Replace this text with your content" at bounding box center [567, 99] width 127 height 13
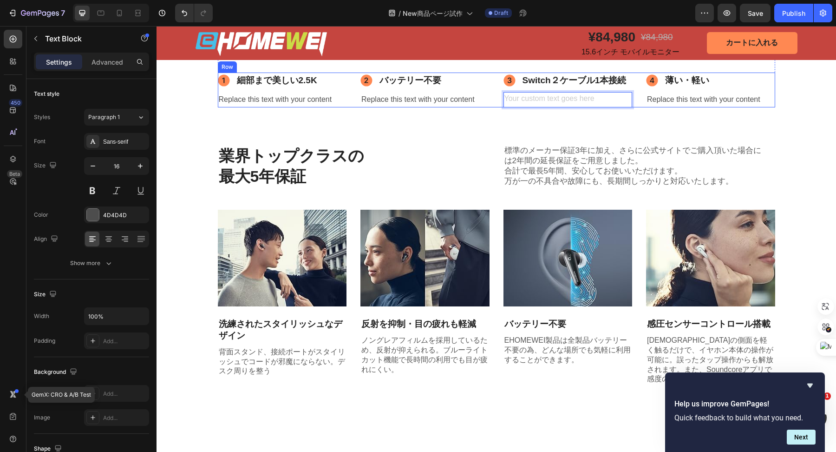
click at [536, 107] on div "Switch２ケーブル1本接続 Item List Text Block 0" at bounding box center [568, 89] width 129 height 35
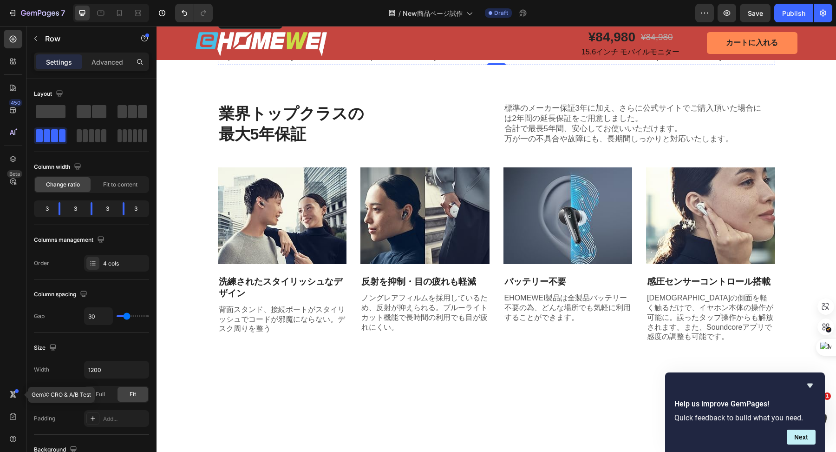
scroll to position [899, 0]
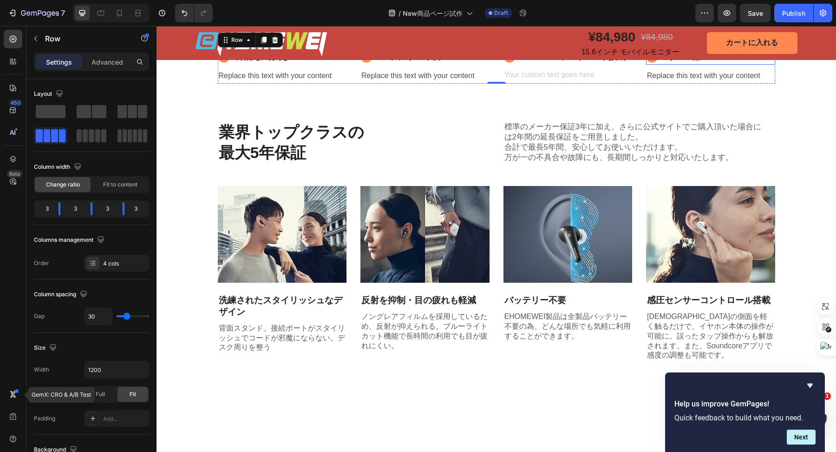
click at [701, 64] on p "薄い・軽い" at bounding box center [687, 56] width 44 height 13
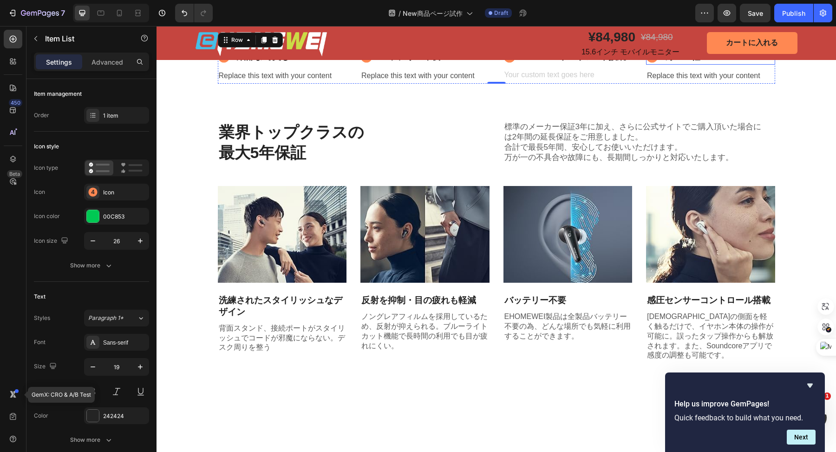
click at [701, 64] on p "薄い・軽い" at bounding box center [687, 56] width 44 height 13
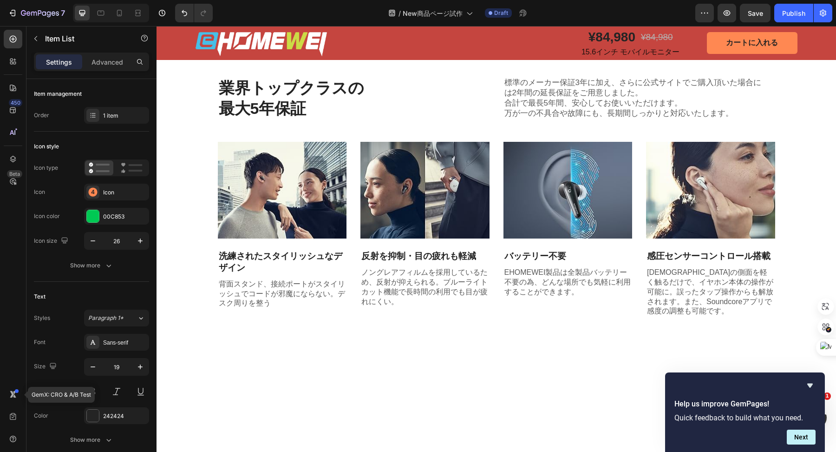
scroll to position [1039, 0]
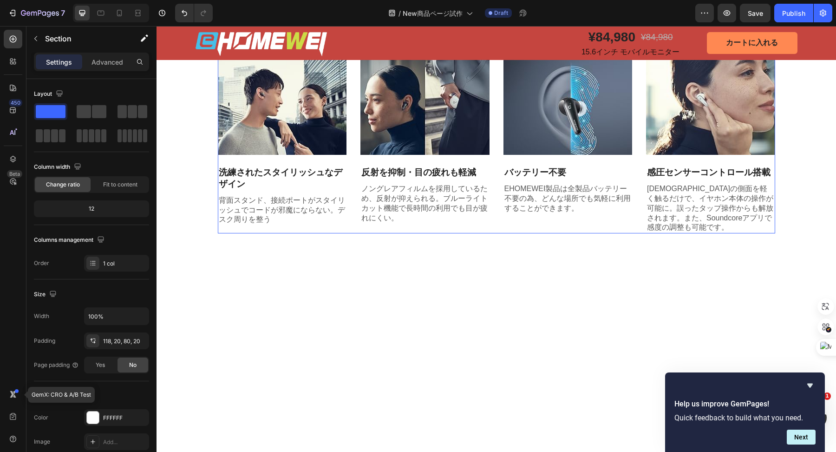
scroll to position [1026, 0]
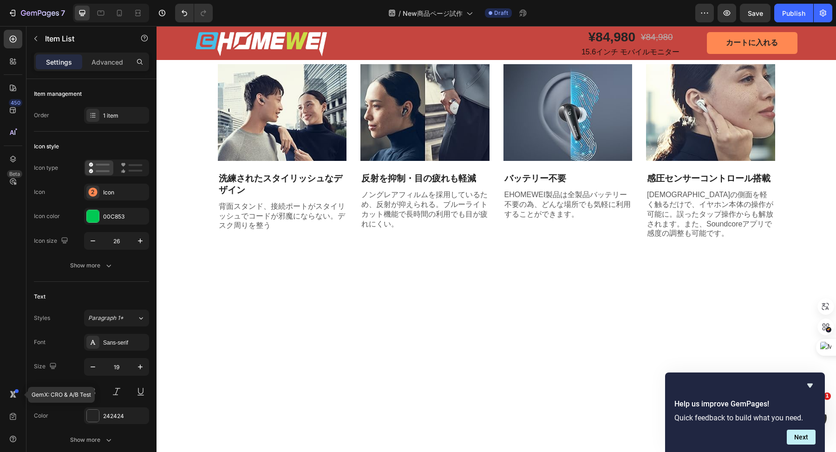
scroll to position [1016, 0]
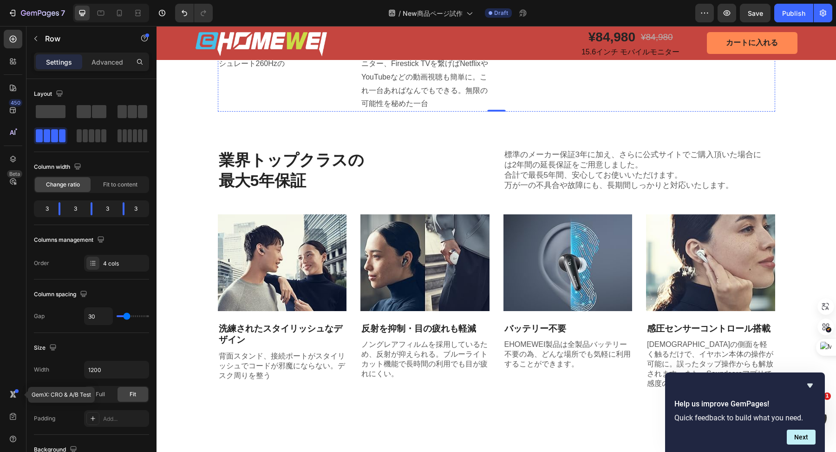
scroll to position [920, 0]
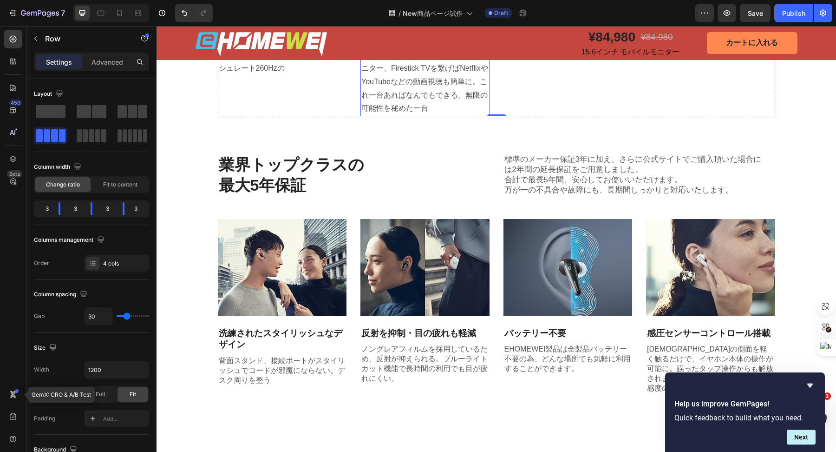
click at [425, 115] on p "ゲーミングモニター、作業時のサブモニター、Firestick TVを繋げばNetflixやYouTubeなどの動画視聴も簡単に。これ一台あればなんでもできる。…" at bounding box center [424, 81] width 127 height 67
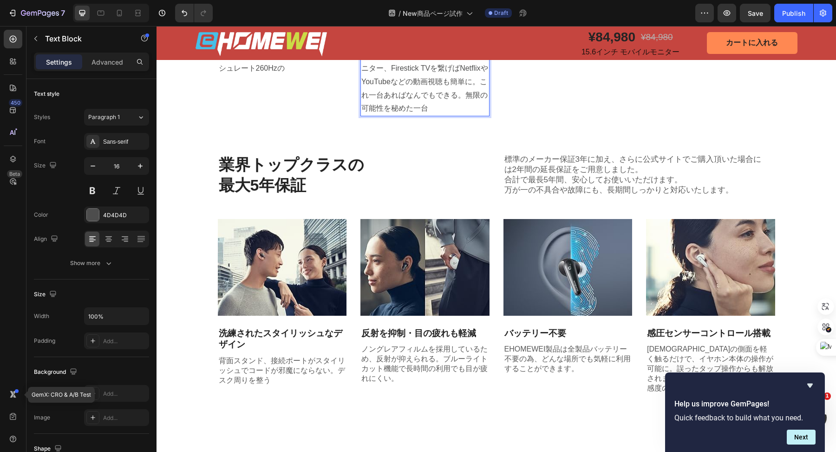
click at [425, 115] on p "ゲーミングモニター、作業時のサブモニター、Firestick TVを繋げばNetflixやYouTubeなどの動画視聴も簡単に。これ一台あればなんでもできる。…" at bounding box center [424, 81] width 127 height 67
click at [547, 116] on div "Switch２ケーブル1本接続 Item List ああああ Text Block" at bounding box center [568, 72] width 129 height 88
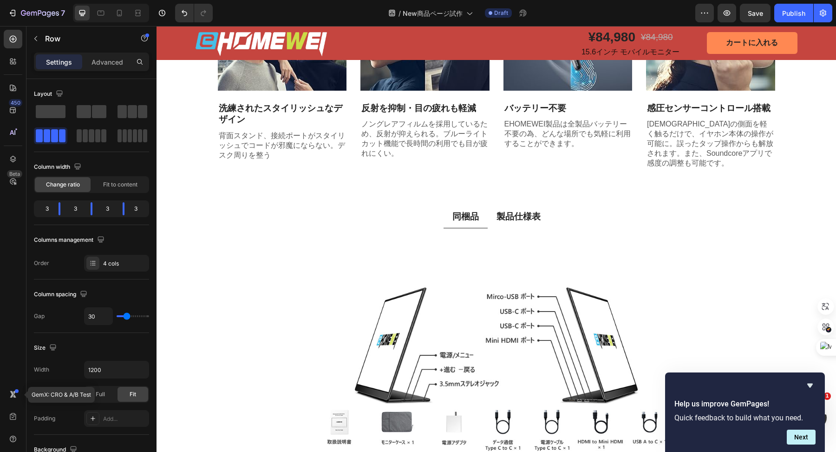
scroll to position [1147, 0]
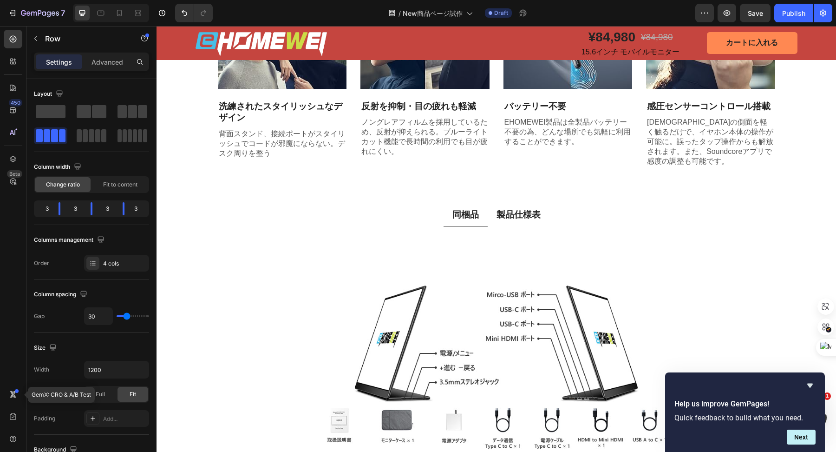
click at [702, 112] on p "感圧センサーコントロール搭載" at bounding box center [710, 107] width 127 height 12
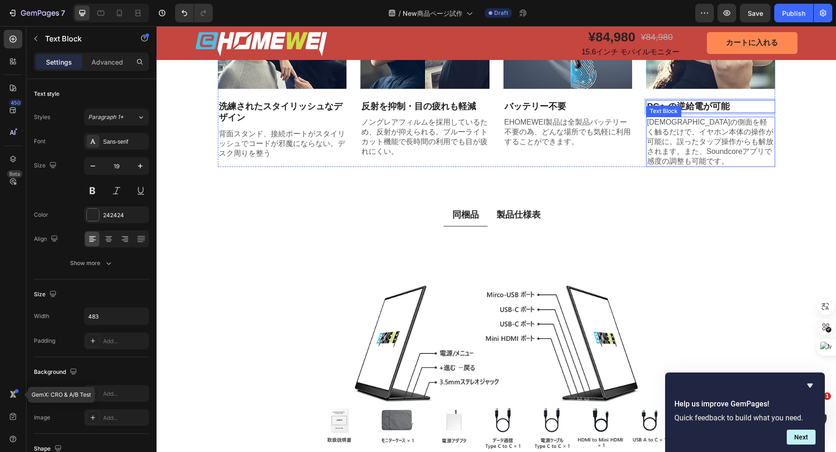
click at [698, 166] on p "イヤホンの側面を軽く触るだけで、イヤホン本体の操作が可能に。誤ったタップ操作からも解放されます。また、Soundcoreアプリで感度の調整も可能です。" at bounding box center [710, 142] width 127 height 48
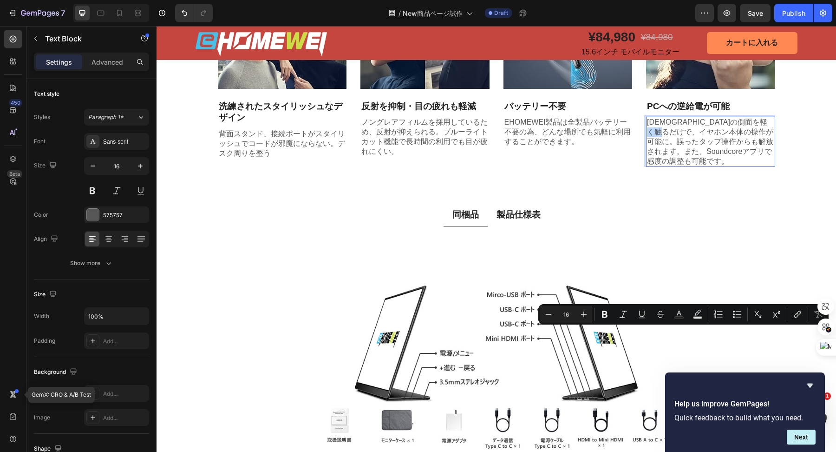
click at [698, 166] on p "イヤホンの側面を軽く触るだけで、イヤホン本体の操作が可能に。誤ったタップ操作からも解放されます。また、Soundcoreアプリで感度の調整も可能です。" at bounding box center [710, 142] width 127 height 48
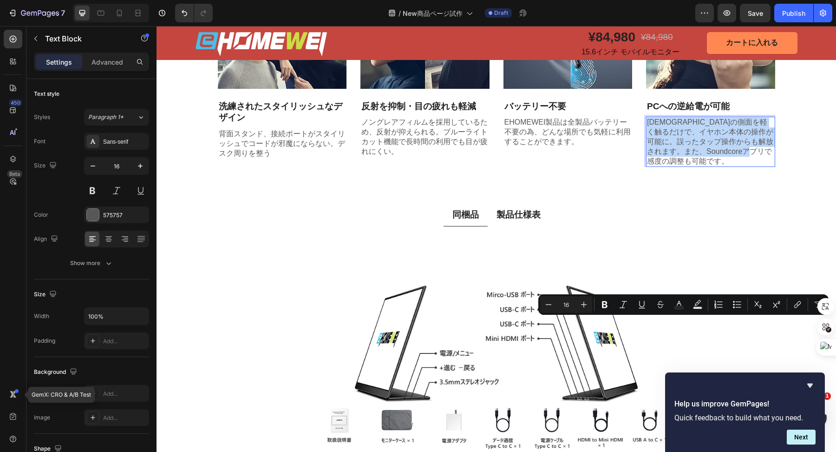
click at [698, 166] on p "イヤホンの側面を軽く触るだけで、イヤホン本体の操作が可能に。誤ったタップ操作からも解放されます。また、Soundcoreアプリで感度の調整も可能です。" at bounding box center [710, 142] width 127 height 48
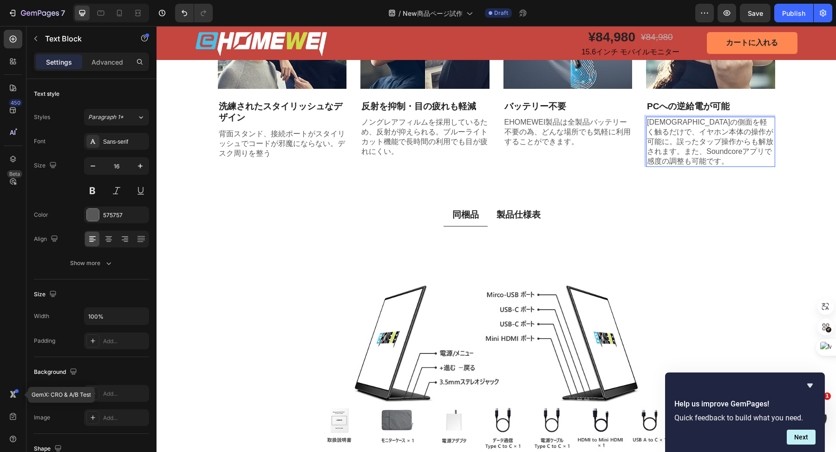
click at [698, 166] on p "イヤホンの側面を軽く触るだけで、イヤホン本体の操作が可能に。誤ったタップ操作からも解放されます。また、Soundcoreアプリで感度の調整も可能です。" at bounding box center [710, 142] width 127 height 48
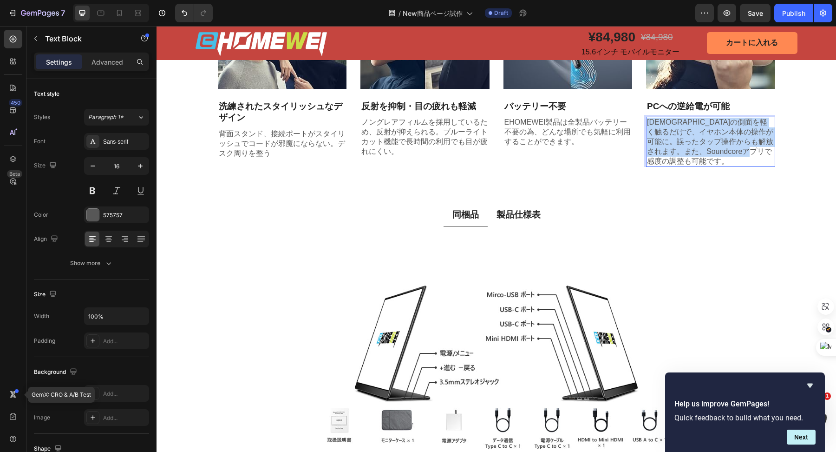
click at [698, 166] on p "イヤホンの側面を軽く触るだけで、イヤホン本体の操作が可能に。誤ったタップ操作からも解放されます。また、Soundcoreアプリで感度の調整も可能です。" at bounding box center [710, 142] width 127 height 48
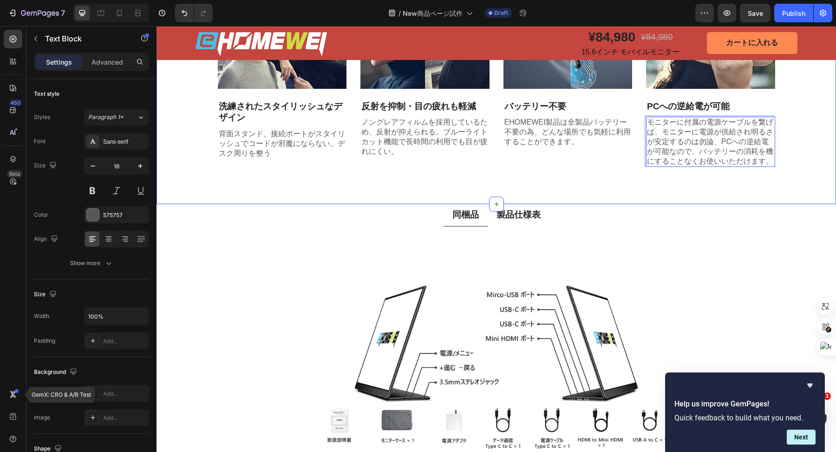
click at [600, 204] on div "業界トップクラスの 最大5年保証 Heading 標準のメーカー保証3年に加え、さらに公式サイトでご購入頂いた場合には2年間の延長保証をご用意しました。 合計…" at bounding box center [497, 65] width 680 height 277
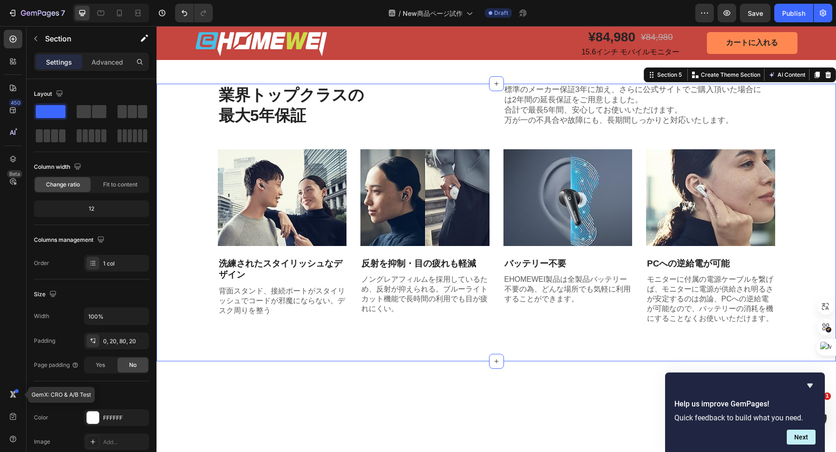
scroll to position [993, 0]
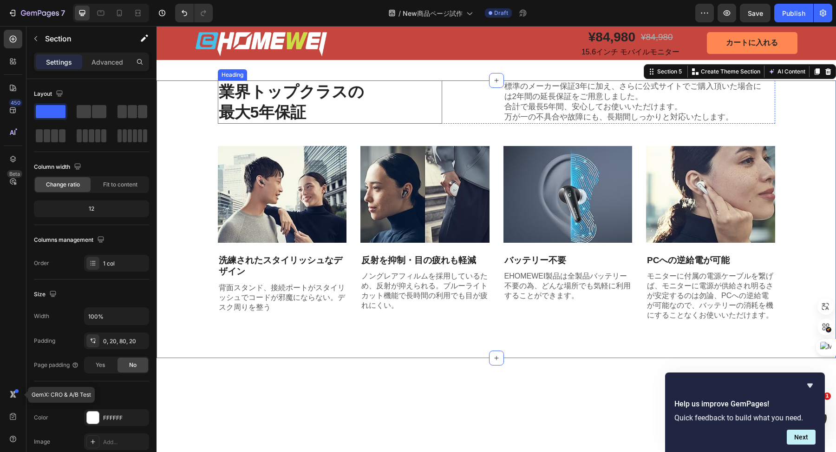
click at [349, 123] on h2 "業界トップクラスの 最大5年保証" at bounding box center [330, 101] width 224 height 43
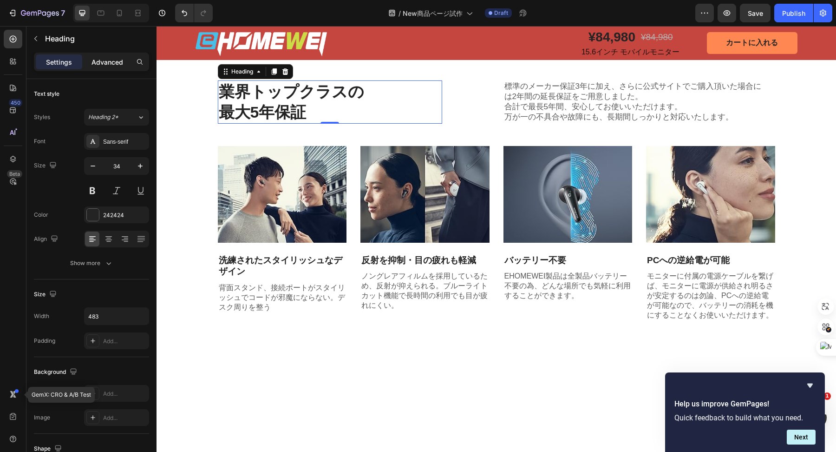
click at [103, 63] on p "Advanced" at bounding box center [108, 62] width 32 height 10
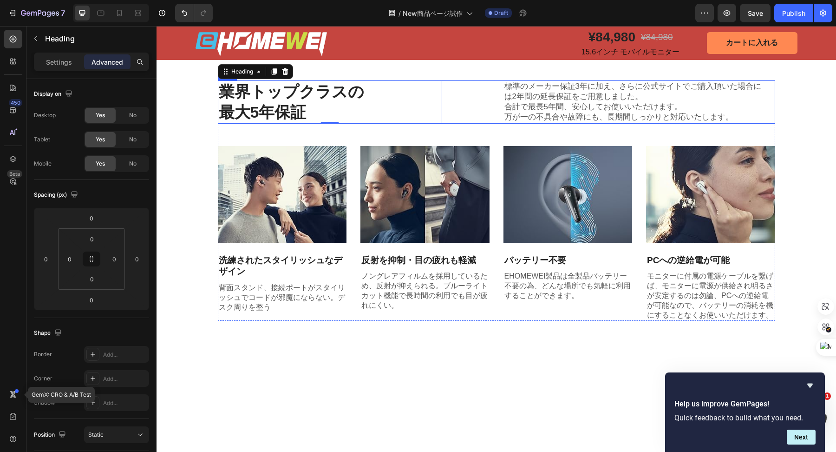
click at [454, 123] on div "業界トップクラスの 最大5年保証 Heading 0 標準のメーカー保証3年に加え、さらに公式サイトでご購入頂いた場合には2年間の延長保証をご用意しました。 …" at bounding box center [496, 101] width 557 height 43
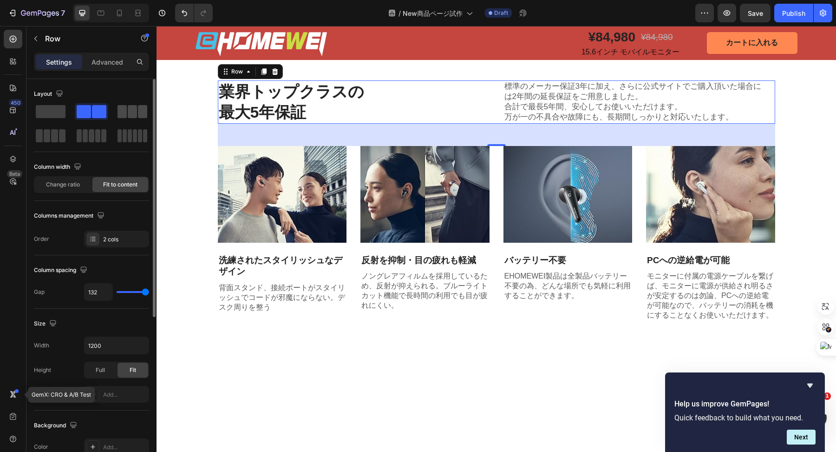
click at [136, 115] on span at bounding box center [132, 111] width 9 height 13
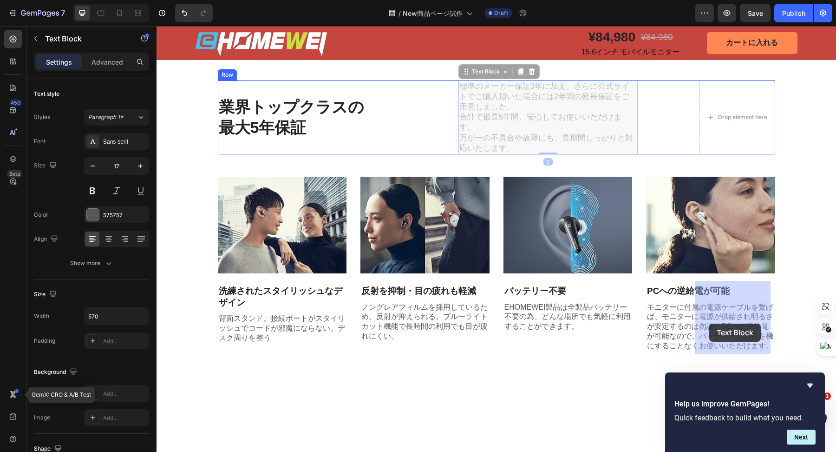
drag, startPoint x: 463, startPoint y: 319, endPoint x: 709, endPoint y: 323, distance: 246.7
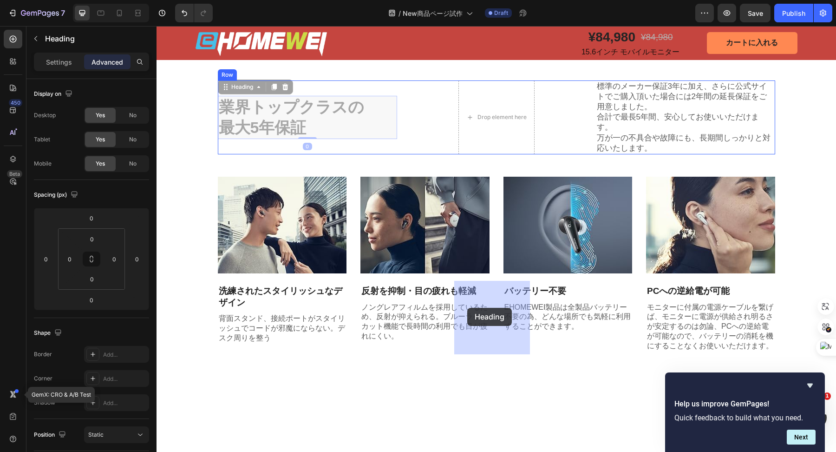
drag, startPoint x: 307, startPoint y: 302, endPoint x: 467, endPoint y: 308, distance: 160.3
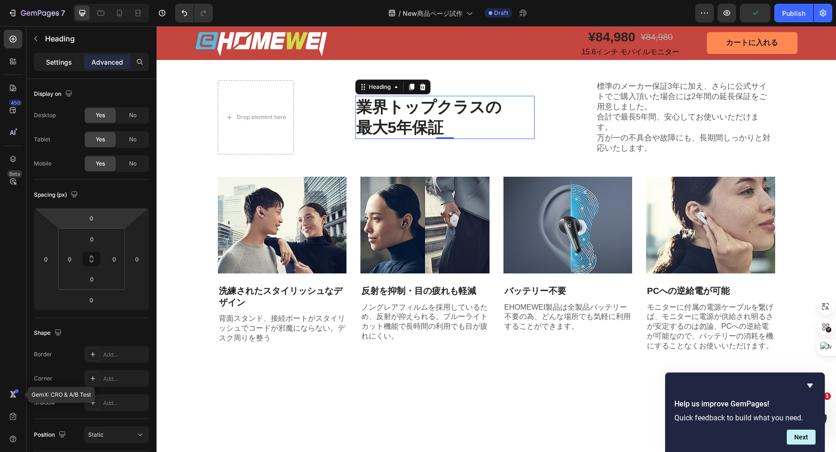
click at [61, 67] on div "Settings" at bounding box center [59, 61] width 46 height 15
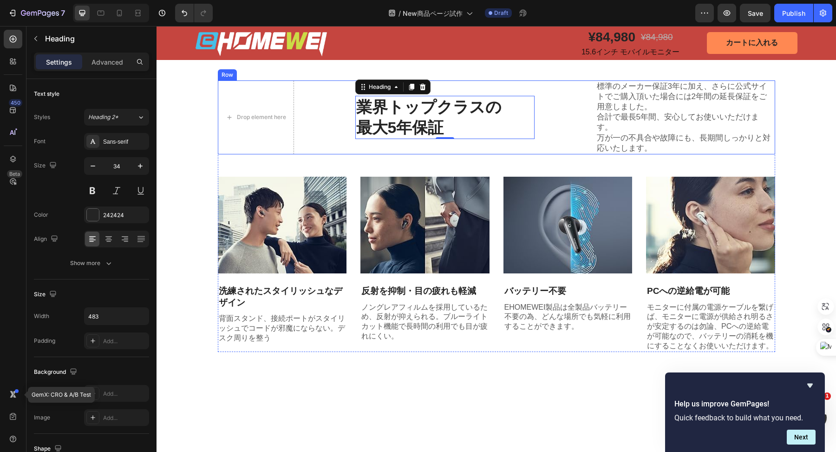
click at [313, 154] on div "Drop element here 業界トップクラスの 最大5年保証 Heading 0 標準のメーカー保証3年に加え、さらに公式サイトでご購入頂いた場合には…" at bounding box center [496, 117] width 557 height 74
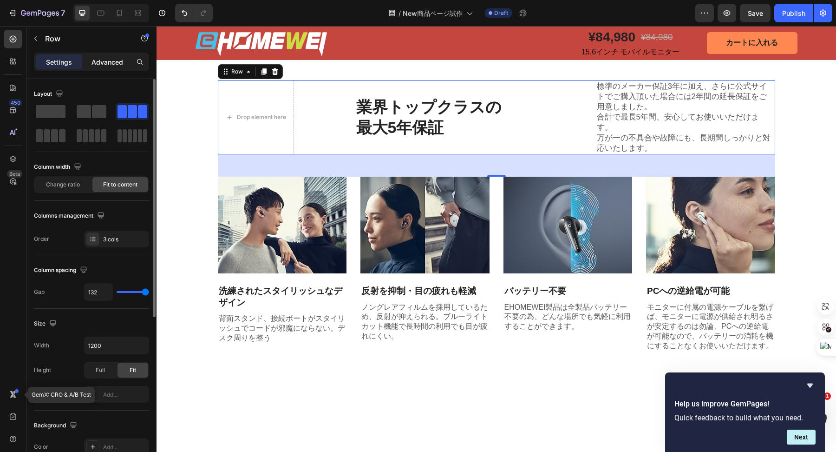
click at [106, 60] on p "Advanced" at bounding box center [108, 62] width 32 height 10
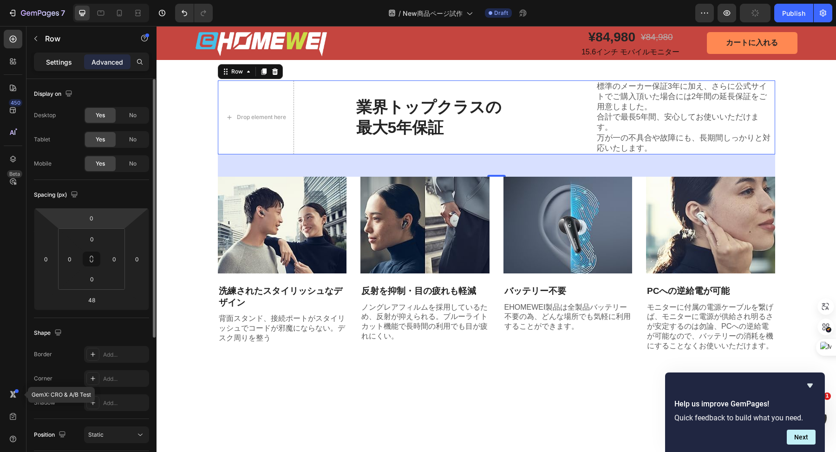
click at [60, 59] on p "Settings" at bounding box center [59, 62] width 26 height 10
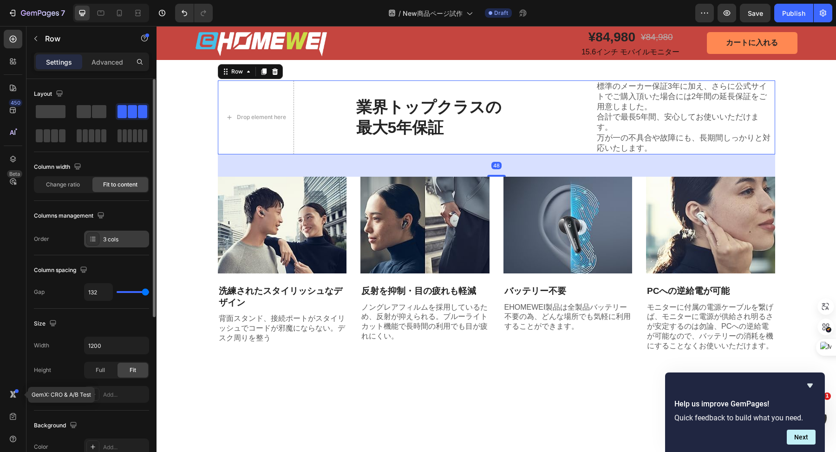
click at [112, 240] on div "3 cols" at bounding box center [125, 239] width 44 height 8
type input "112"
type input "108"
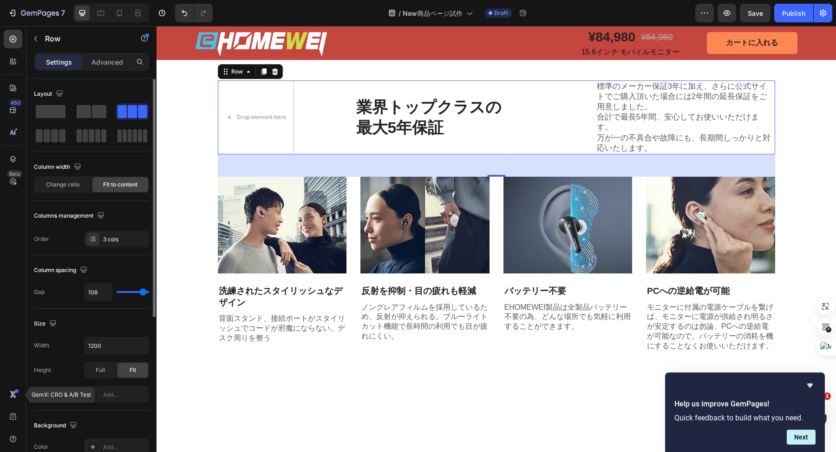
type input "105"
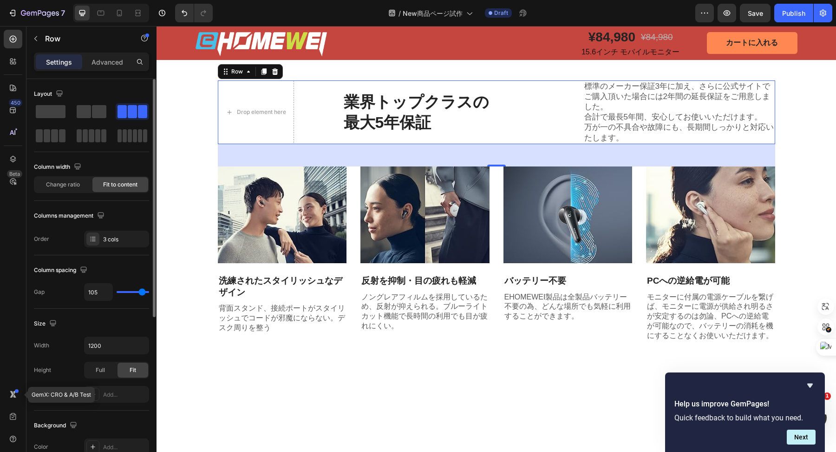
type input "103"
type input "100"
type input "74"
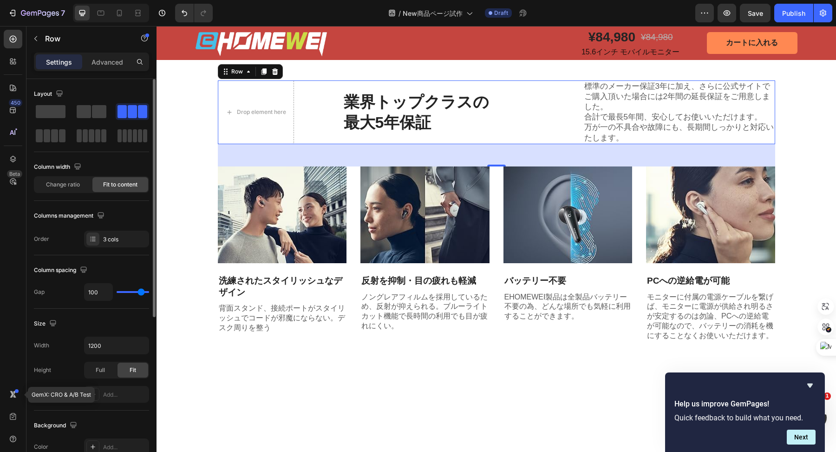
type input "74"
type input "65"
type input "63"
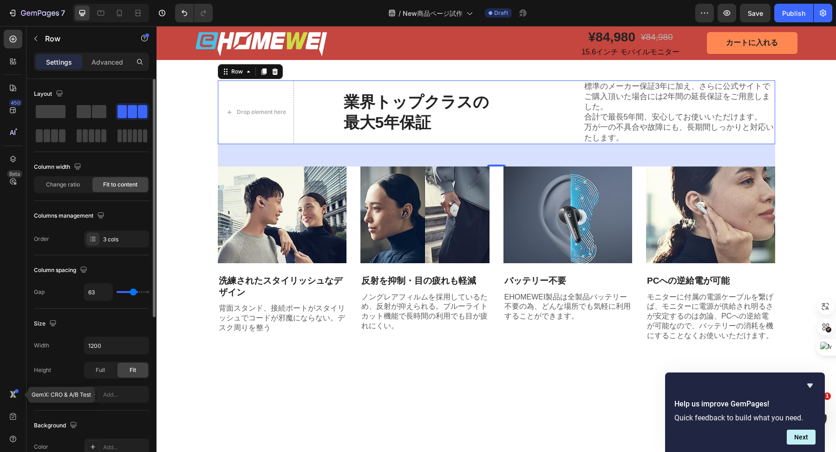
type input "62"
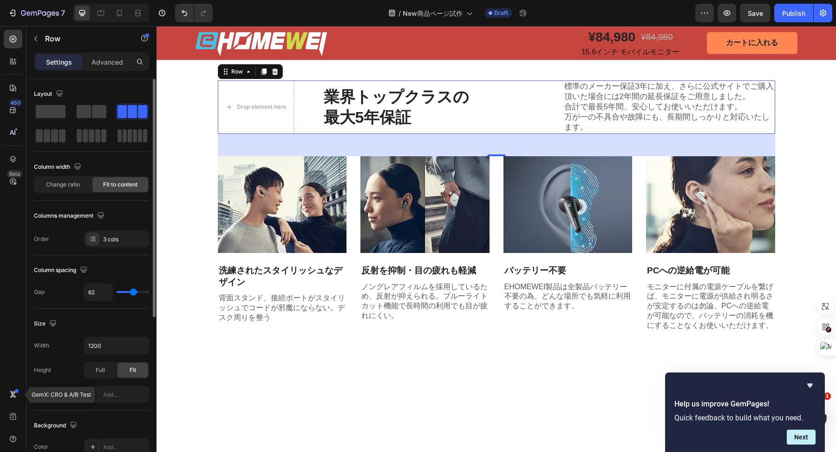
type input "59"
type input "53"
type input "52"
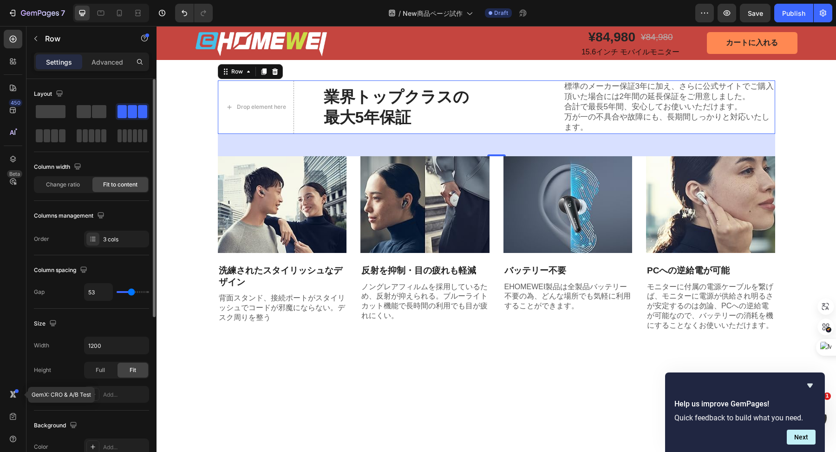
type input "52"
type input "51"
type input "49"
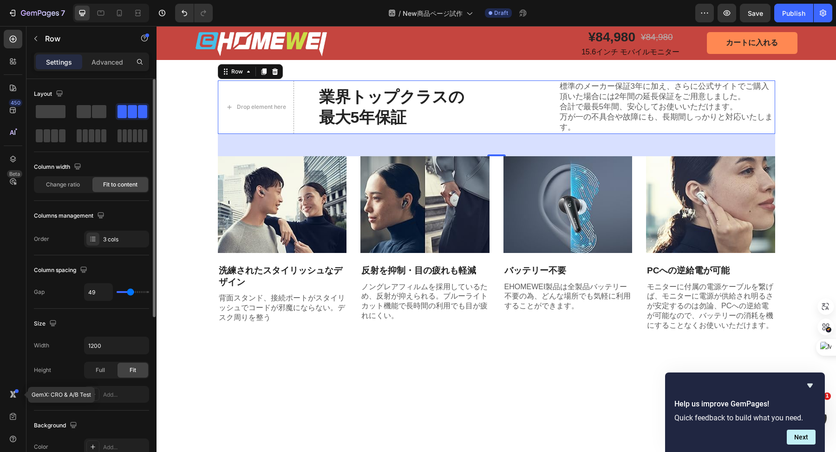
type input "44"
type input "39"
type input "34"
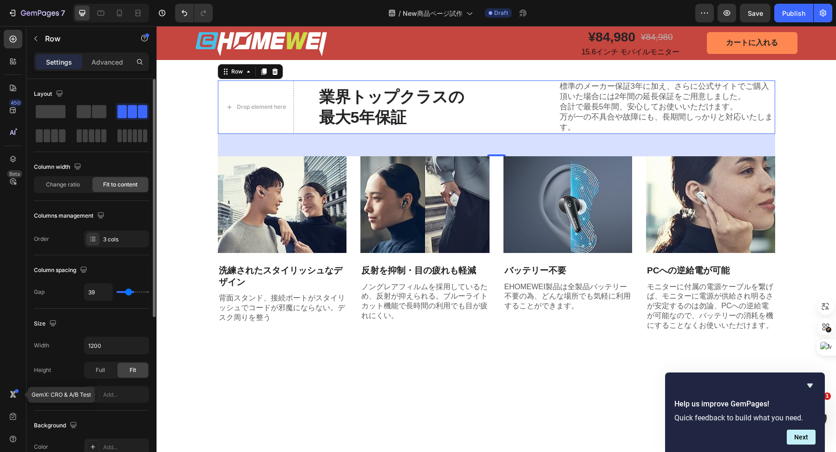
type input "34"
type input "32"
type input "31"
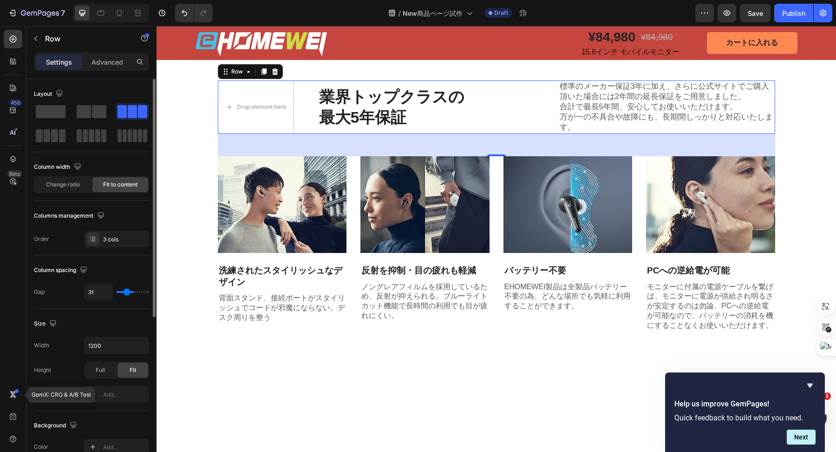
type input "30"
type input "29"
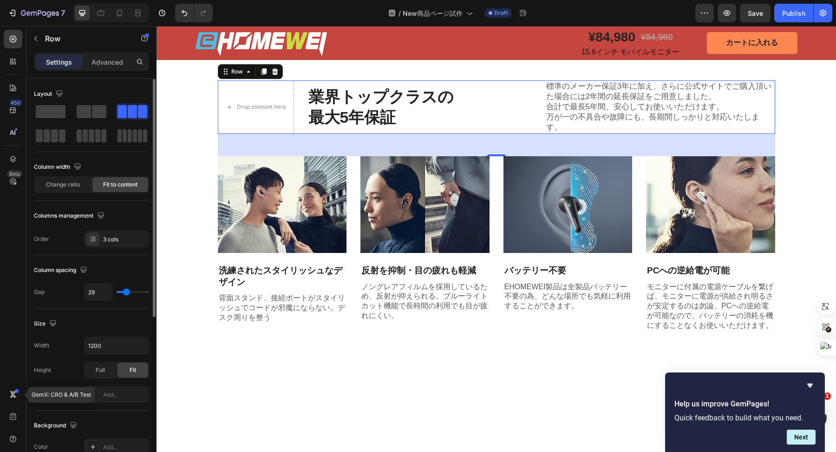
type input "27"
type input "13"
type input "11"
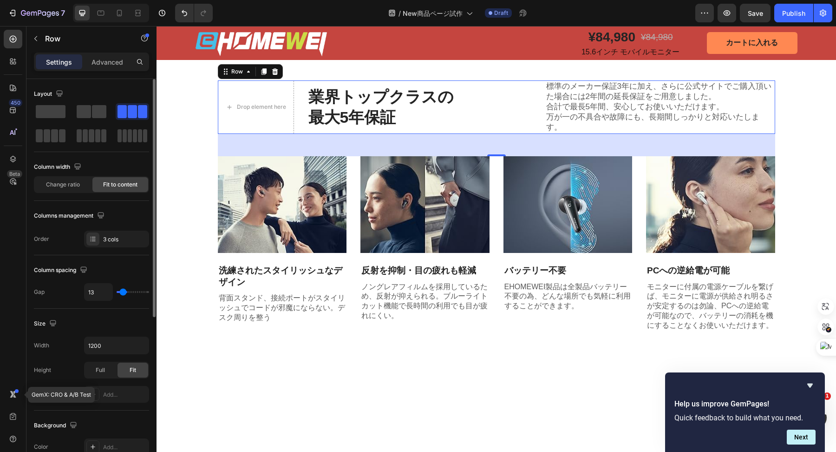
type input "11"
type input "9"
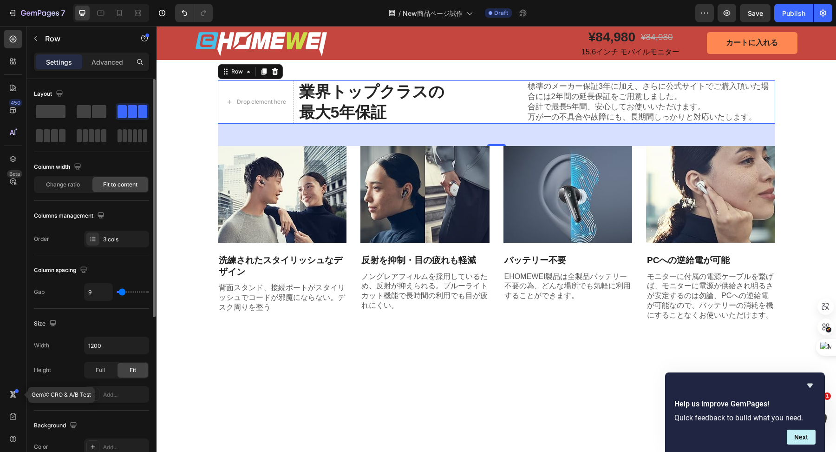
type input "7"
type input "2"
type input "1"
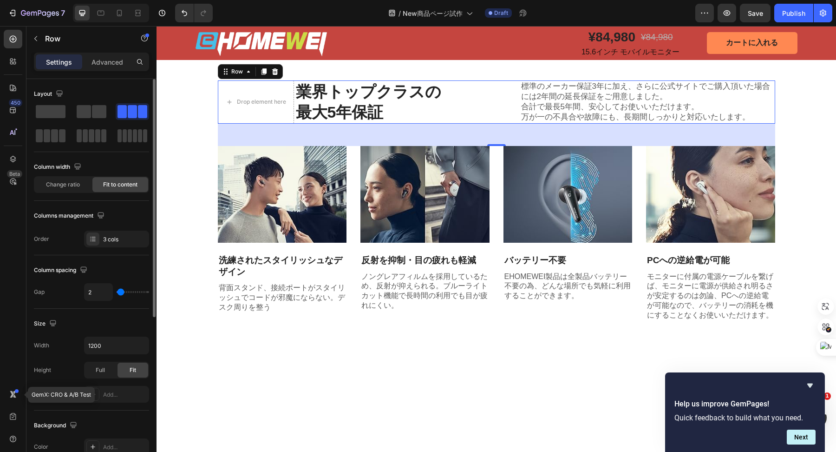
type input "1"
type input "0"
type input "2"
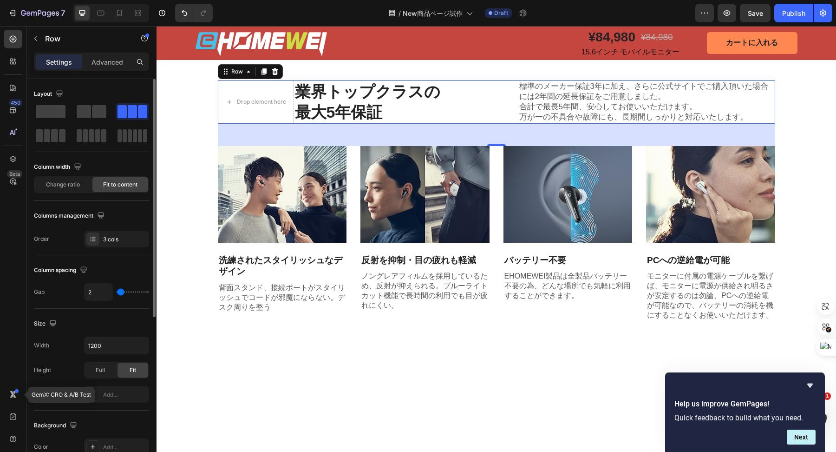
type input "6"
type input "8"
type input "9"
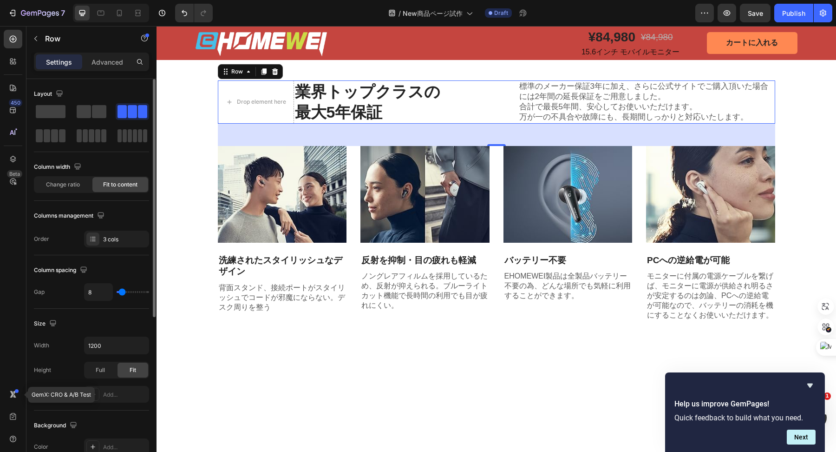
type input "9"
type input "10"
type input "11"
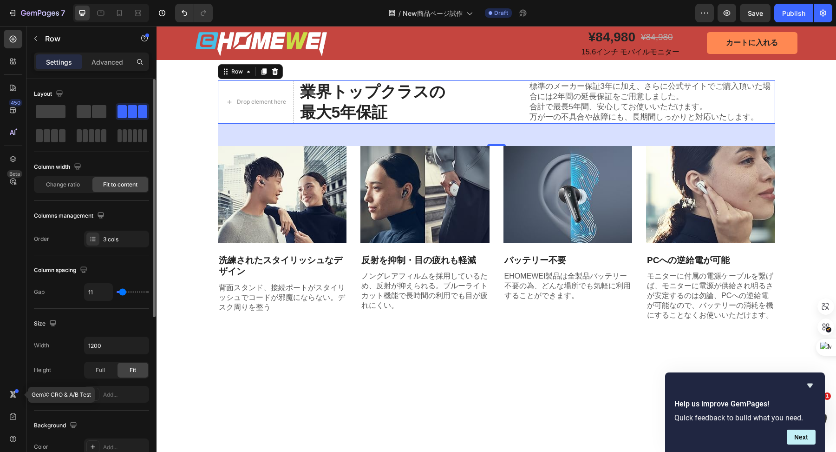
type input "12"
type input "13"
type input "14"
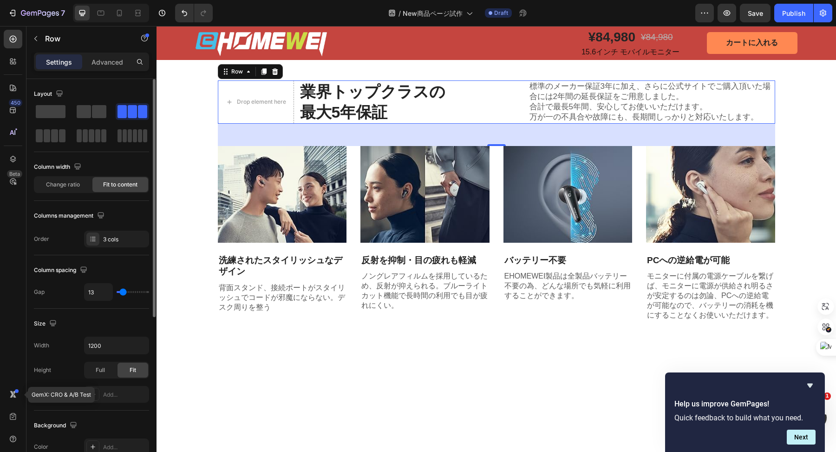
type input "14"
type input "15"
type input "16"
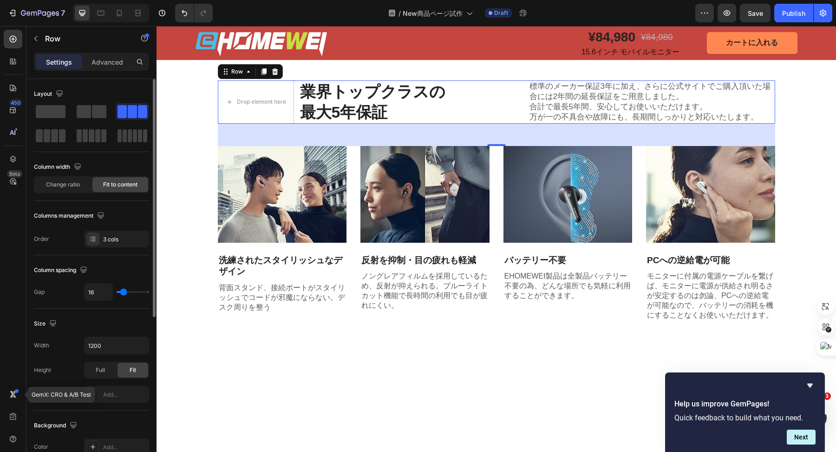
type input "17"
type input "22"
type input "32"
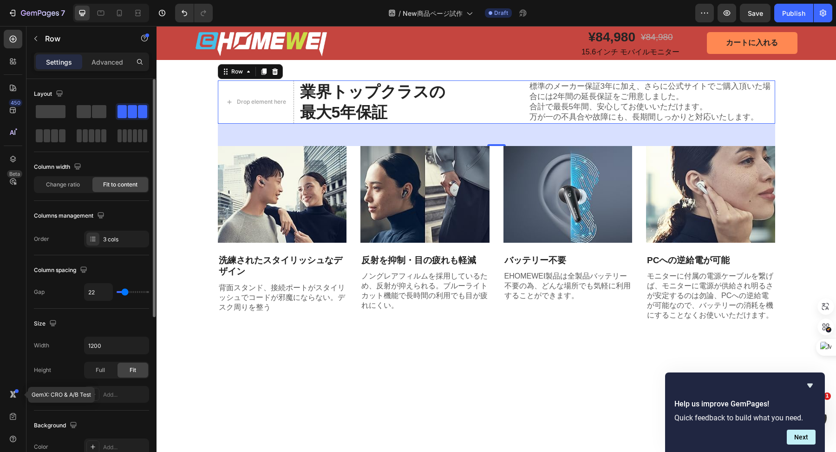
type input "32"
type input "44"
type input "54"
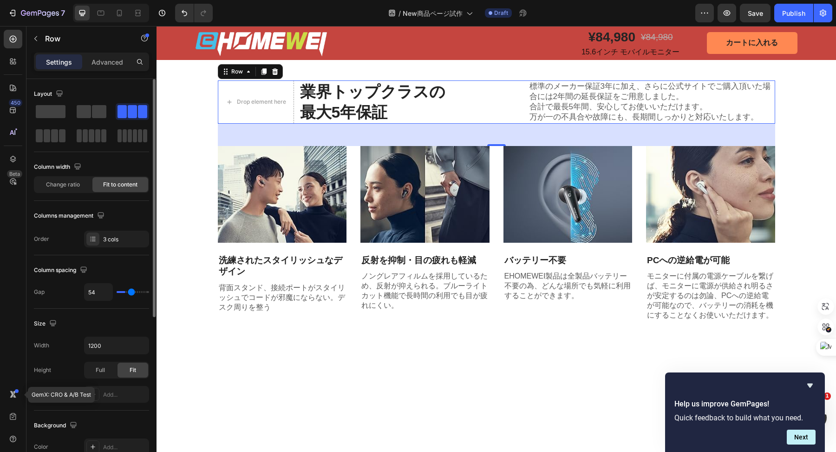
type input "60"
type input "63"
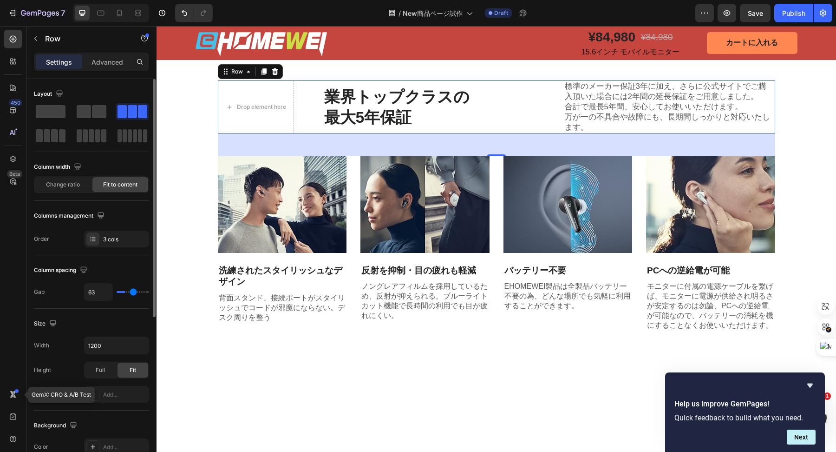
type input "65"
type input "66"
type input "67"
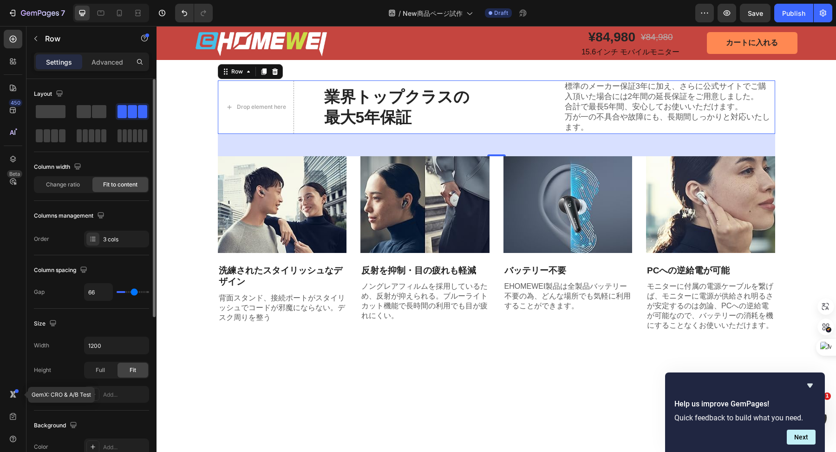
type input "67"
type input "68"
type input "89"
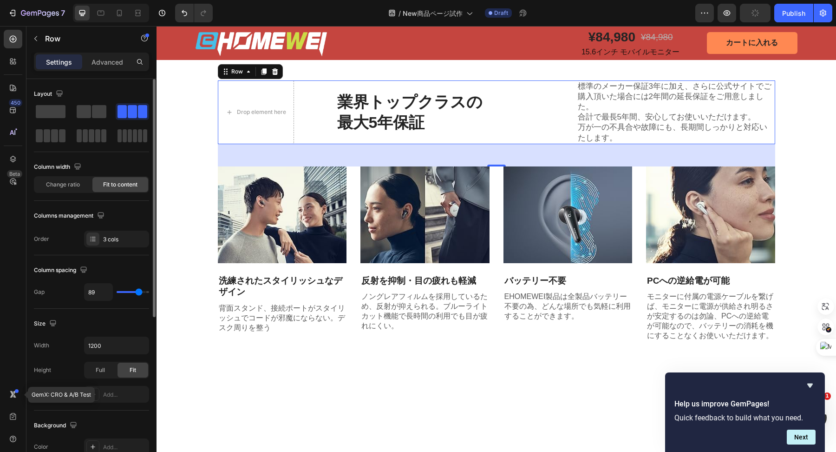
type input "91"
type input "102"
type input "116"
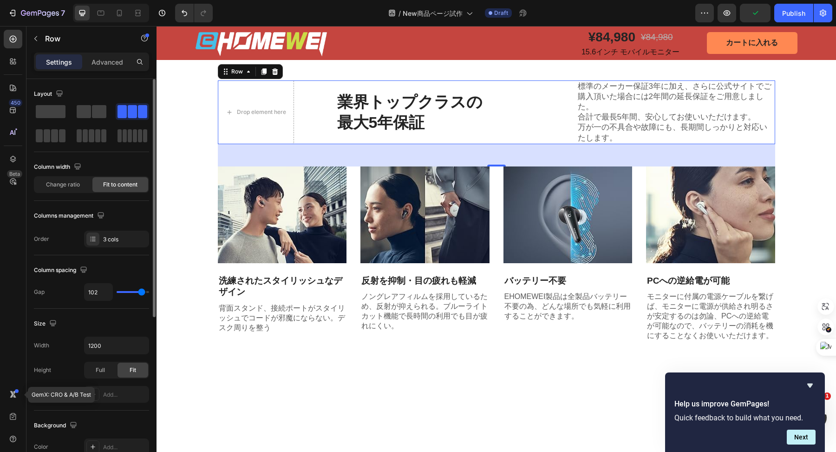
type input "116"
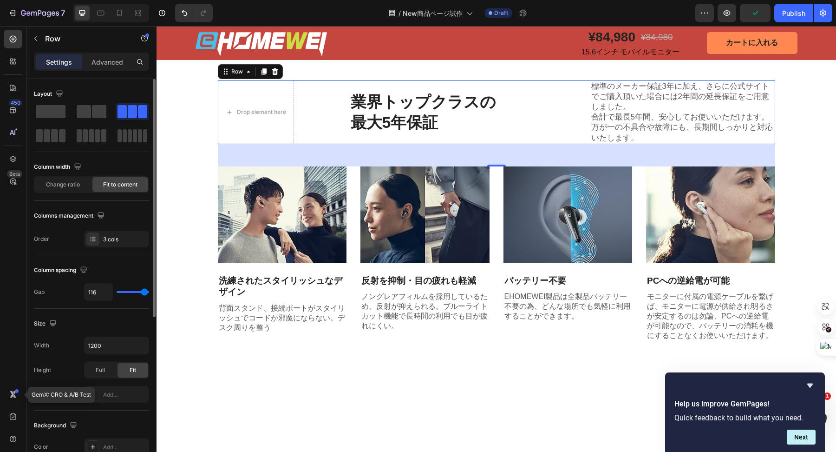
type input "120"
drag, startPoint x: 145, startPoint y: 293, endPoint x: 157, endPoint y: 294, distance: 12.1
click at [149, 293] on input "range" at bounding box center [133, 292] width 33 height 2
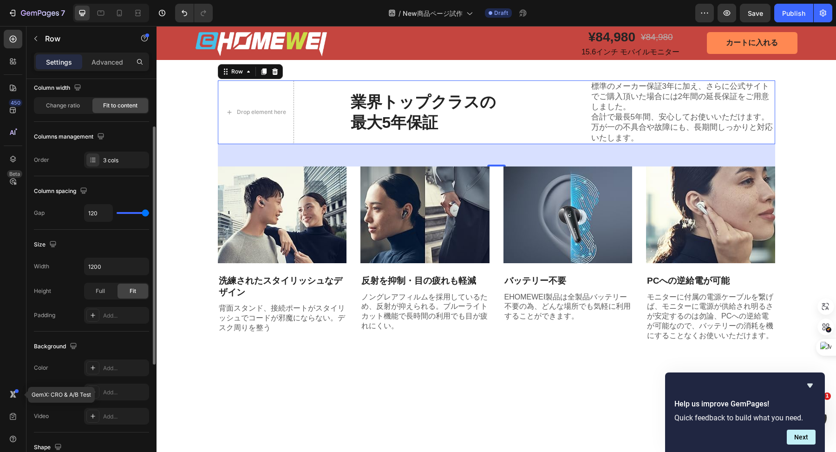
scroll to position [79, 0]
click at [97, 288] on span "Full" at bounding box center [100, 290] width 9 height 8
click at [126, 288] on div "Fit" at bounding box center [133, 290] width 31 height 15
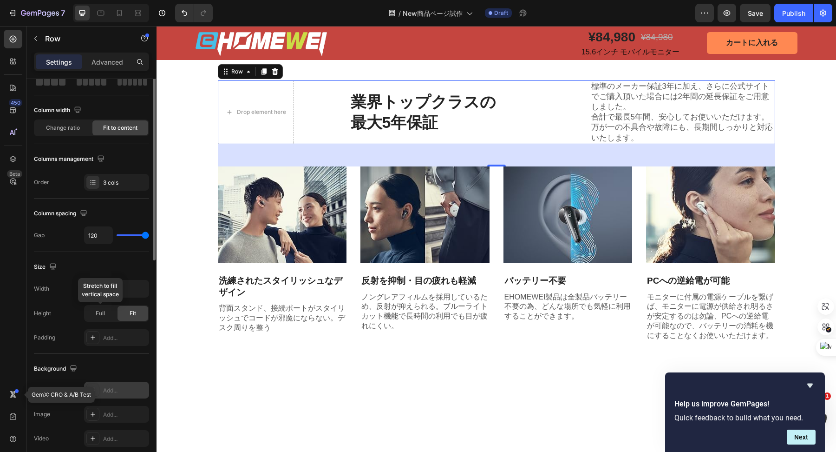
scroll to position [0, 0]
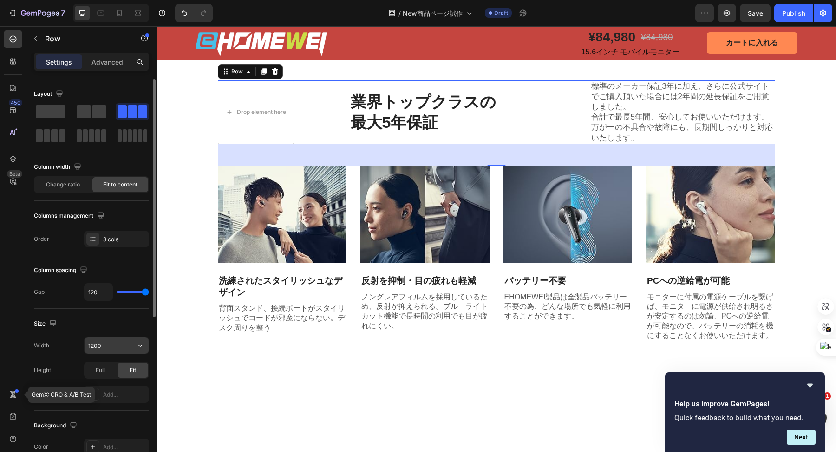
click at [116, 342] on input "1200" at bounding box center [117, 345] width 64 height 17
click at [121, 314] on div "Size Width 1200 Height Full Fit Padding Add..." at bounding box center [91, 359] width 115 height 102
click at [68, 183] on span "Change ratio" at bounding box center [63, 184] width 34 height 8
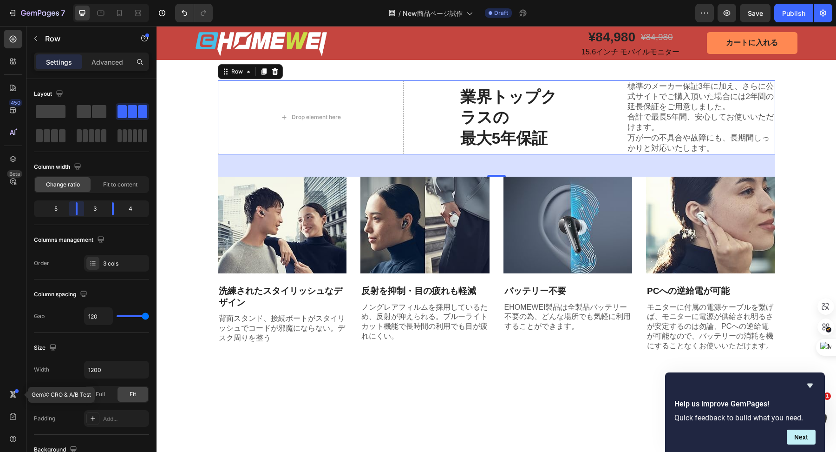
drag, startPoint x: 71, startPoint y: 207, endPoint x: 78, endPoint y: 208, distance: 7.0
click at [78, 0] on body "7 Version history / New商品ページ試作 Draft Preview Save Publish 450 Beta GemX: CRO & …" at bounding box center [418, 0] width 836 height 0
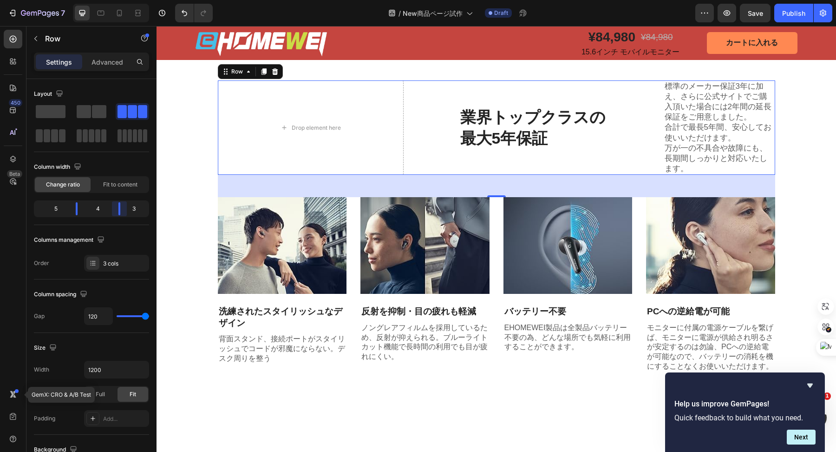
drag, startPoint x: 114, startPoint y: 209, endPoint x: 119, endPoint y: 209, distance: 5.1
click at [119, 0] on body "7 Version history / New商品ページ試作 Draft Preview Save Publish 450 Beta GemX: CRO & …" at bounding box center [418, 0] width 836 height 0
click at [301, 175] on div "Drop element here" at bounding box center [311, 127] width 186 height 94
click at [39, 36] on icon "button" at bounding box center [35, 38] width 7 height 7
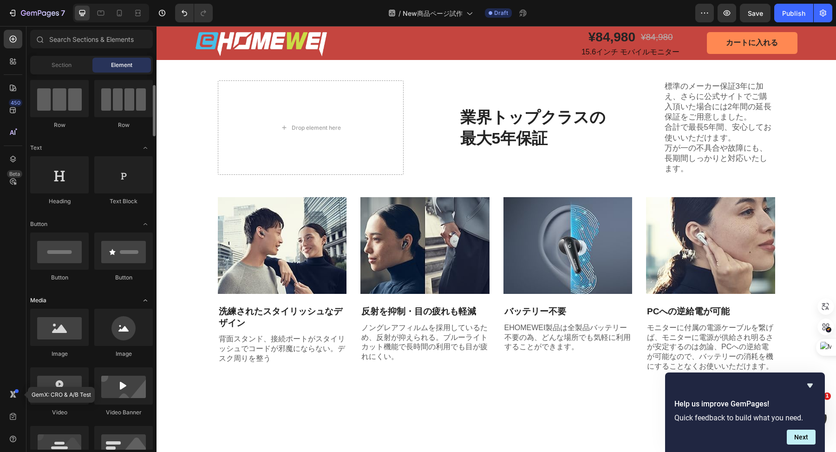
scroll to position [74, 0]
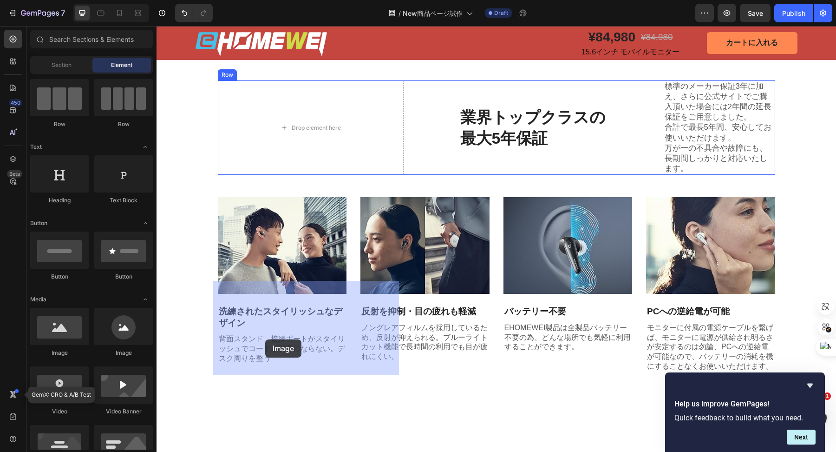
drag, startPoint x: 202, startPoint y: 363, endPoint x: 265, endPoint y: 339, distance: 68.2
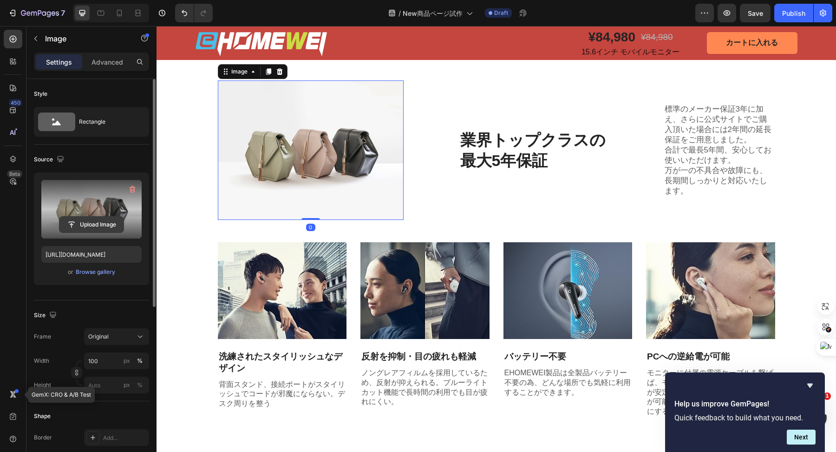
click at [98, 223] on input "file" at bounding box center [91, 224] width 64 height 16
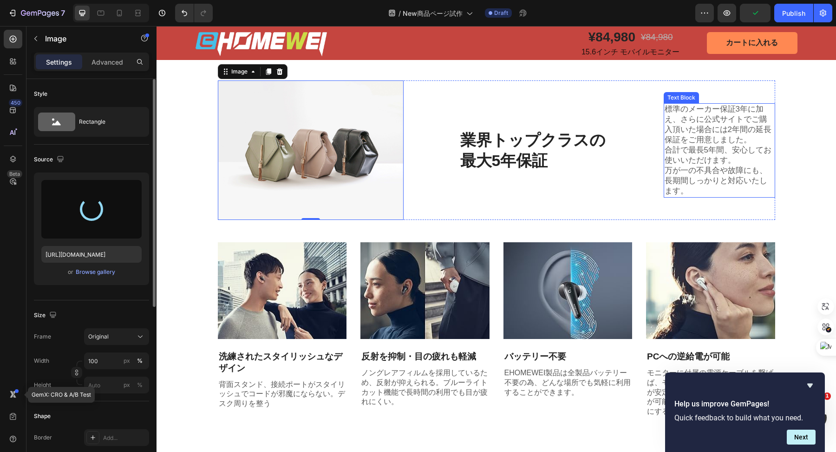
type input "https://cdn.shopify.com/s/files/1/0836/4228/6394/files/gempages_516815562748200…"
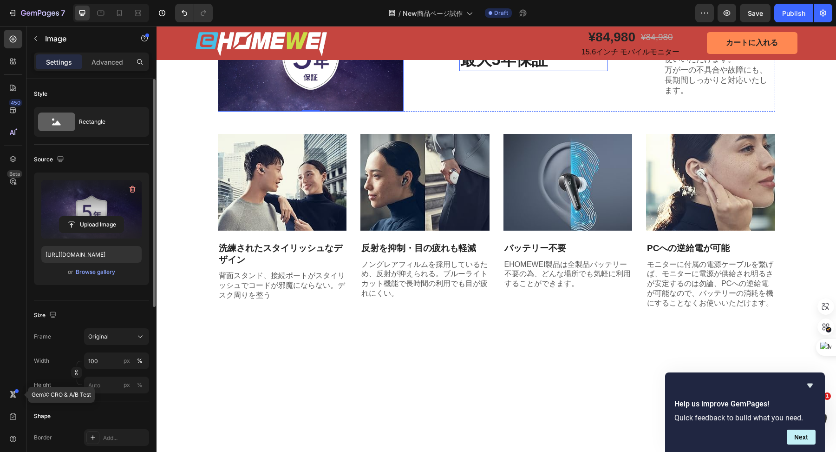
scroll to position [1090, 0]
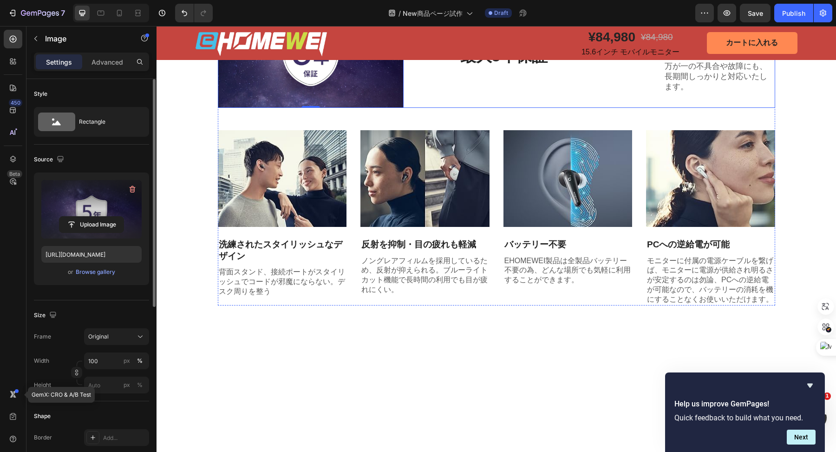
click at [425, 108] on div "Image 0 業界トップクラスの 最大5年保証 Heading 標準のメーカー保証3年に加え、さらに公式サイトでご購入頂いた場合には2年間の延長保証をご用意…" at bounding box center [496, 46] width 557 height 124
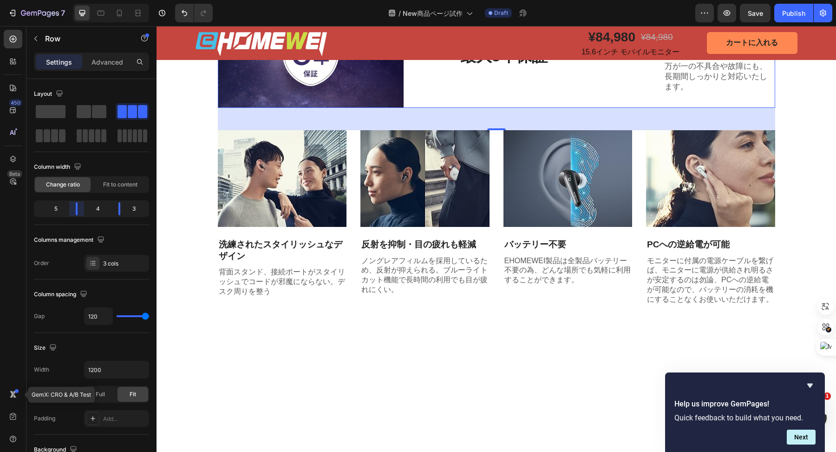
drag, startPoint x: 76, startPoint y: 207, endPoint x: 86, endPoint y: 208, distance: 10.8
click at [86, 0] on body "7 Version history / New商品ページ試作 Draft Preview Save Publish 450 Beta GemX: CRO & …" at bounding box center [418, 0] width 836 height 0
type input "102"
type input "101"
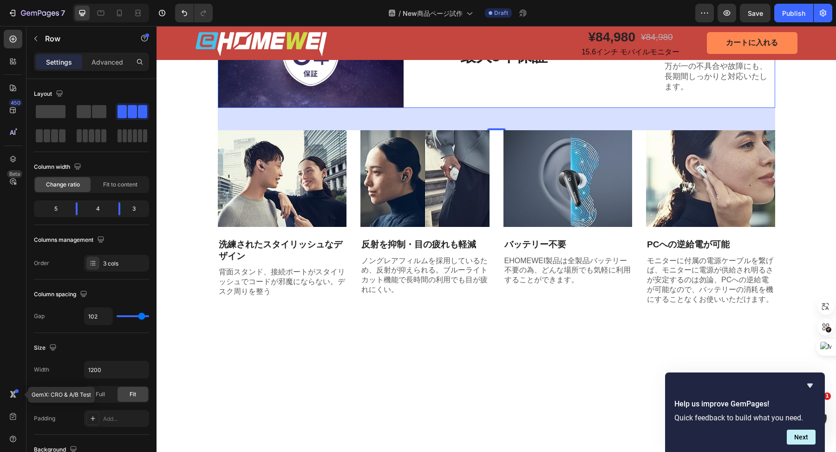
type input "101"
type input "100"
type input "98"
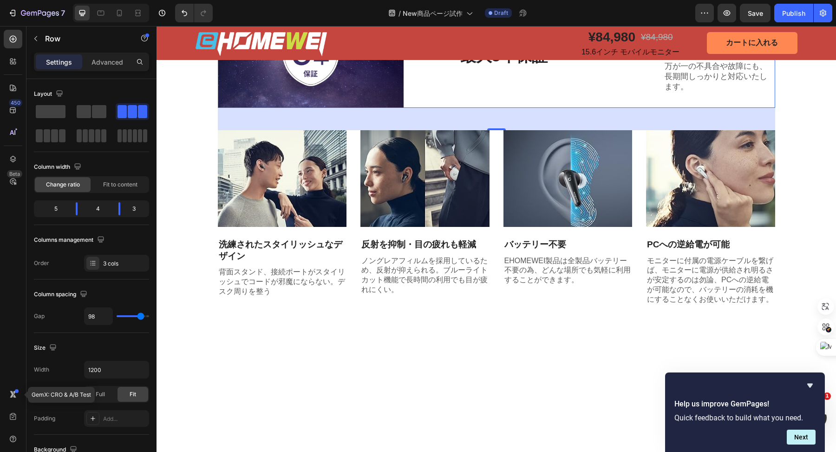
type input "82"
type input "74"
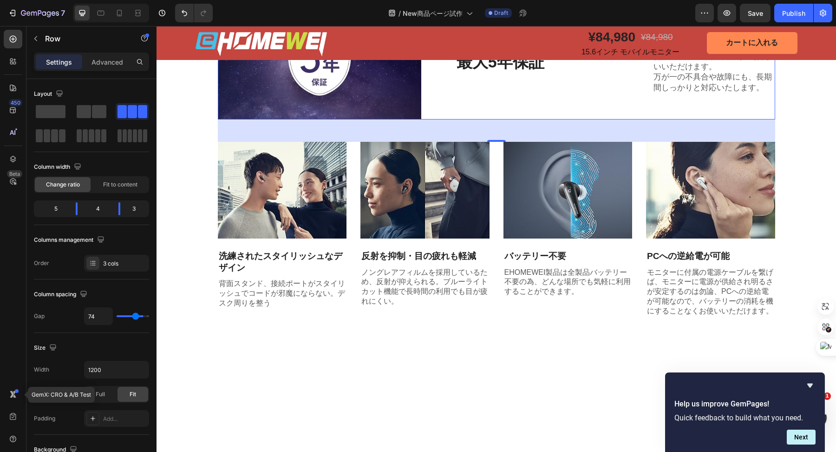
type input "73"
type input "72"
type input "71"
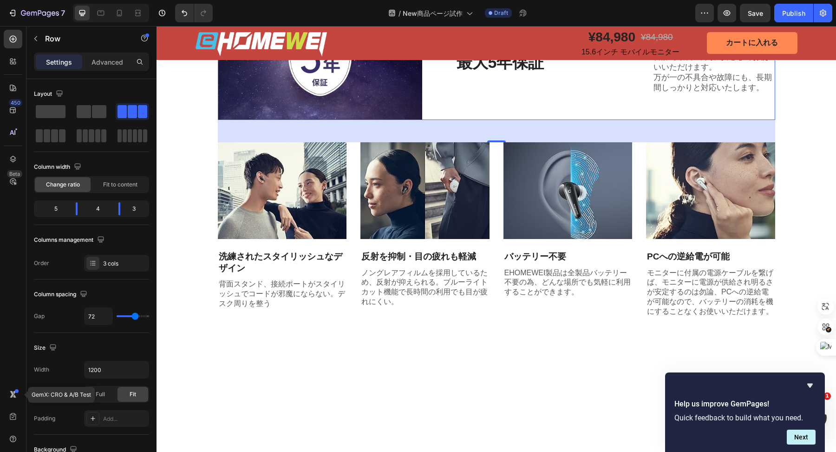
type input "71"
type input "70"
type input "48"
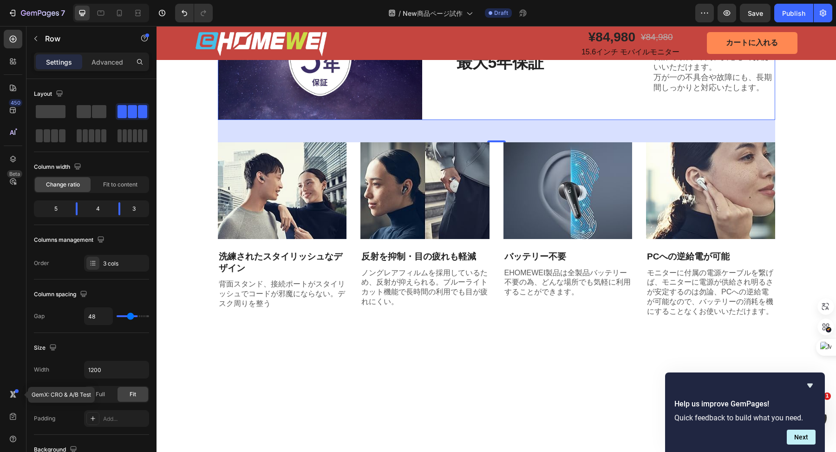
type input "46"
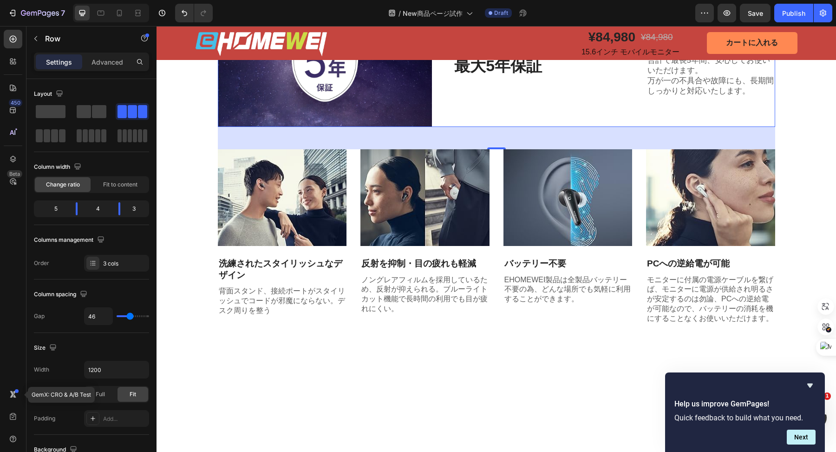
type input "45"
type input "12"
type input "9"
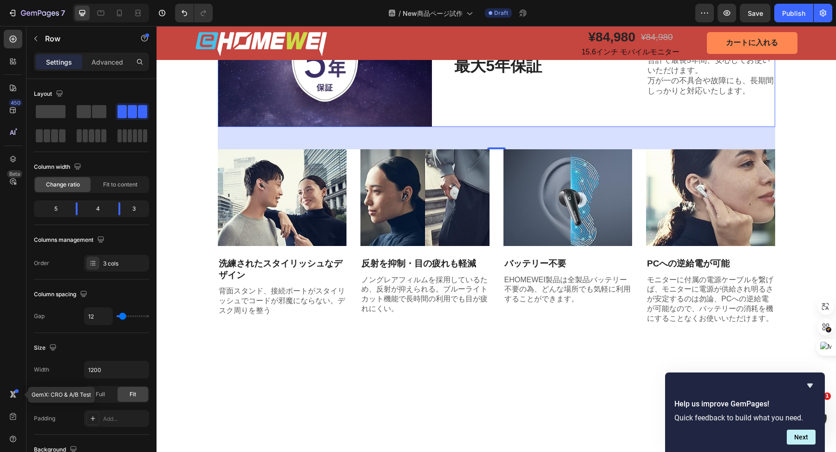
type input "9"
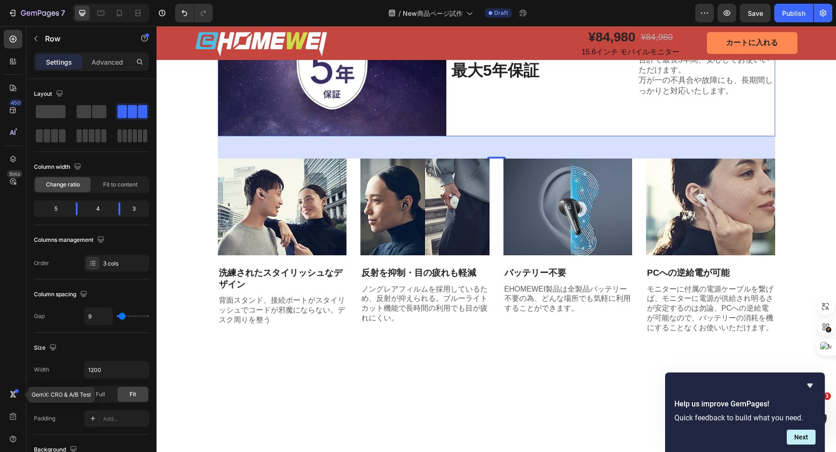
type input "8"
type input "7"
type input "5"
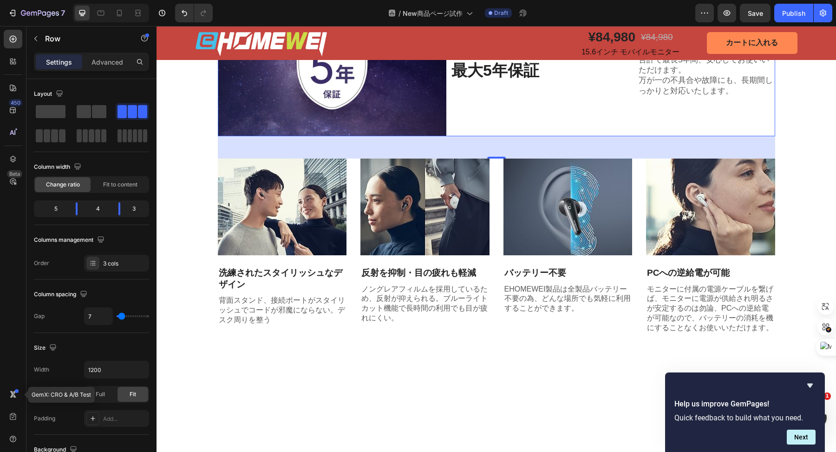
type input "5"
type input "4"
type input "3"
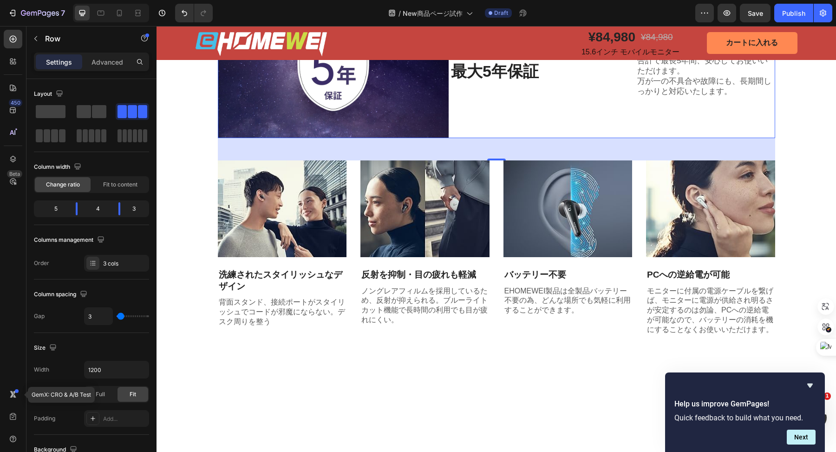
type input "4"
type input "6"
type input "10"
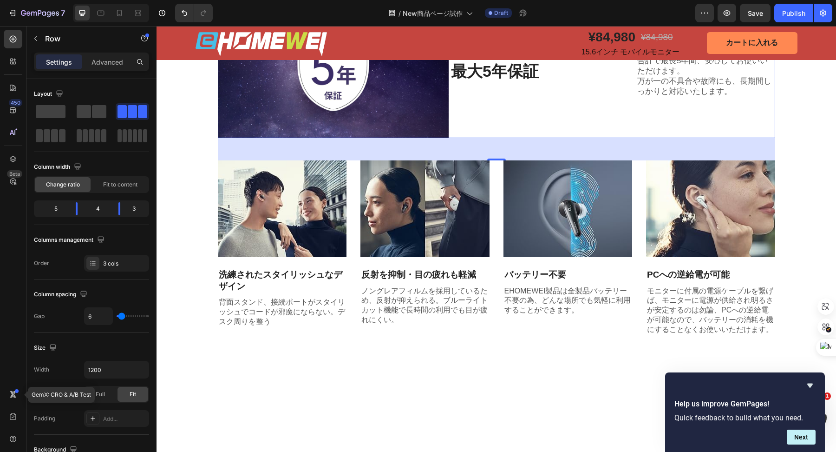
type input "10"
type input "20"
type input "22"
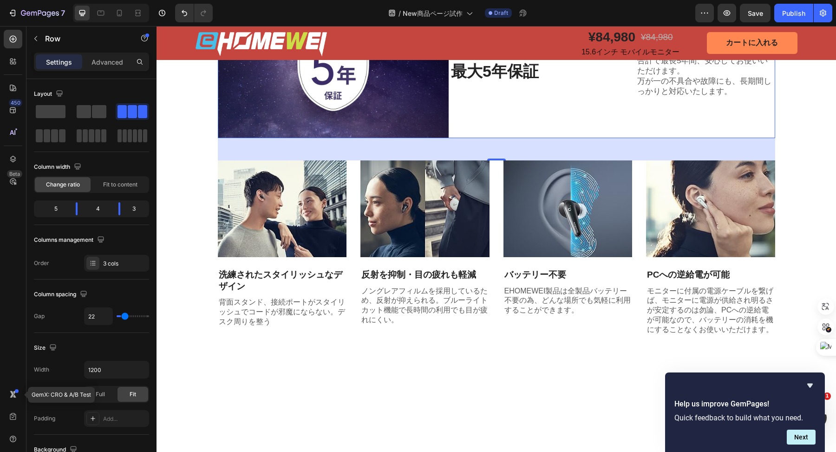
type input "24"
type input "26"
type input "28"
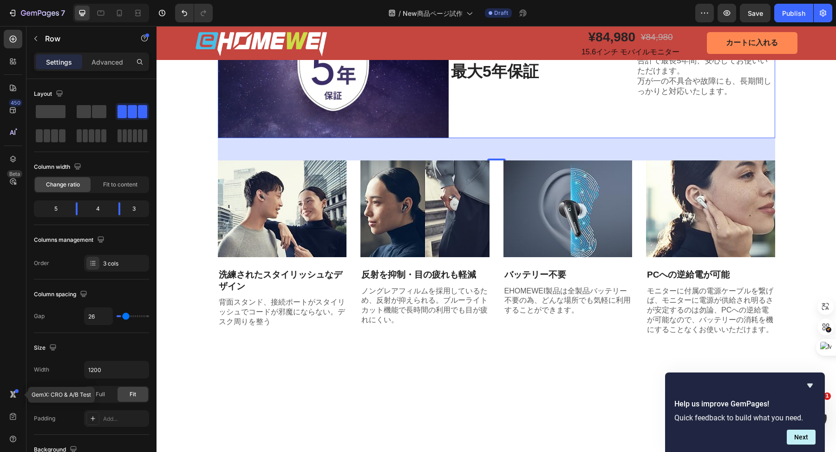
type input "28"
type input "31"
type input "35"
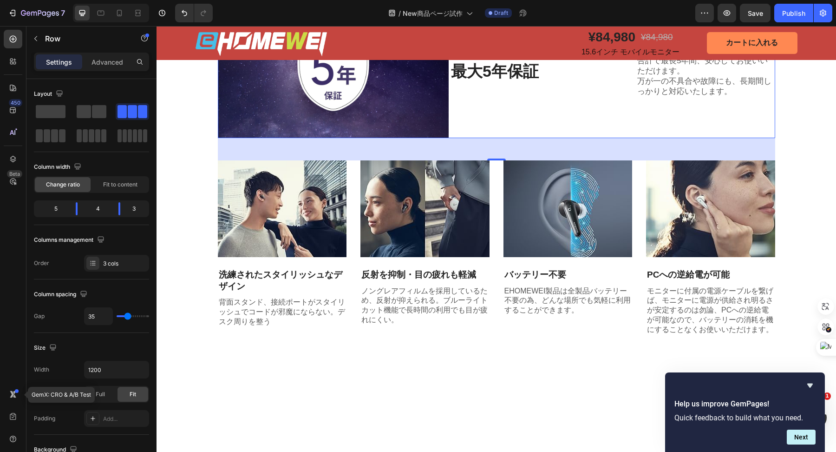
type input "42"
type input "54"
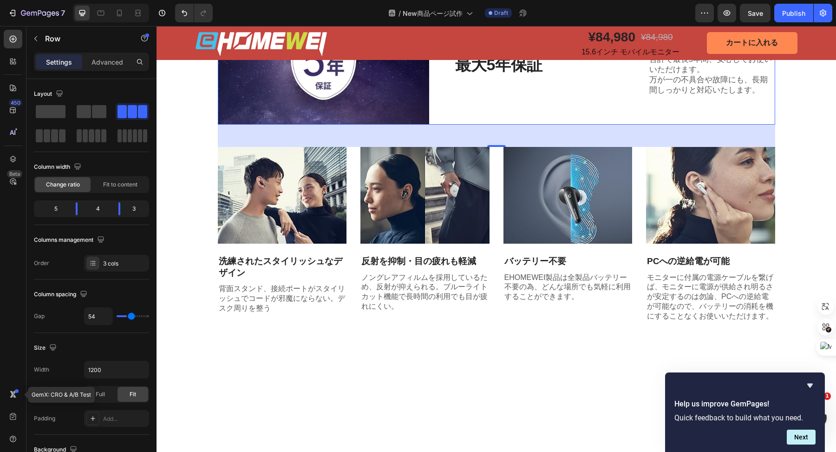
type input "67"
type input "79"
type input "87"
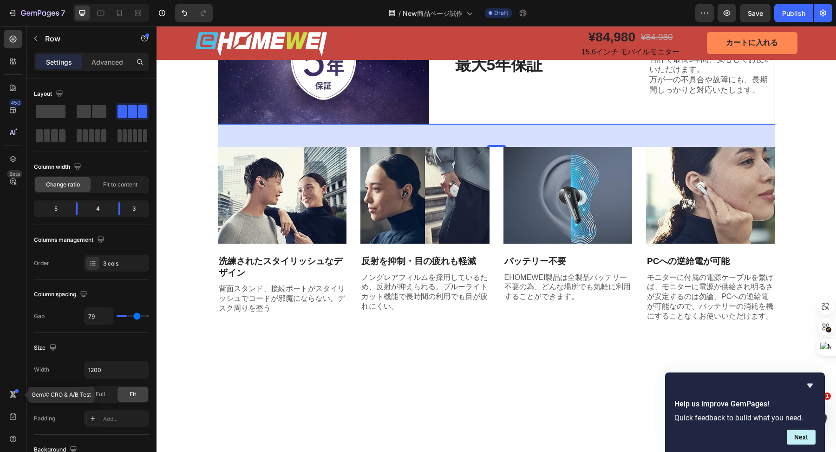
type input "87"
type input "92"
type input "95"
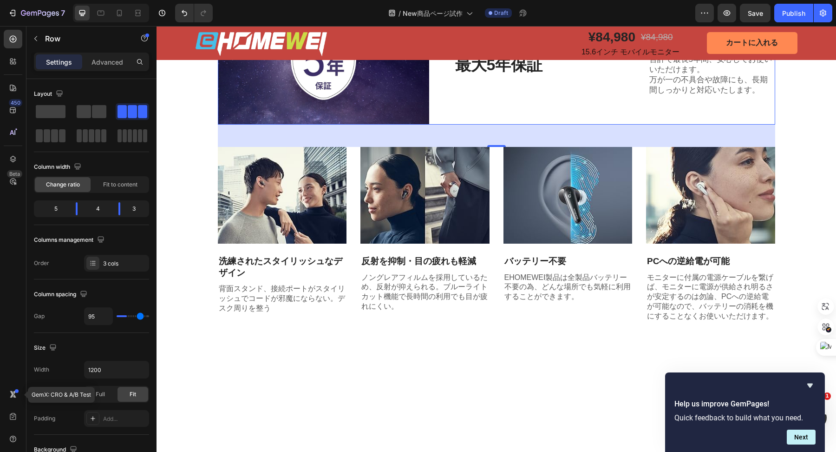
type input "98"
type input "99"
type input "100"
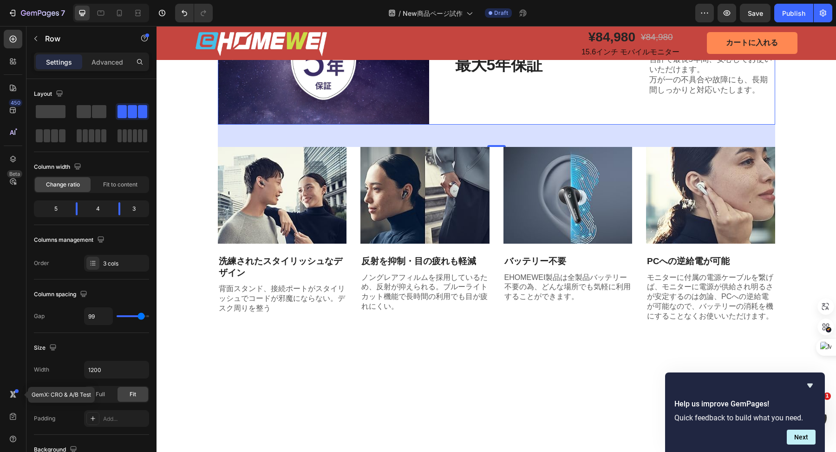
type input "100"
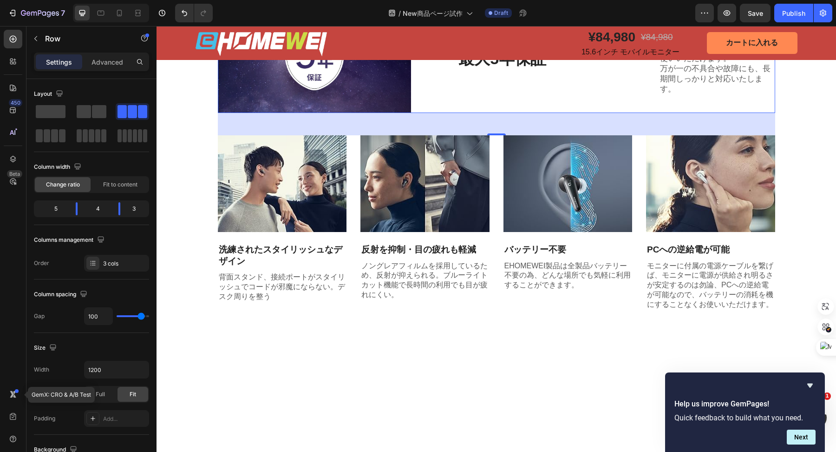
type input "101"
type input "102"
click at [141, 315] on input "range" at bounding box center [133, 316] width 33 height 2
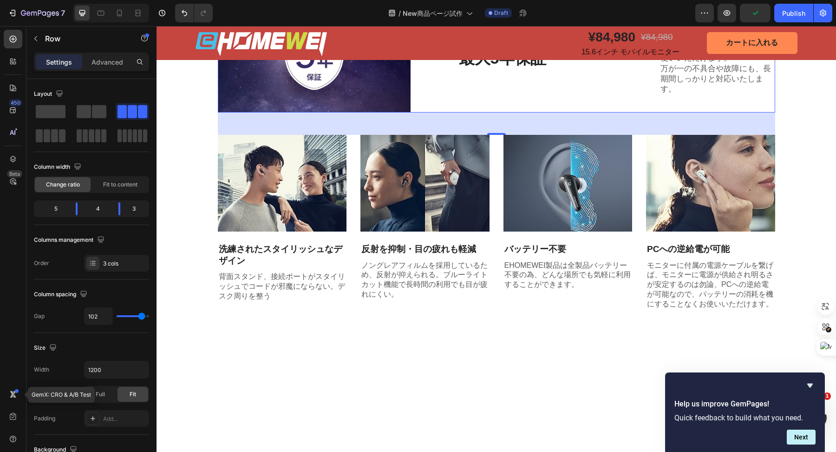
type input "101"
type input "99"
click at [141, 315] on input "range" at bounding box center [133, 316] width 33 height 2
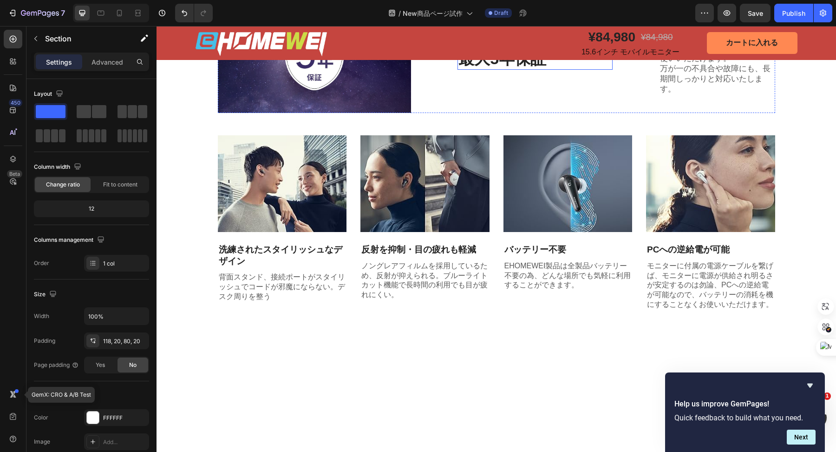
click at [518, 70] on h2 "業界トップクラスの 最大5年保証" at bounding box center [535, 48] width 155 height 43
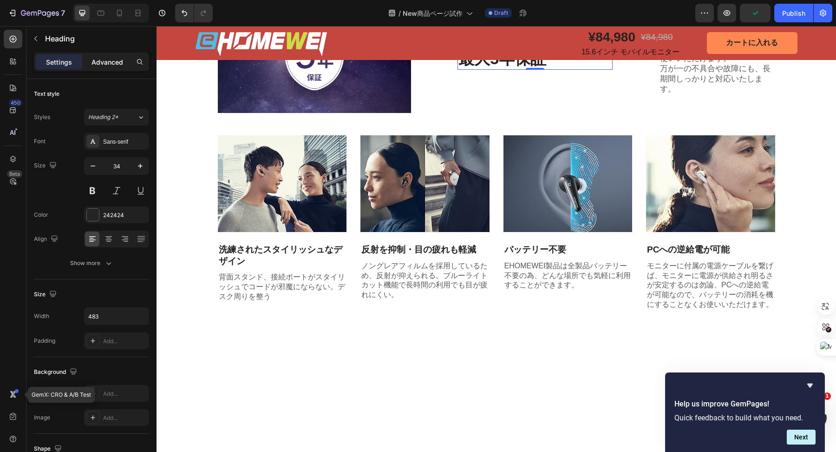
click at [111, 60] on p "Advanced" at bounding box center [108, 62] width 32 height 10
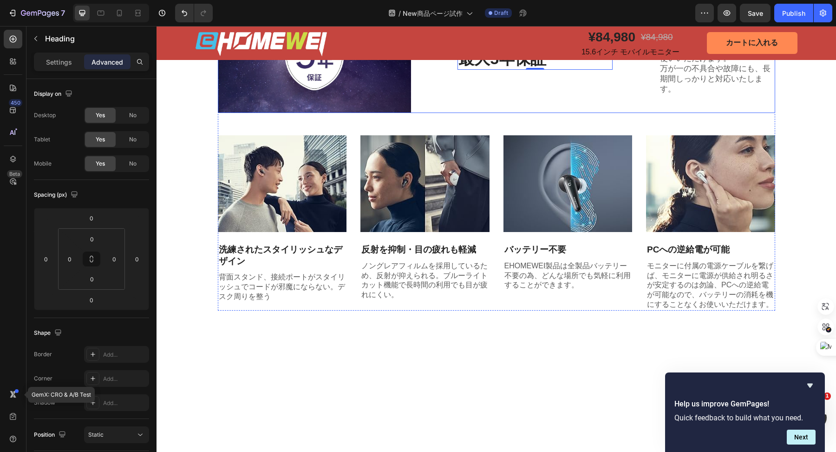
click at [489, 113] on div "業界トップクラスの 最大5年保証 Heading 0" at bounding box center [535, 48] width 155 height 129
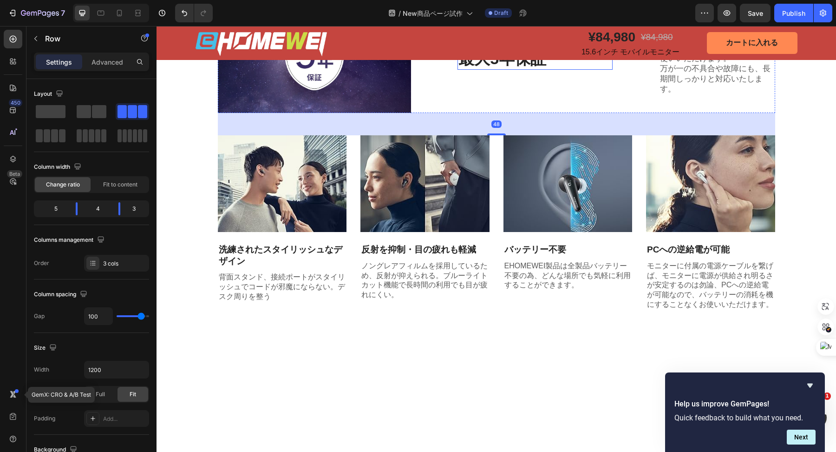
click at [494, 70] on h2 "業界トップクラスの 最大5年保証" at bounding box center [535, 48] width 155 height 43
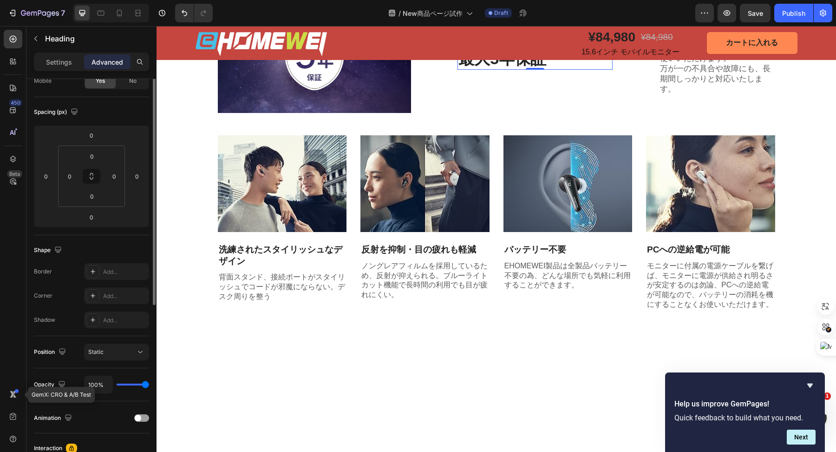
scroll to position [0, 0]
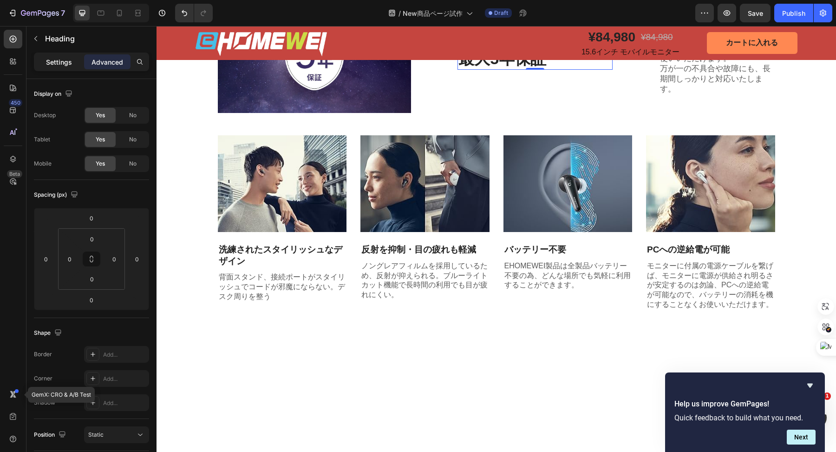
click at [52, 62] on p "Settings" at bounding box center [59, 62] width 26 height 10
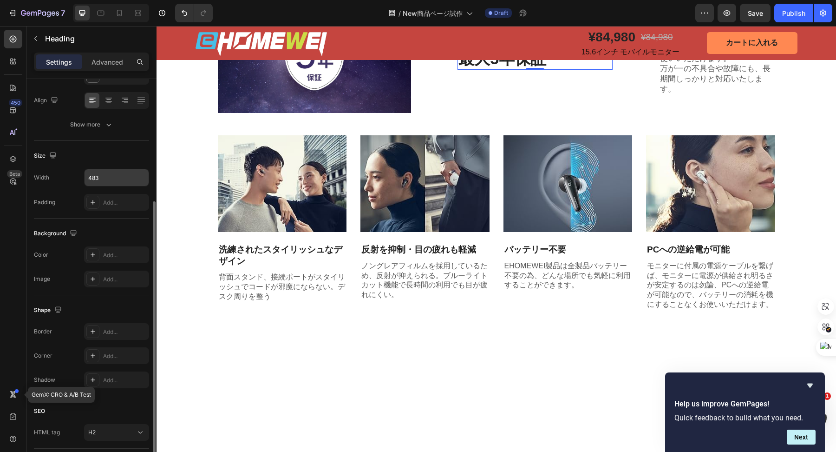
scroll to position [202, 0]
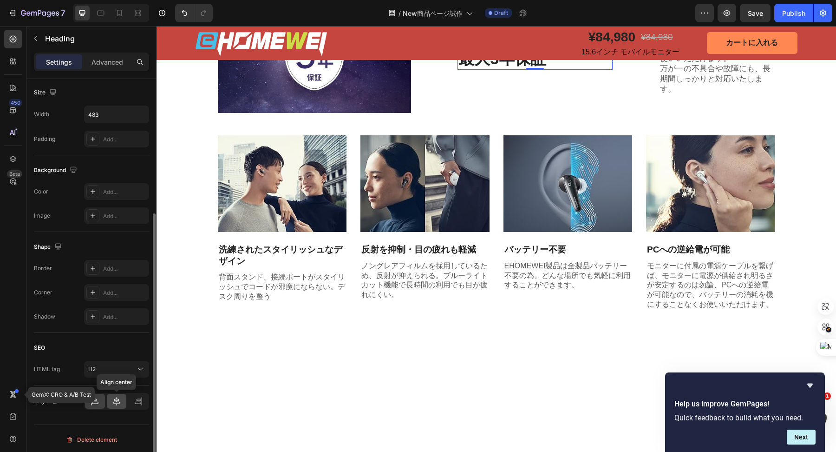
click at [116, 401] on icon at bounding box center [116, 401] width 7 height 8
click at [135, 401] on icon at bounding box center [138, 400] width 9 height 9
click at [115, 401] on icon at bounding box center [116, 401] width 7 height 8
click at [103, 401] on div at bounding box center [95, 400] width 20 height 15
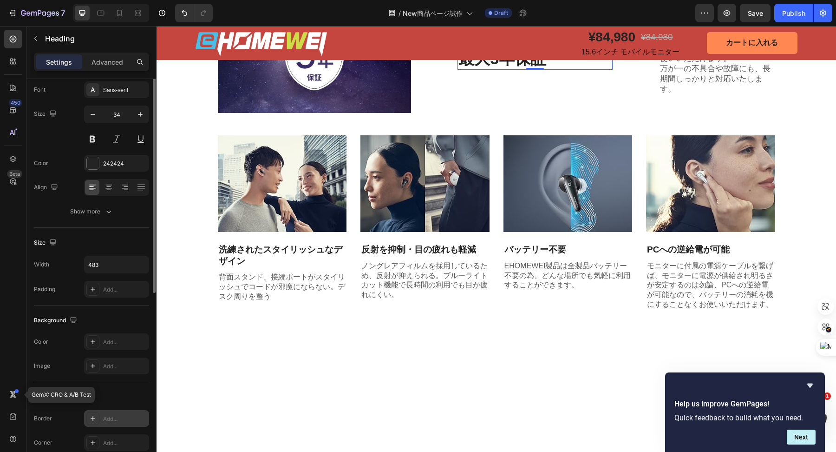
scroll to position [0, 0]
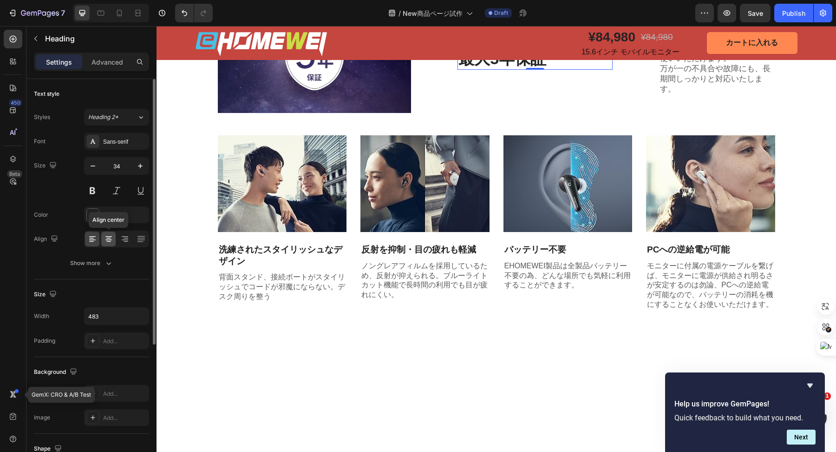
click at [110, 241] on icon at bounding box center [108, 241] width 5 height 1
click at [121, 240] on icon at bounding box center [124, 238] width 9 height 9
click at [107, 241] on icon at bounding box center [108, 241] width 5 height 1
click at [140, 239] on icon at bounding box center [140, 239] width 7 height 0
click at [93, 239] on icon at bounding box center [92, 238] width 9 height 9
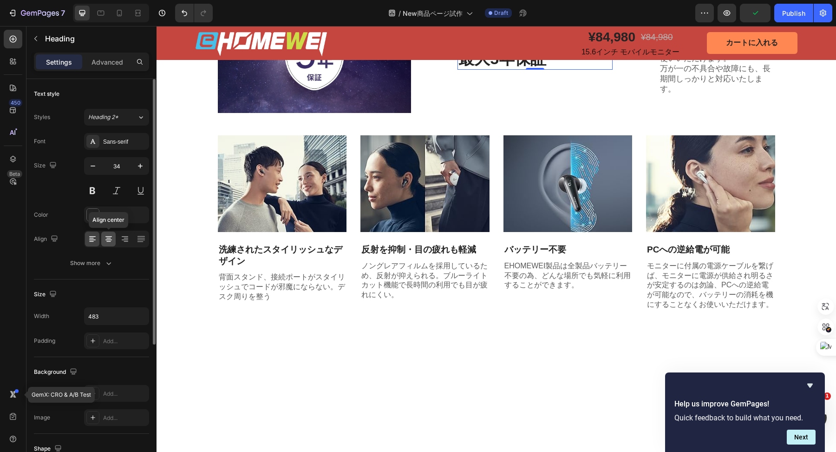
click at [105, 239] on icon at bounding box center [108, 238] width 9 height 9
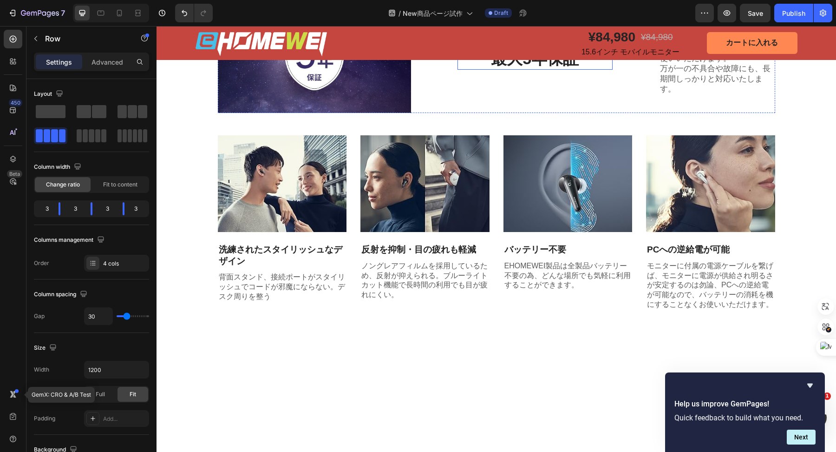
click at [563, 70] on h2 "業界トップクラスの 最大5年保証" at bounding box center [535, 48] width 155 height 43
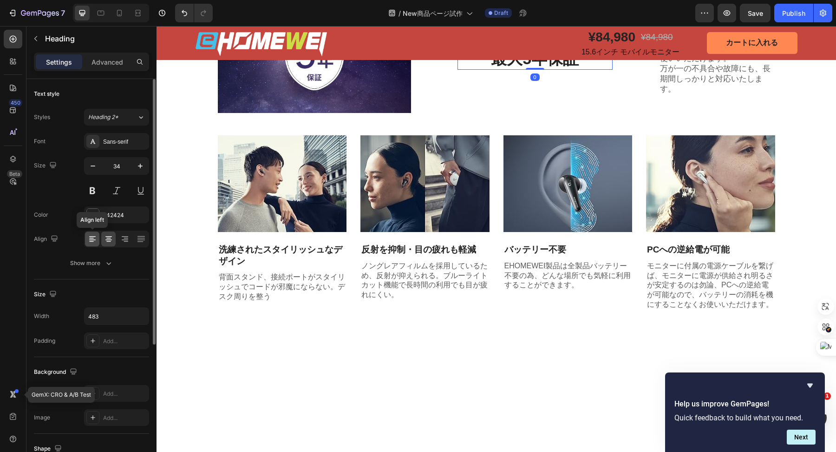
click at [93, 239] on icon at bounding box center [92, 238] width 9 height 9
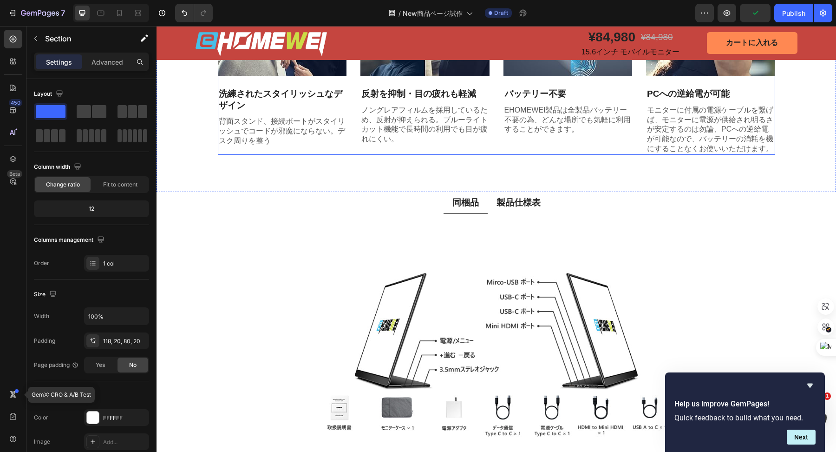
scroll to position [1200, 0]
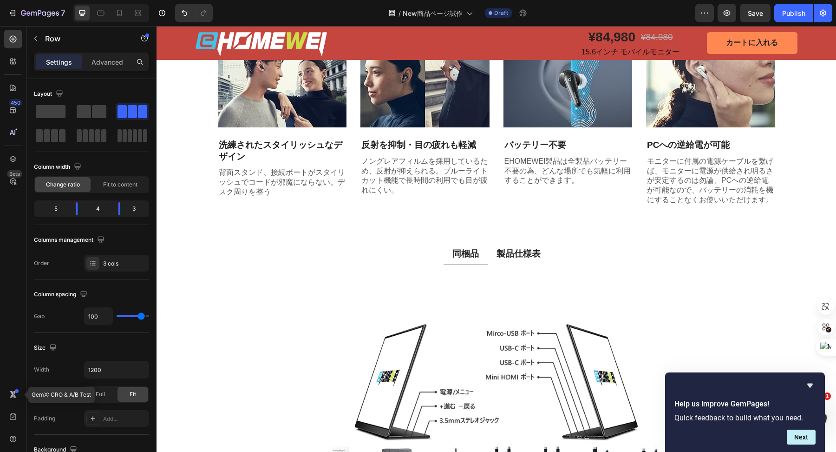
drag, startPoint x: 493, startPoint y: 224, endPoint x: 495, endPoint y: 229, distance: 5.7
click at [495, 31] on div at bounding box center [496, 29] width 19 height 3
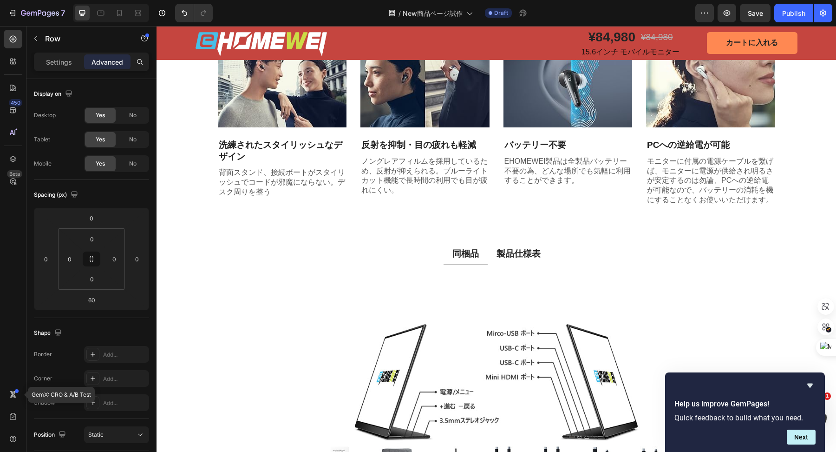
click at [813, 186] on div "Image 業界トップクラスの 最大5年保証 Heading 標準のメーカー保証3年に加え、さらに公式サイトでご購入頂いた場合には2年間の延長保証をご用意しま…" at bounding box center [496, 40] width 661 height 332
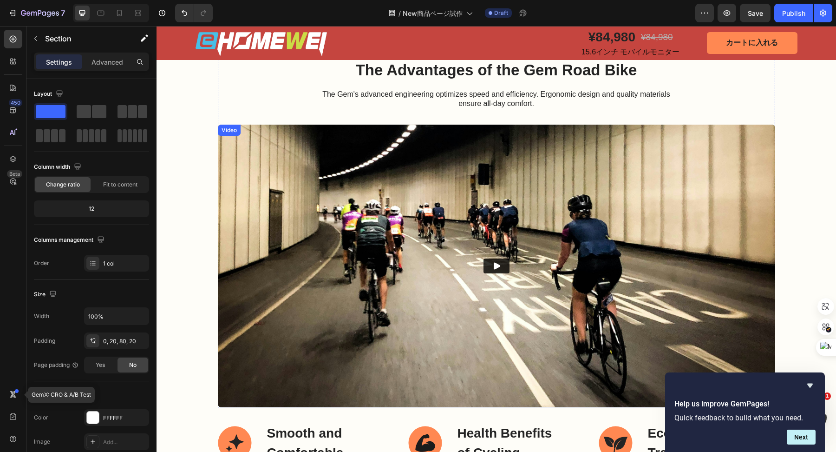
scroll to position [2698, 0]
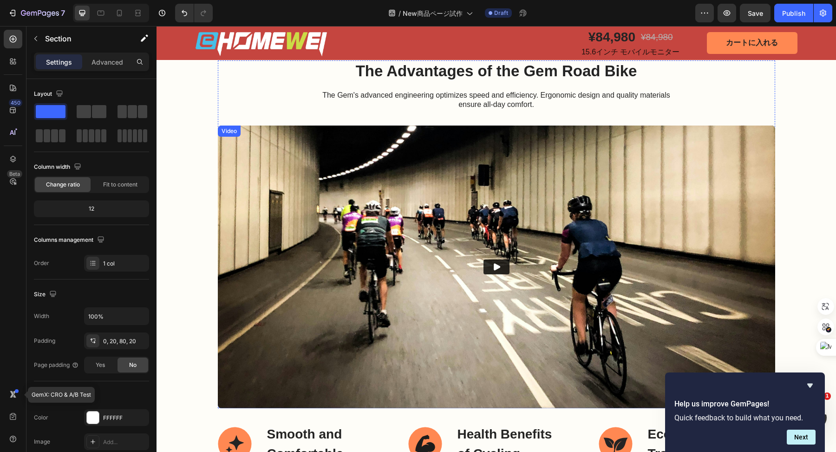
click at [412, 272] on img at bounding box center [496, 266] width 557 height 282
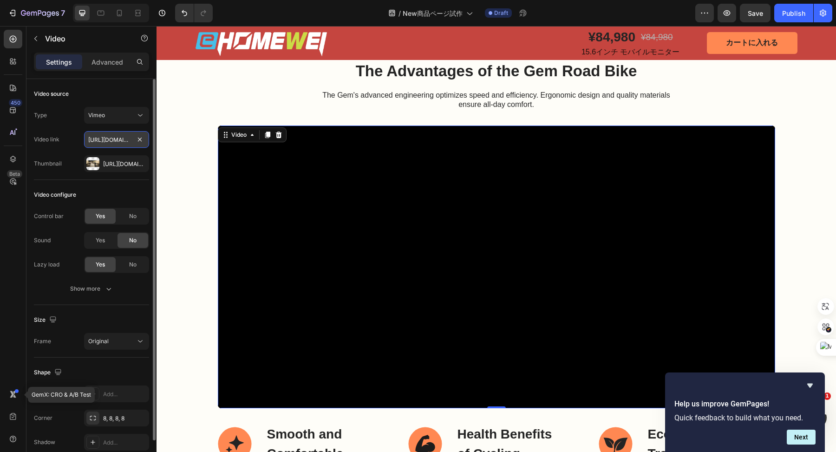
click at [121, 145] on input "https://vimeo.com/347119375" at bounding box center [116, 139] width 65 height 17
click at [121, 116] on div "Vimeo" at bounding box center [111, 115] width 47 height 8
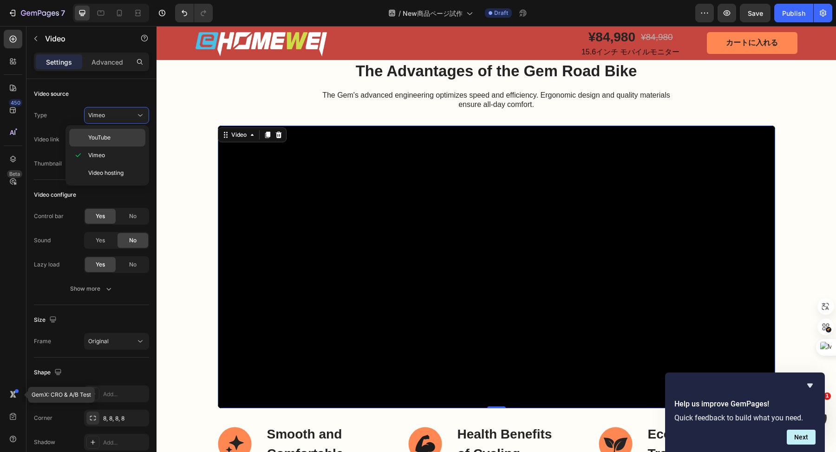
click at [101, 136] on span "YouTube" at bounding box center [99, 137] width 22 height 8
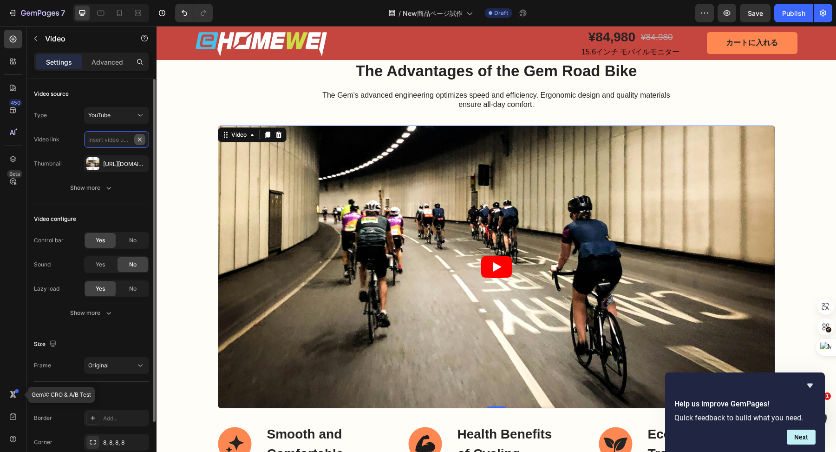
scroll to position [0, 0]
paste input "https://youtu.be/vE91JoQqJsU?si=xIbCbMzdiEO_5vCp"
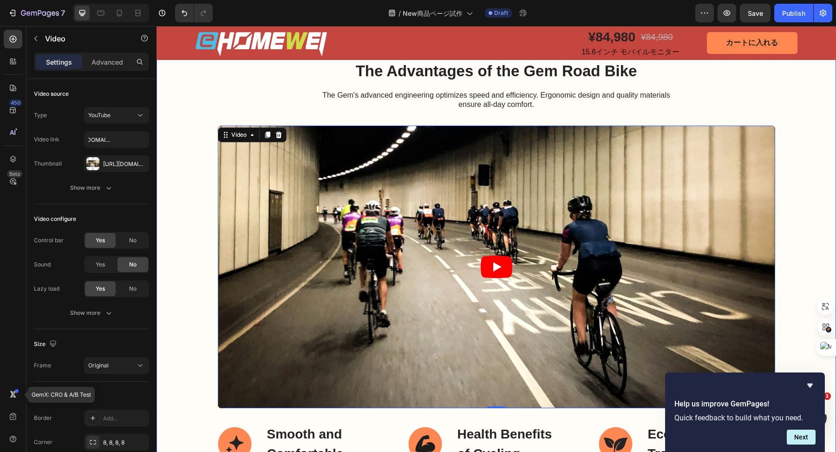
click at [166, 165] on div "The Advantages of the Gem Road Bike Heading The Gem's advanced engineering opti…" at bounding box center [496, 262] width 661 height 404
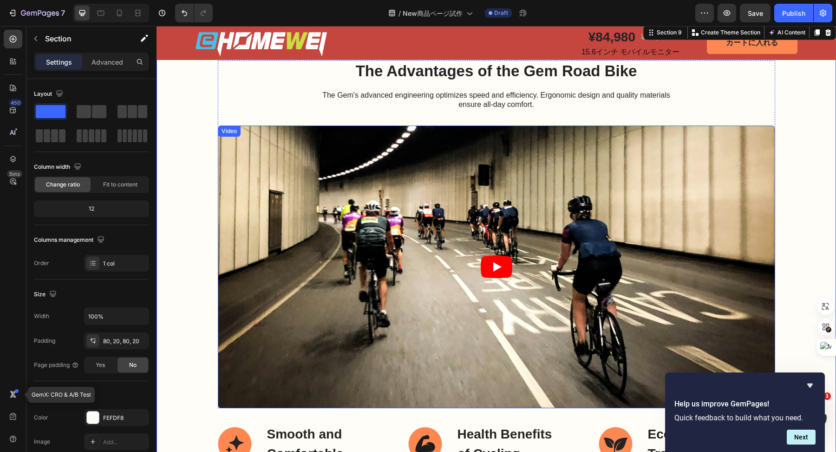
click at [243, 188] on article at bounding box center [496, 266] width 557 height 282
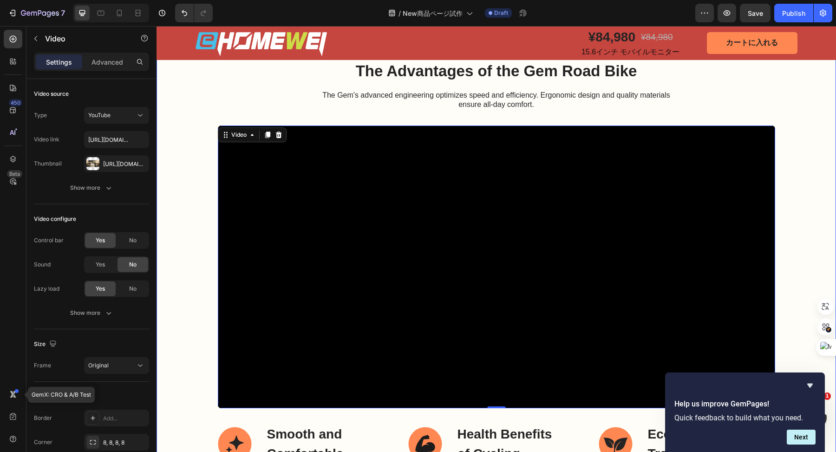
click at [189, 214] on div "The Advantages of the Gem Road Bike Heading The Gem's advanced engineering opti…" at bounding box center [496, 262] width 661 height 404
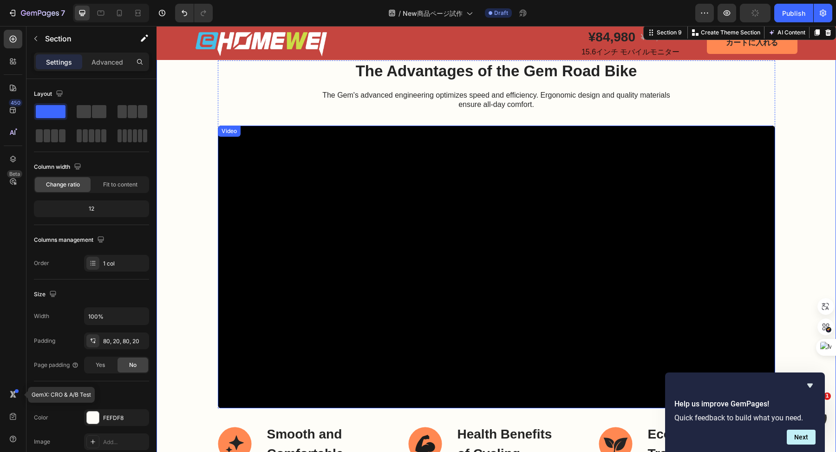
scroll to position [2602, 0]
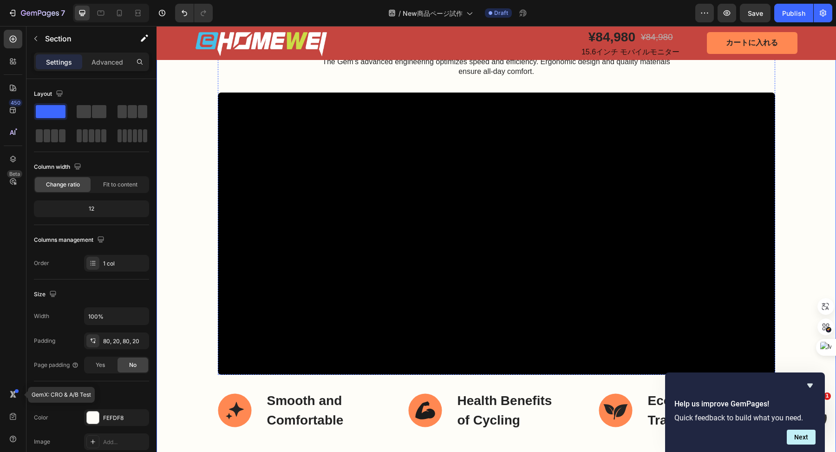
click at [499, 49] on h2 "The Advantages of the Gem Road Bike" at bounding box center [496, 38] width 557 height 22
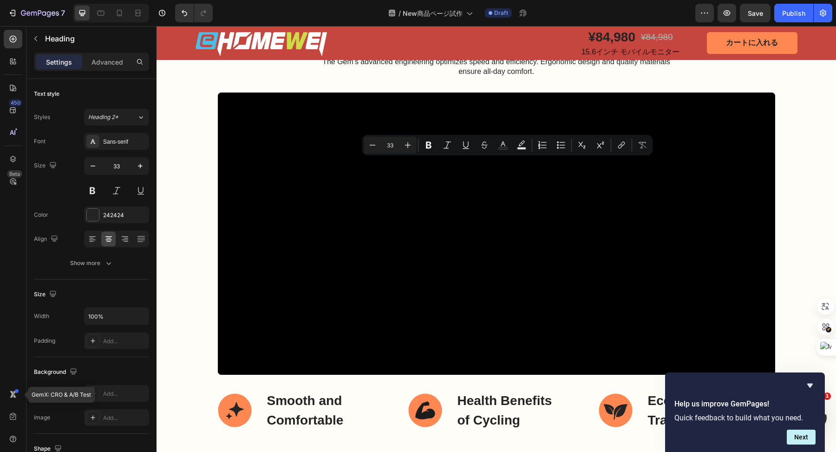
click at [499, 48] on p "The Advantages of the Gem Road Bike" at bounding box center [497, 38] width 556 height 20
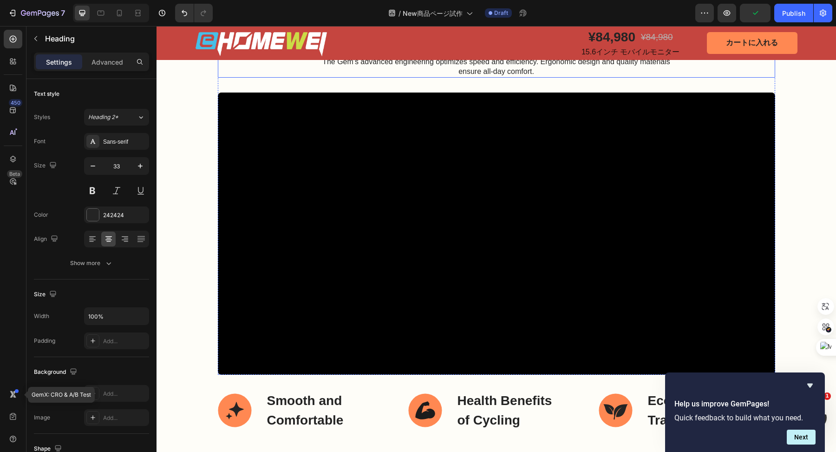
click at [282, 78] on div "The Gem's advanced engineering optimizes speed and efficiency. Ergonomic design…" at bounding box center [496, 66] width 557 height 21
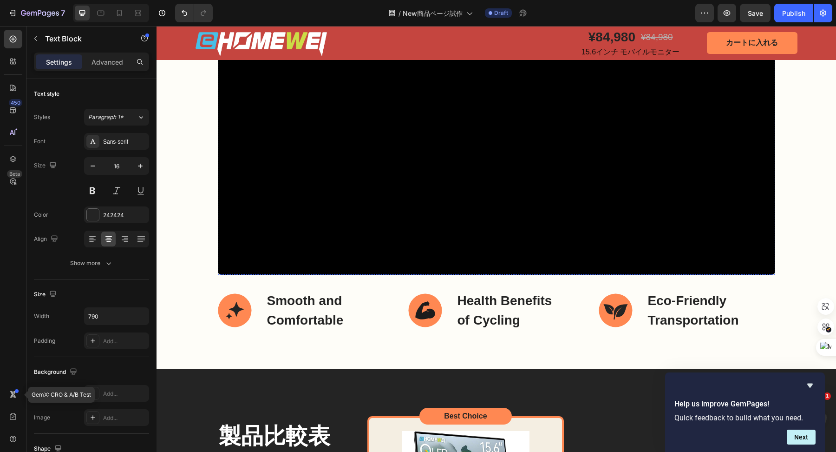
scroll to position [2836, 0]
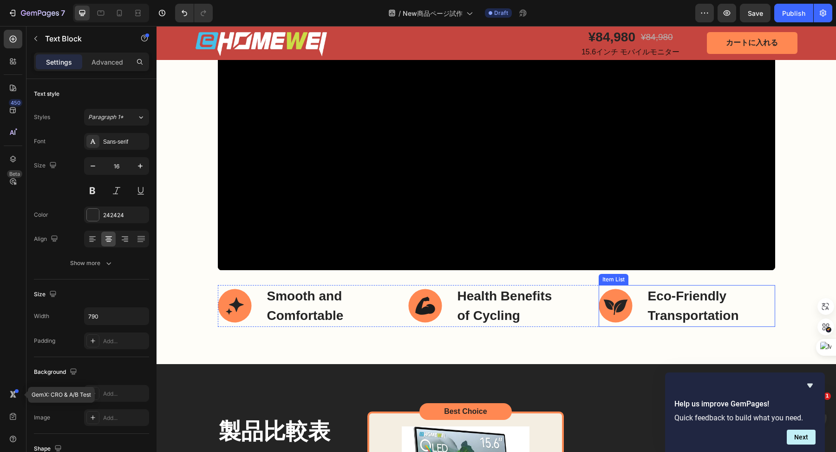
click at [765, 296] on p "Eco-Friendly Transportation" at bounding box center [711, 305] width 126 height 39
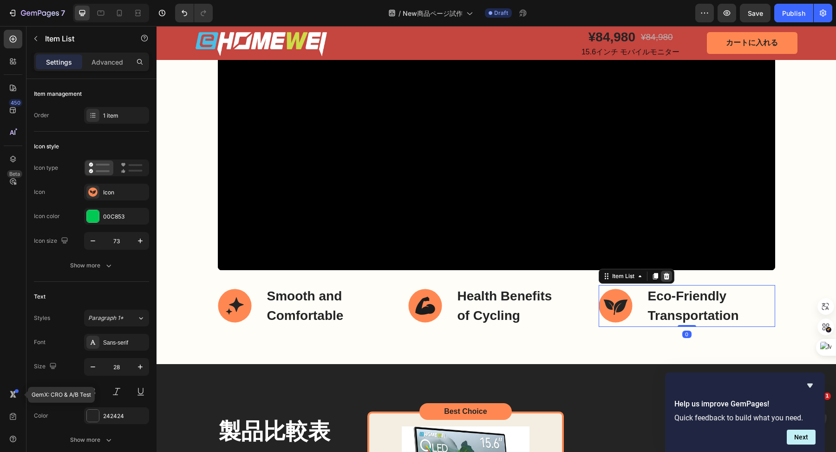
click at [665, 279] on div at bounding box center [666, 275] width 11 height 11
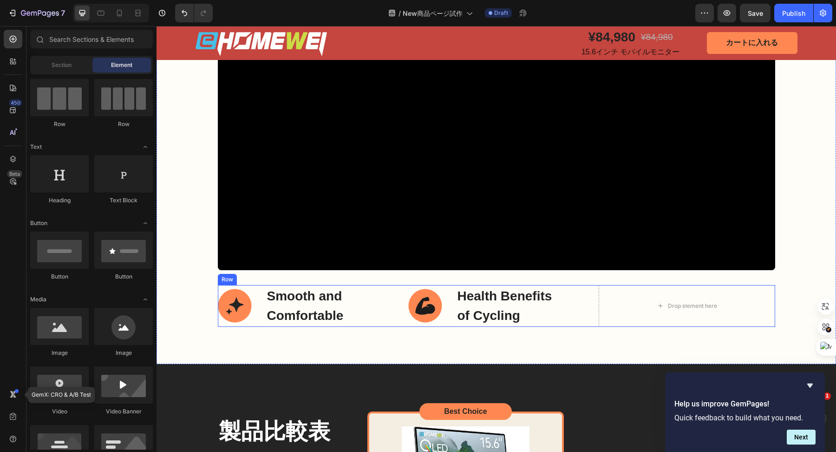
click at [585, 303] on div "Smooth and Comfortable Item List Health Benefits of Cycling Item List Drop elem…" at bounding box center [496, 306] width 557 height 42
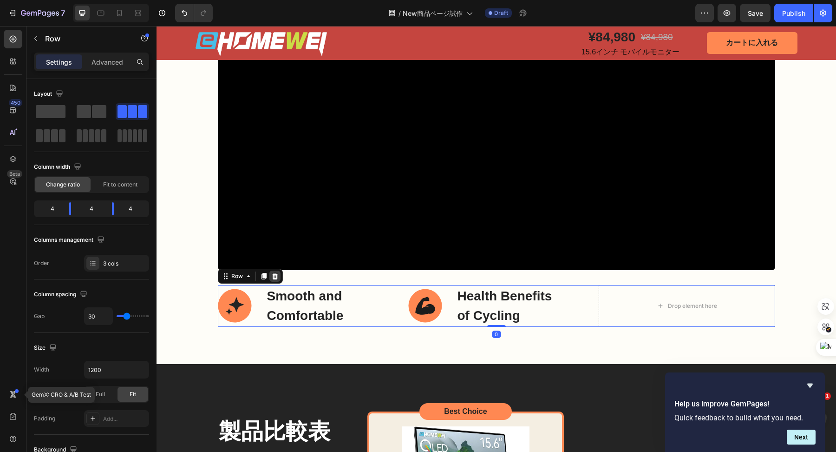
click at [269, 270] on div at bounding box center [274, 275] width 11 height 11
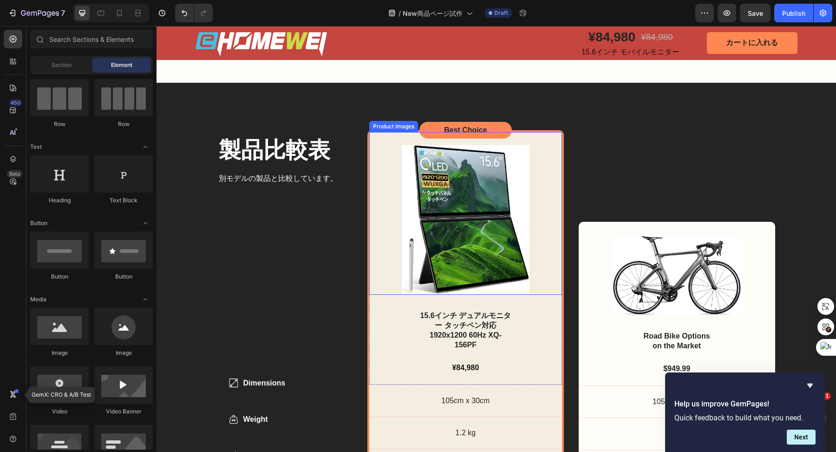
scroll to position [3030, 0]
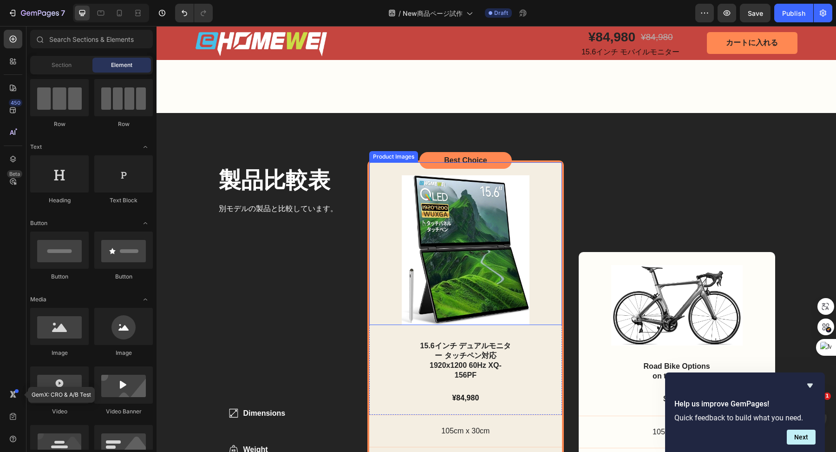
click at [459, 265] on img at bounding box center [466, 250] width 128 height 150
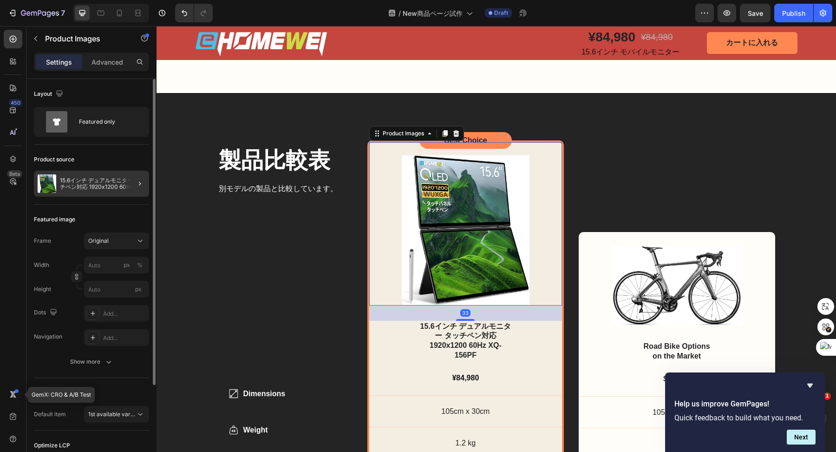
click at [131, 182] on div at bounding box center [136, 183] width 26 height 26
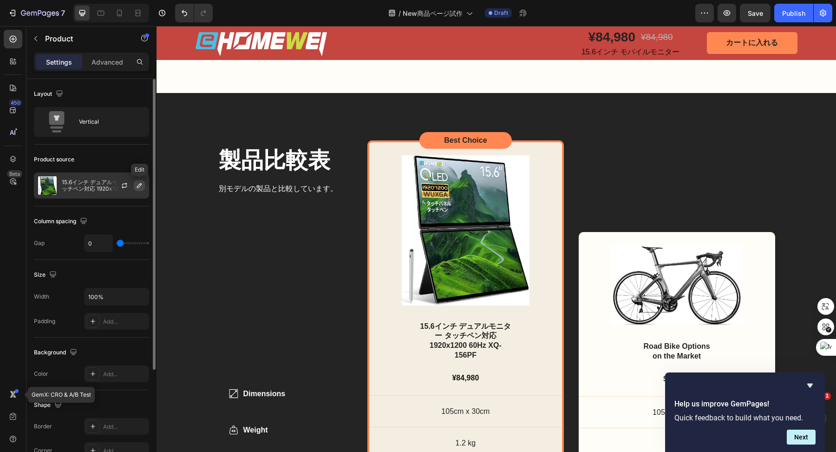
click at [137, 184] on icon "button" at bounding box center [139, 185] width 7 height 7
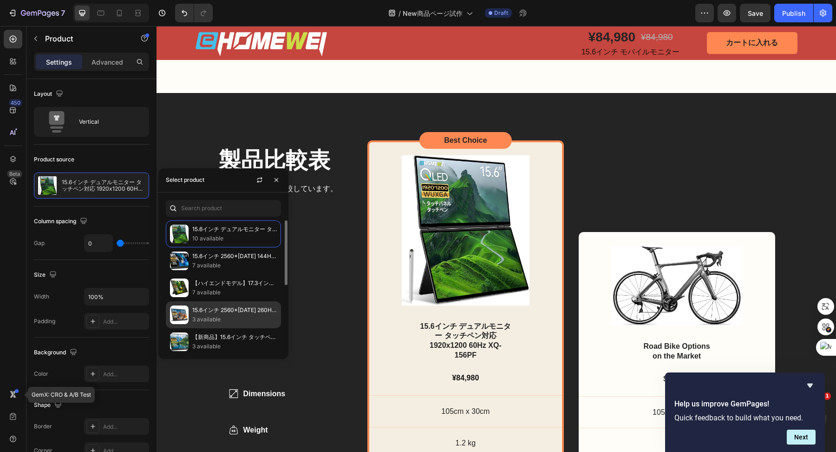
click at [206, 307] on p "15.6インチ 2560*[DATE] 260Hz LQHG-156NW【Switch2ケーブル1本接続対応】" at bounding box center [234, 309] width 85 height 9
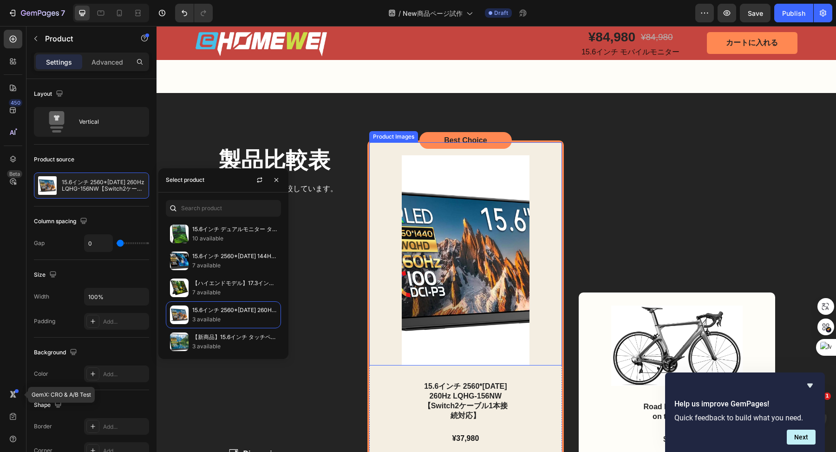
click at [474, 280] on img at bounding box center [466, 260] width 128 height 210
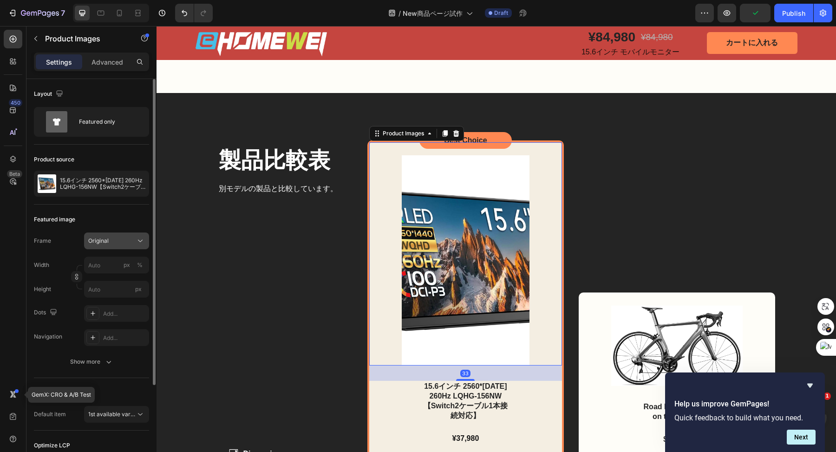
click at [96, 235] on button "Original" at bounding box center [116, 240] width 65 height 17
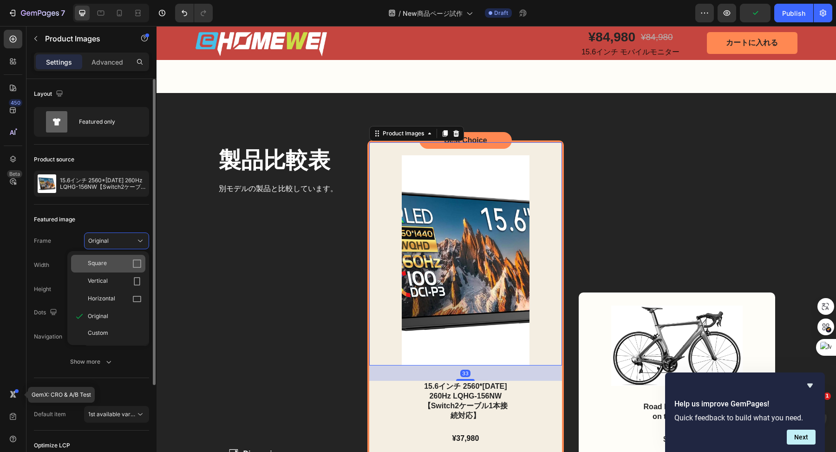
click at [109, 260] on div "Square" at bounding box center [115, 263] width 54 height 9
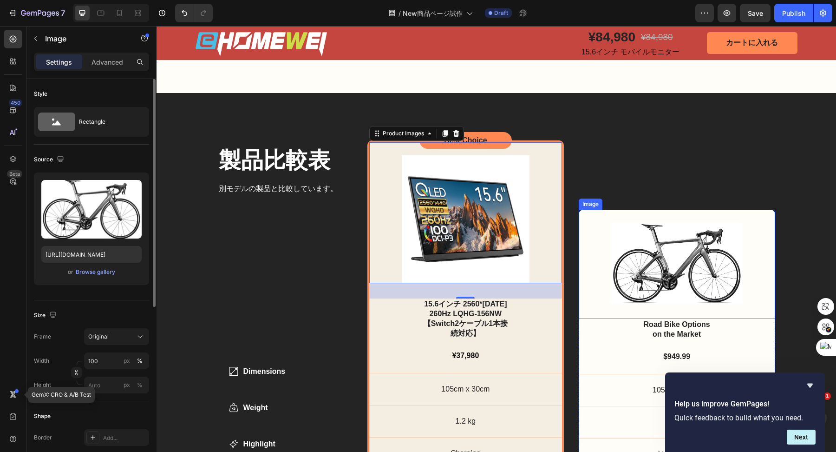
click at [627, 249] on img at bounding box center [676, 263] width 131 height 80
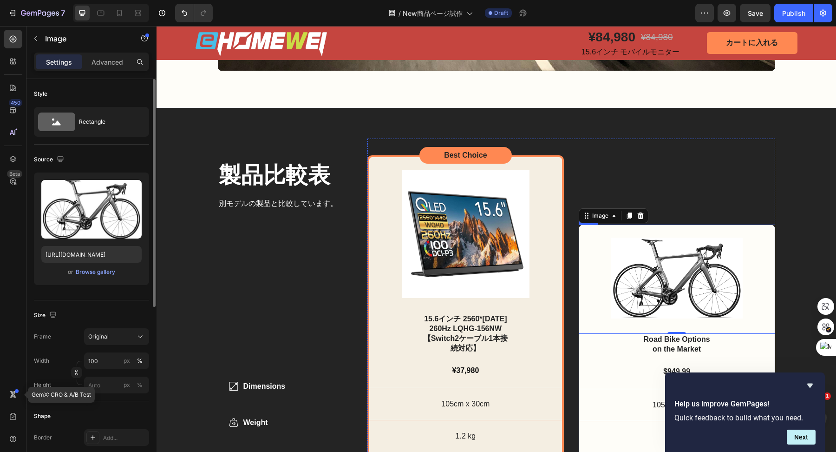
scroll to position [2991, 0]
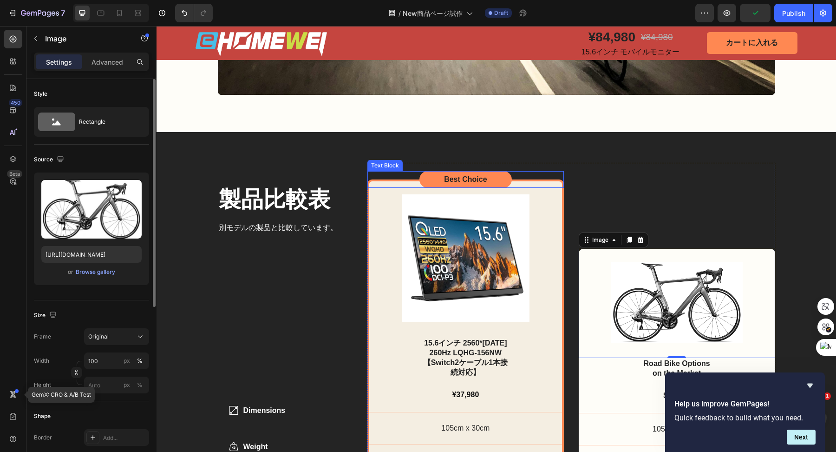
click at [465, 182] on p "Best Choice" at bounding box center [466, 180] width 44 height 10
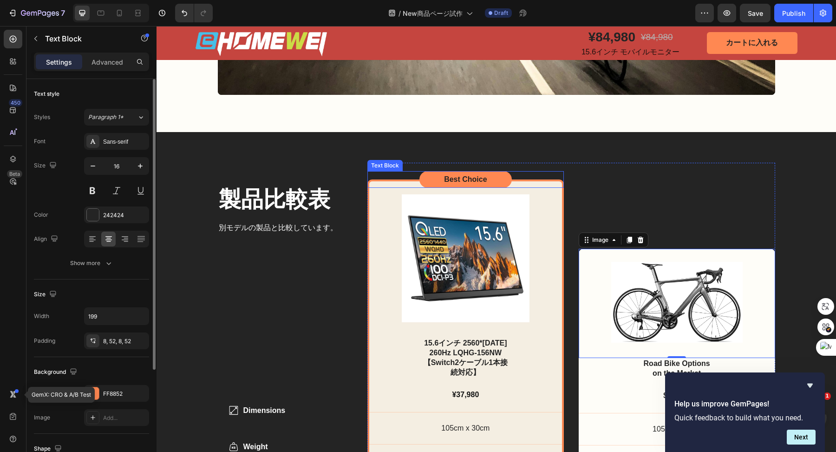
click at [465, 182] on p "Best Choice" at bounding box center [466, 180] width 44 height 10
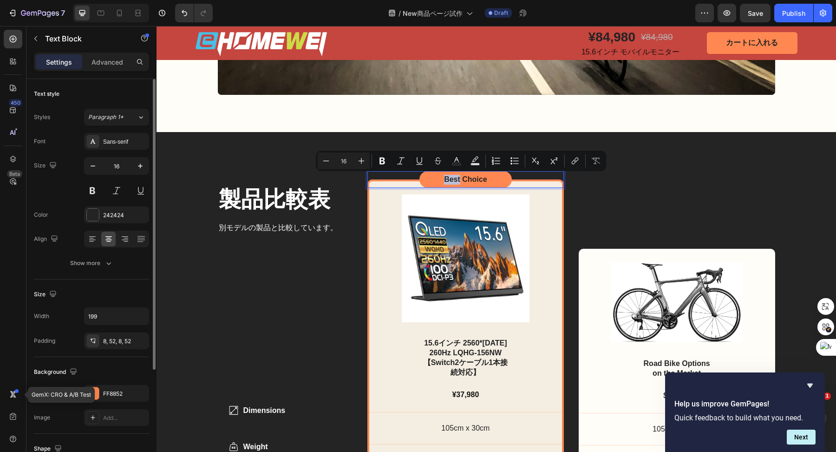
click at [465, 182] on p "Best Choice" at bounding box center [466, 180] width 44 height 10
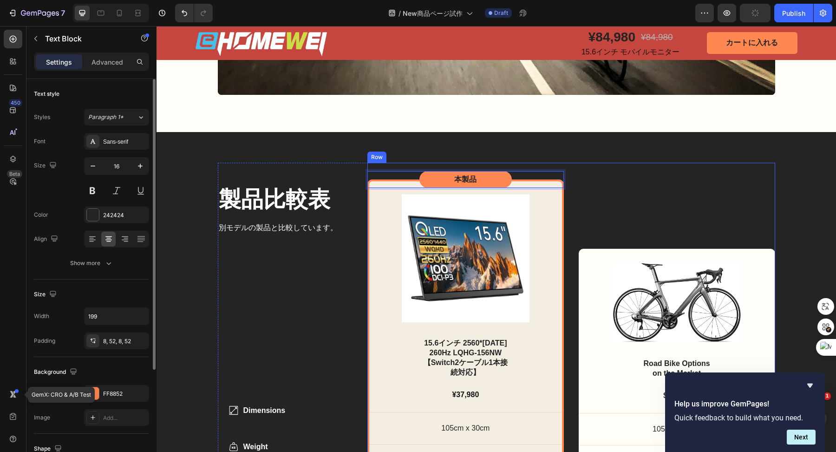
click at [631, 175] on div "Image Road Bike Options on the Market Text Block $949.99 Text Block 105cm x 30c…" at bounding box center [677, 368] width 196 height 411
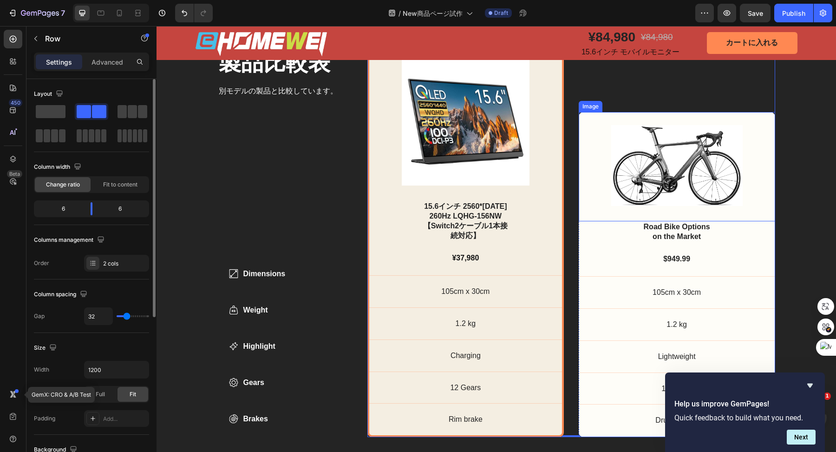
scroll to position [3155, 0]
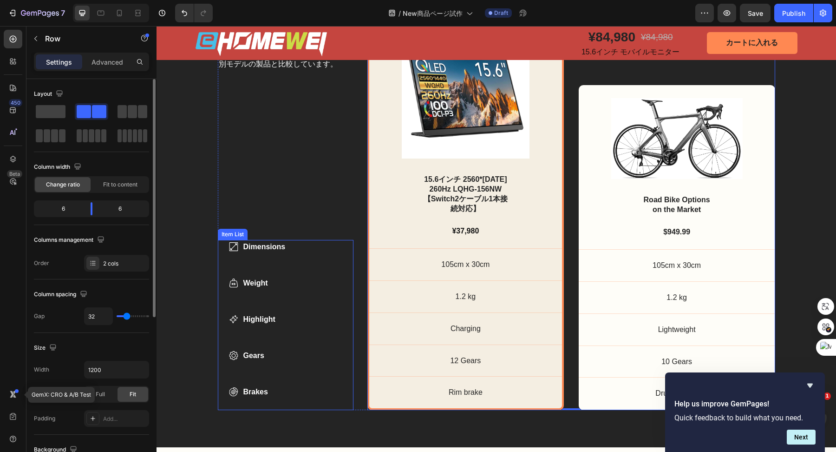
click at [277, 250] on p "Dimensions" at bounding box center [264, 246] width 42 height 11
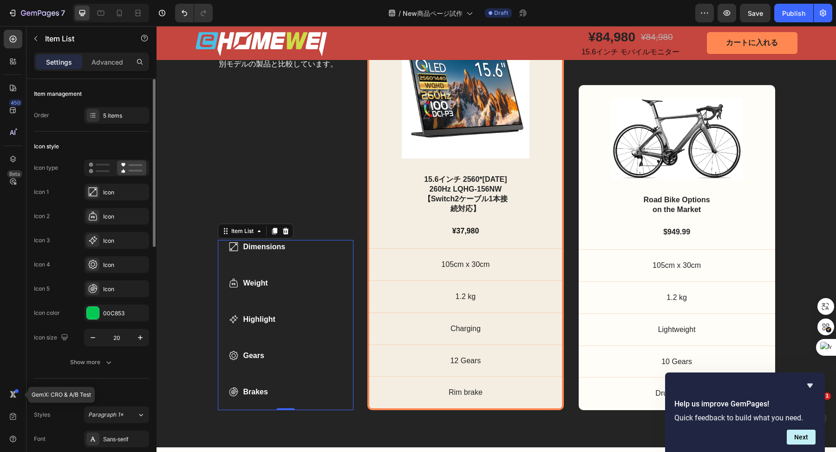
click at [277, 250] on p "Dimensions" at bounding box center [264, 246] width 42 height 11
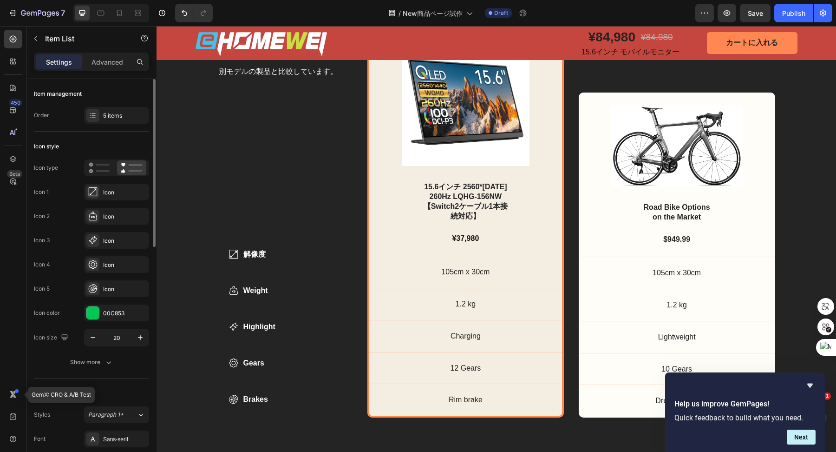
click at [260, 286] on p "Weight" at bounding box center [259, 290] width 32 height 11
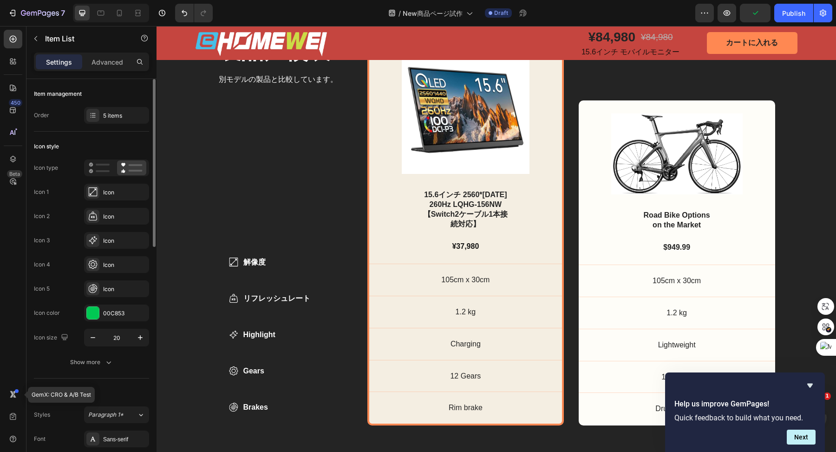
click at [262, 334] on p "Highlight" at bounding box center [276, 334] width 67 height 11
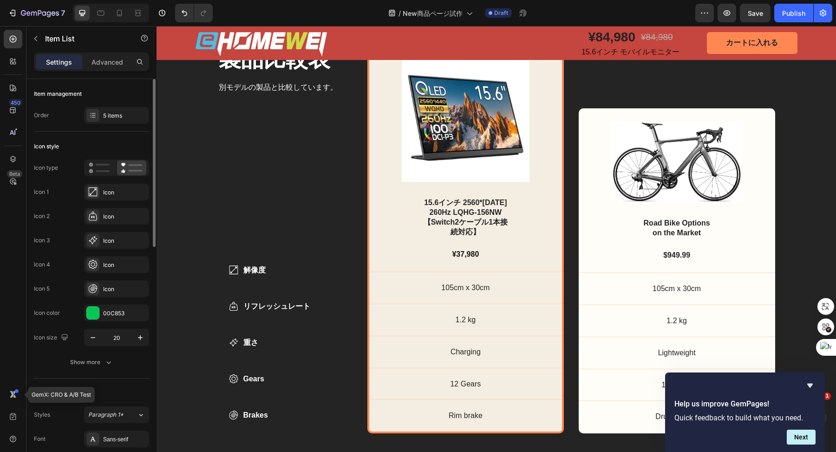
click at [258, 377] on p "Gears" at bounding box center [276, 378] width 67 height 11
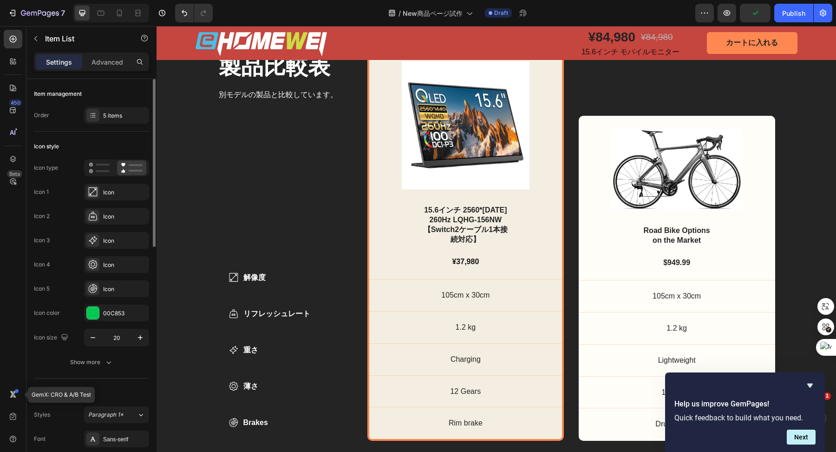
click at [264, 420] on p "Brakes" at bounding box center [276, 422] width 67 height 11
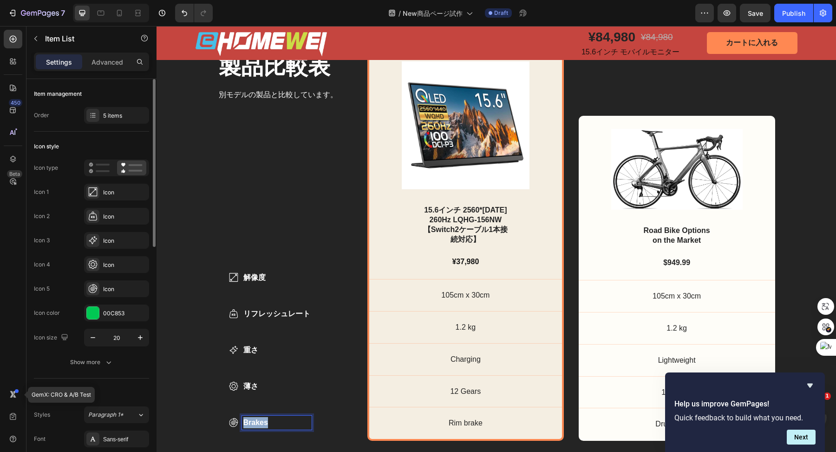
click at [264, 420] on p "Brakes" at bounding box center [276, 422] width 67 height 11
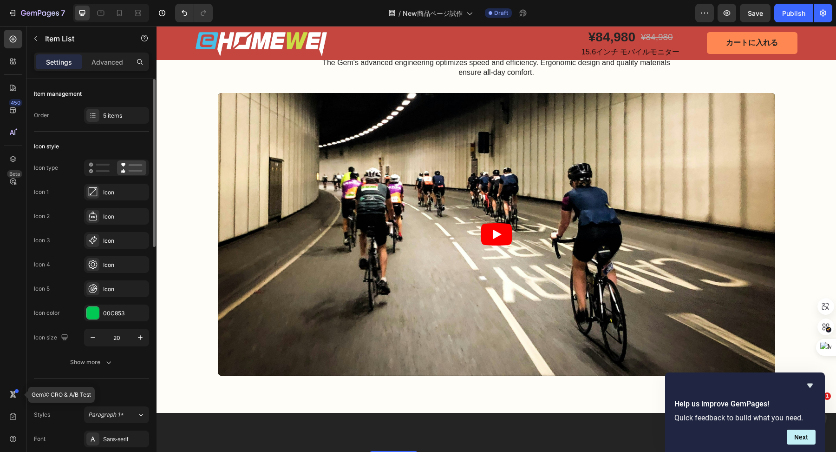
scroll to position [2901, 0]
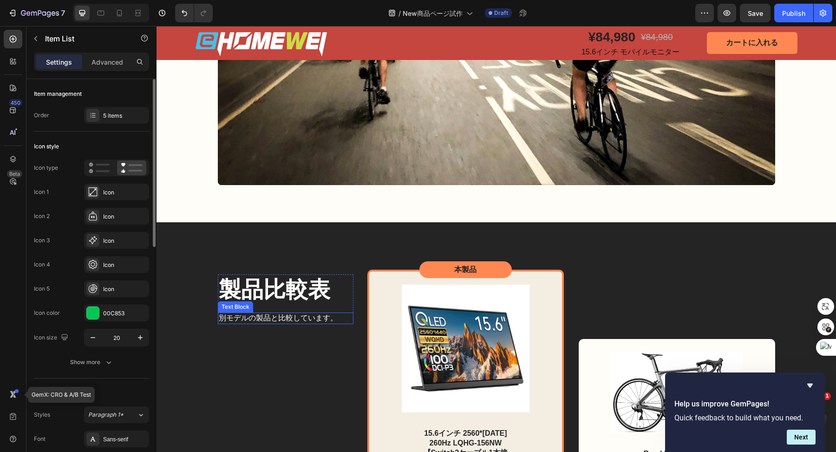
click at [266, 318] on p "別モデルの製品と比較しています。" at bounding box center [286, 318] width 134 height 10
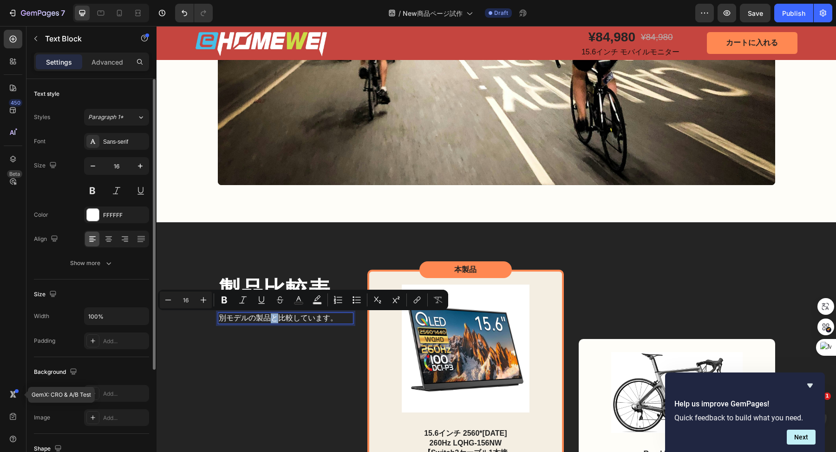
click at [266, 318] on p "別モデルの製品と比較しています。" at bounding box center [286, 318] width 134 height 10
click at [246, 317] on p "別モデルの製品と比較しています。" at bounding box center [286, 318] width 134 height 10
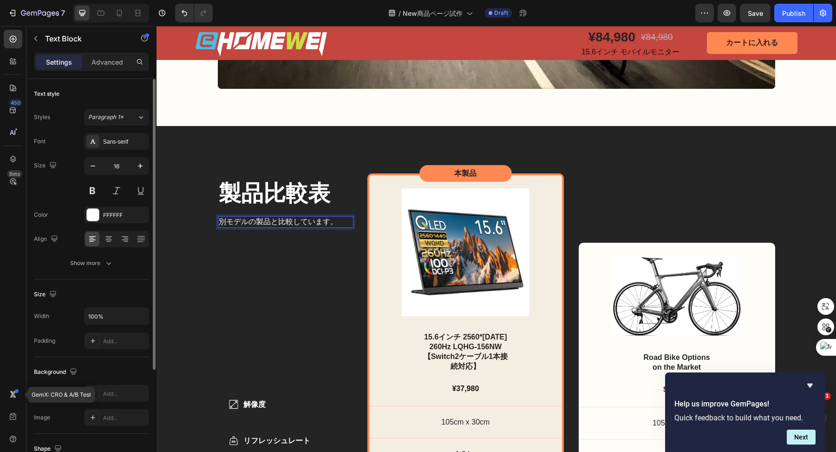
click at [238, 318] on div "製品比較表 Heading 別モデルの製品と比較しています。 Text Block 0 Row 解像度 リフレッシュレート 重さ 薄さ タッチペンの有無 It…" at bounding box center [286, 362] width 136 height 411
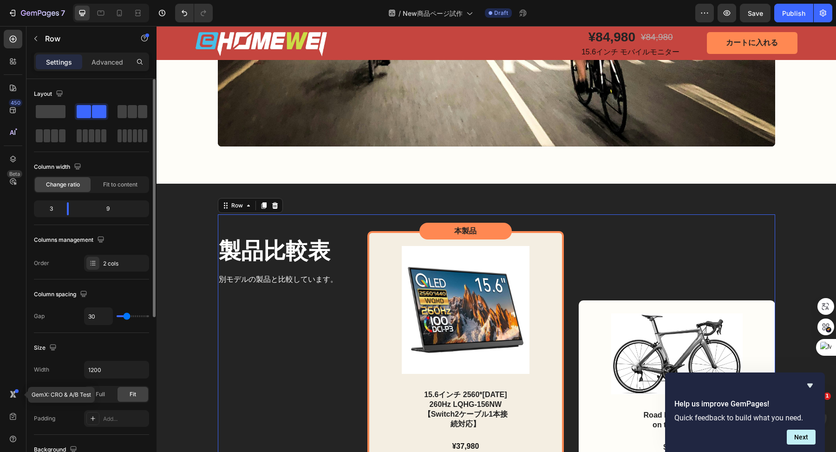
scroll to position [2938, 0]
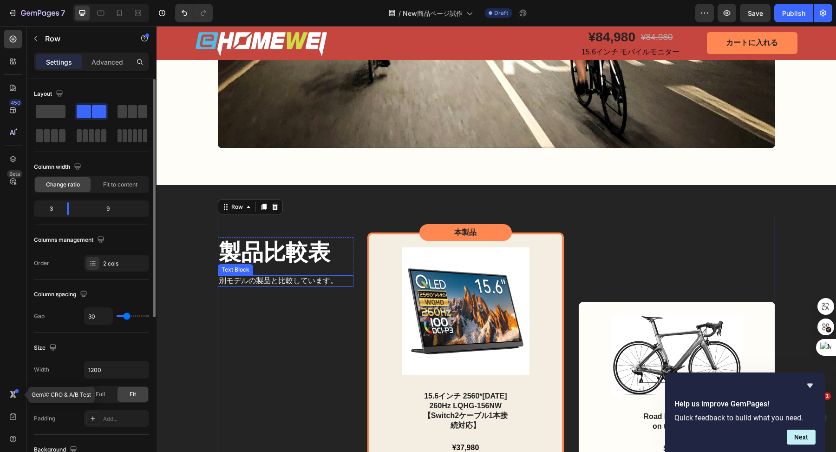
click at [250, 283] on p "別モデルの製品と比較しています。" at bounding box center [286, 281] width 134 height 10
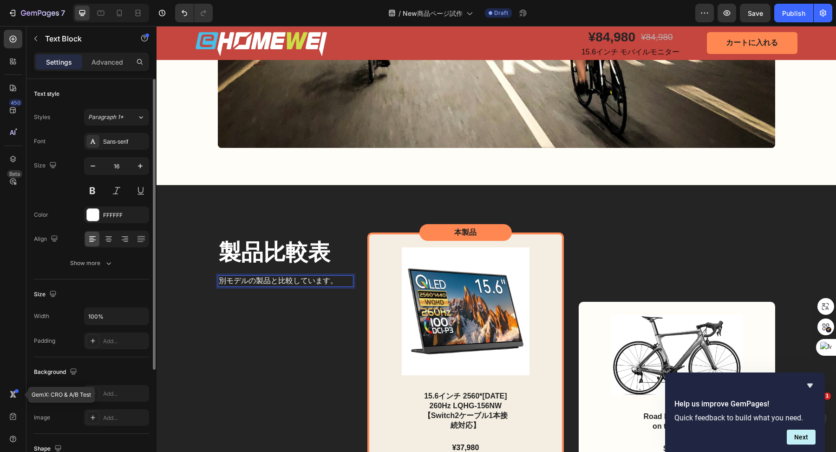
click at [250, 283] on p "別モデルの製品と比較しています。" at bounding box center [286, 281] width 134 height 10
click at [290, 363] on div "製品比較表 Heading 他者の製品と比較しています。 Text Block 0 Row 解像度 リフレッシュレート 重さ 薄さ タッチペンの有無 Item…" at bounding box center [286, 421] width 136 height 411
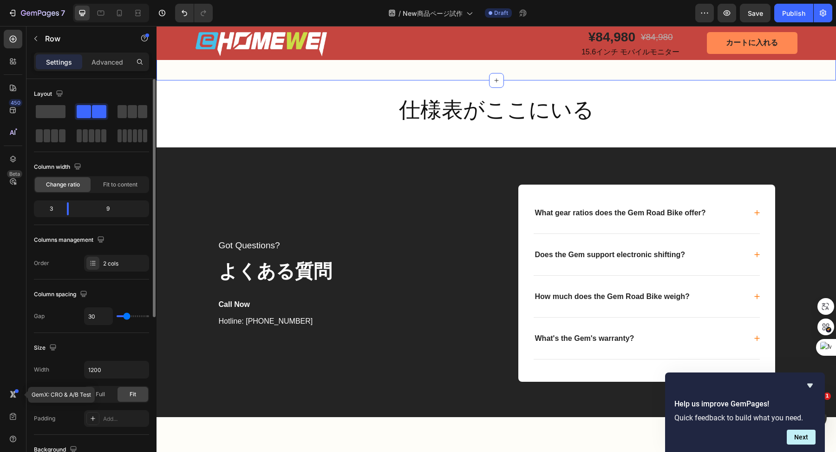
scroll to position [3886, 0]
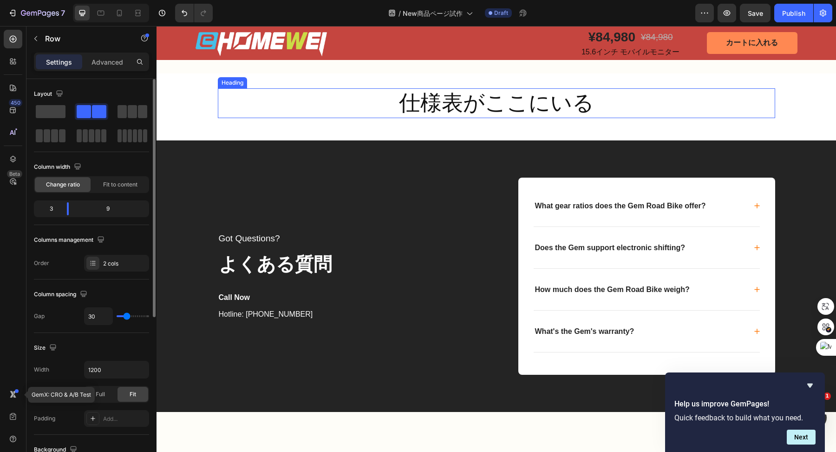
click at [448, 118] on h2 "仕様表がここにいる" at bounding box center [496, 103] width 557 height 30
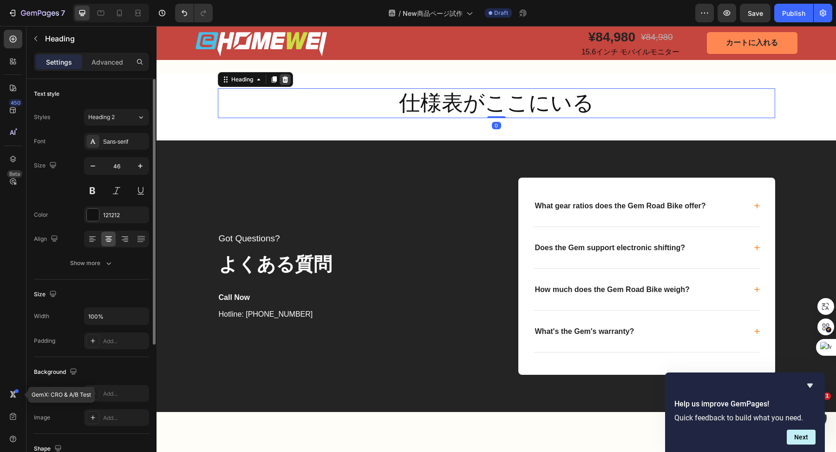
click at [284, 83] on icon at bounding box center [284, 79] width 7 height 7
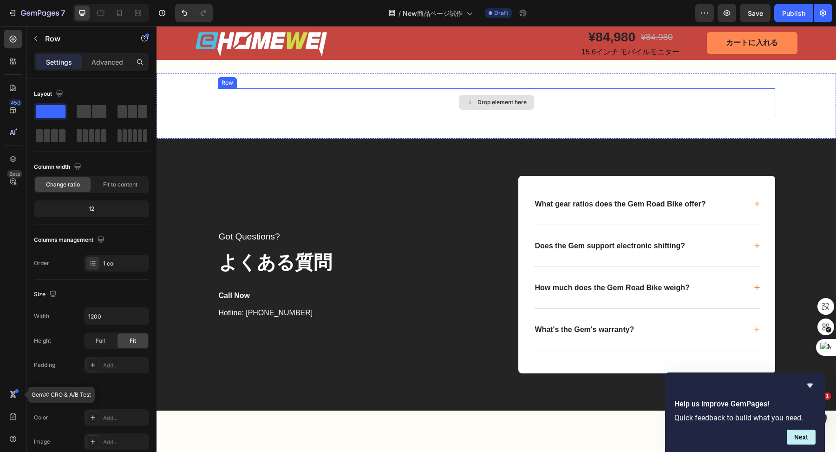
click at [308, 116] on div "Drop element here" at bounding box center [496, 102] width 557 height 28
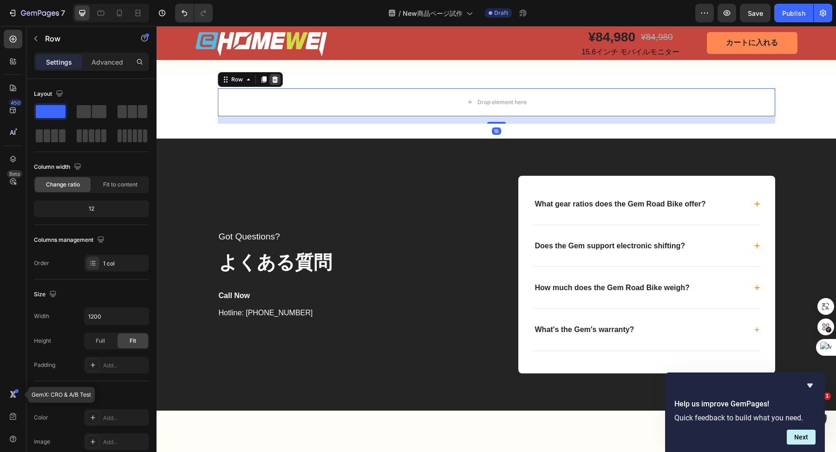
click at [272, 83] on icon at bounding box center [275, 79] width 6 height 7
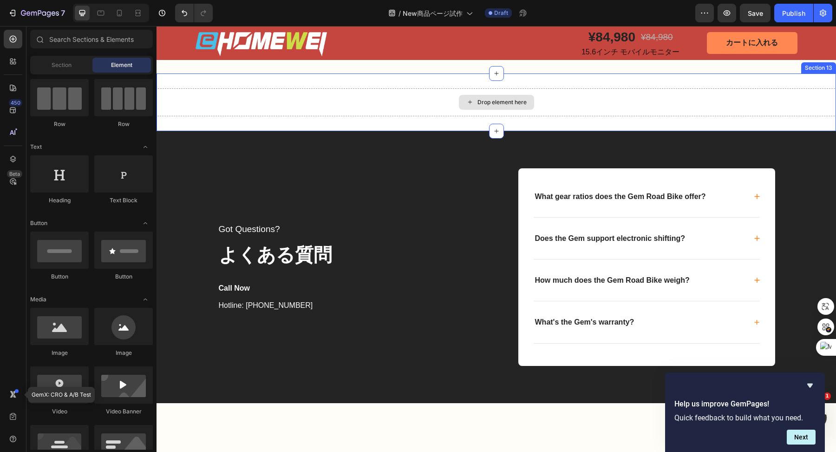
click at [278, 116] on div "Drop element here" at bounding box center [497, 102] width 680 height 28
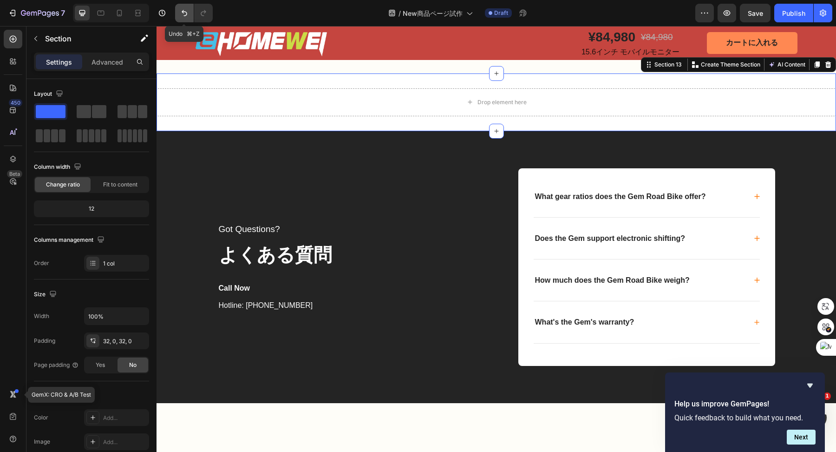
click at [181, 14] on icon "Undo/Redo" at bounding box center [184, 12] width 9 height 9
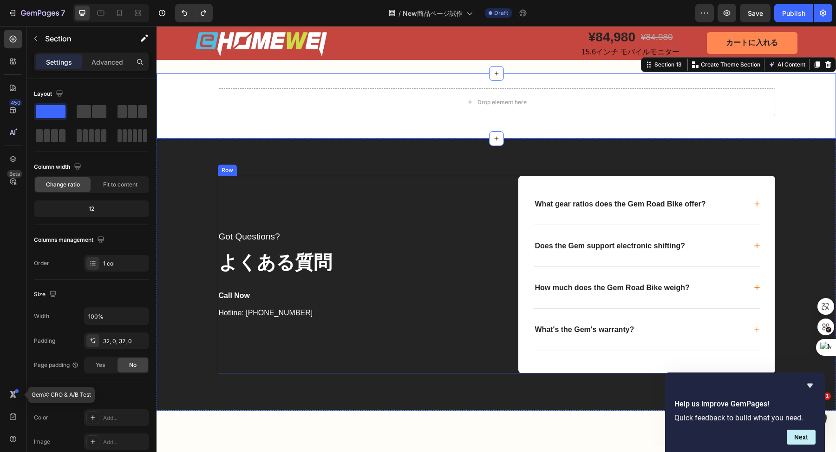
scroll to position [3996, 0]
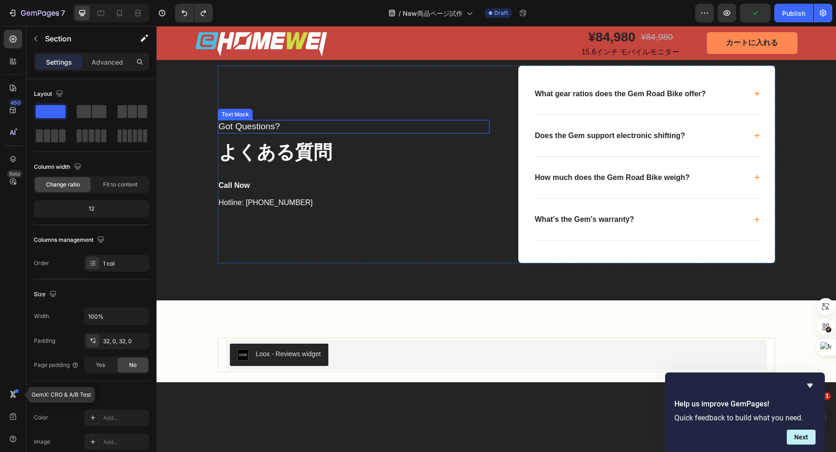
click at [265, 132] on p "Got Questions?" at bounding box center [354, 127] width 270 height 12
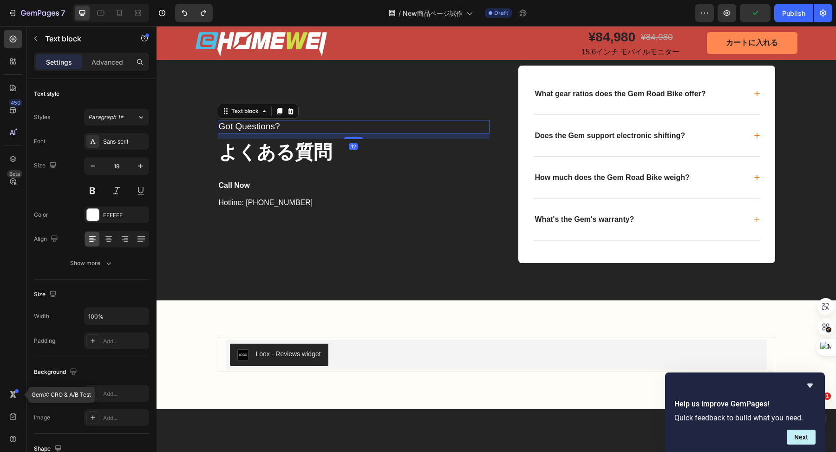
click at [265, 132] on p "Got Questions?" at bounding box center [354, 127] width 270 height 12
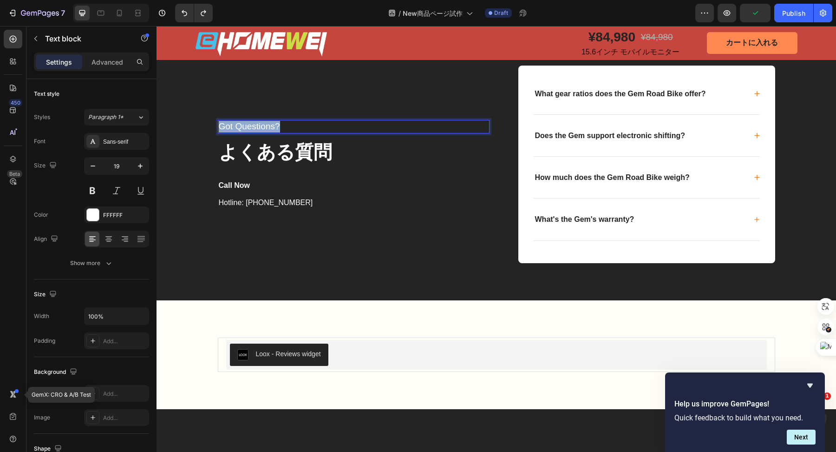
click at [265, 132] on p "Got Questions?" at bounding box center [354, 127] width 270 height 12
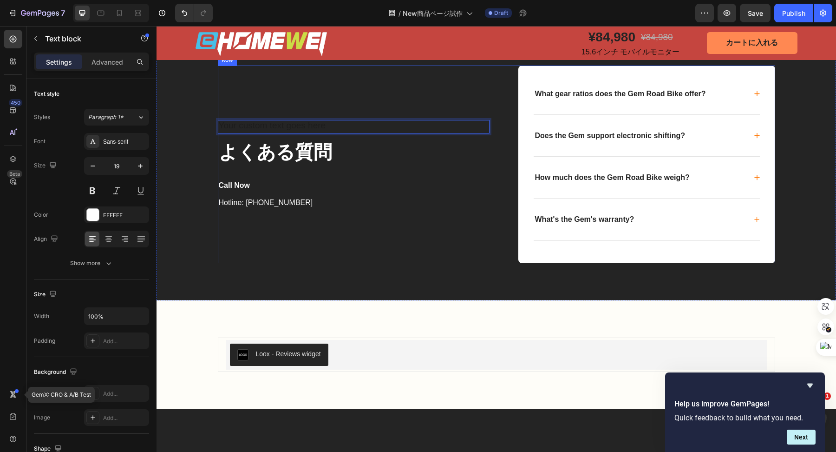
click at [300, 214] on div "Text block 12 よくある質問 Text block Call Now Text block Hotline: +000000000 Text bl…" at bounding box center [354, 163] width 272 height 197
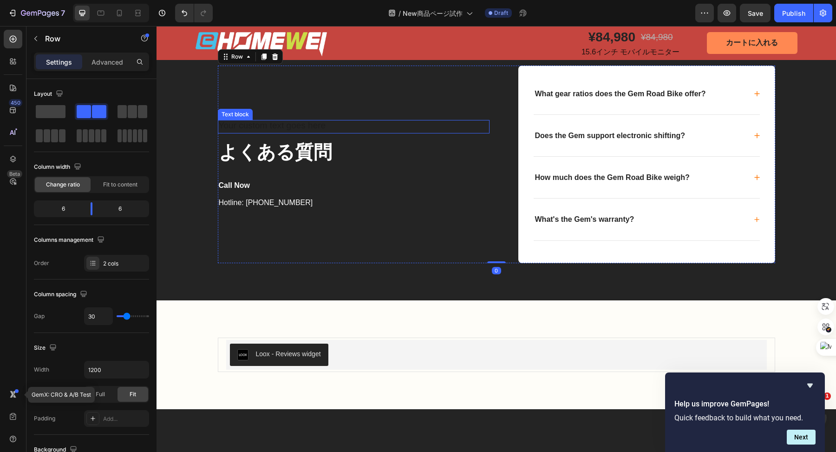
click at [297, 133] on div "Rich Text Editor. Editing area: main" at bounding box center [354, 126] width 272 height 13
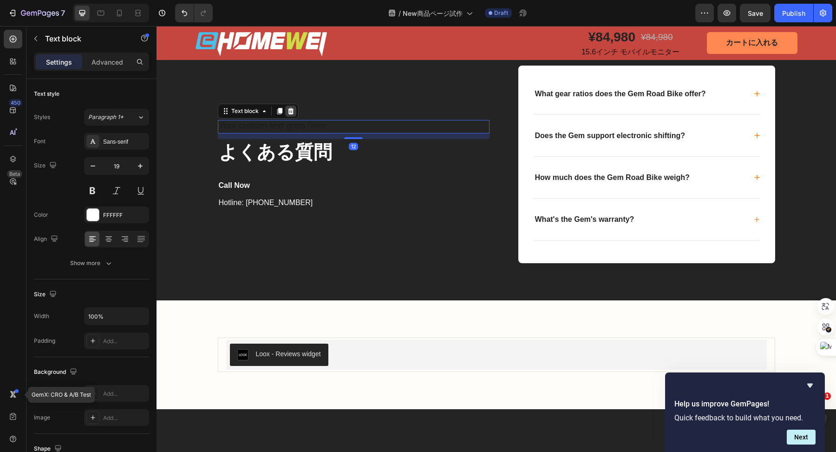
click at [290, 117] on div at bounding box center [290, 110] width 11 height 11
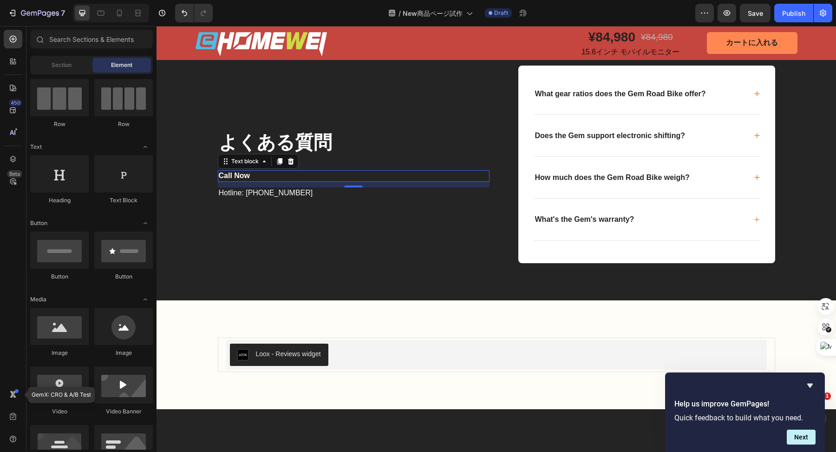
click at [255, 181] on p "Call Now" at bounding box center [354, 176] width 270 height 10
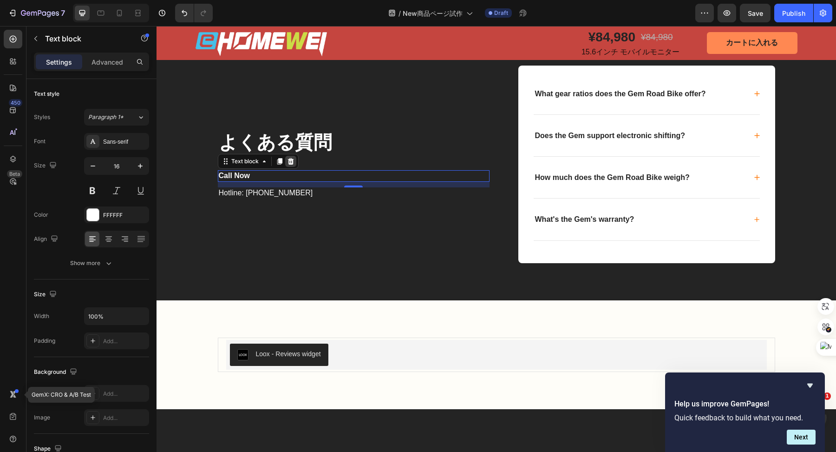
click at [288, 164] on icon at bounding box center [291, 161] width 6 height 7
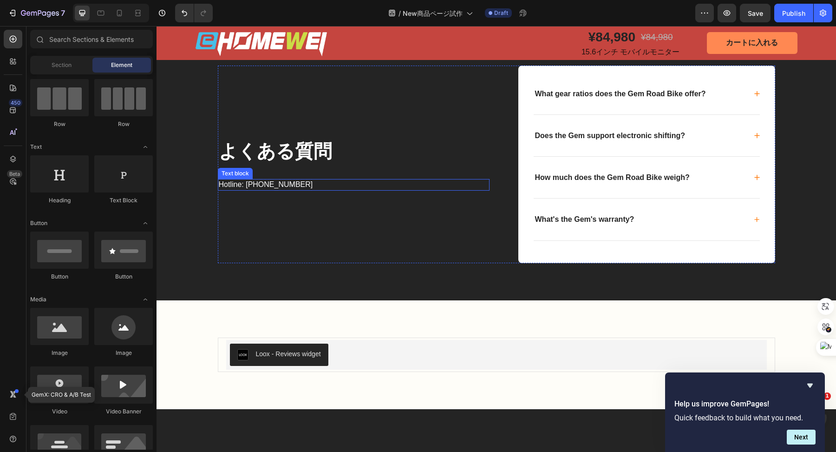
click at [274, 190] on p "Hotline: +000000000" at bounding box center [354, 185] width 270 height 10
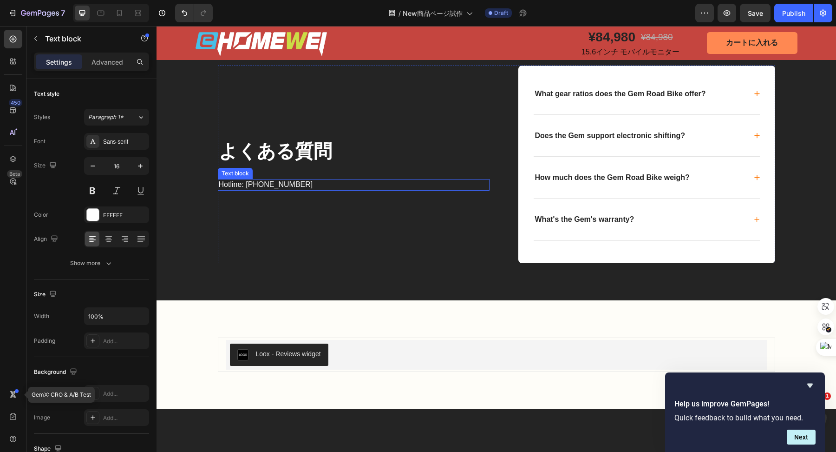
click at [274, 190] on p "Hotline: +000000000" at bounding box center [354, 185] width 270 height 10
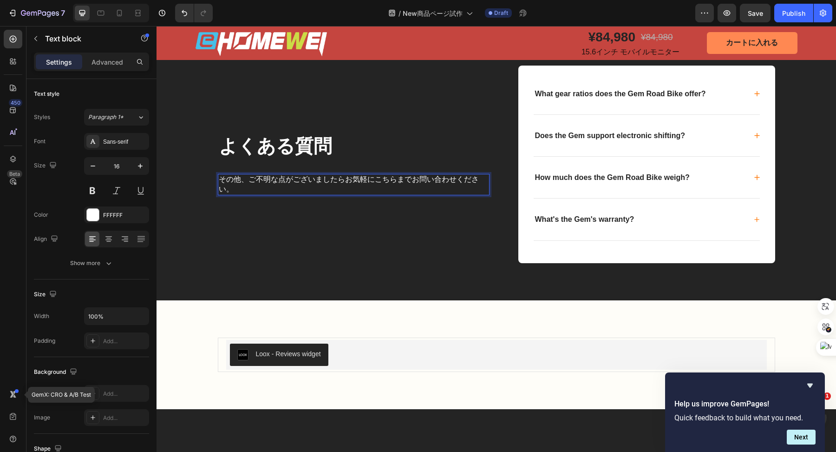
scroll to position [3991, 0]
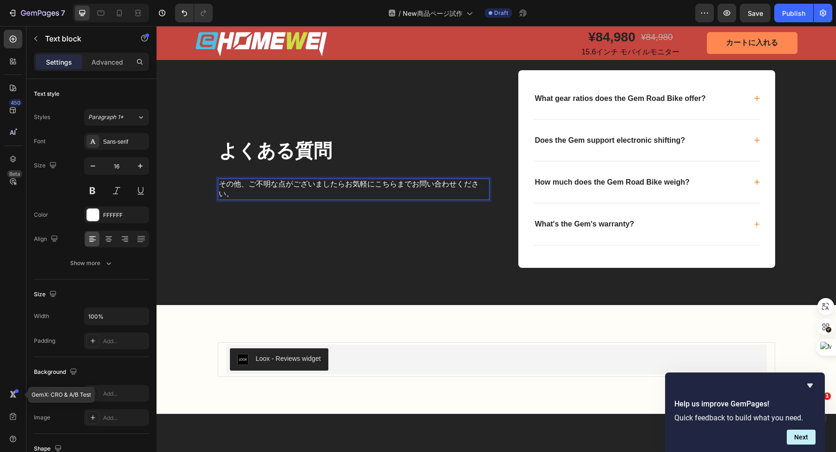
click at [373, 199] on p "その他、ご不明な点がございましたらお気軽にこちらまでお問い合わせください。" at bounding box center [354, 189] width 270 height 20
drag, startPoint x: 373, startPoint y: 284, endPoint x: 385, endPoint y: 284, distance: 11.1
click at [385, 199] on p "その他、ご不明な点がございましたらお気軽にこちらまでお問い合わせください。" at bounding box center [354, 189] width 270 height 20
click at [438, 199] on div "よくある質問 Text block その他、ご不明な点がございましたらお気軽にこちらまでお問い合わせください。 Text block 0" at bounding box center [354, 168] width 272 height 197
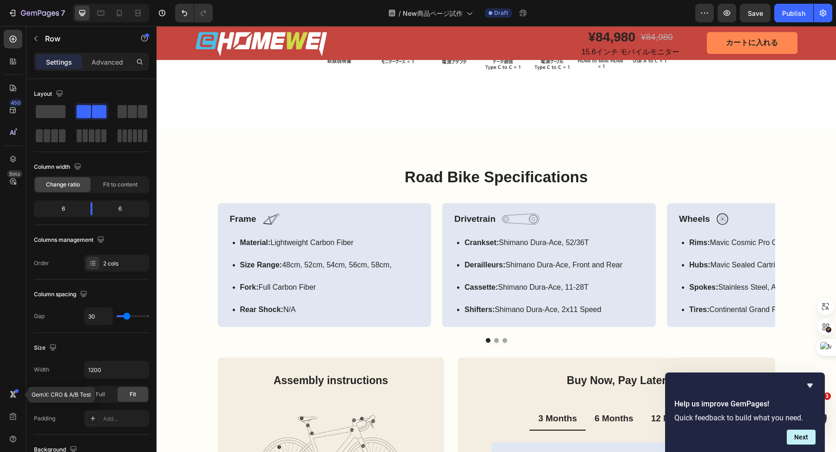
scroll to position [1794, 0]
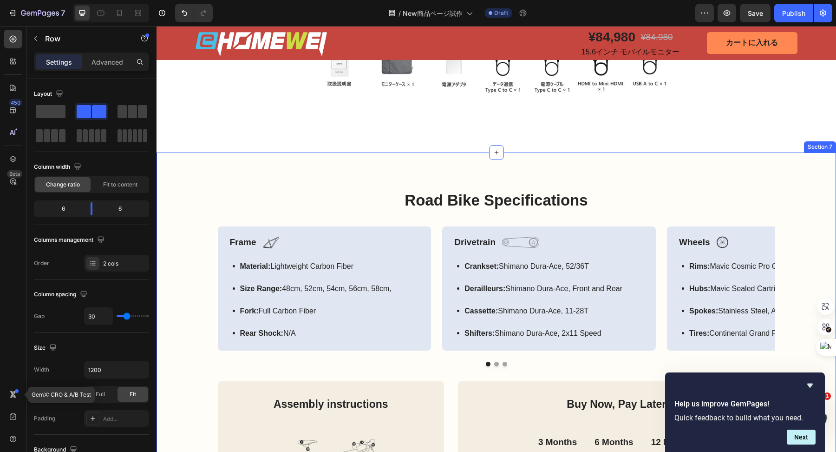
click at [302, 169] on div "Road Bike Specifications Heading Frame Text Block Image Row Material: Lightweig…" at bounding box center [497, 398] width 680 height 492
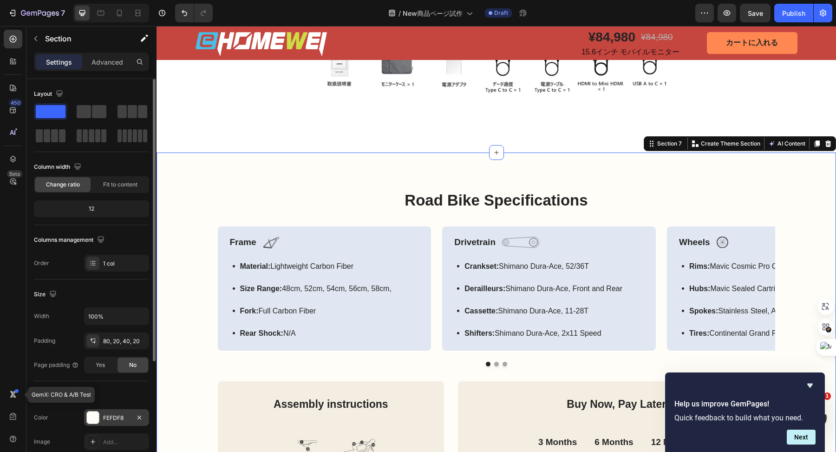
click at [109, 410] on div "FEFDF8" at bounding box center [116, 417] width 65 height 17
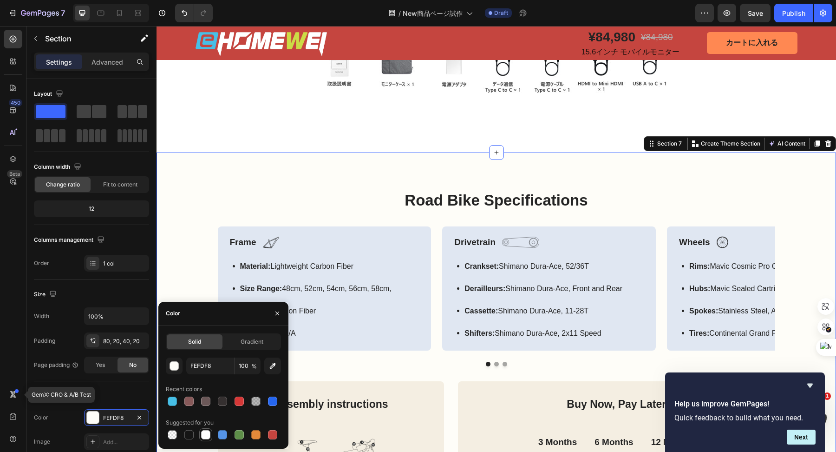
click at [210, 435] on div at bounding box center [205, 434] width 11 height 11
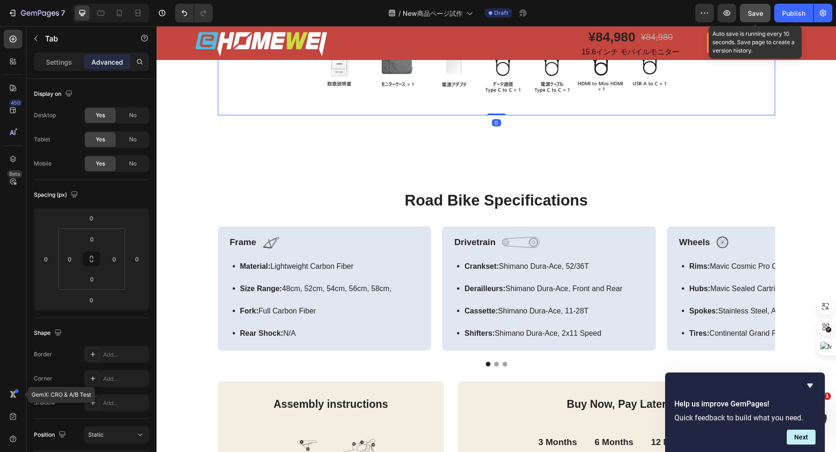
click at [753, 16] on span "Save" at bounding box center [755, 13] width 15 height 8
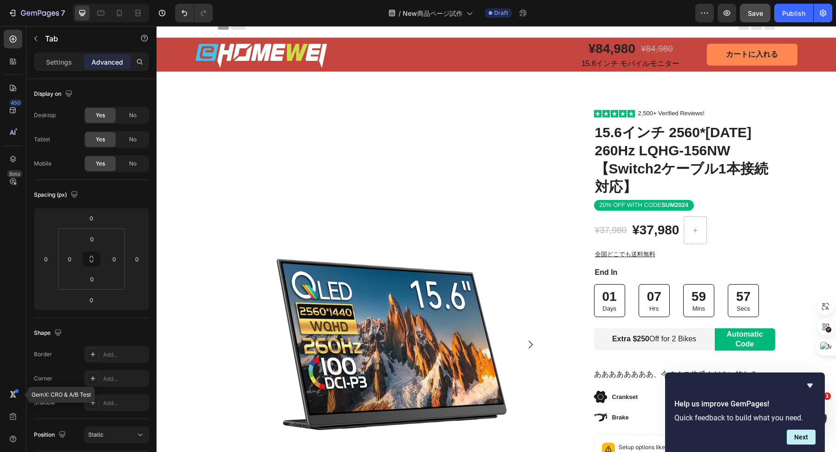
scroll to position [0, 0]
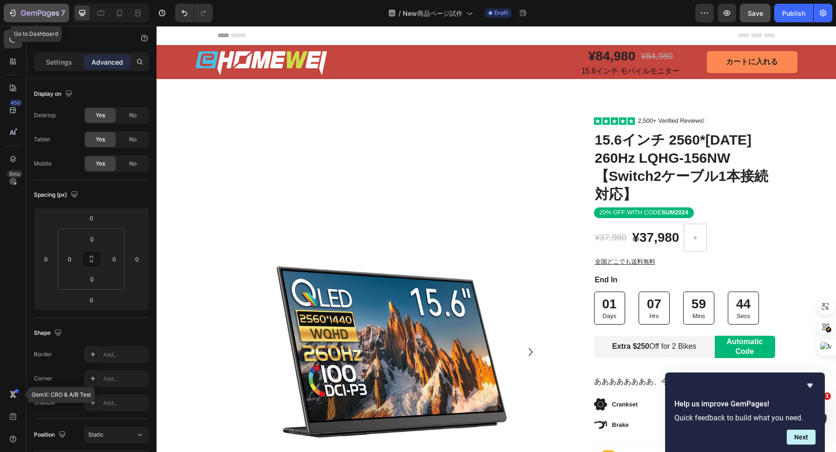
click at [23, 13] on icon "button" at bounding box center [40, 14] width 38 height 8
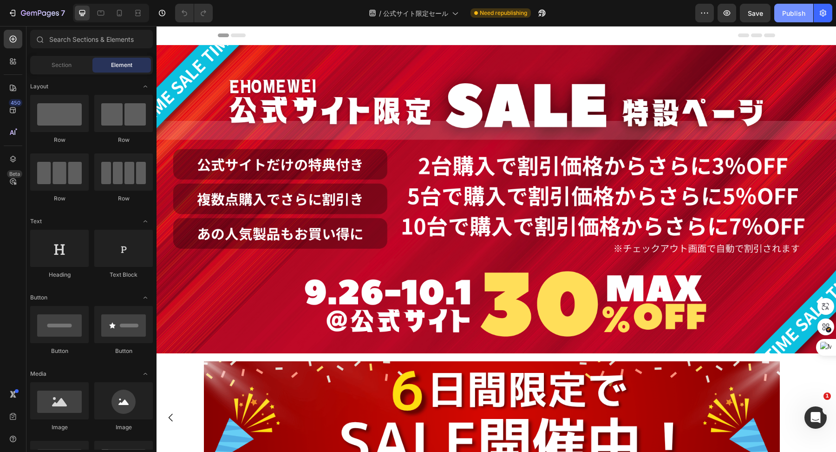
click at [791, 16] on div "Publish" at bounding box center [793, 13] width 23 height 10
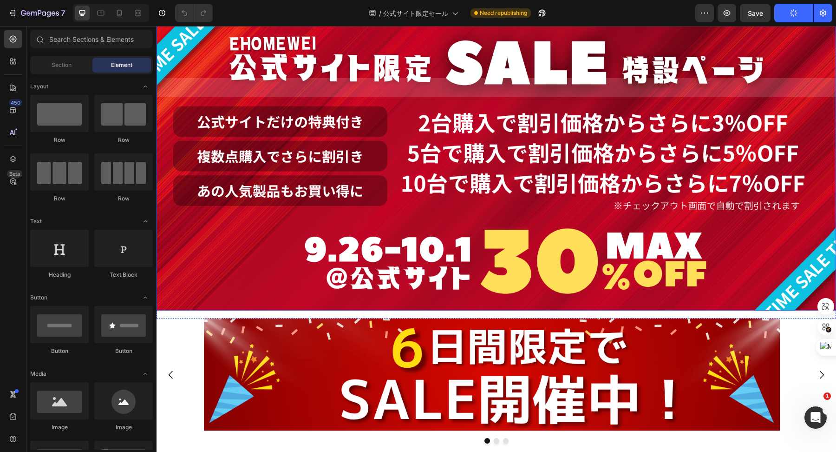
scroll to position [54, 0]
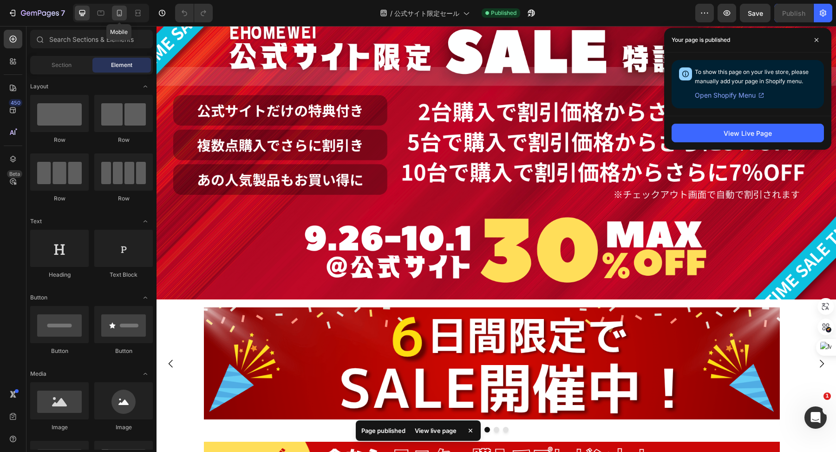
click at [113, 20] on div at bounding box center [119, 13] width 15 height 15
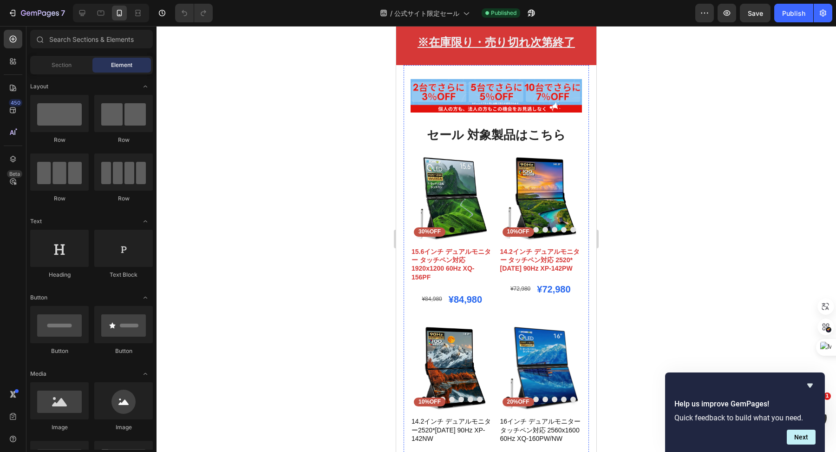
scroll to position [471, 0]
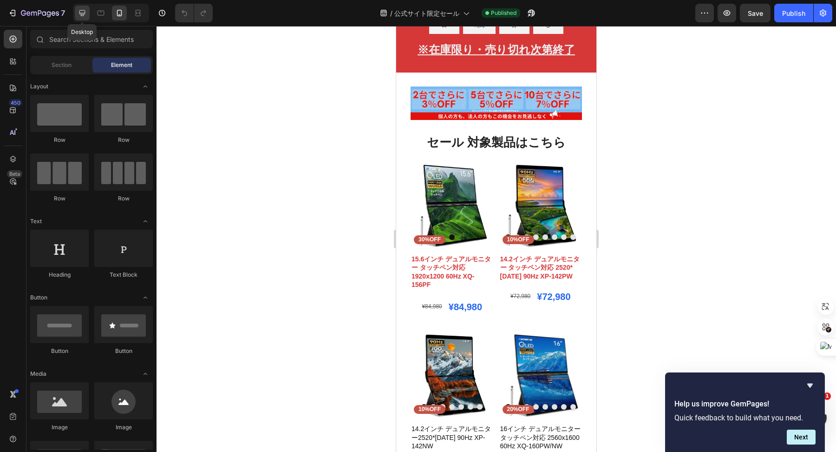
click at [80, 15] on icon at bounding box center [82, 13] width 6 height 6
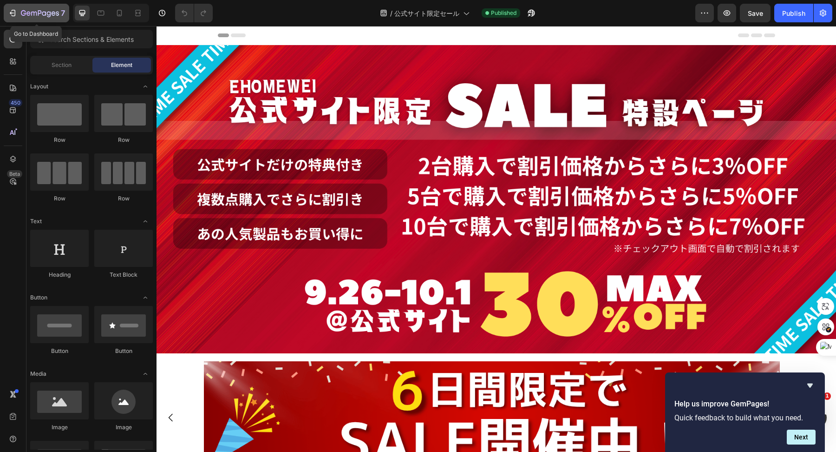
click at [11, 13] on icon "button" at bounding box center [12, 13] width 4 height 3
